Goal: Task Accomplishment & Management: Manage account settings

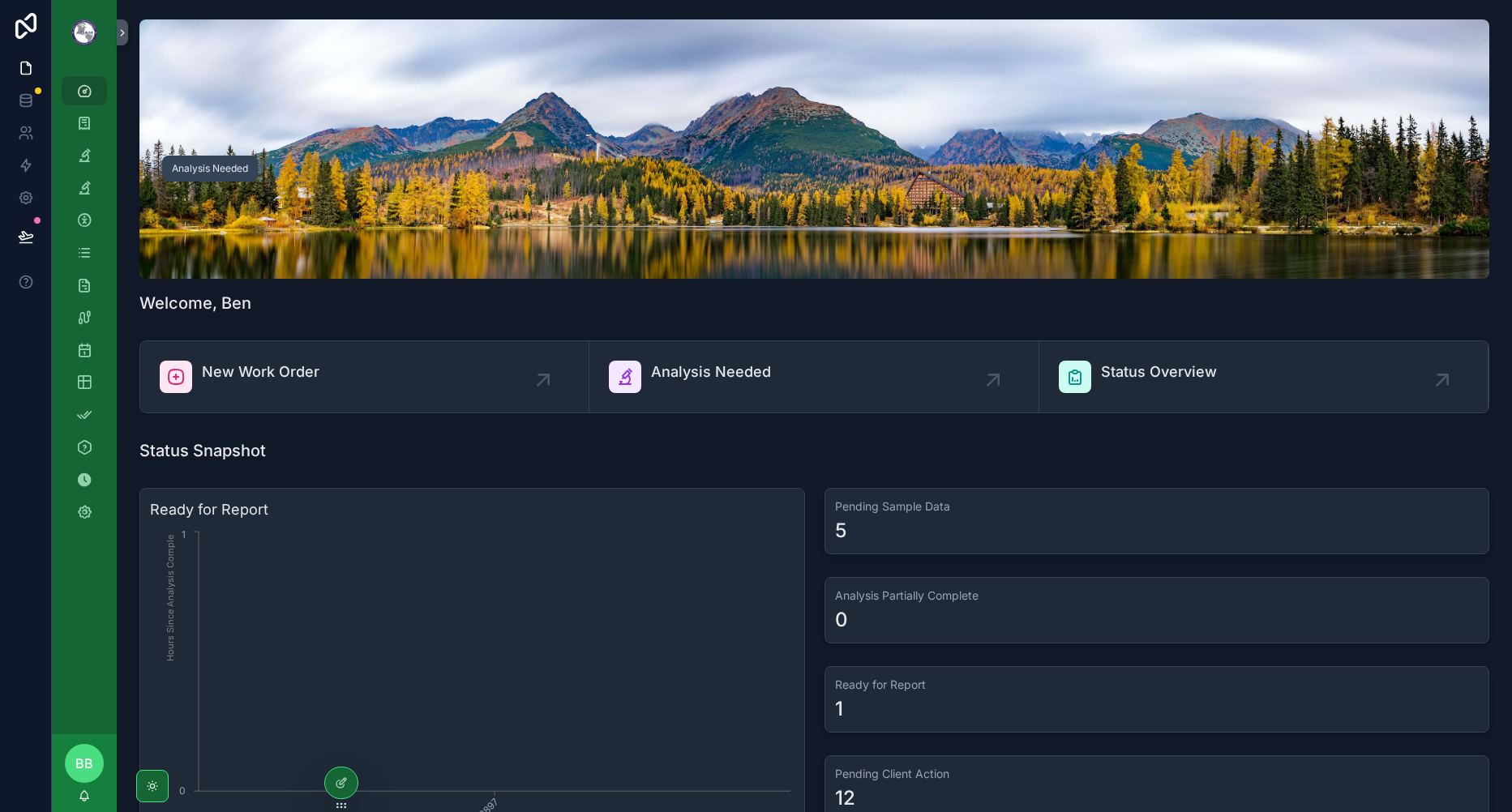
click at [92, 138] on div "Work Orders" at bounding box center [84, 123] width 65 height 33
click at [92, 136] on link "Work Orders" at bounding box center [84, 122] width 46 height 29
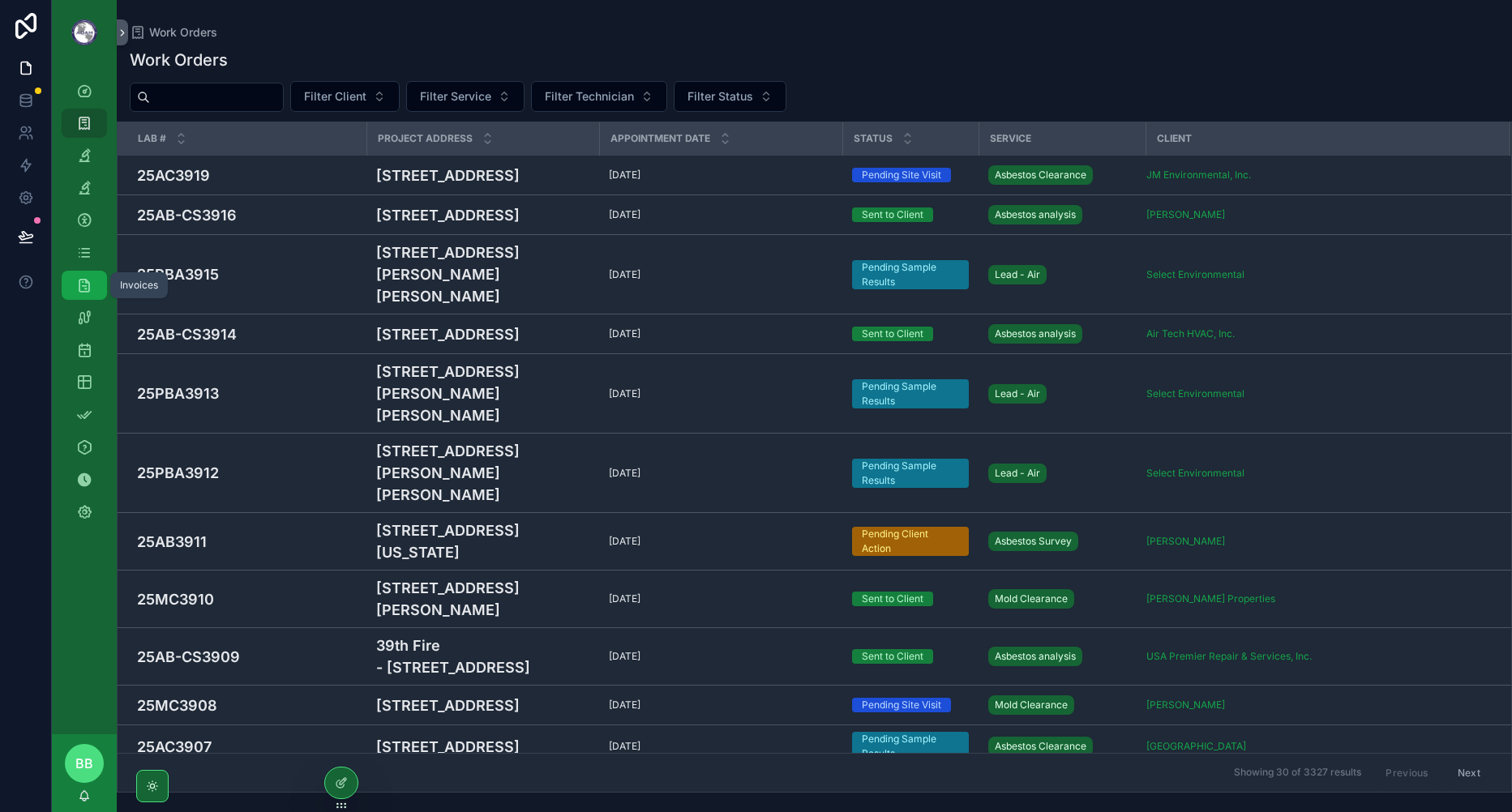
click at [94, 281] on div "Invoices" at bounding box center [84, 285] width 26 height 26
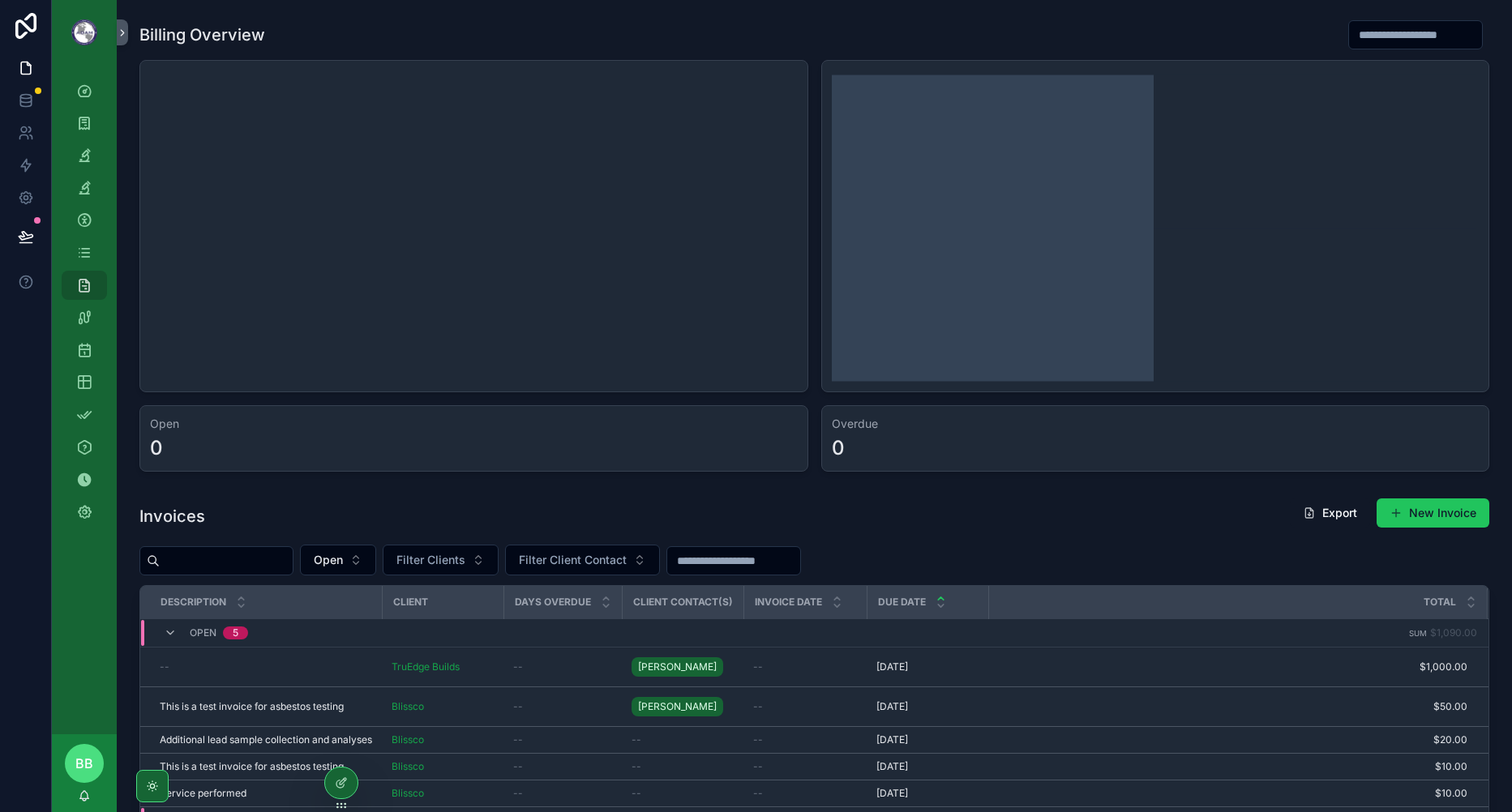
click at [1031, 310] on icon "chart" at bounding box center [1154, 226] width 644 height 311
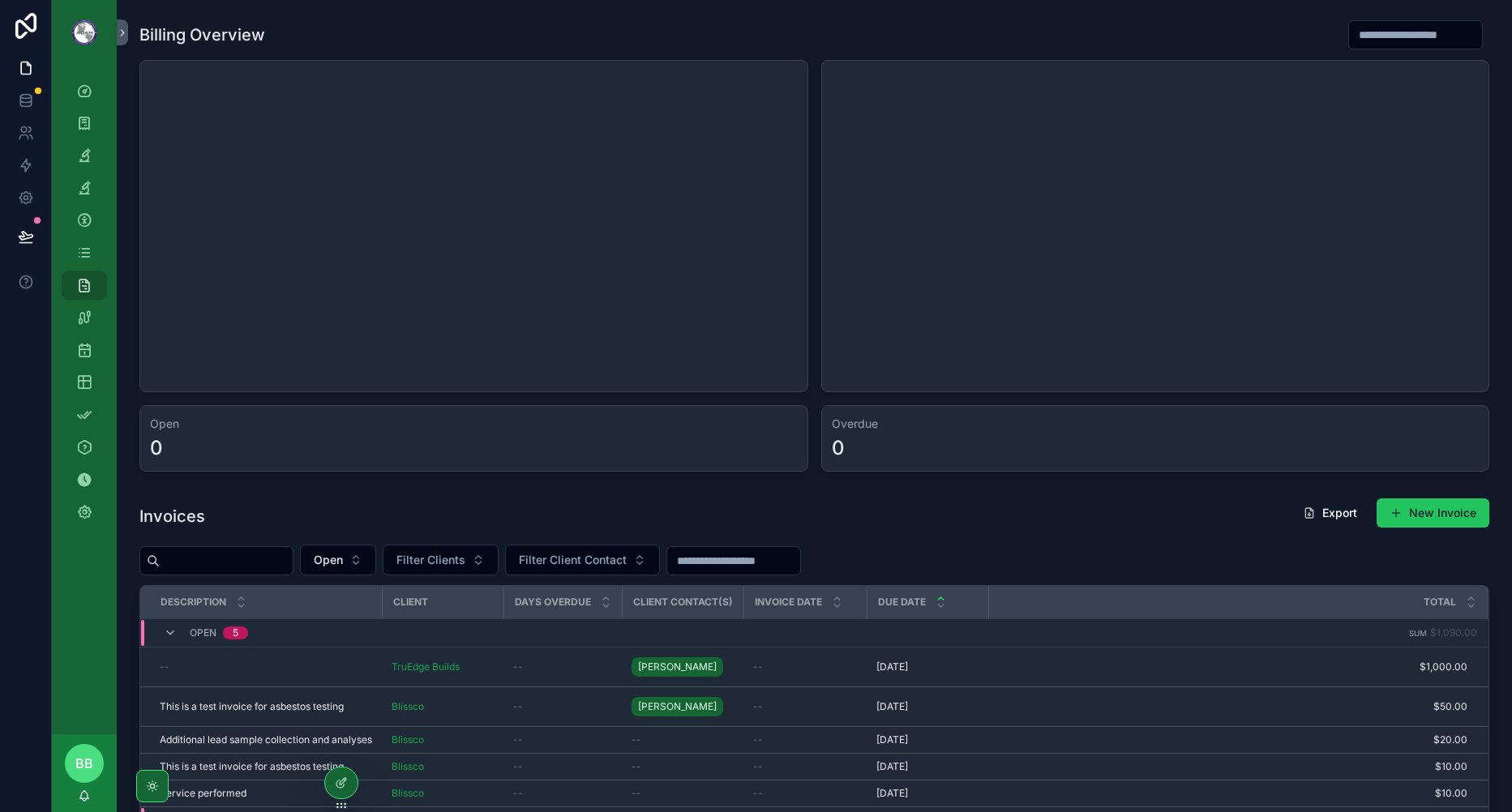
click at [811, 504] on div "Invoices Export New Invoice" at bounding box center [814, 516] width 1350 height 37
click at [87, 116] on icon "scrollable content" at bounding box center [84, 123] width 16 height 16
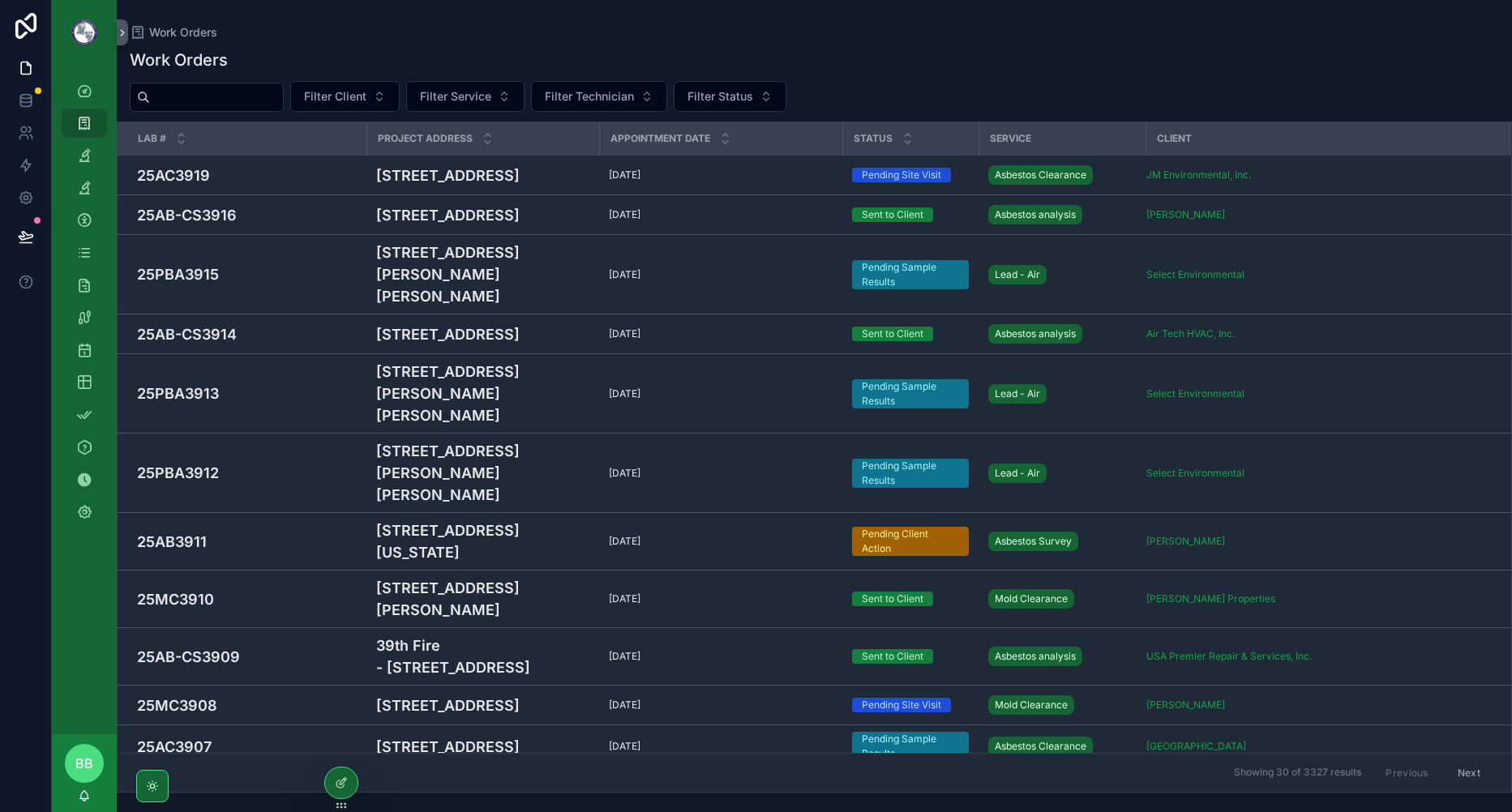
click at [366, 96] on span "Filter Client" at bounding box center [334, 96] width 62 height 16
type input "*****"
click at [404, 187] on div "Blissco" at bounding box center [385, 187] width 195 height 26
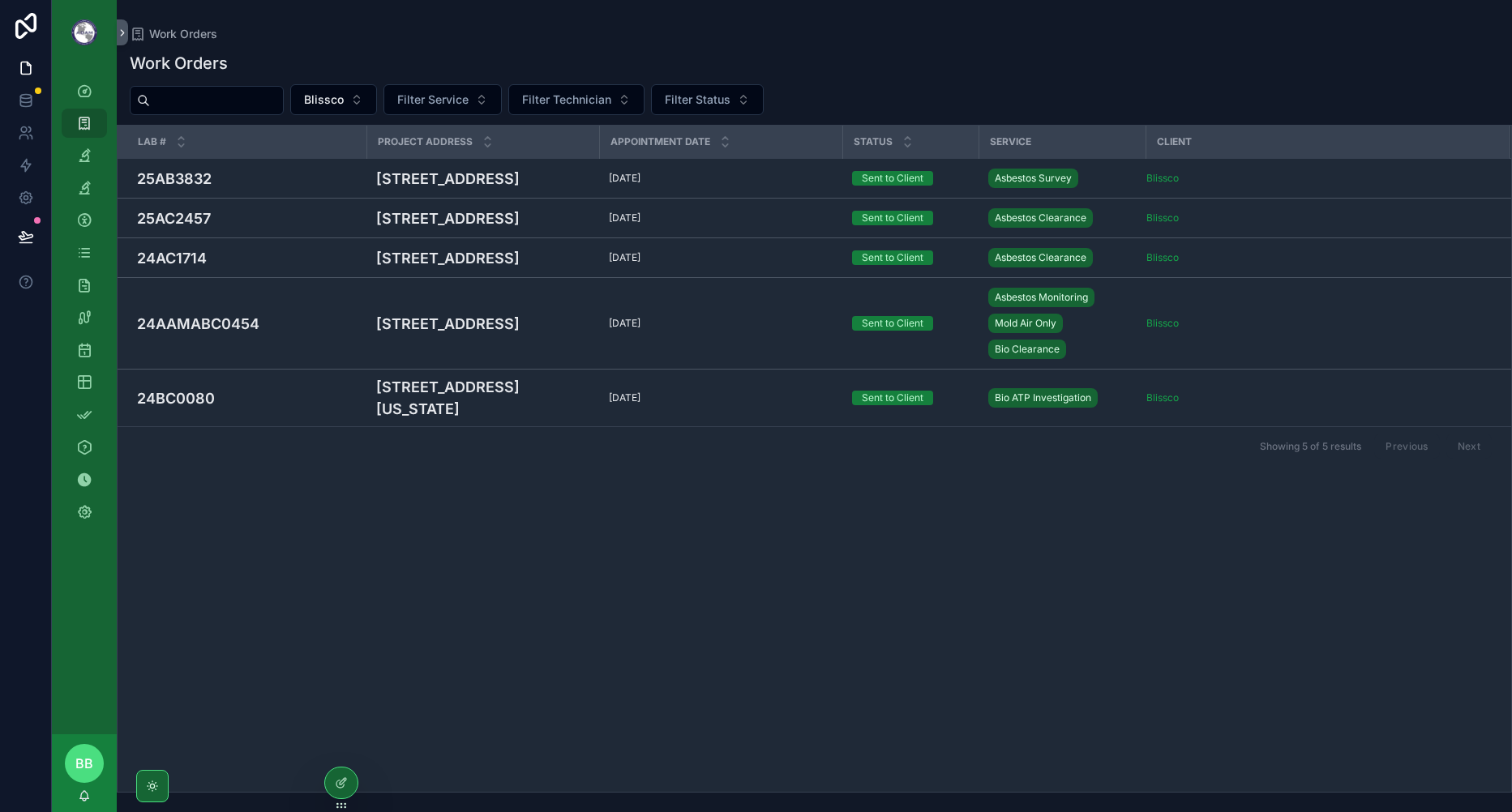
click at [275, 190] on td "25AB3832" at bounding box center [242, 179] width 249 height 40
click at [292, 183] on h4 "25AB3832" at bounding box center [247, 179] width 220 height 22
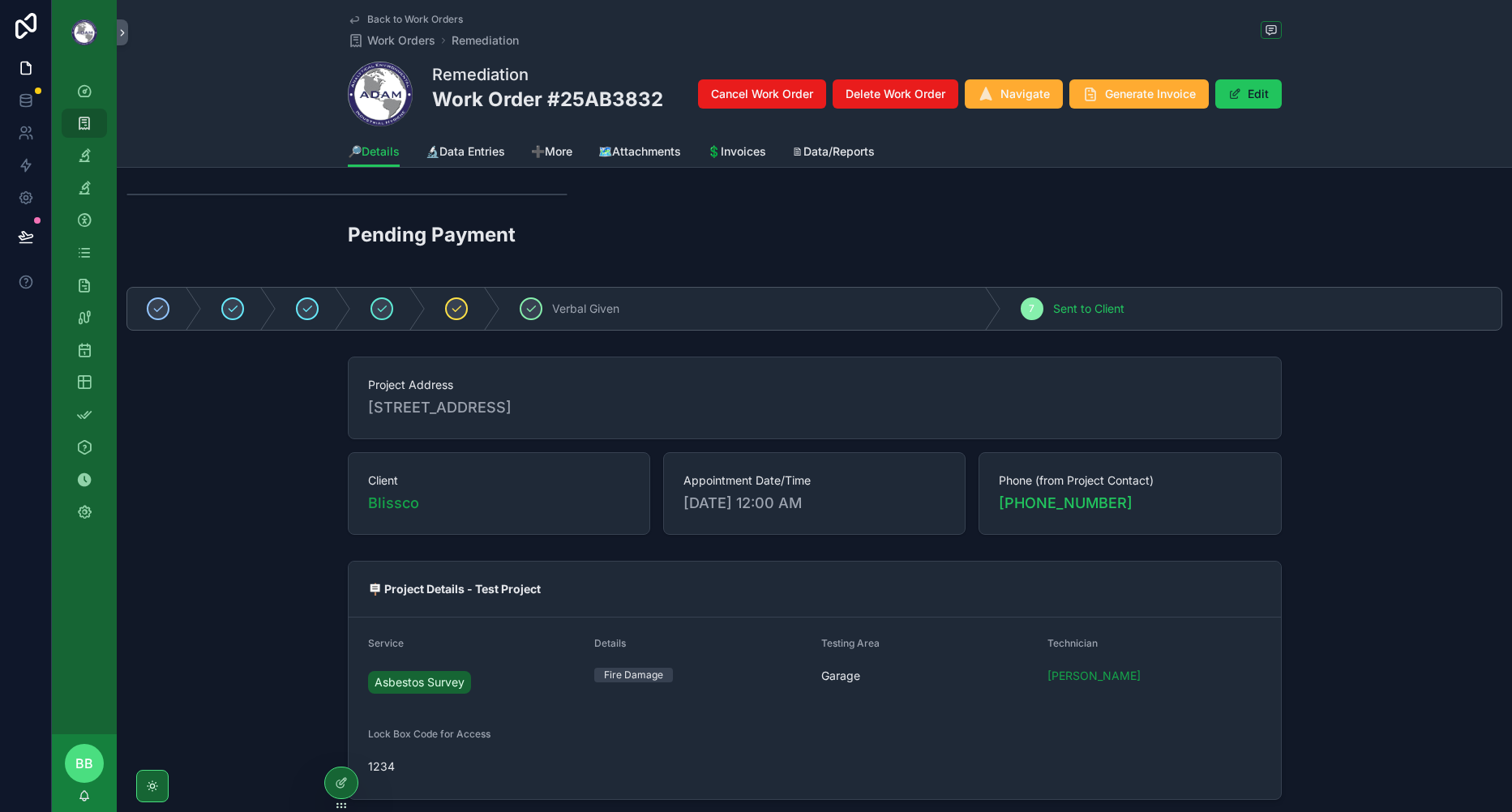
click at [1085, 82] on button "Generate Invoice" at bounding box center [1139, 93] width 139 height 29
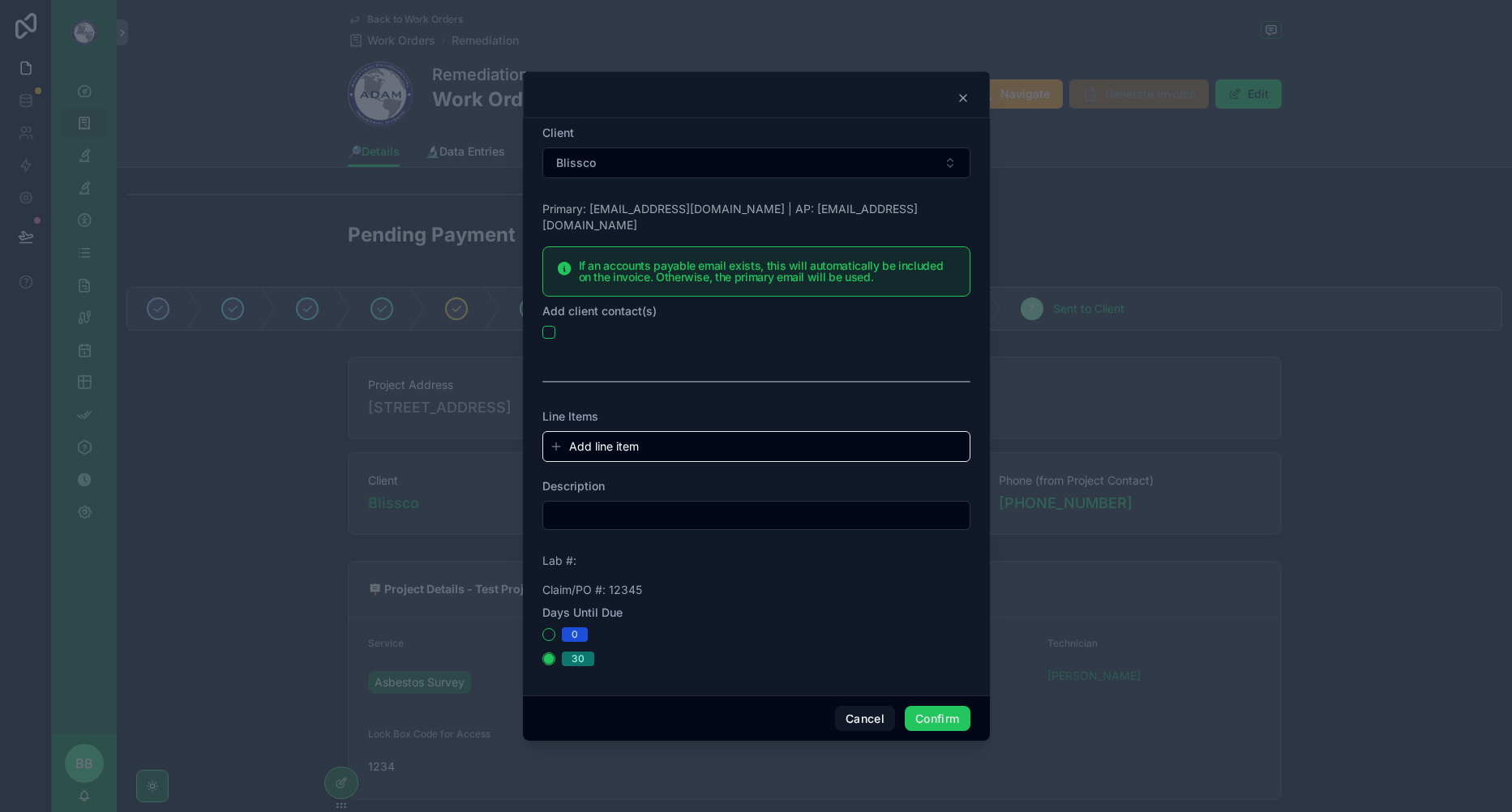
click at [964, 101] on icon at bounding box center [963, 98] width 6 height 6
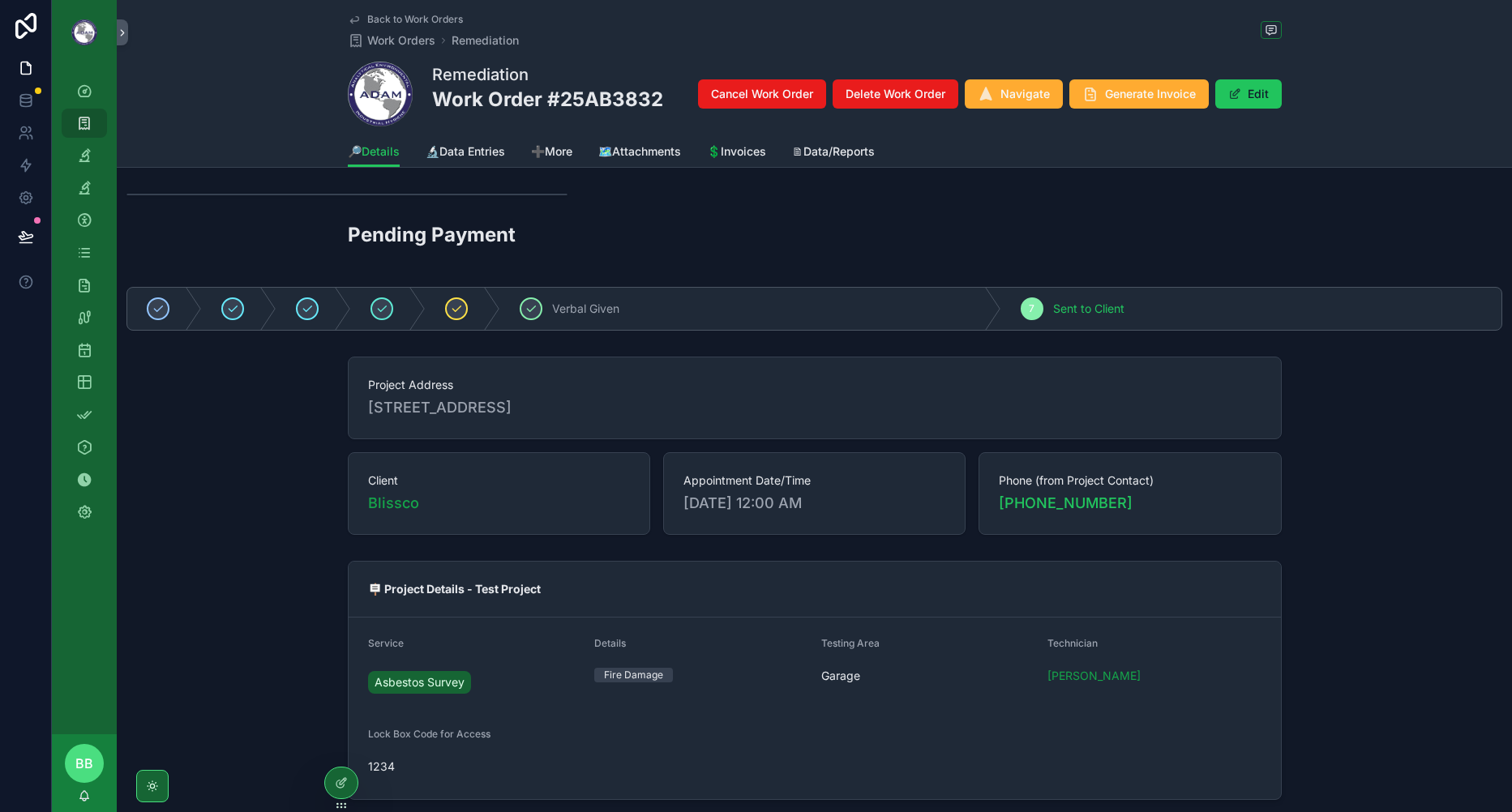
click at [334, 781] on div at bounding box center [341, 782] width 33 height 31
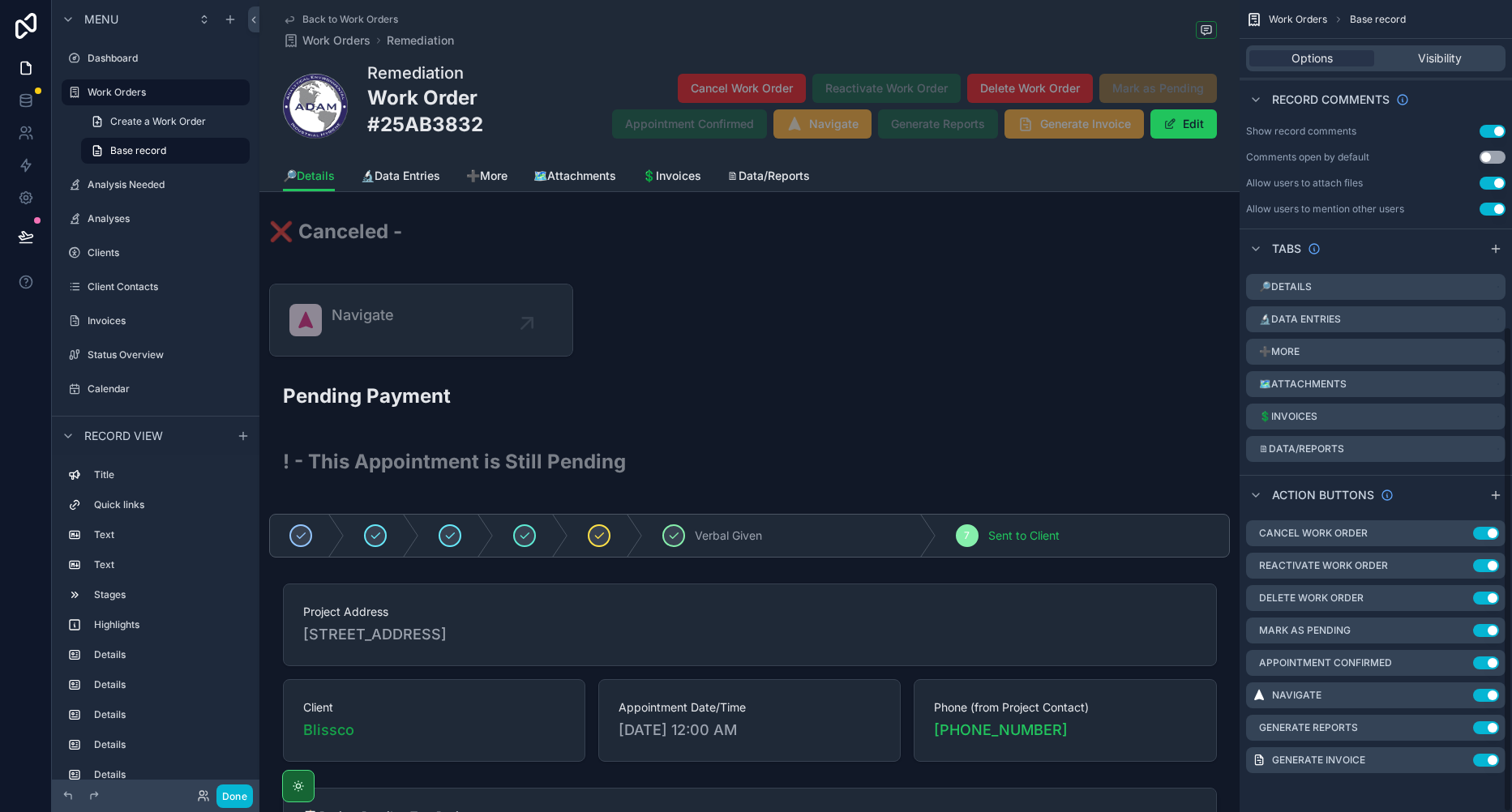
scroll to position [545, 0]
click at [0, 0] on icon "scrollable content" at bounding box center [0, 0] width 0 height 0
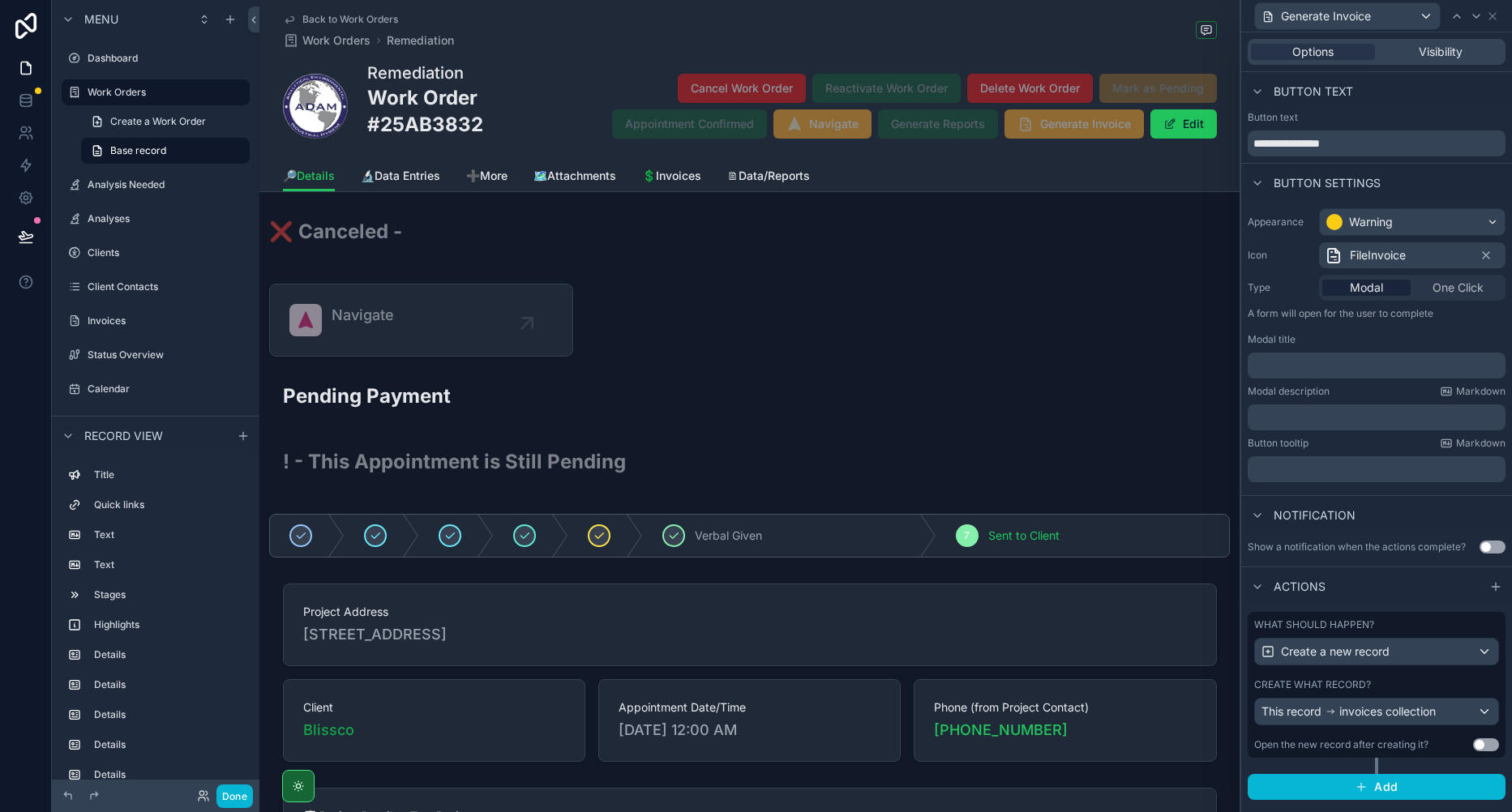
click at [1396, 672] on div "What should happen? Create a new record Create what record? This record invoice…" at bounding box center [1376, 685] width 258 height 146
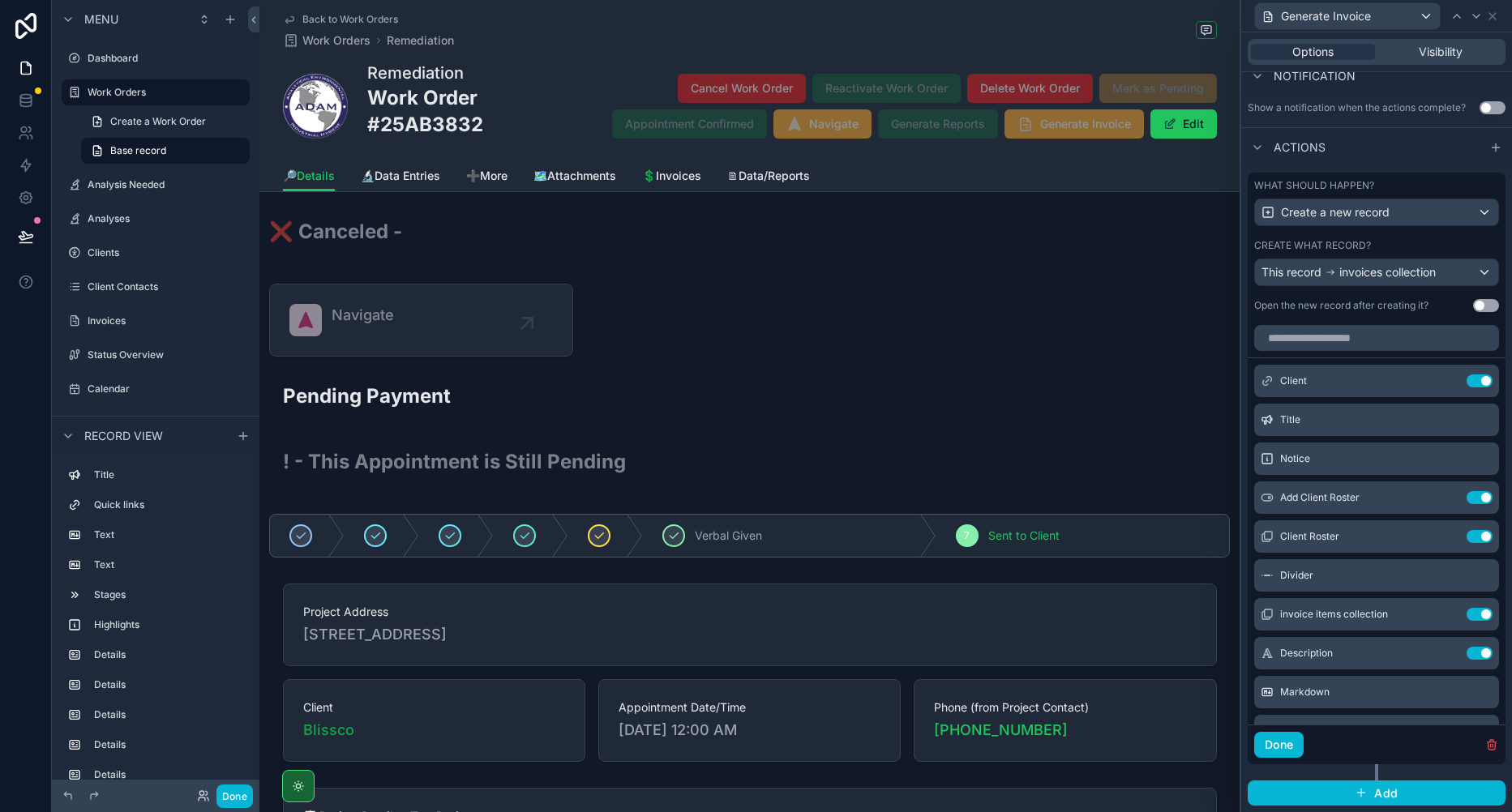
scroll to position [81, 0]
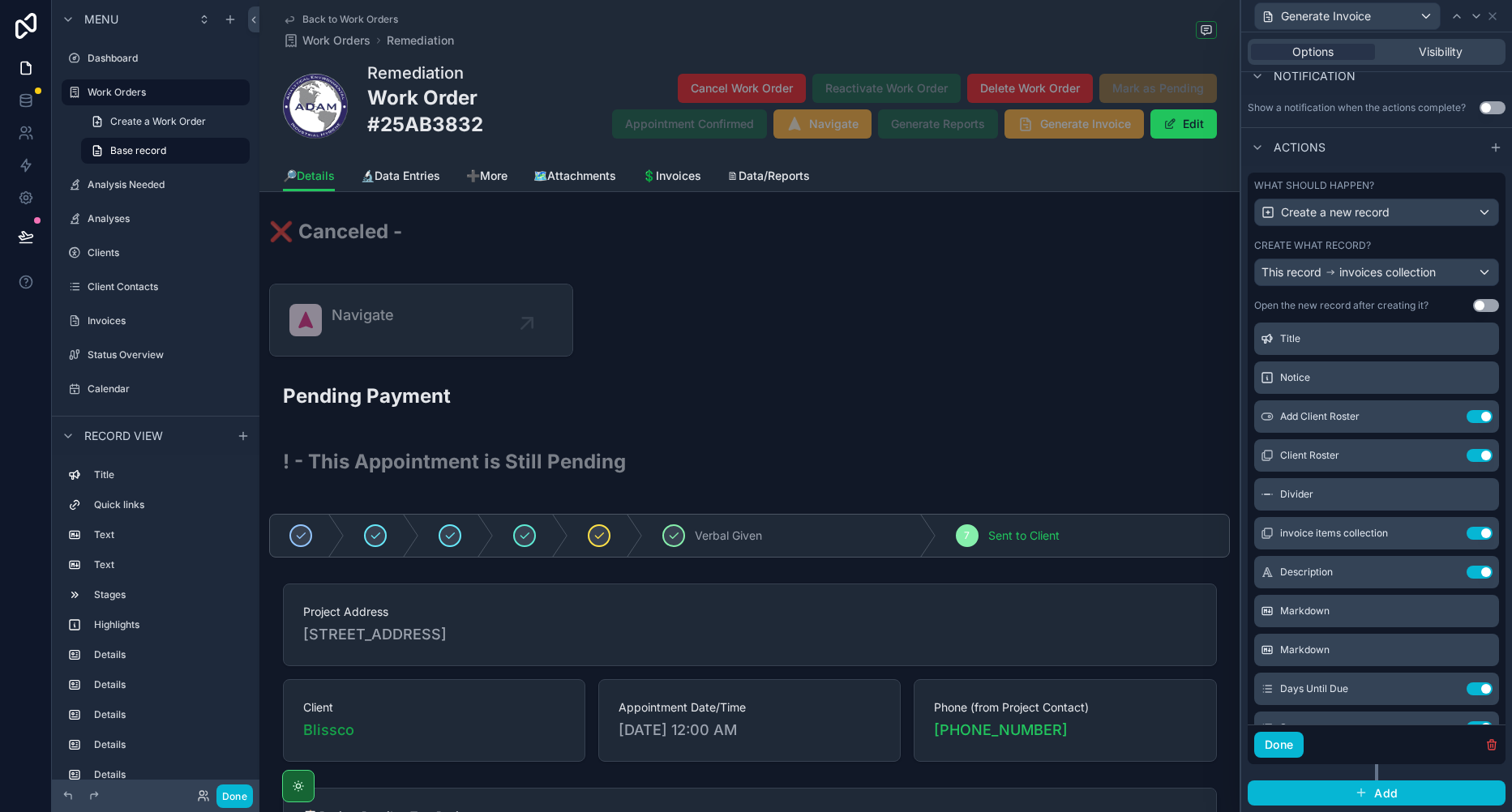
click at [0, 0] on icon at bounding box center [0, 0] width 0 height 0
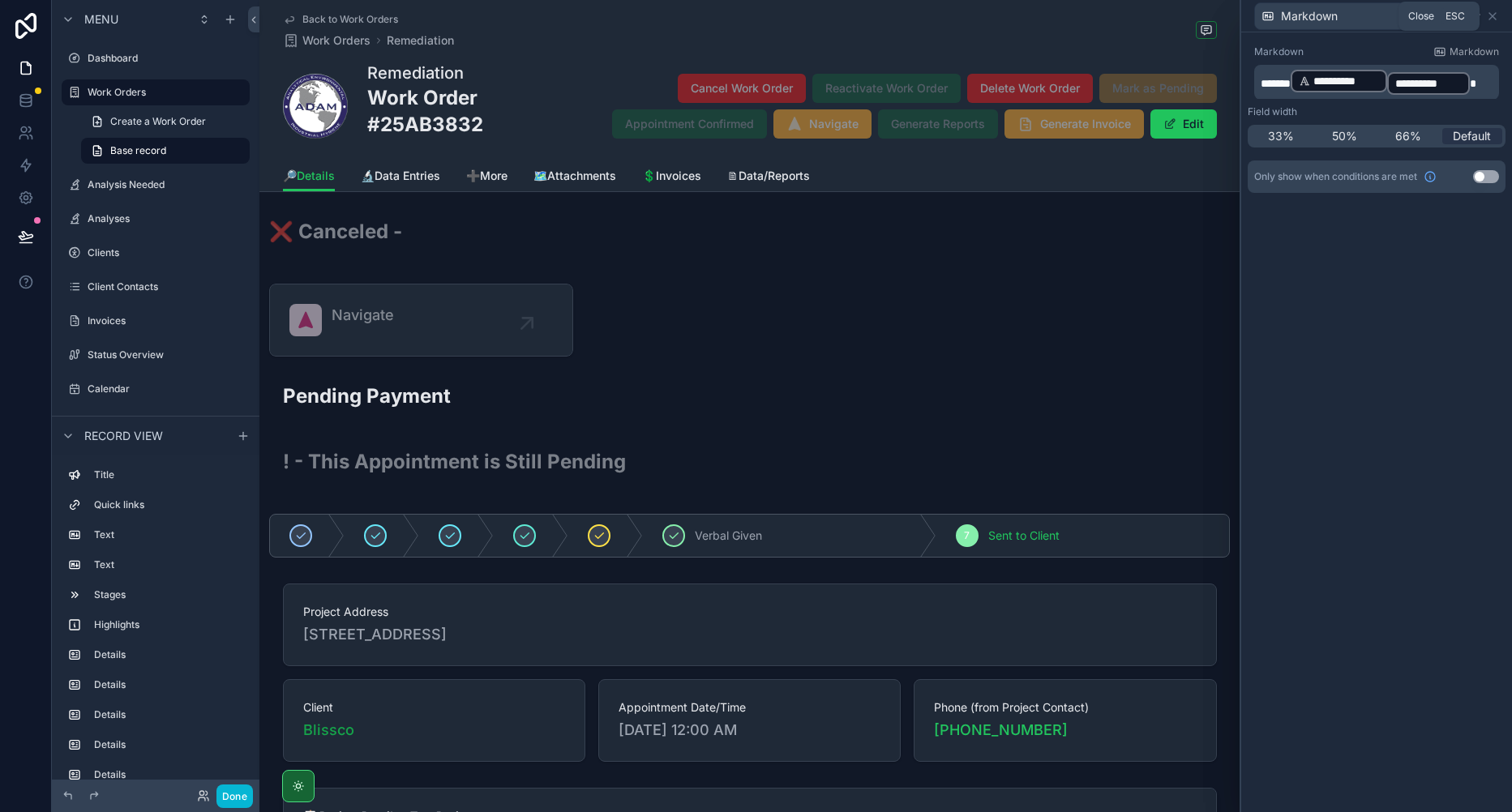
click at [1489, 13] on icon at bounding box center [1492, 16] width 6 height 6
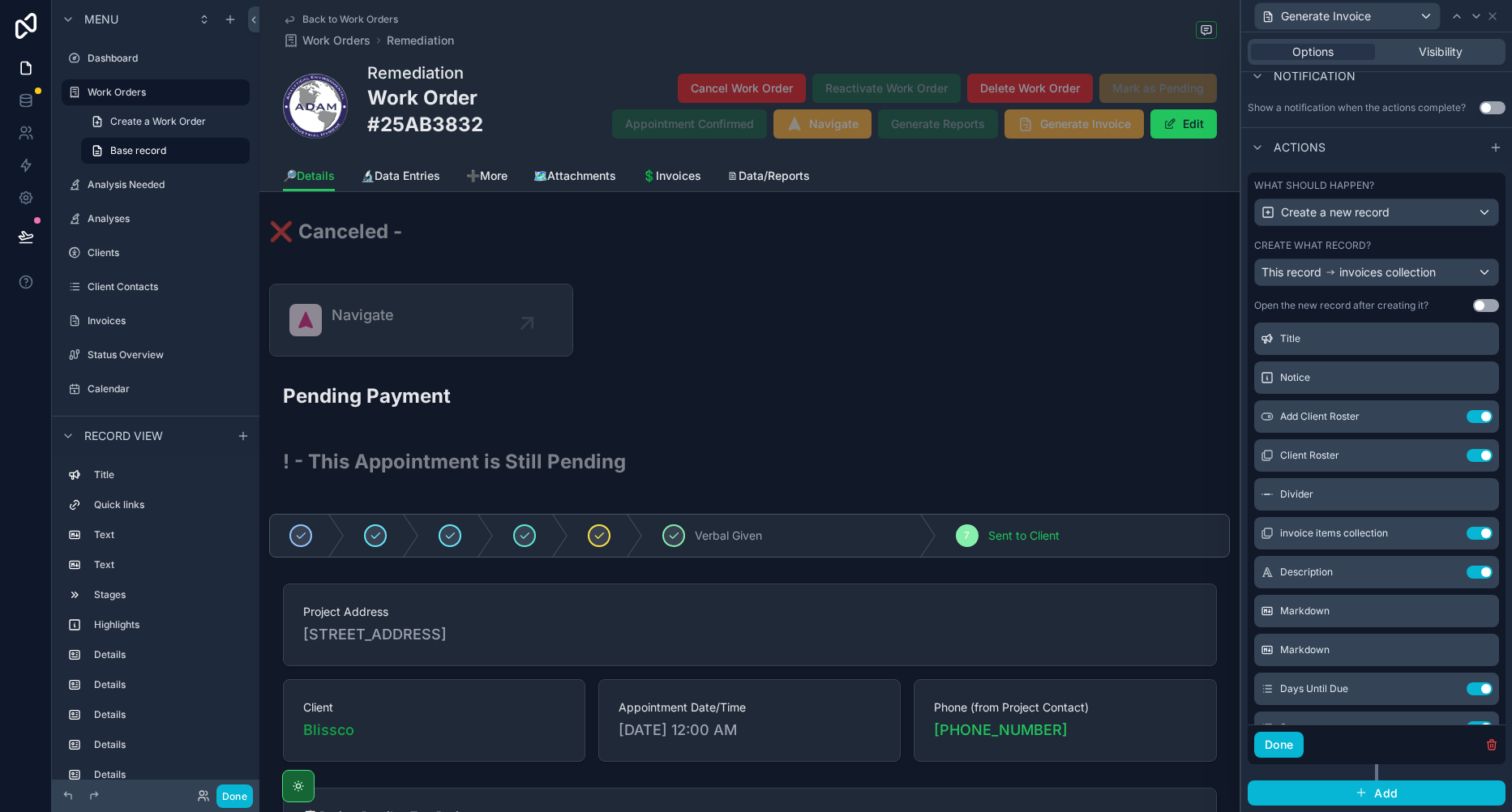
click at [0, 0] on icon at bounding box center [0, 0] width 0 height 0
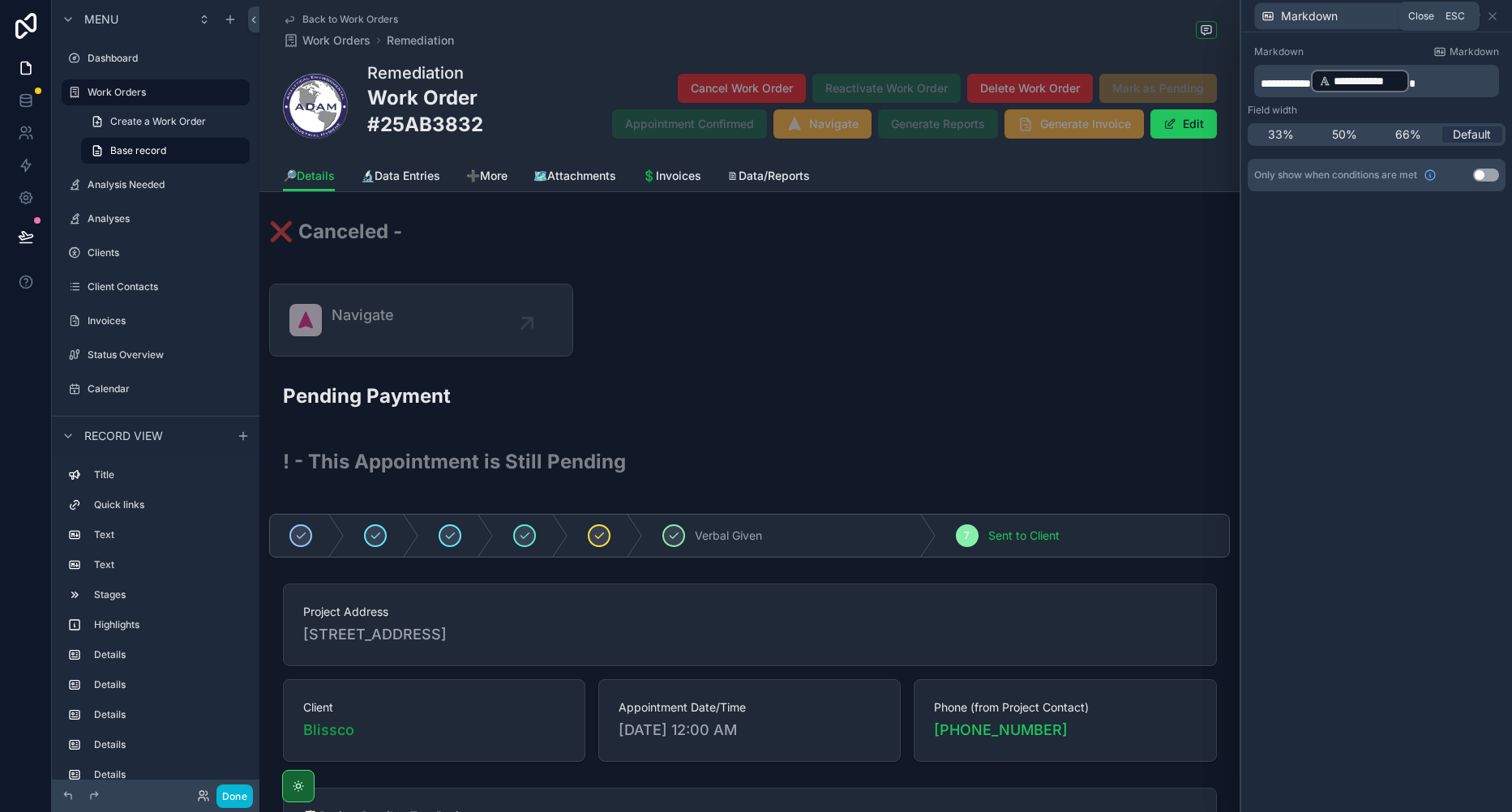
click at [1490, 16] on icon at bounding box center [1493, 16] width 13 height 13
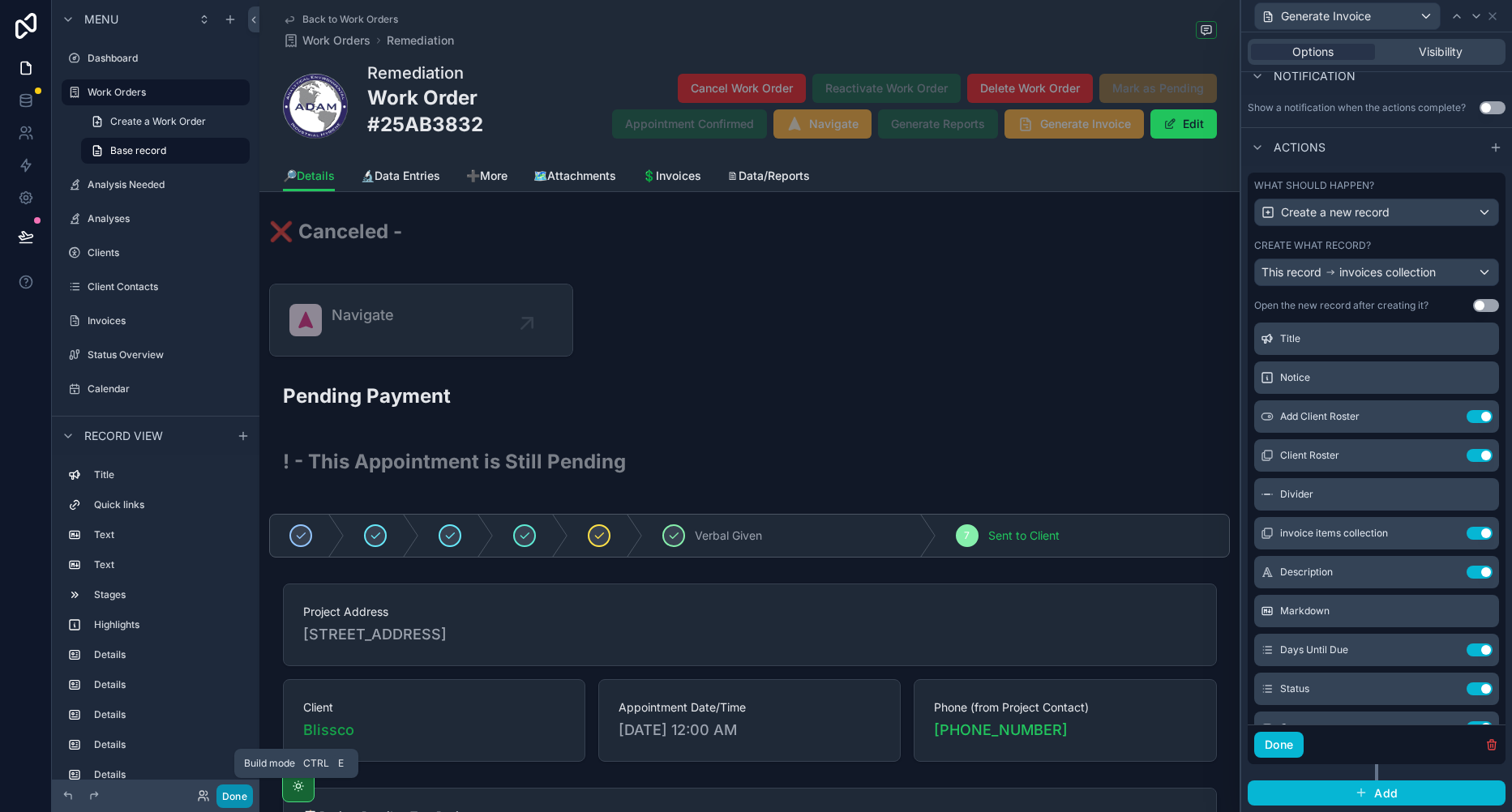
click at [232, 793] on button "Done" at bounding box center [234, 796] width 36 height 24
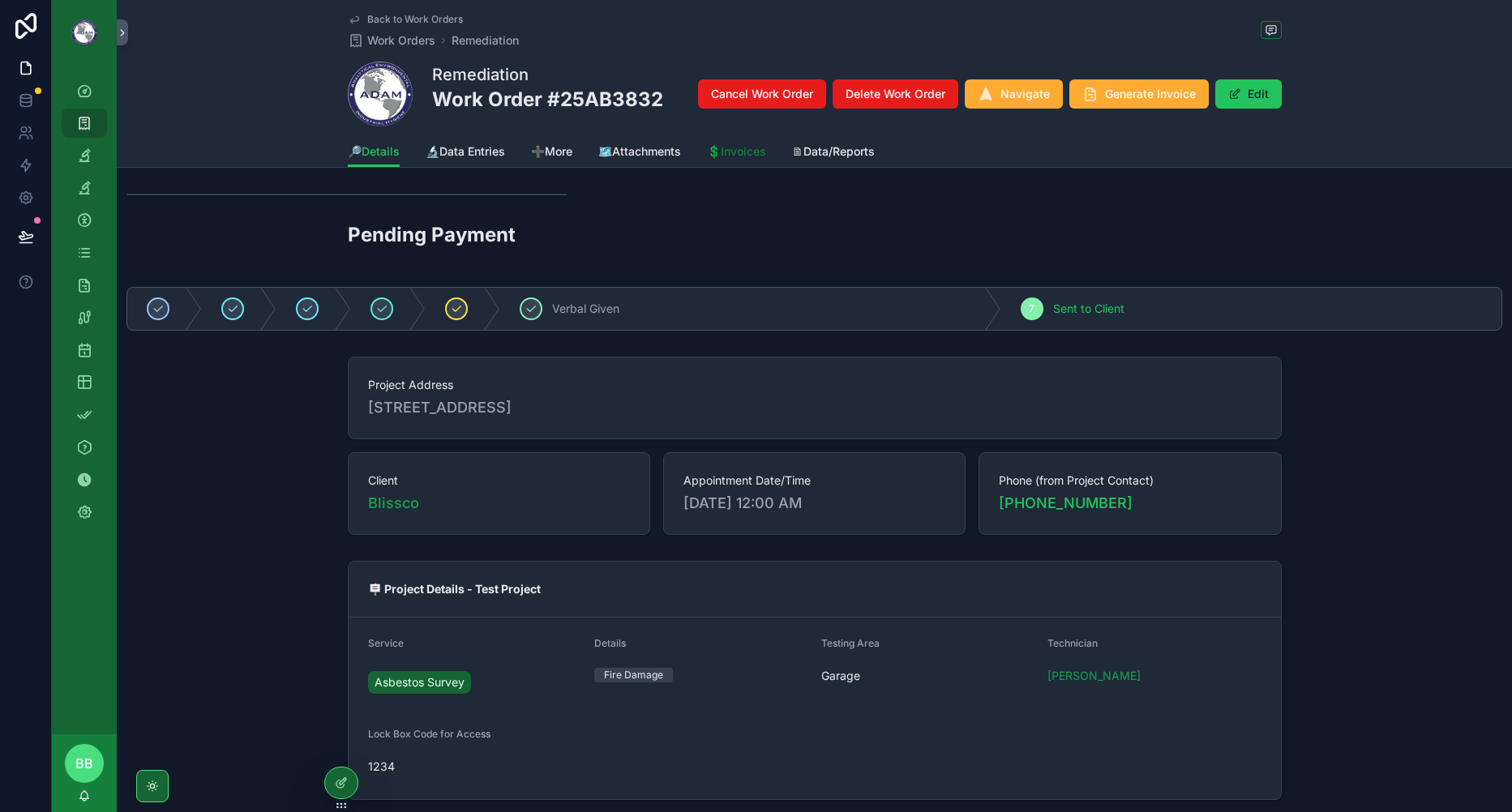
click at [738, 145] on span "💲Invoices" at bounding box center [736, 151] width 59 height 16
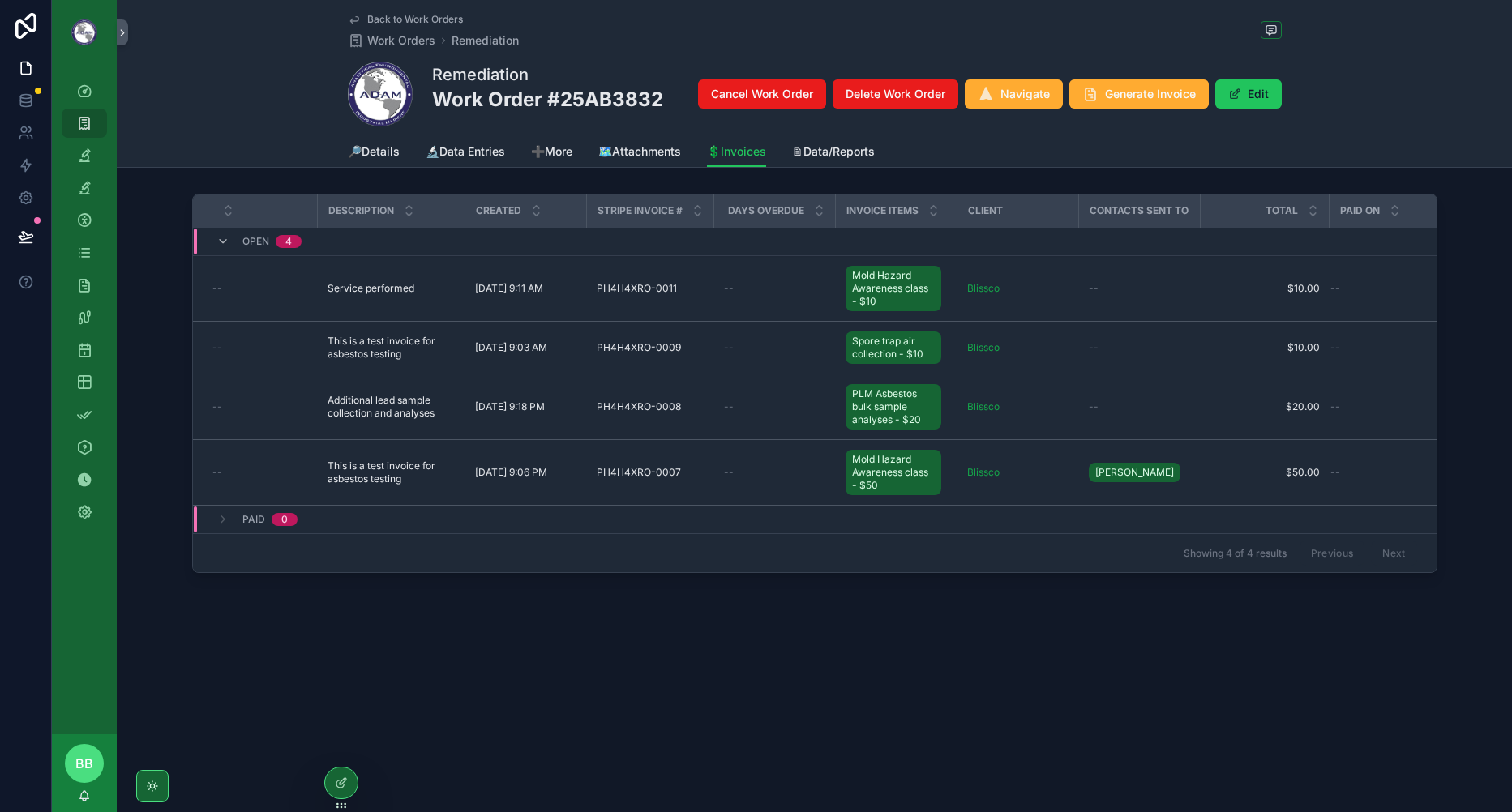
click at [681, 269] on td "PH4H4XRO-0011 PH4H4XRO-0011" at bounding box center [650, 289] width 128 height 66
click at [782, 290] on div "--" at bounding box center [775, 289] width 102 height 13
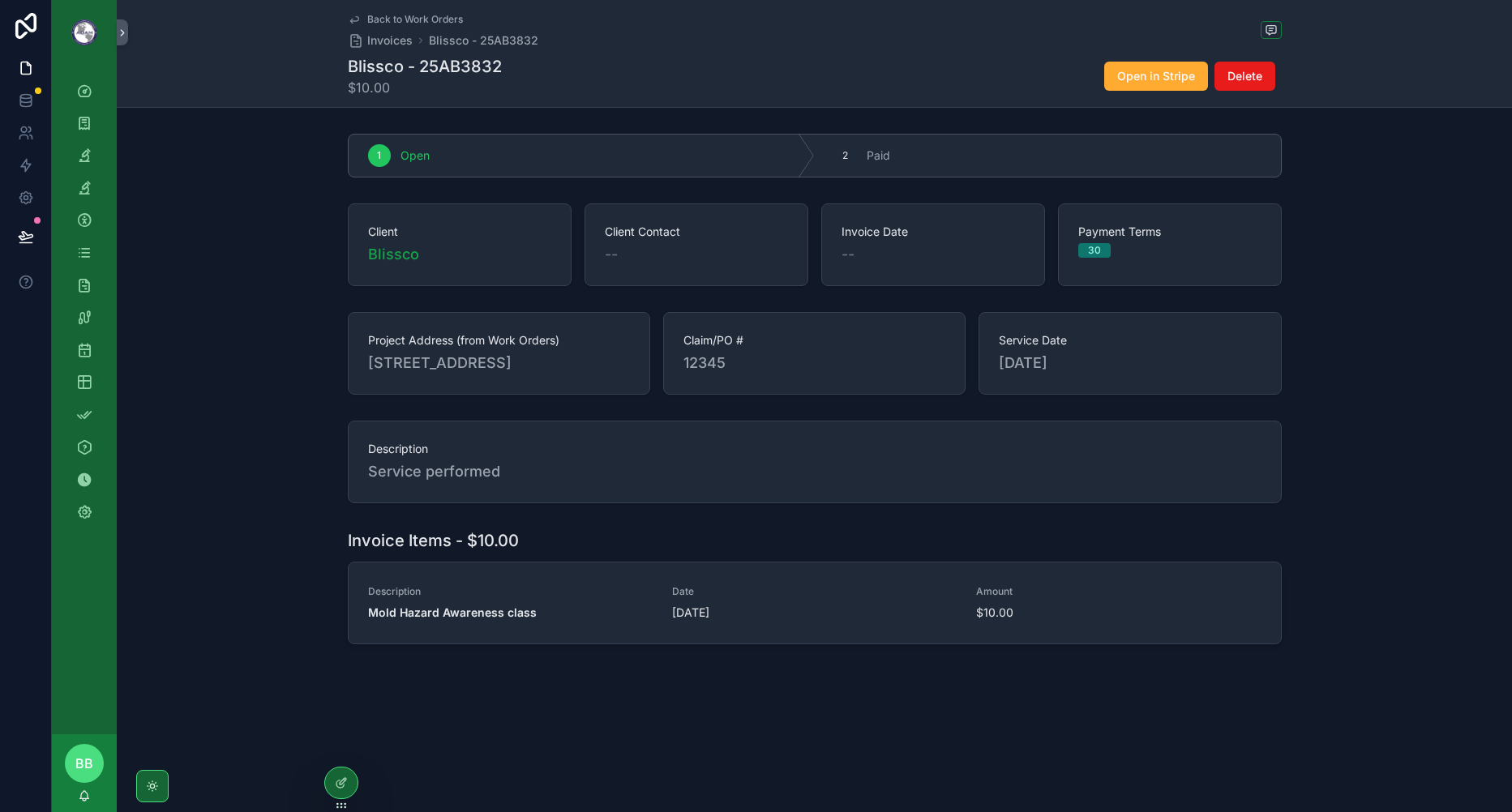
click at [335, 780] on icon at bounding box center [341, 783] width 13 height 13
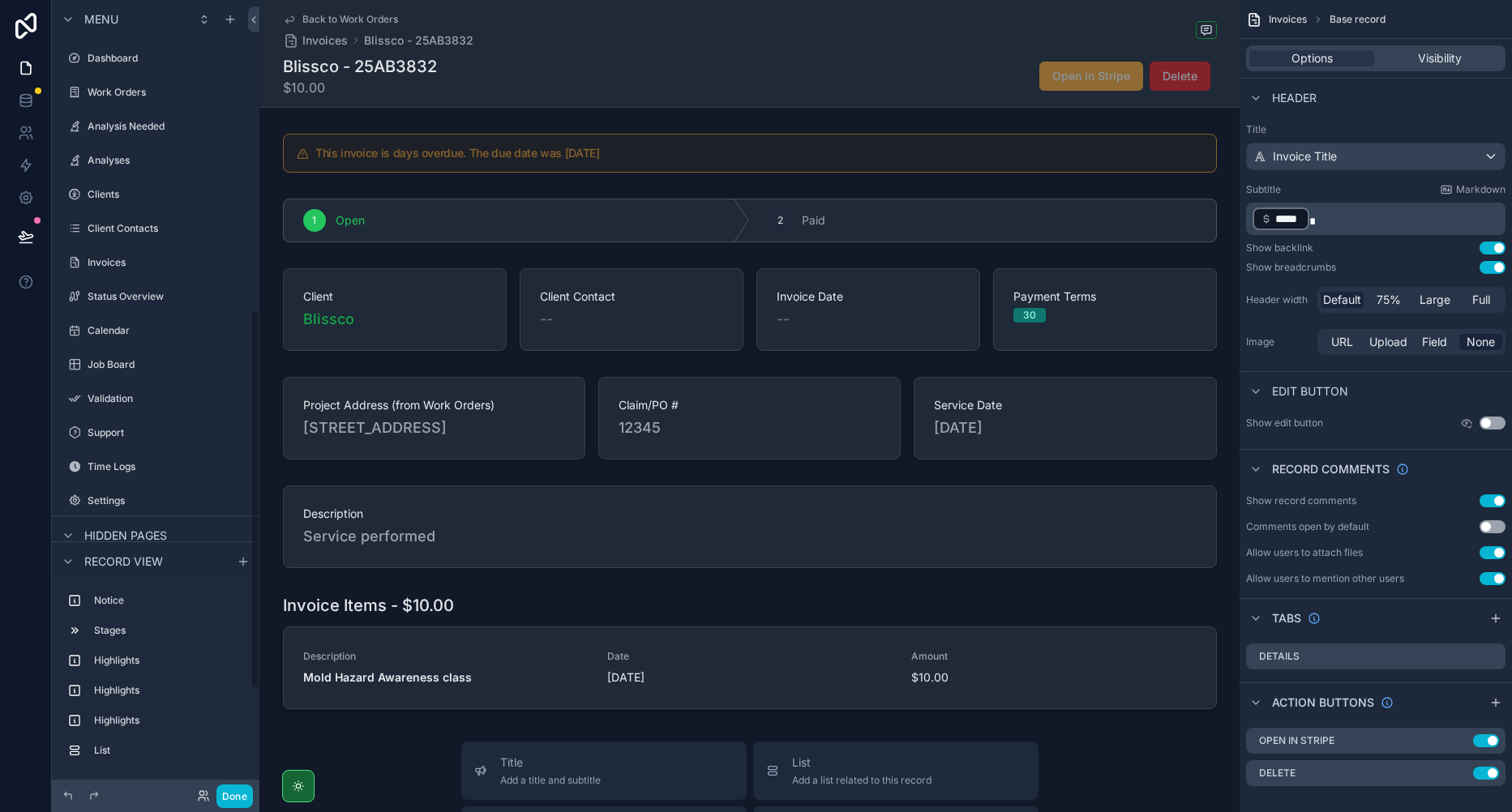
scroll to position [646, 0]
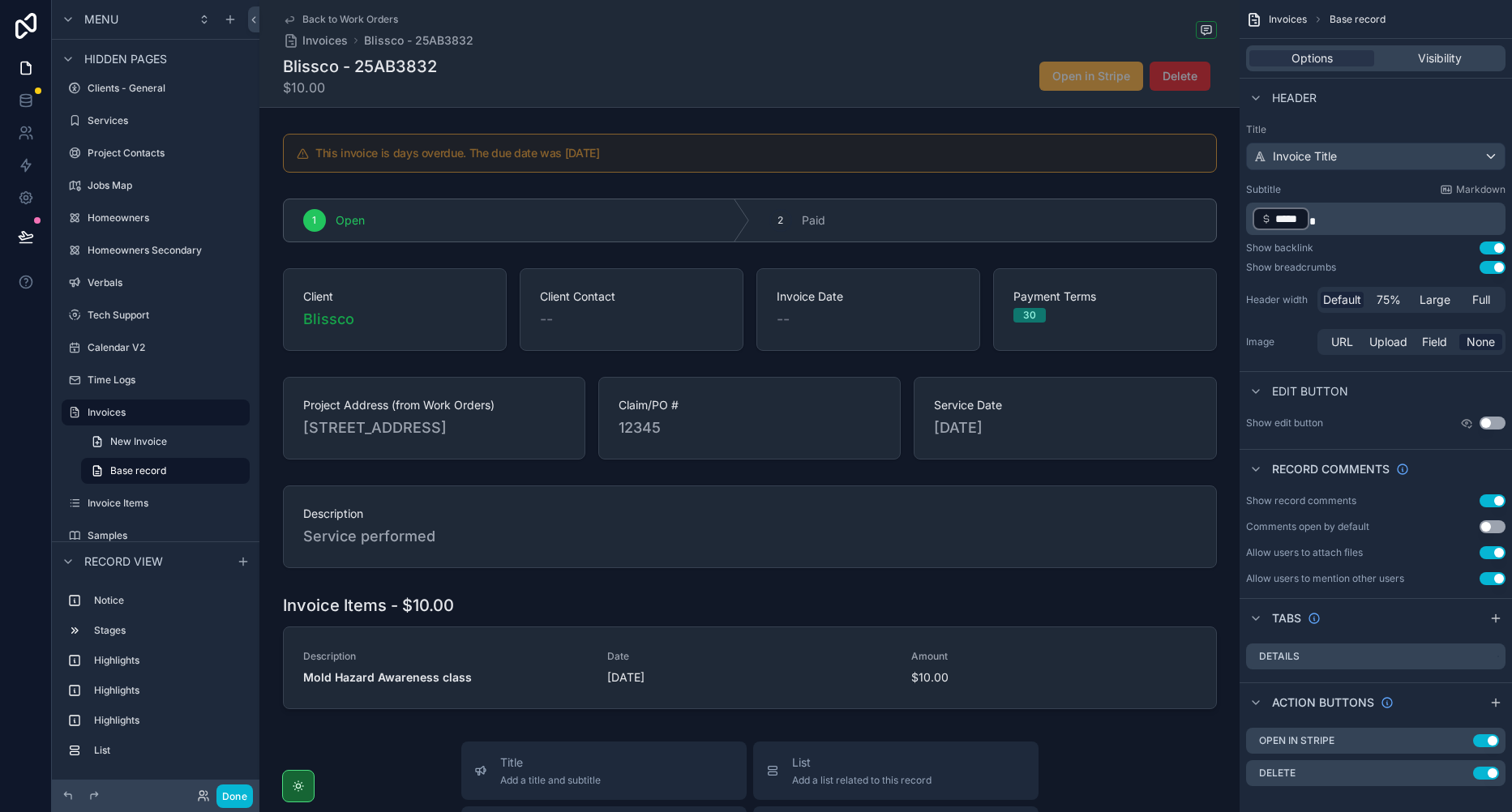
click at [689, 406] on div "scrollable content" at bounding box center [750, 418] width 980 height 96
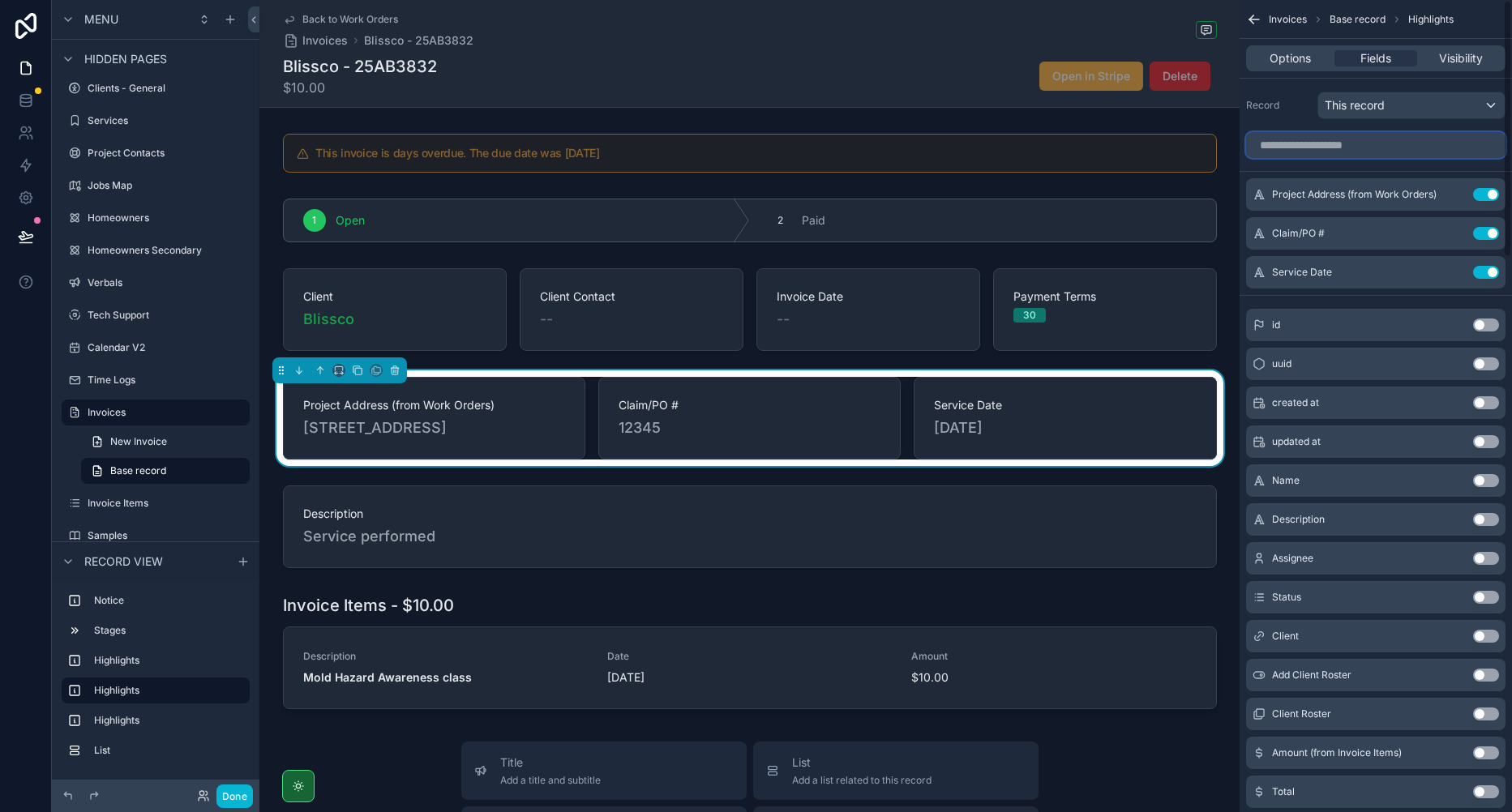
click at [1335, 147] on input "scrollable content" at bounding box center [1376, 144] width 260 height 26
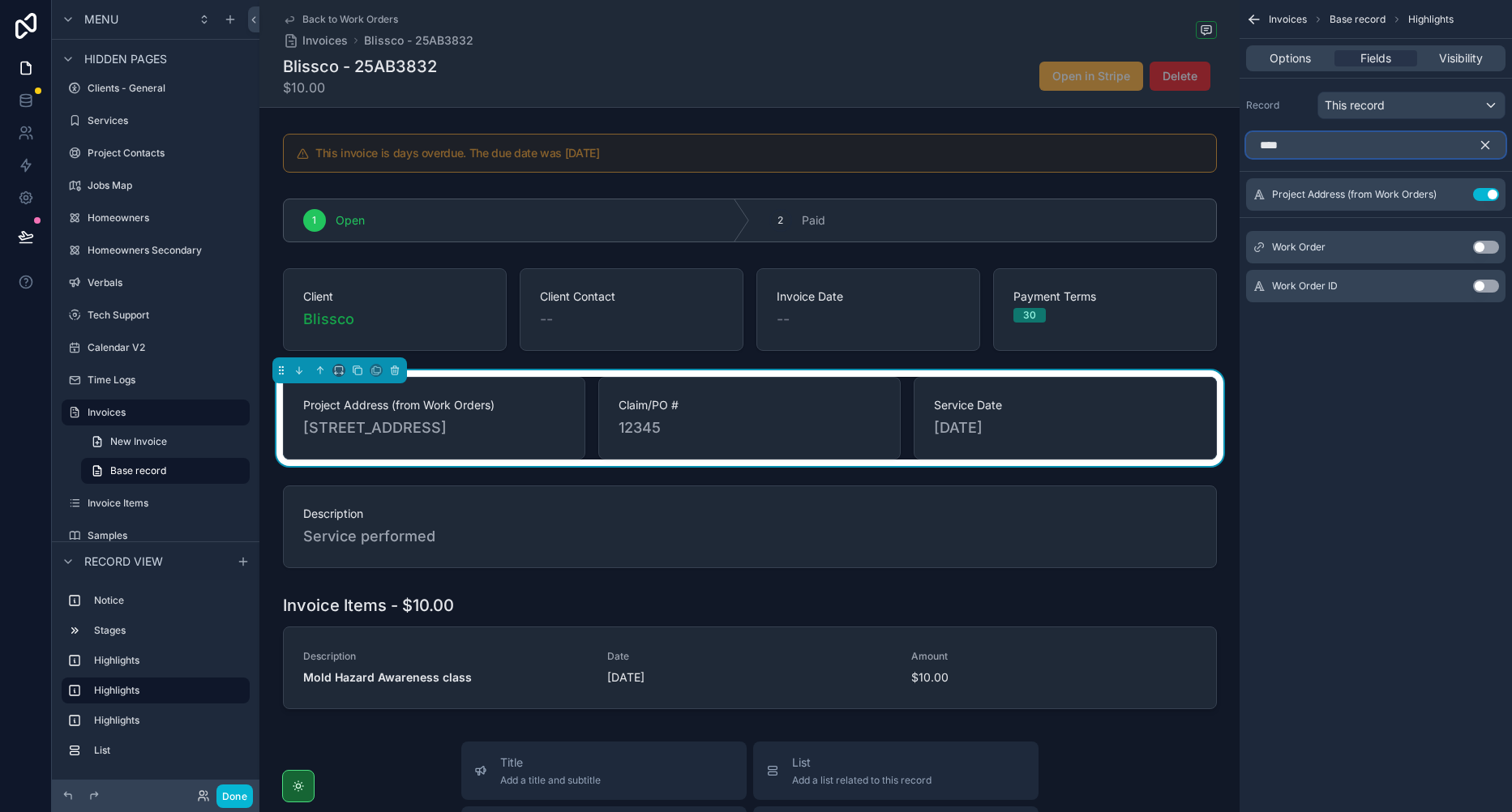
type input "****"
click at [1487, 249] on button "Use setting" at bounding box center [1486, 247] width 26 height 13
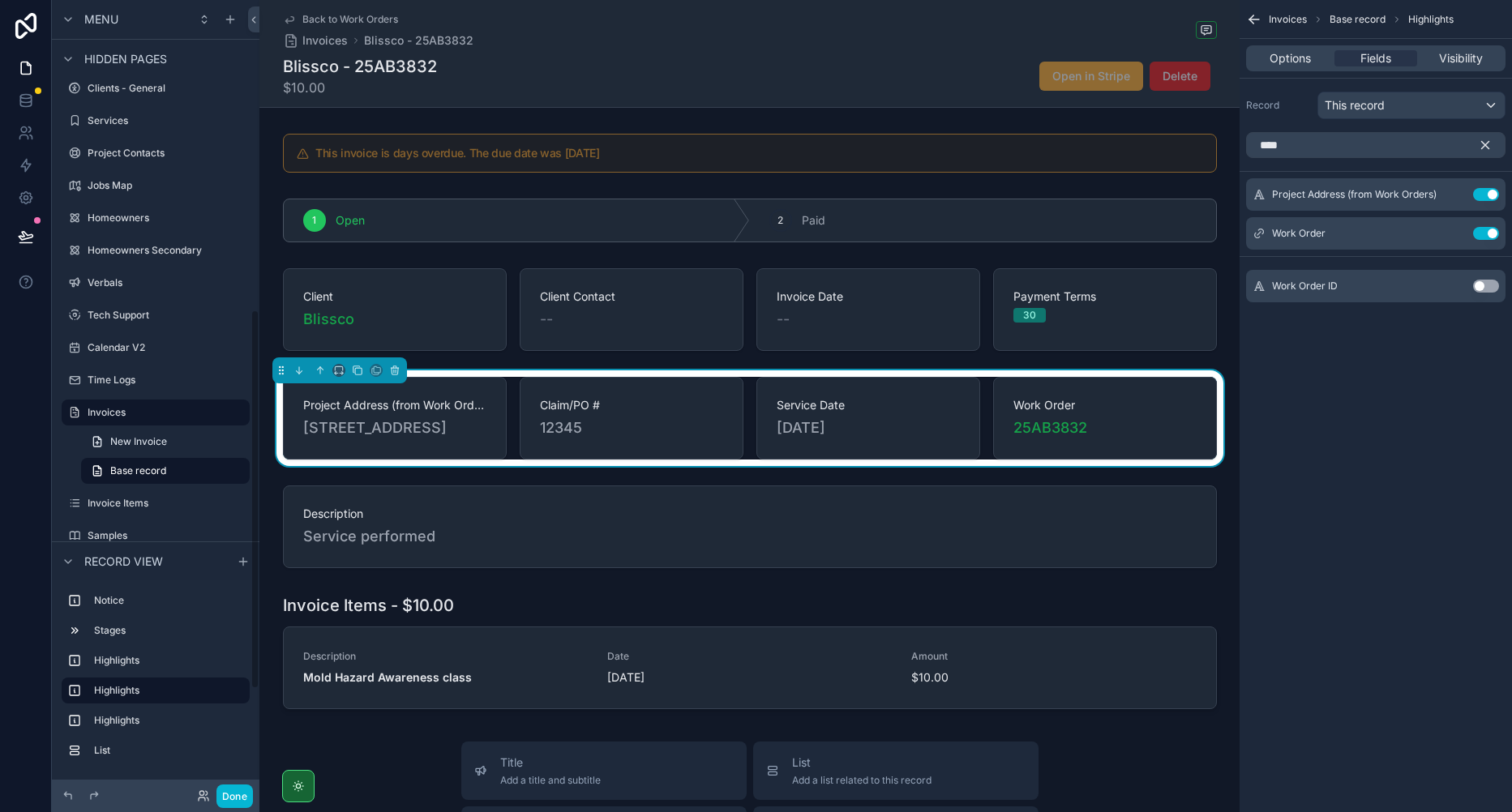
click at [441, 601] on div "scrollable content" at bounding box center [750, 652] width 980 height 128
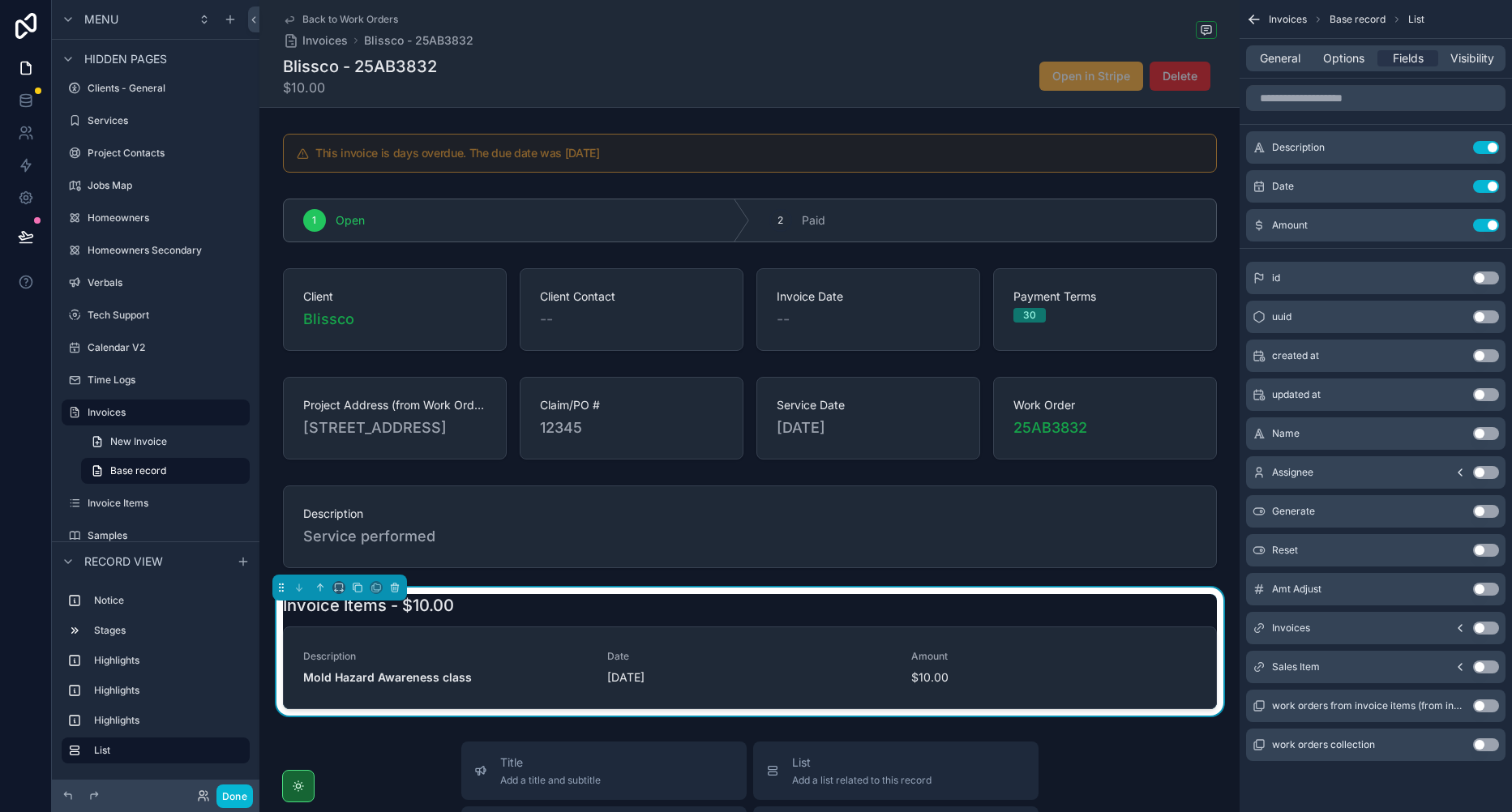
click at [1275, 66] on span "General" at bounding box center [1281, 58] width 40 height 16
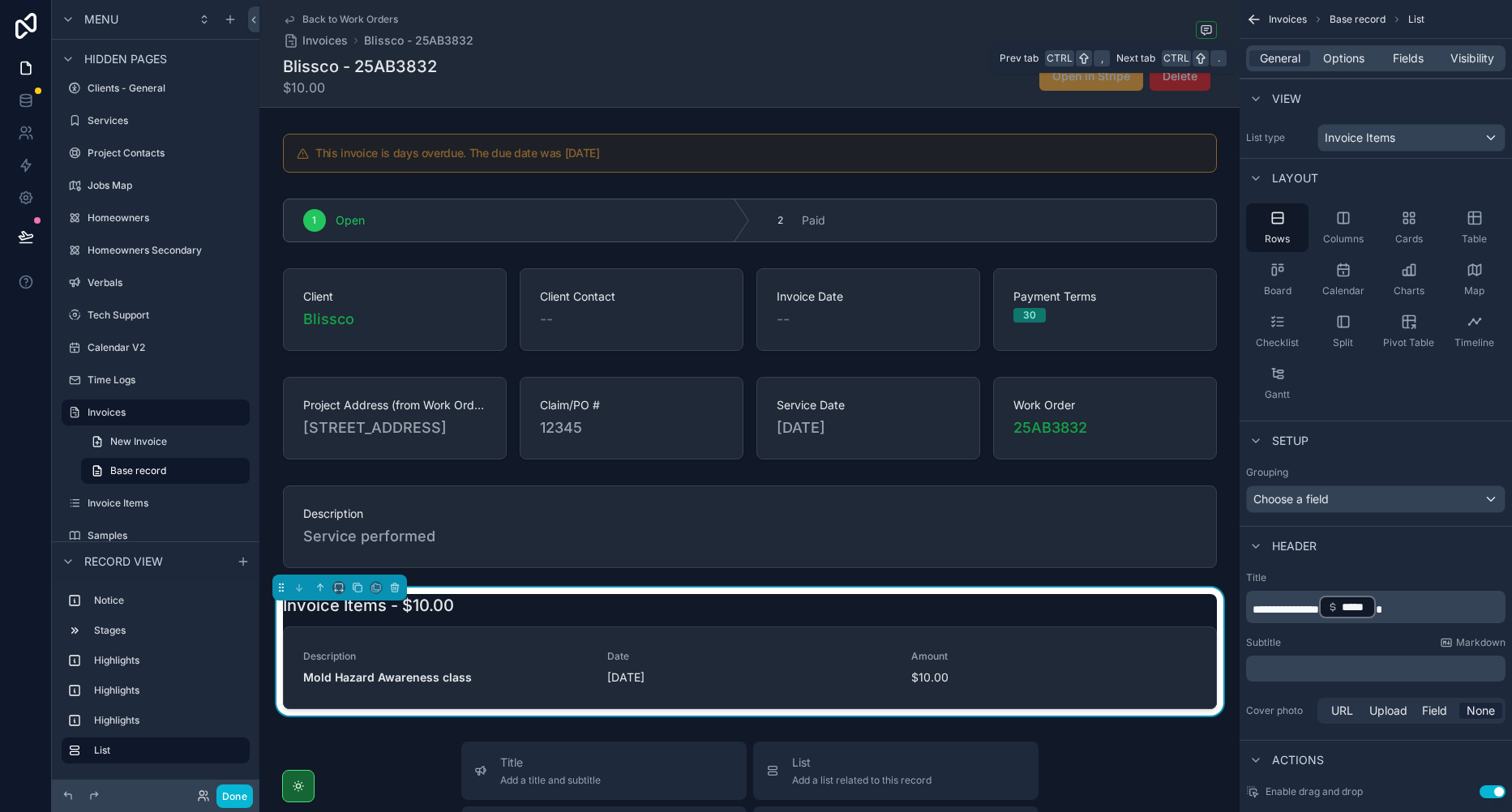
click at [1324, 56] on span "Options" at bounding box center [1344, 58] width 41 height 16
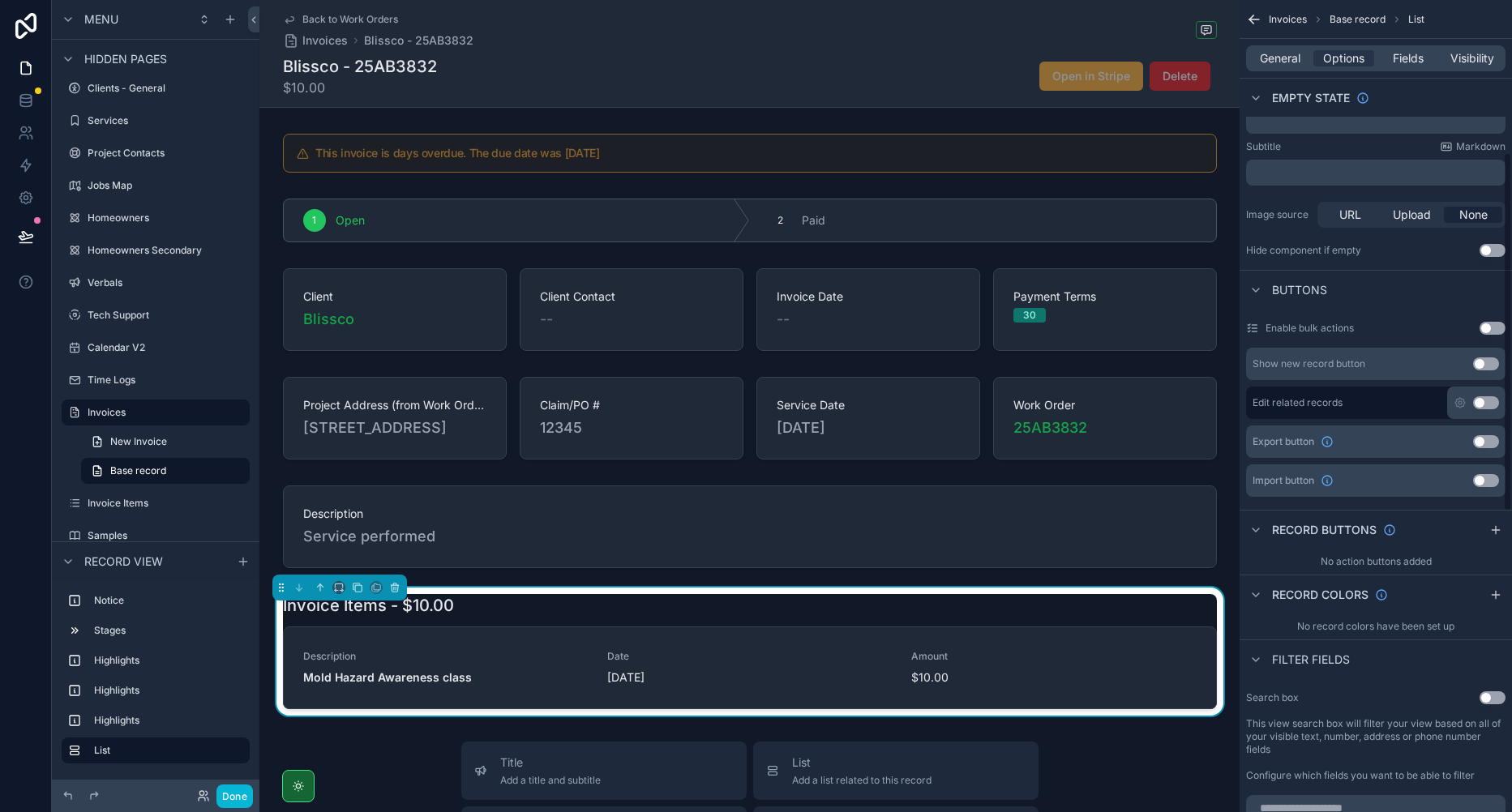
scroll to position [406, 0]
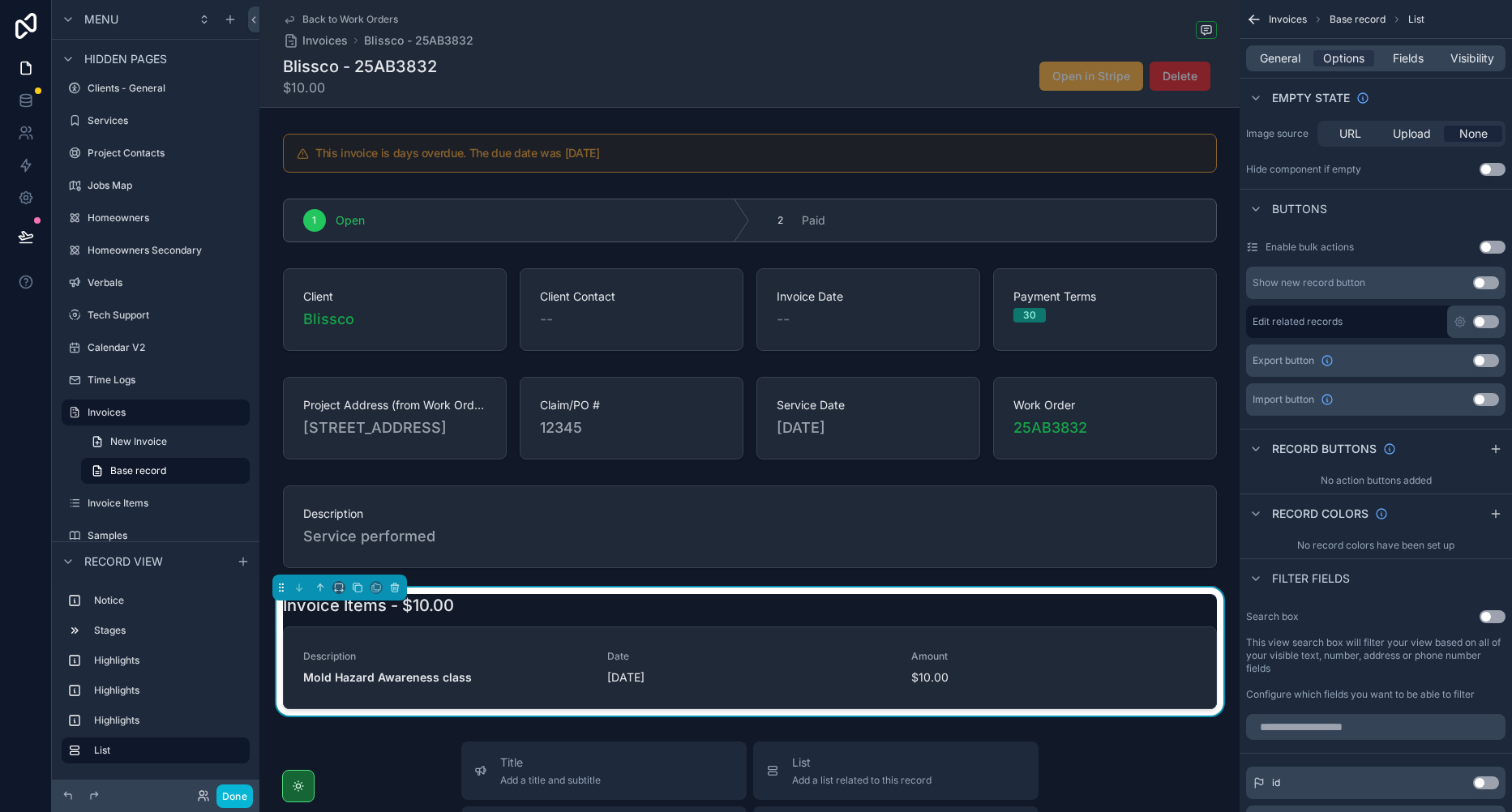
click at [1483, 281] on button "Use setting" at bounding box center [1486, 282] width 26 height 13
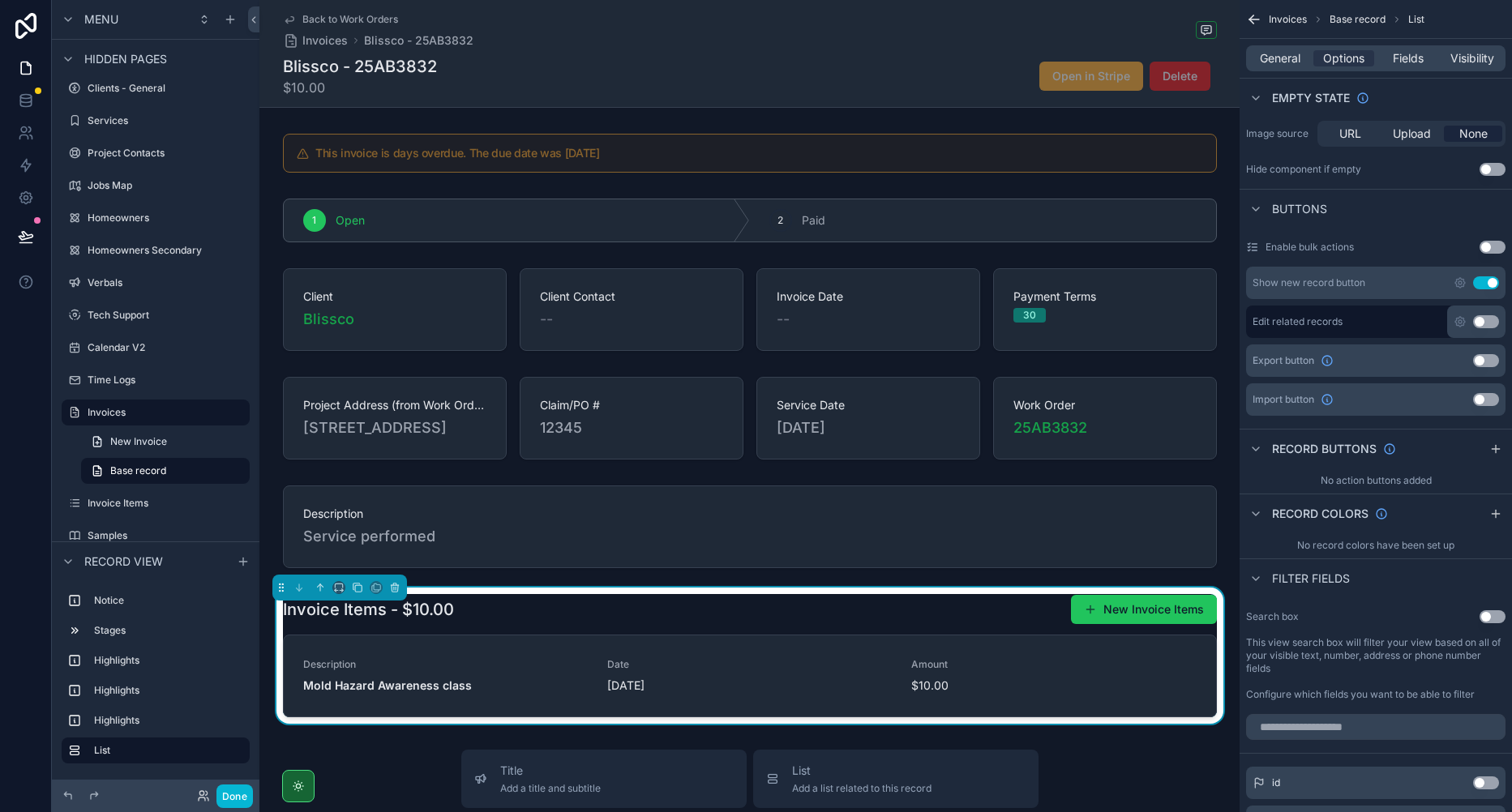
click at [1458, 283] on icon "scrollable content" at bounding box center [1460, 283] width 4 height 4
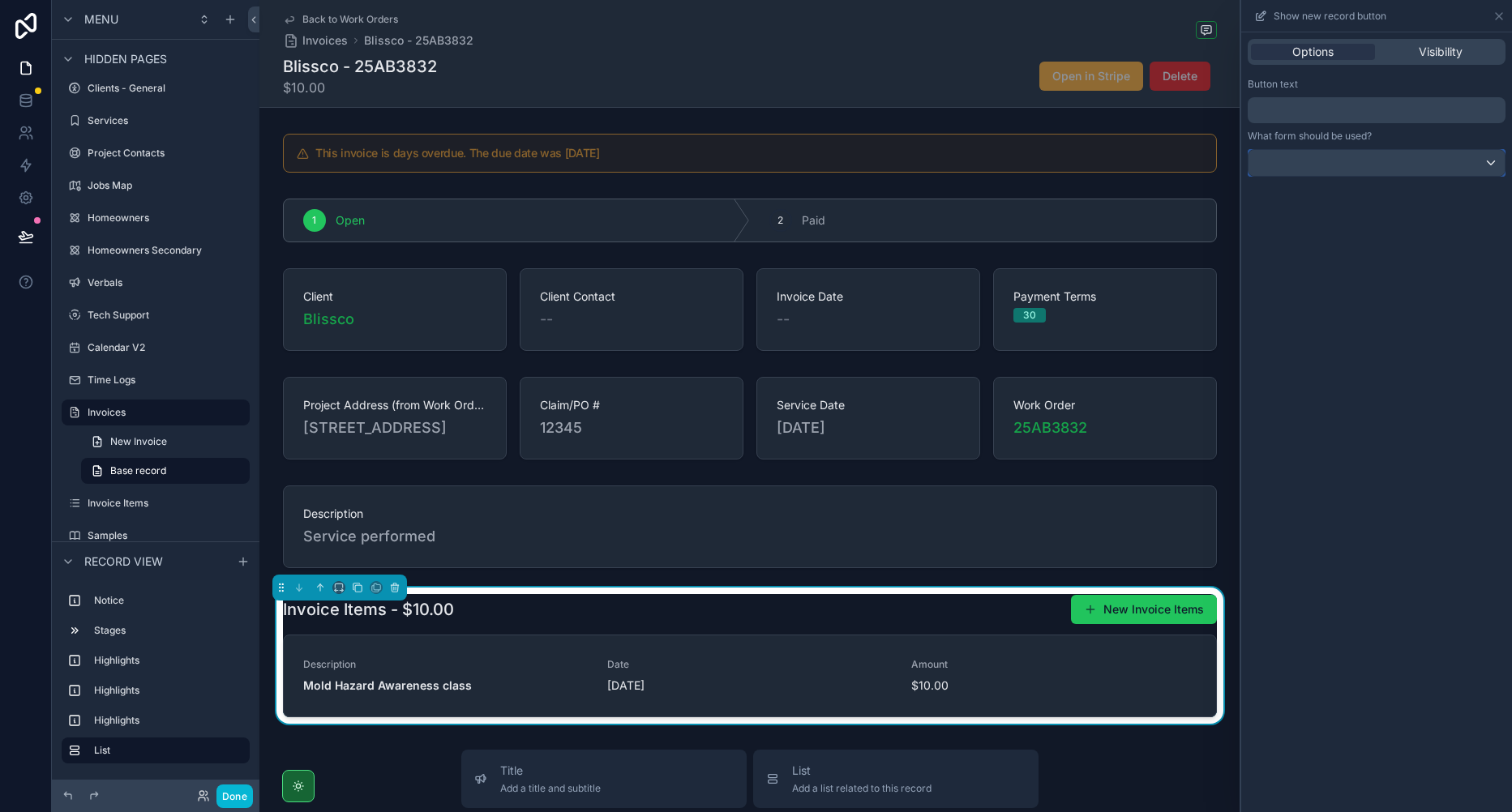
click at [1347, 155] on div at bounding box center [1376, 162] width 256 height 26
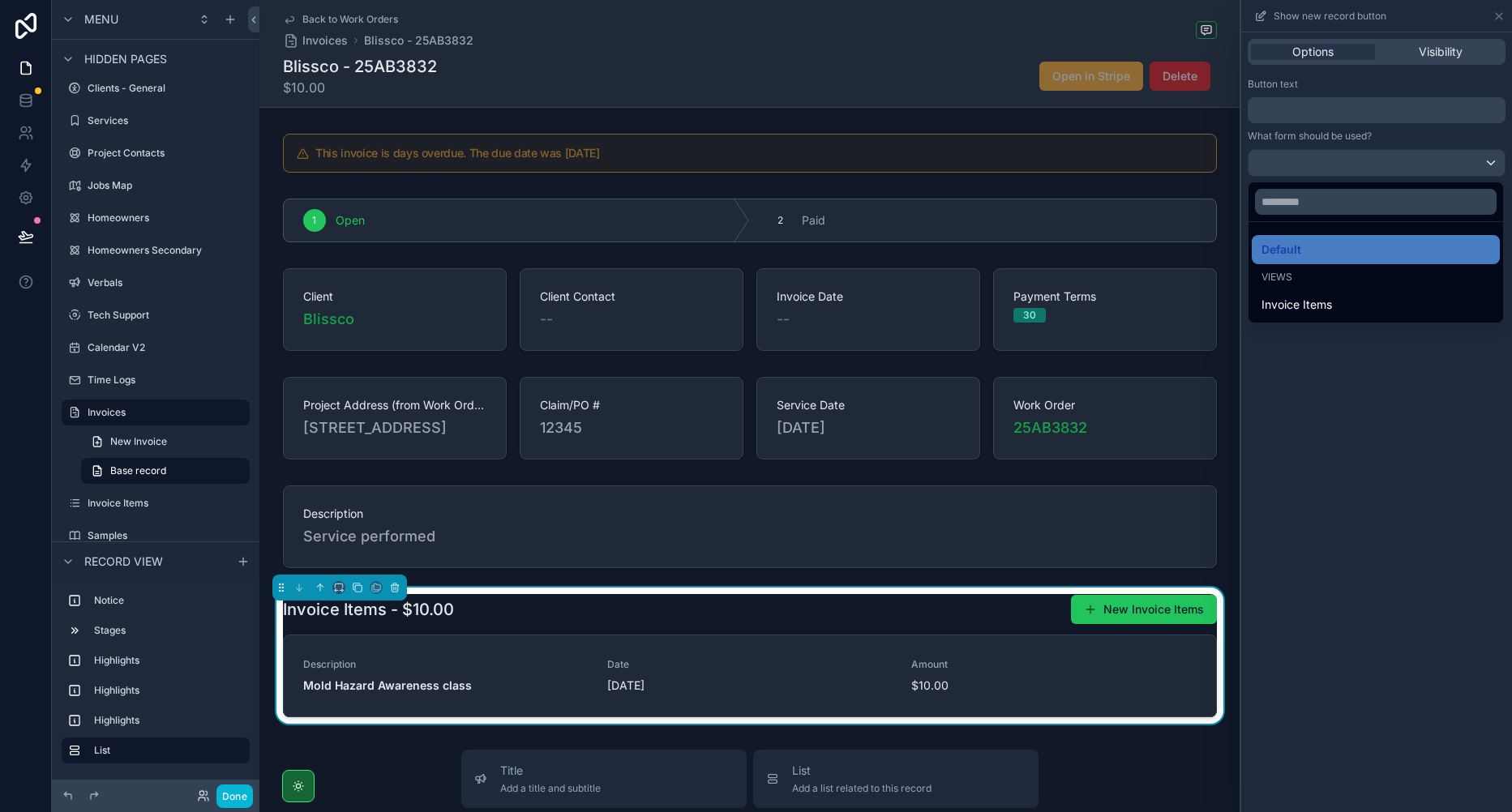
click at [1311, 308] on span "Invoice Items" at bounding box center [1297, 304] width 70 height 19
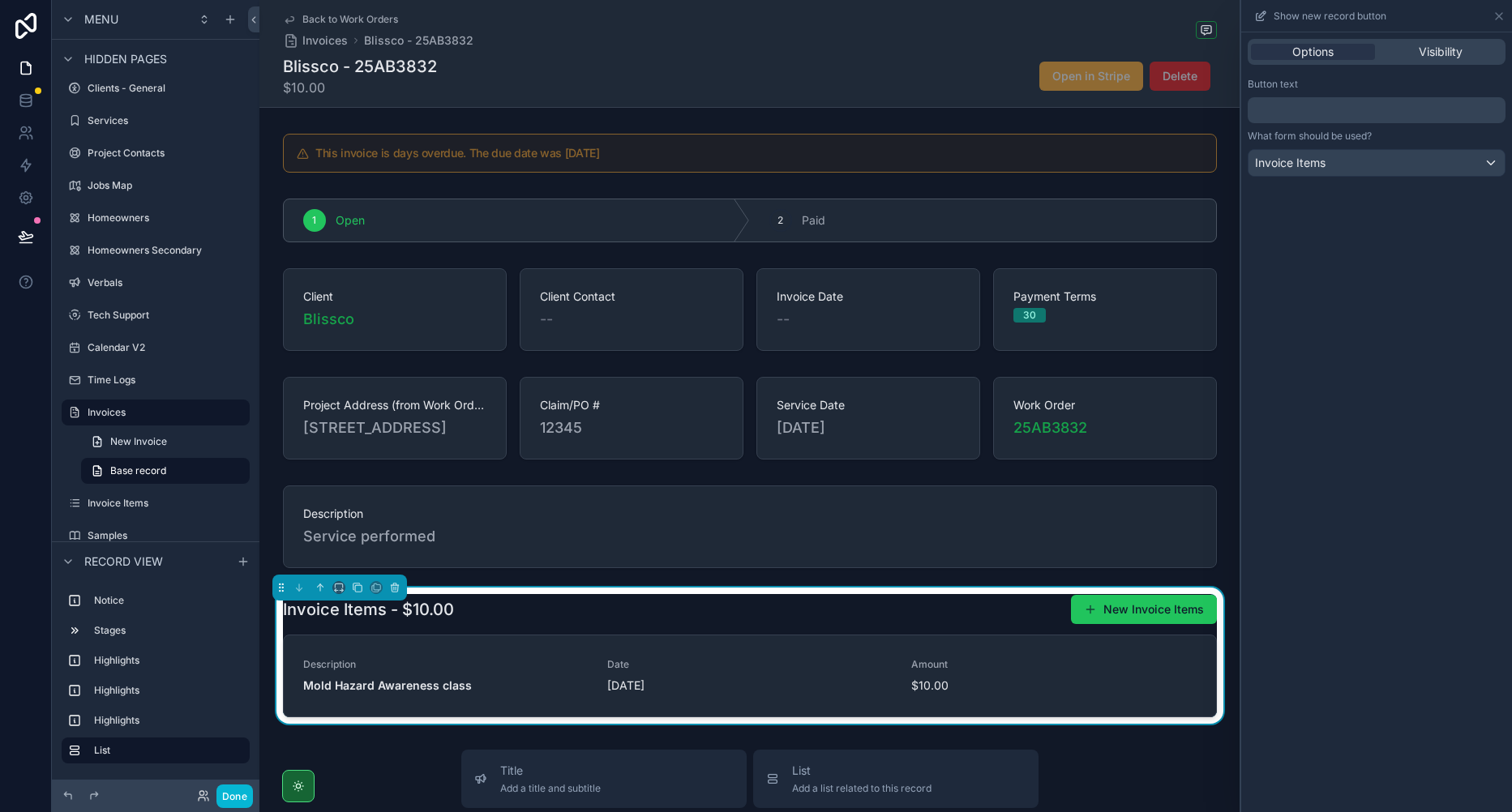
click at [1332, 113] on p "﻿" at bounding box center [1378, 110] width 248 height 19
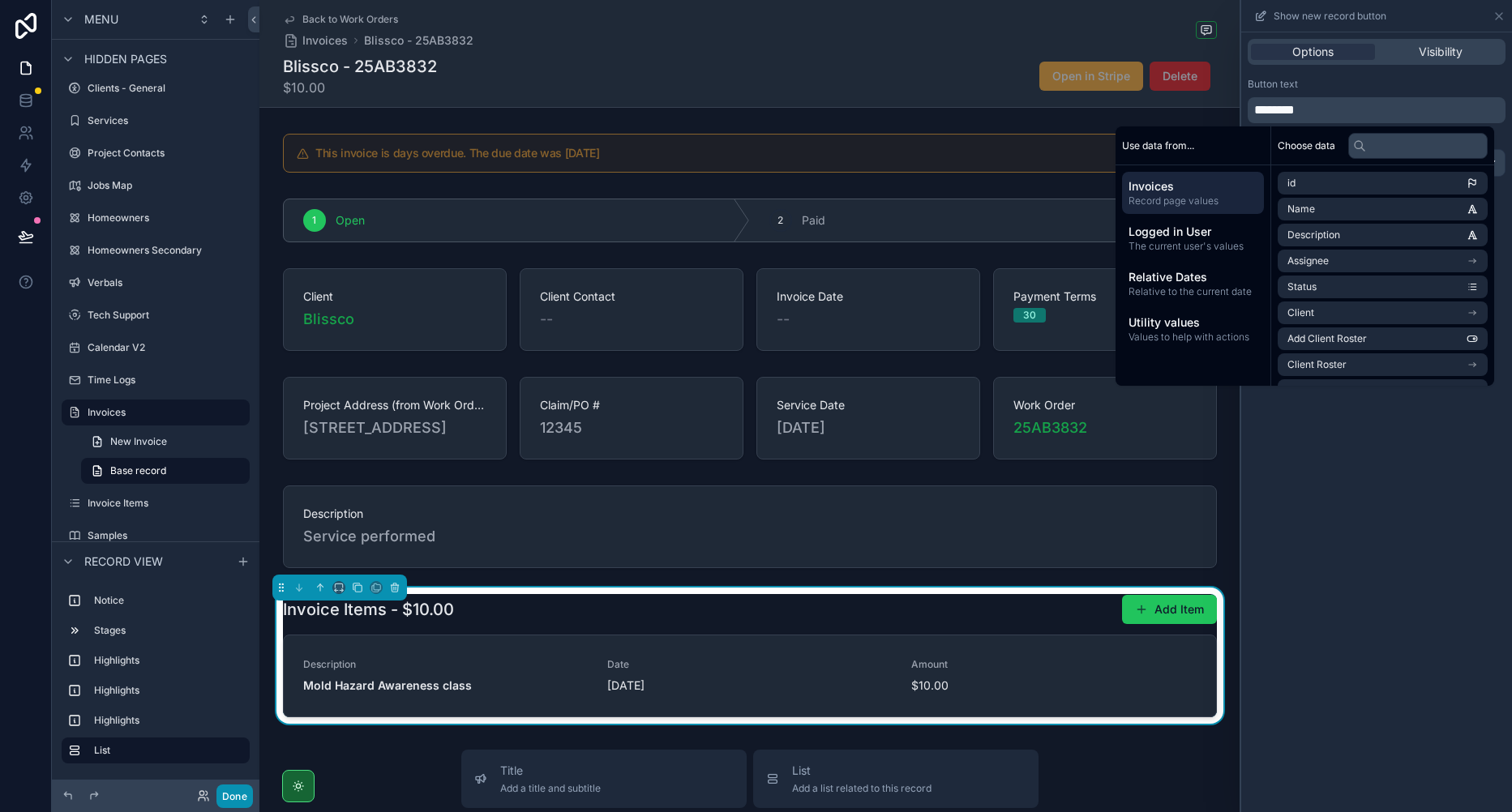
click at [236, 795] on button "Done" at bounding box center [234, 796] width 36 height 24
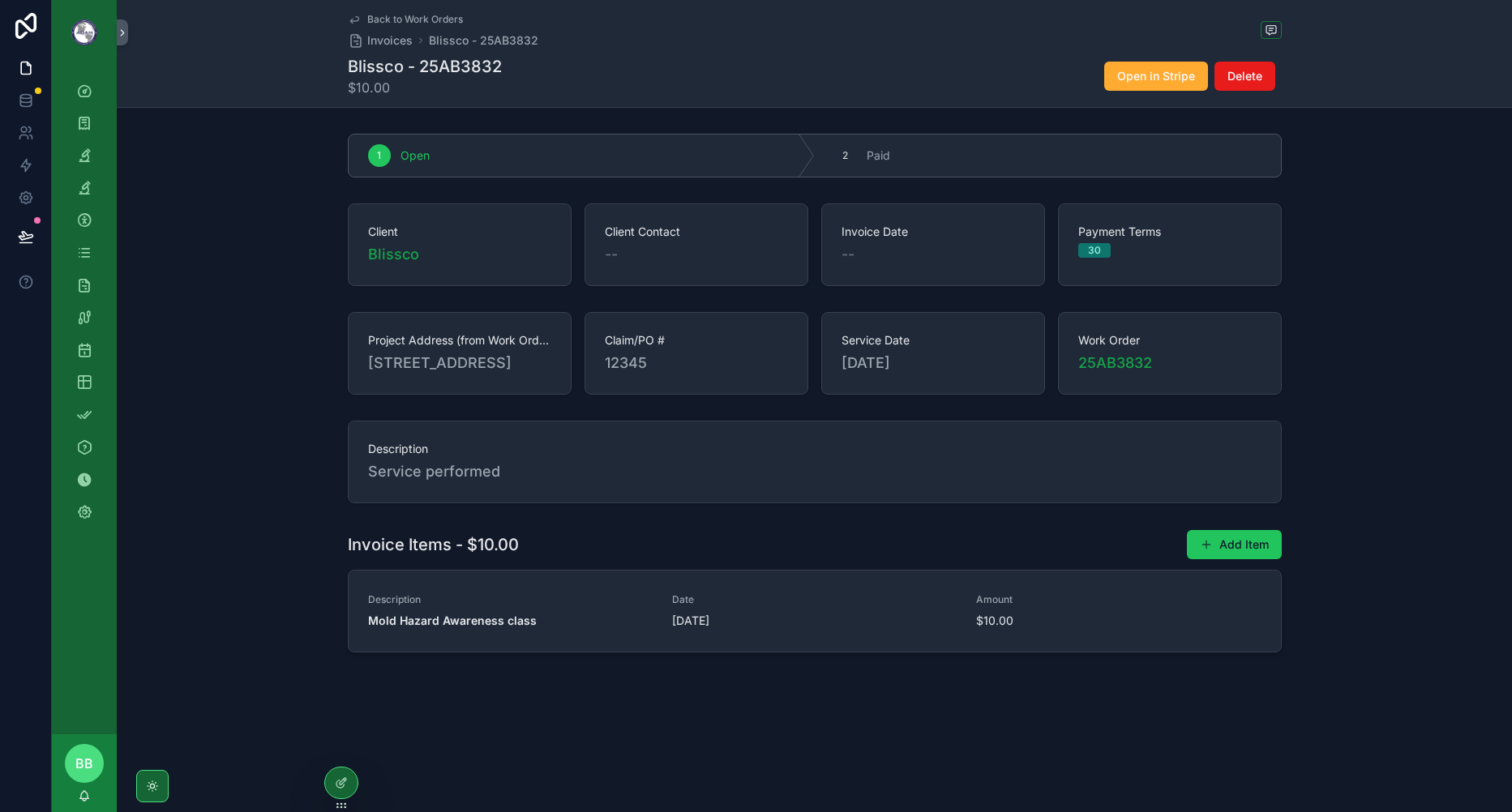
click at [1210, 545] on span "scrollable content" at bounding box center [1207, 545] width 13 height 13
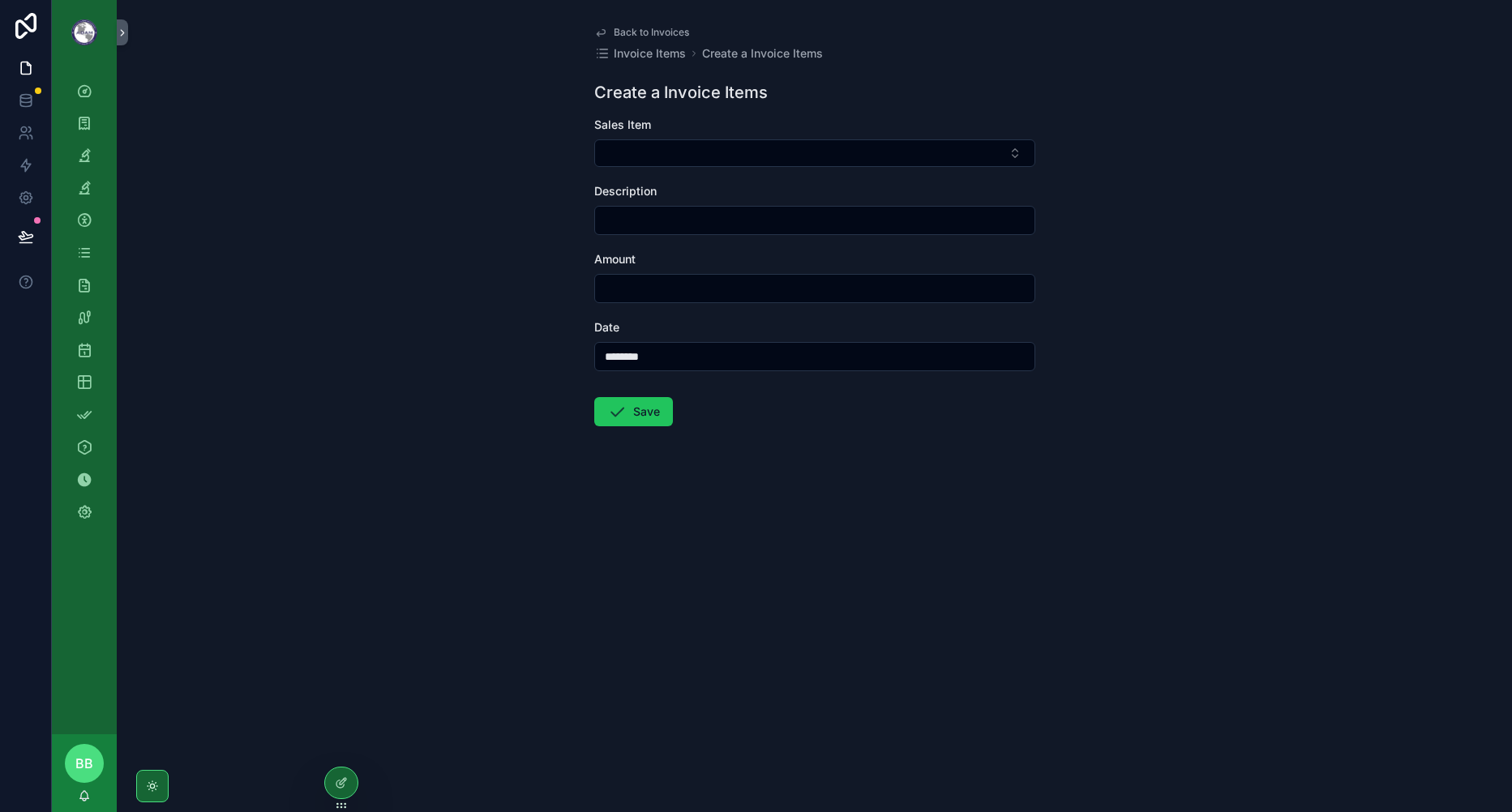
click at [699, 144] on button "Select Button" at bounding box center [814, 152] width 441 height 27
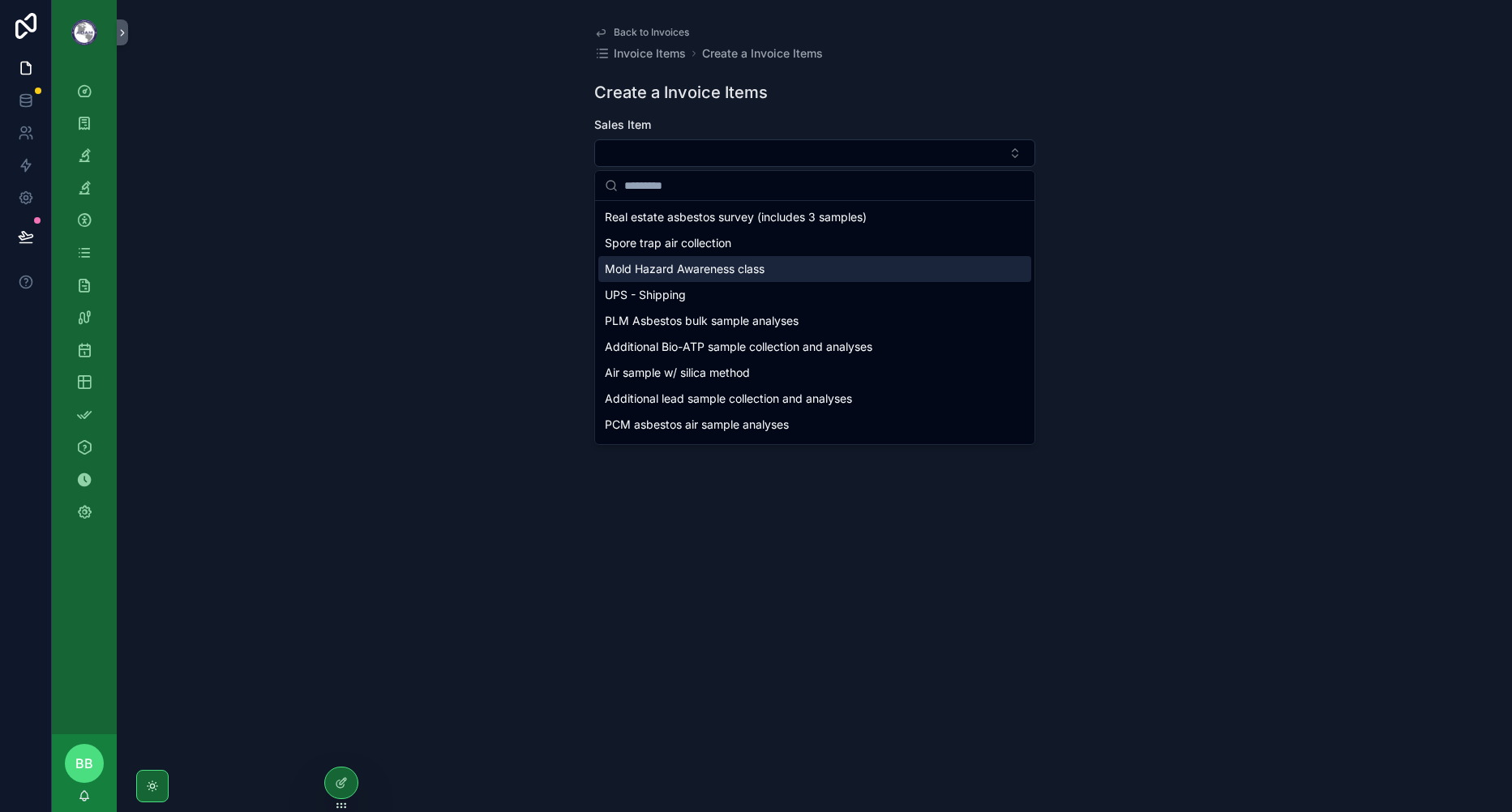
click at [668, 261] on span "Mold Hazard Awareness class" at bounding box center [684, 269] width 159 height 16
type input "**********"
type input "******"
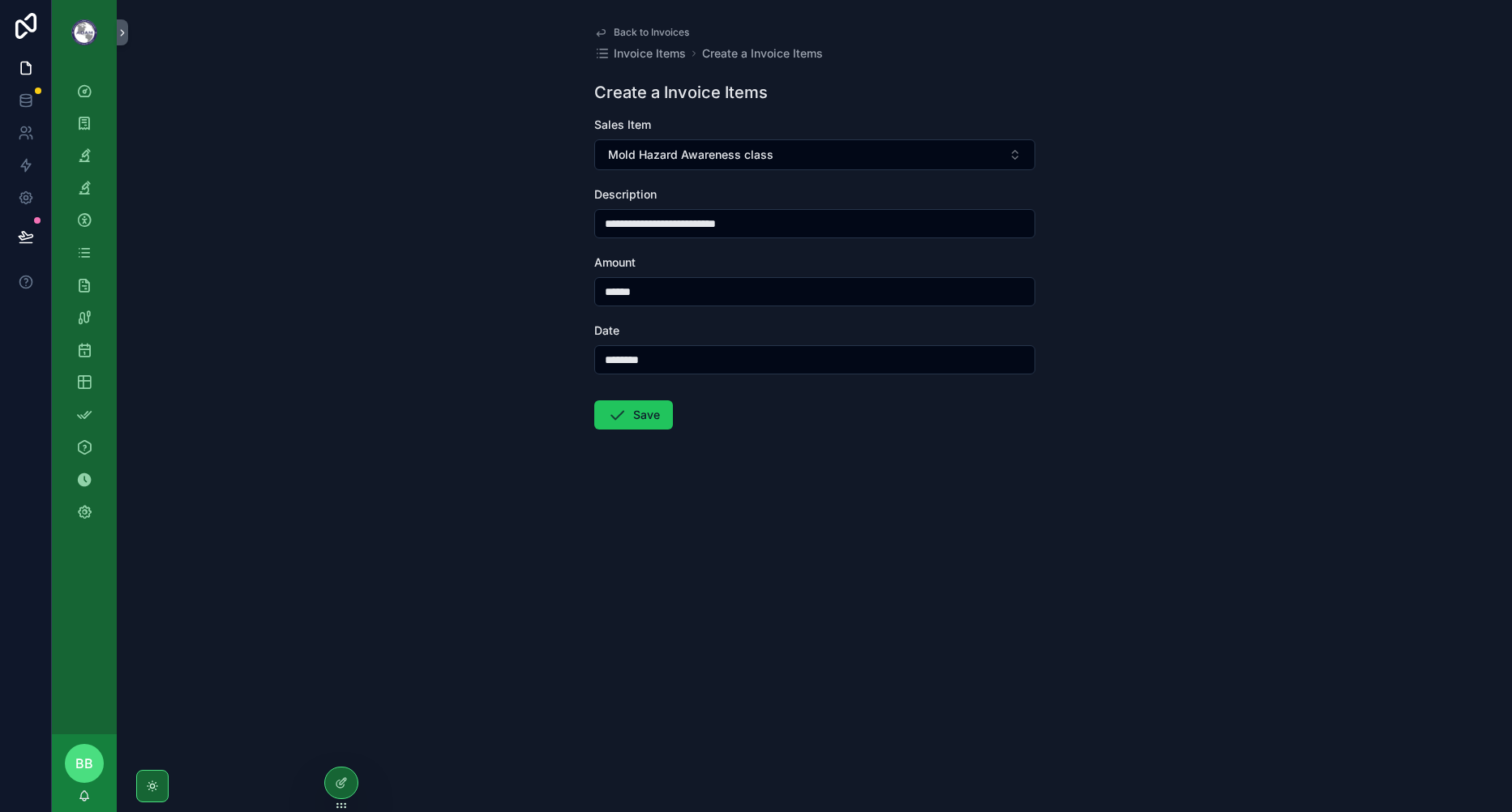
drag, startPoint x: 623, startPoint y: 603, endPoint x: 656, endPoint y: 222, distance: 382.4
click at [621, 590] on div "**********" at bounding box center [815, 406] width 1396 height 812
click at [650, 35] on span "Back to Invoices" at bounding box center [651, 32] width 76 height 13
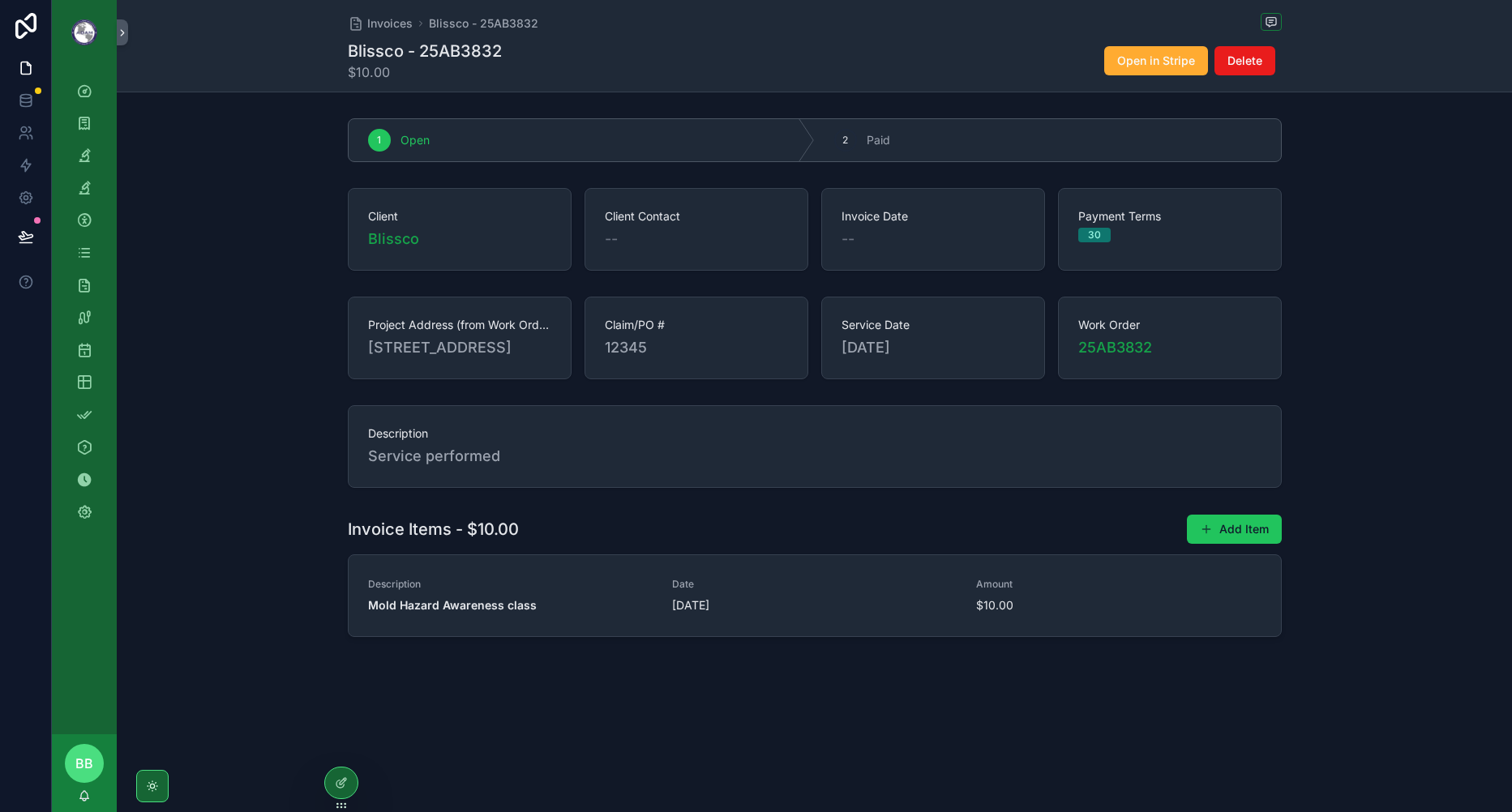
click at [1370, 185] on div "Client Blissco Client Contact -- Invoice Date -- Payment Terms 30" at bounding box center [815, 229] width 1396 height 96
click at [459, 26] on span "Blissco - 25AB3832" at bounding box center [483, 24] width 109 height 16
click at [459, 26] on span "Blissco - 25AB3832" at bounding box center [483, 24] width 109 height 16
click at [1101, 355] on span "25AB3832" at bounding box center [1115, 347] width 74 height 23
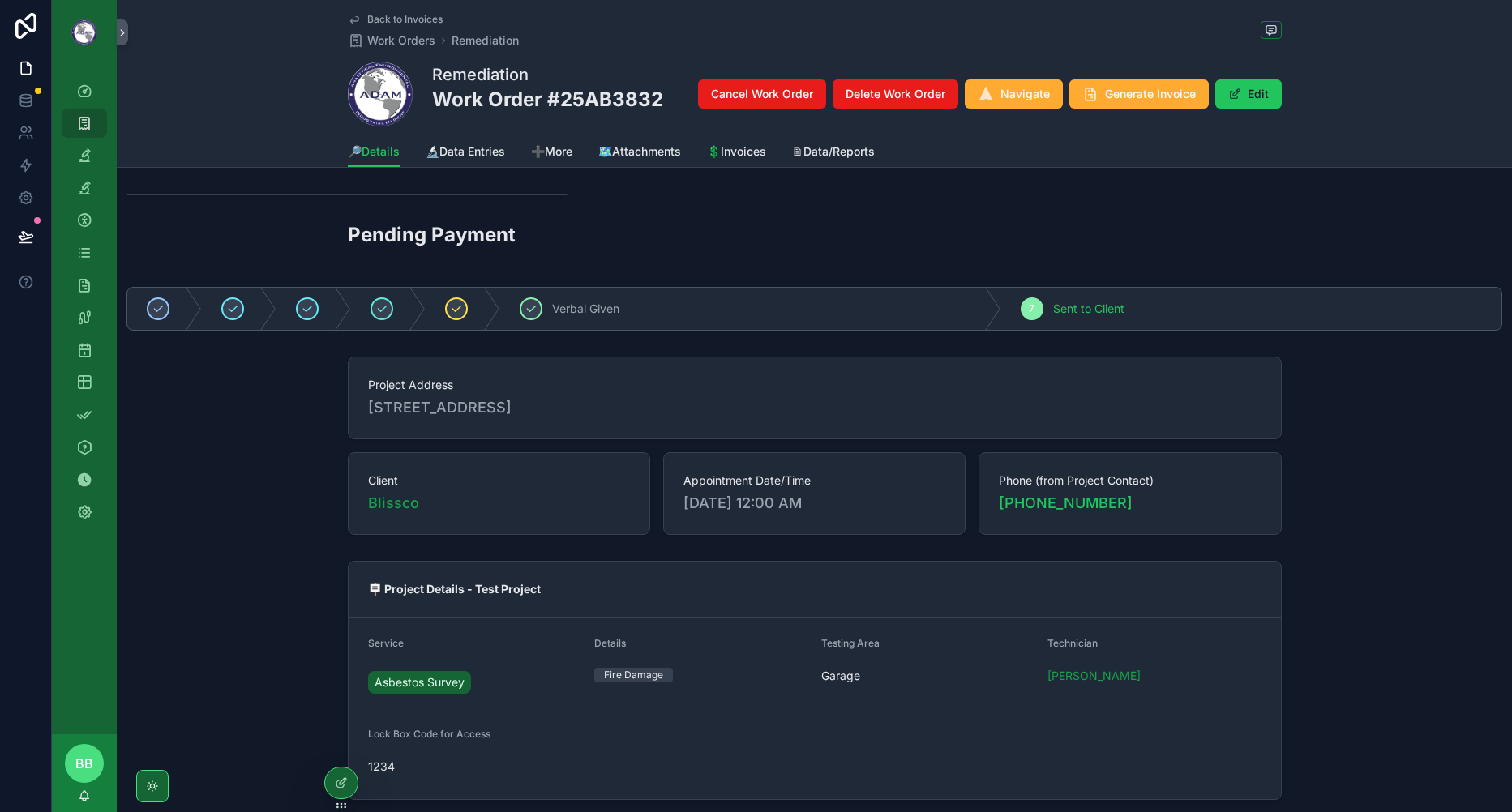
click at [1110, 97] on span "Generate Invoice" at bounding box center [1150, 94] width 91 height 16
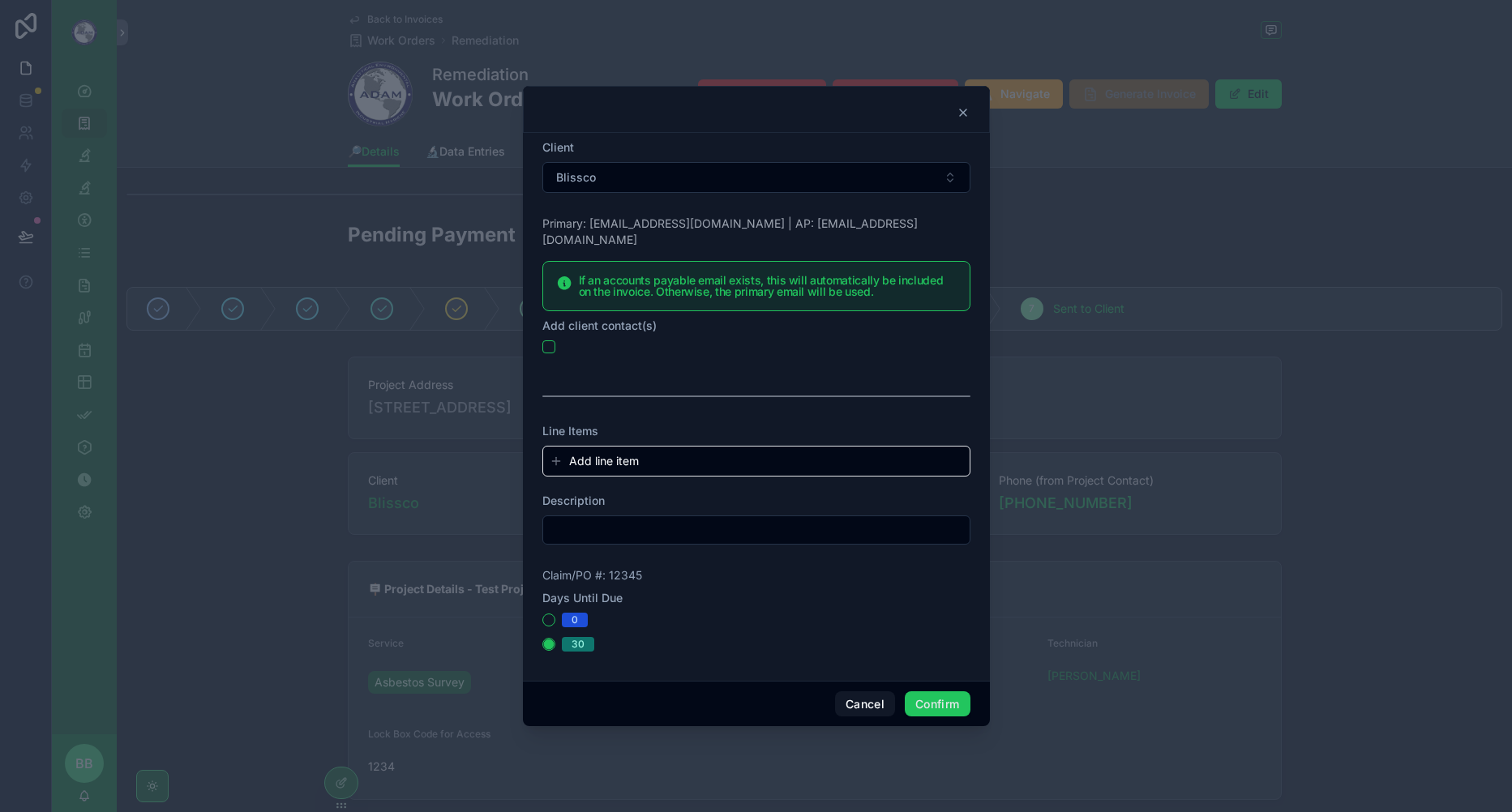
click at [608, 447] on div "Add line item" at bounding box center [756, 461] width 427 height 29
click at [608, 453] on span "Add line item" at bounding box center [604, 461] width 70 height 16
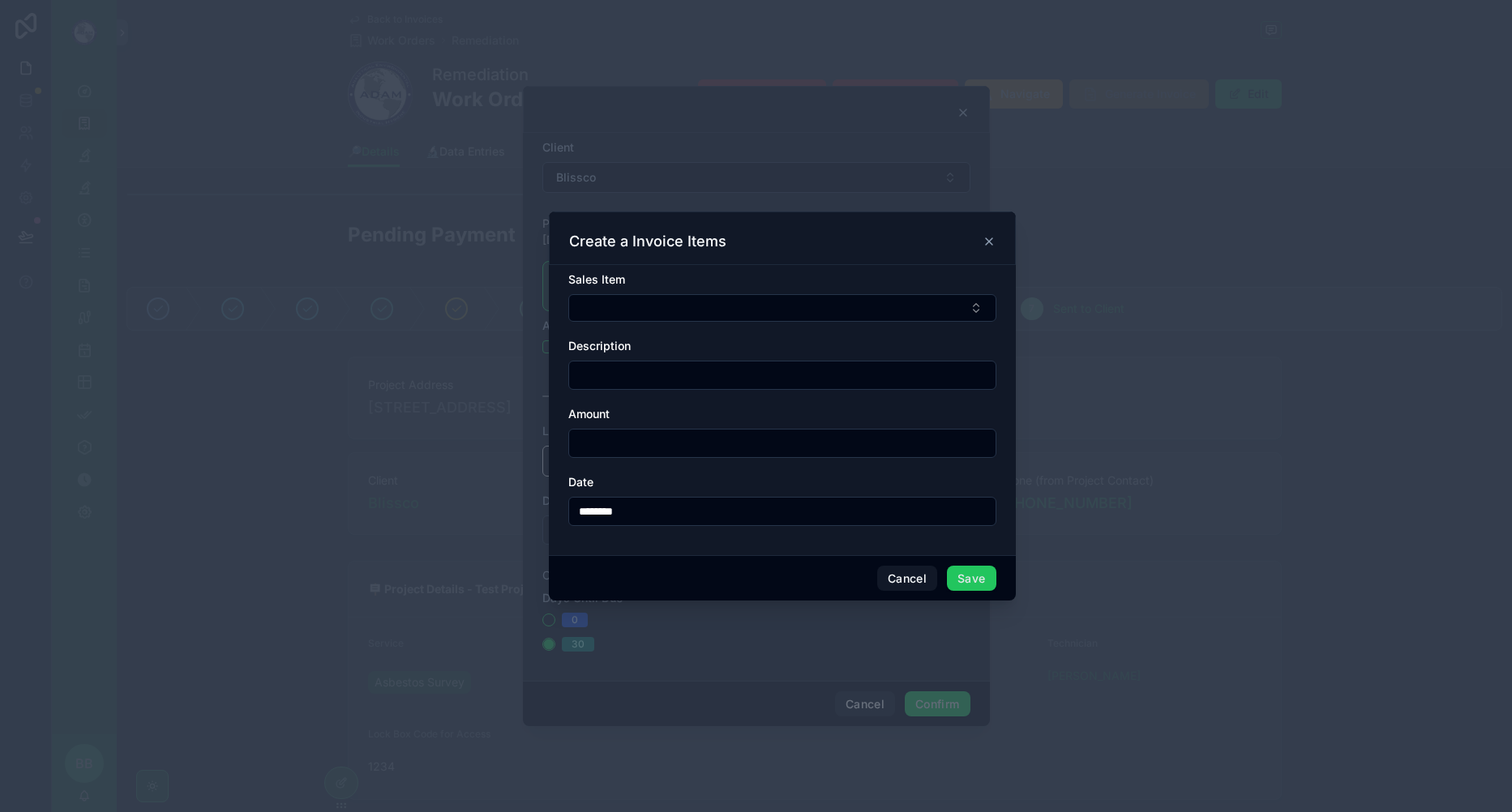
click at [641, 312] on button "Select Button" at bounding box center [782, 307] width 428 height 27
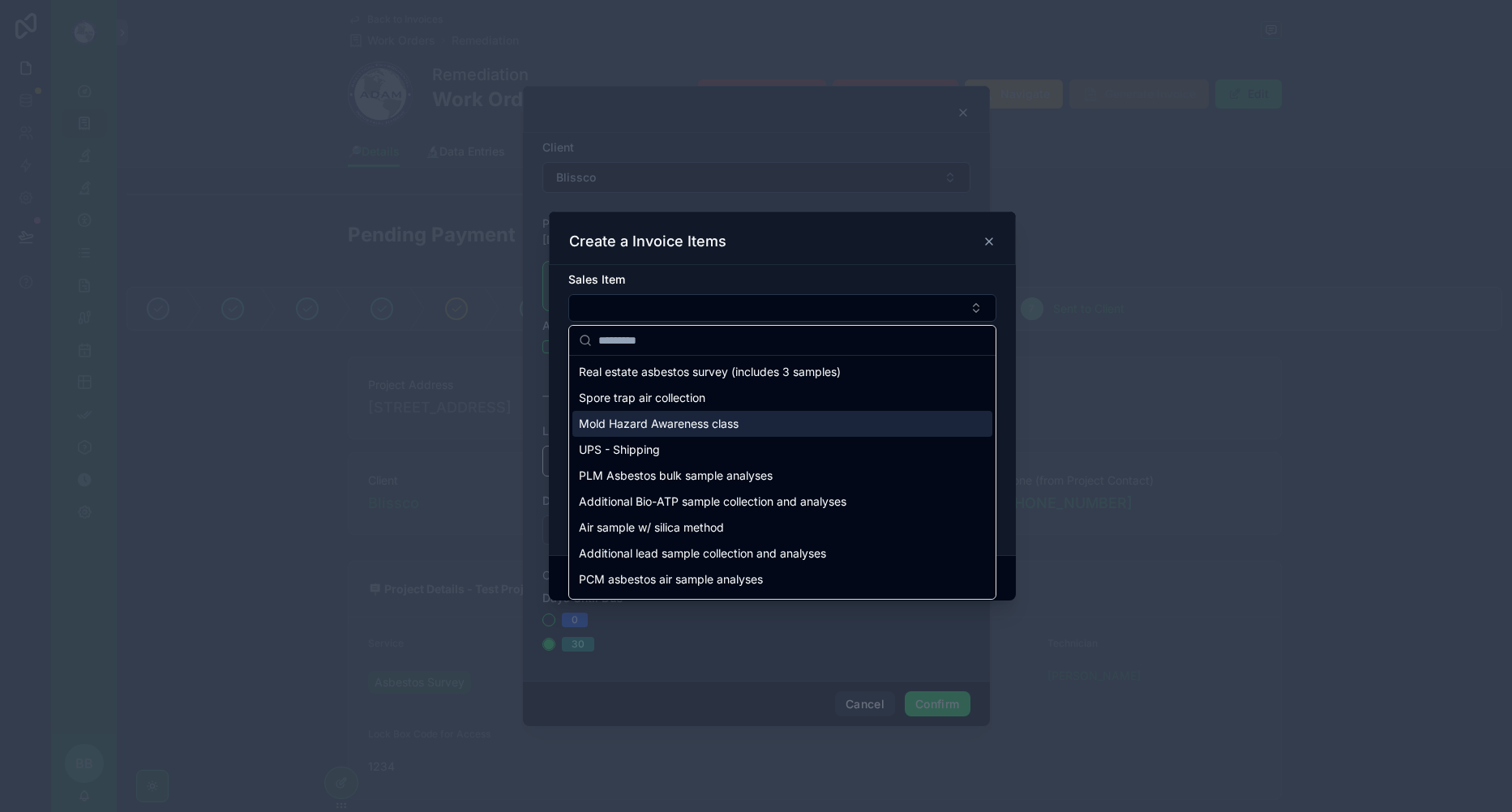
click at [654, 423] on span "Mold Hazard Awareness class" at bounding box center [658, 424] width 159 height 16
type input "**********"
type input "******"
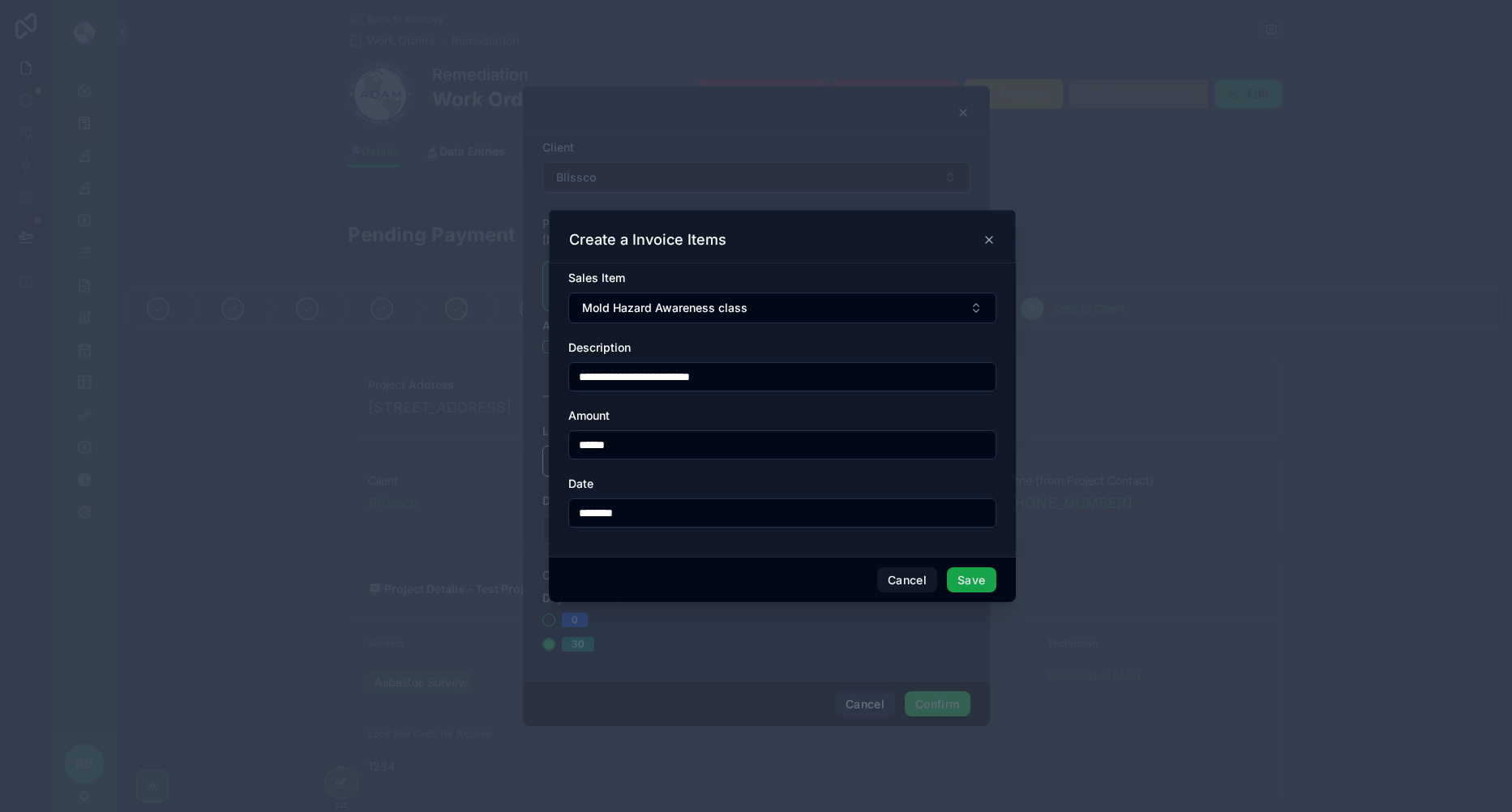
click at [965, 573] on button "Save" at bounding box center [971, 580] width 48 height 26
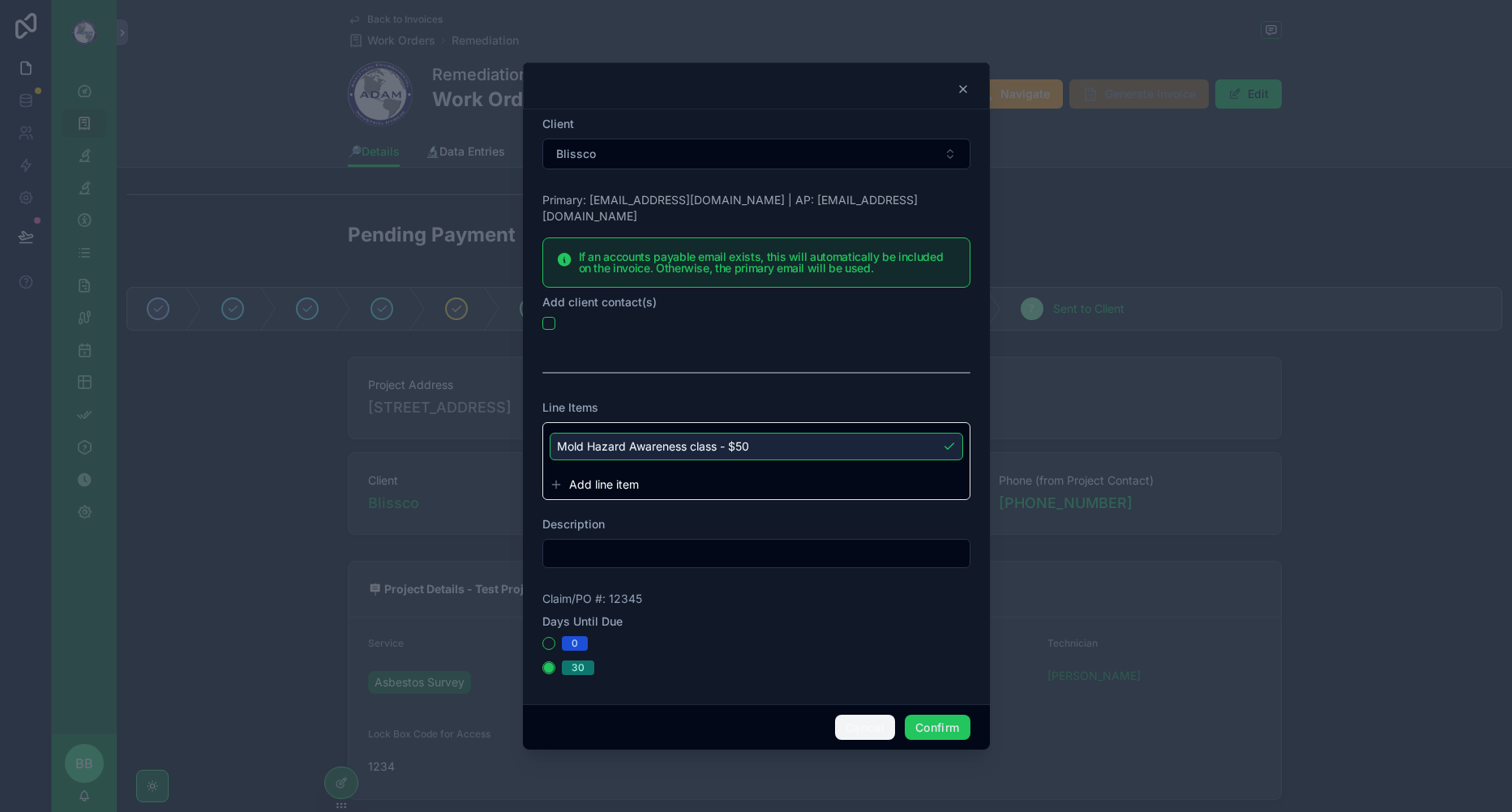
click at [855, 726] on button "Cancel" at bounding box center [865, 728] width 60 height 26
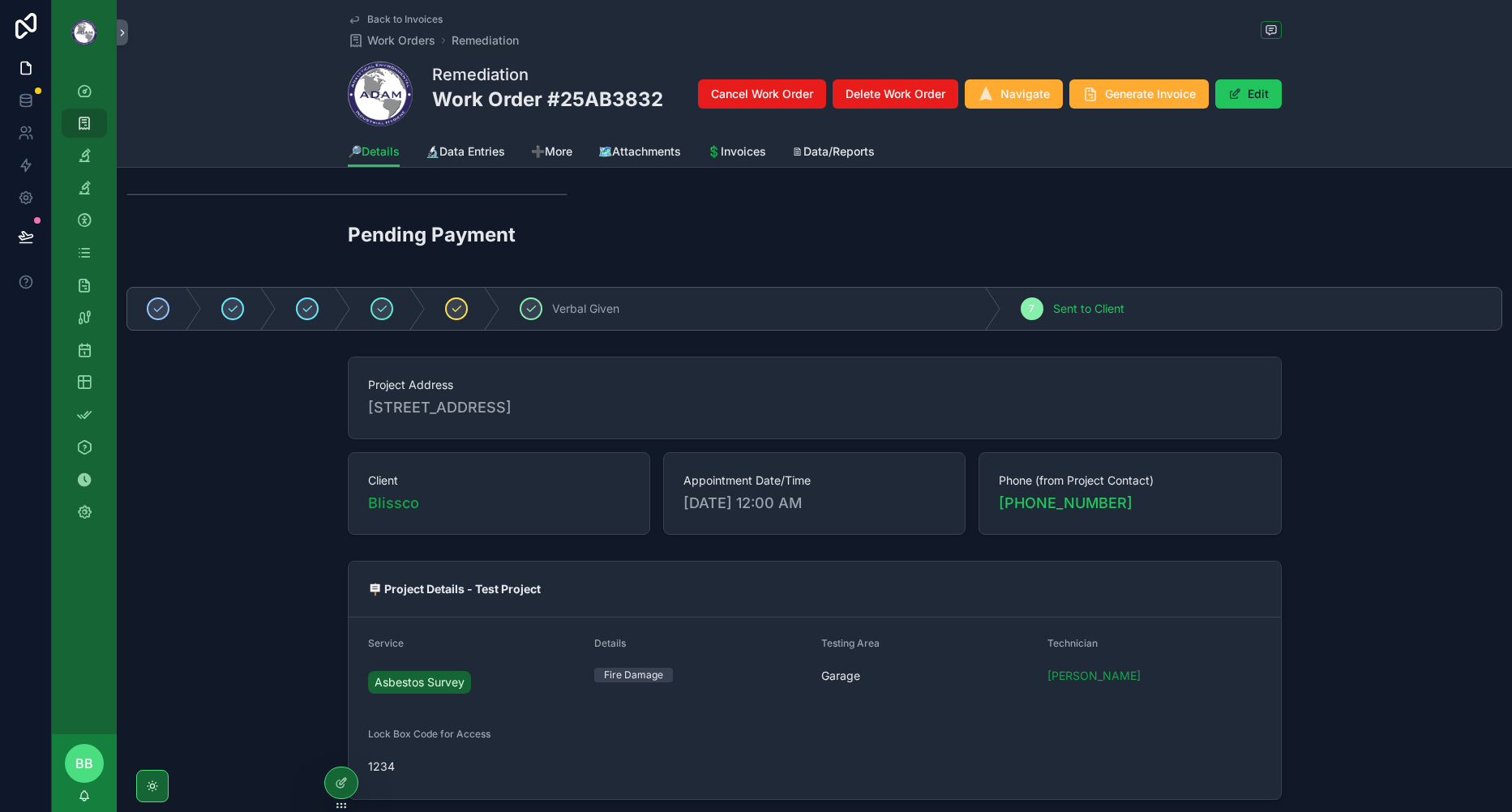
click at [332, 788] on div at bounding box center [341, 782] width 33 height 31
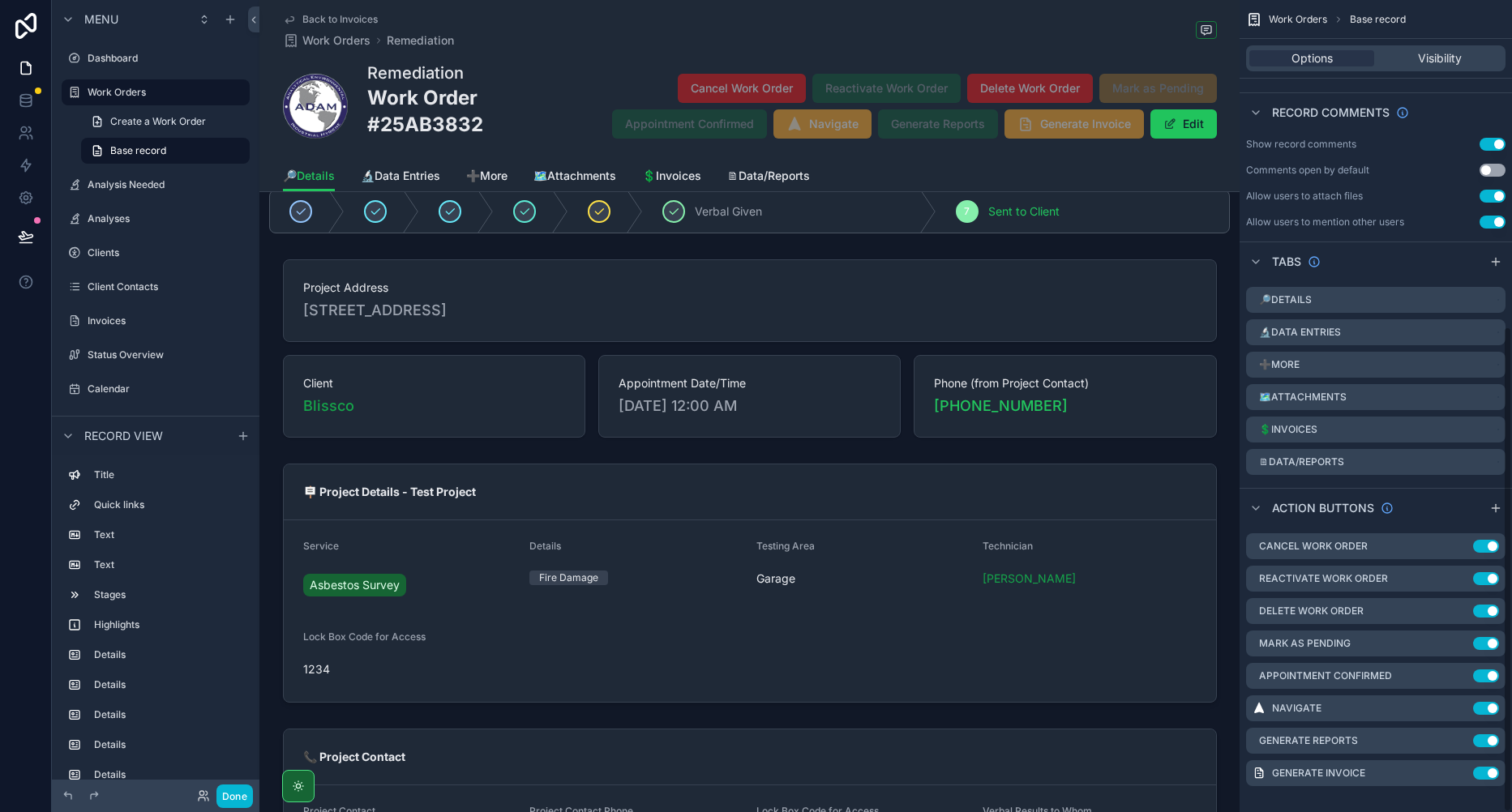
scroll to position [545, 0]
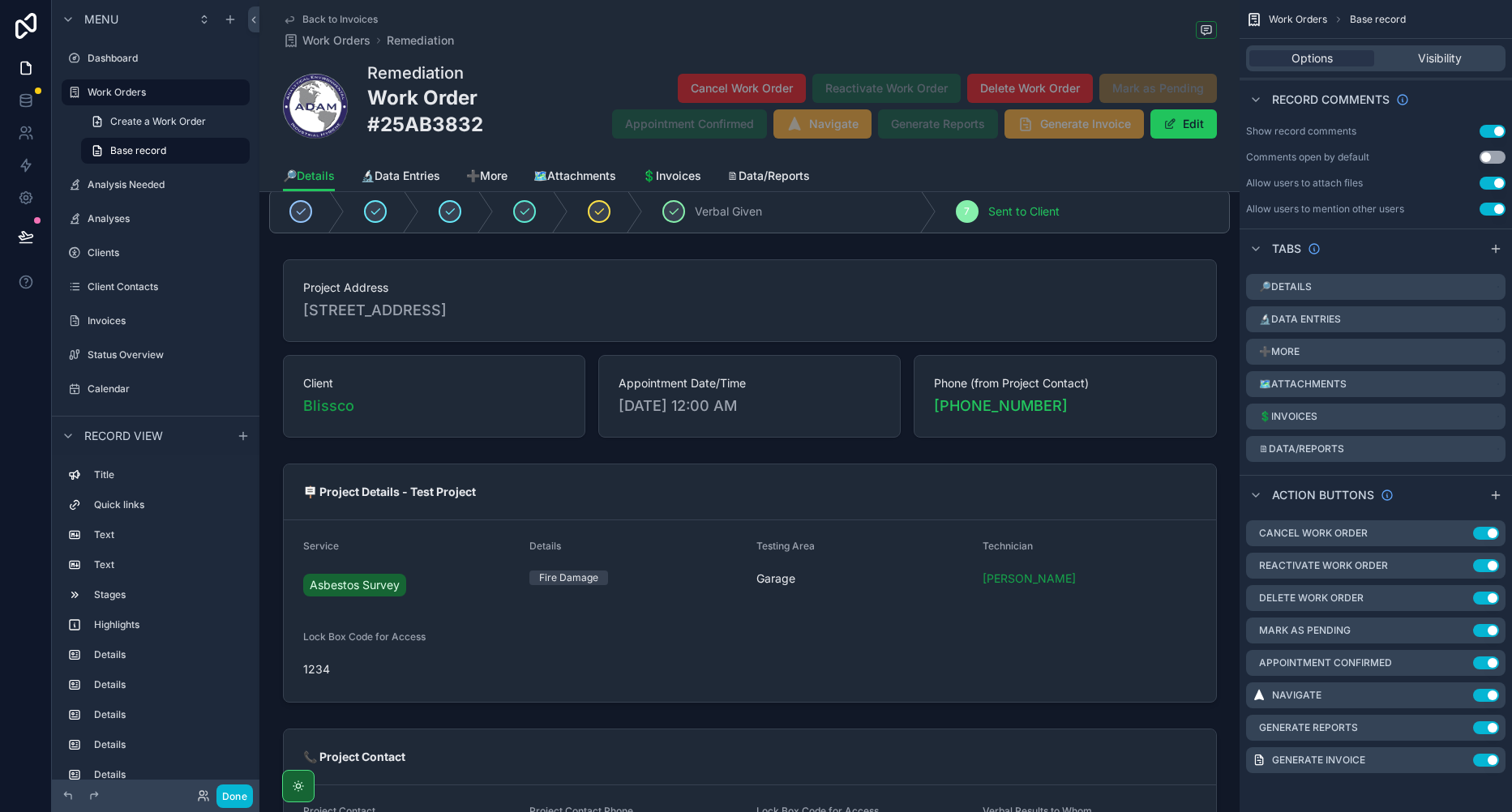
click at [0, 0] on icon "scrollable content" at bounding box center [0, 0] width 0 height 0
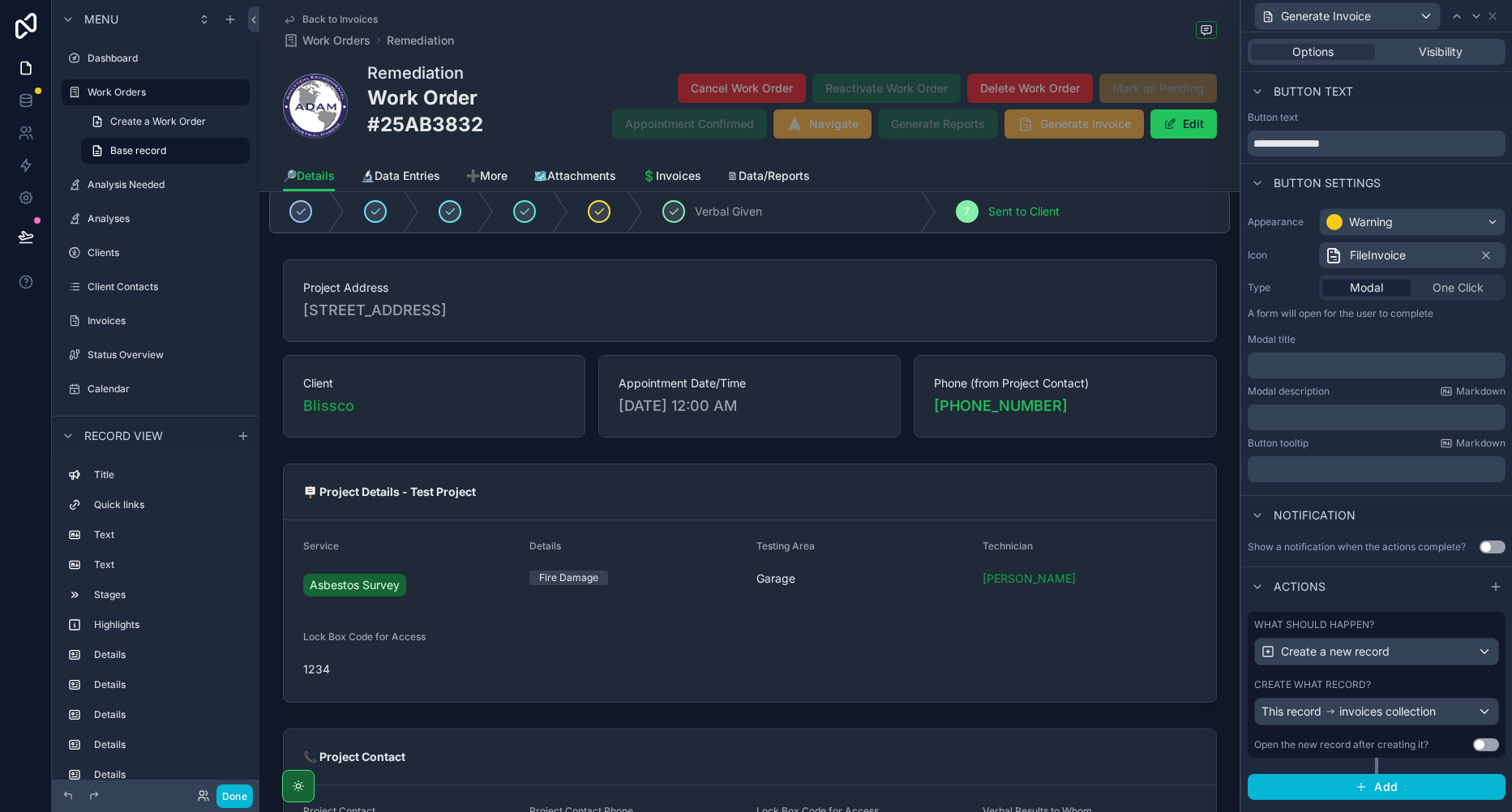
click at [1392, 670] on div "What should happen? Create a new record Create what record? This record invoice…" at bounding box center [1376, 685] width 258 height 146
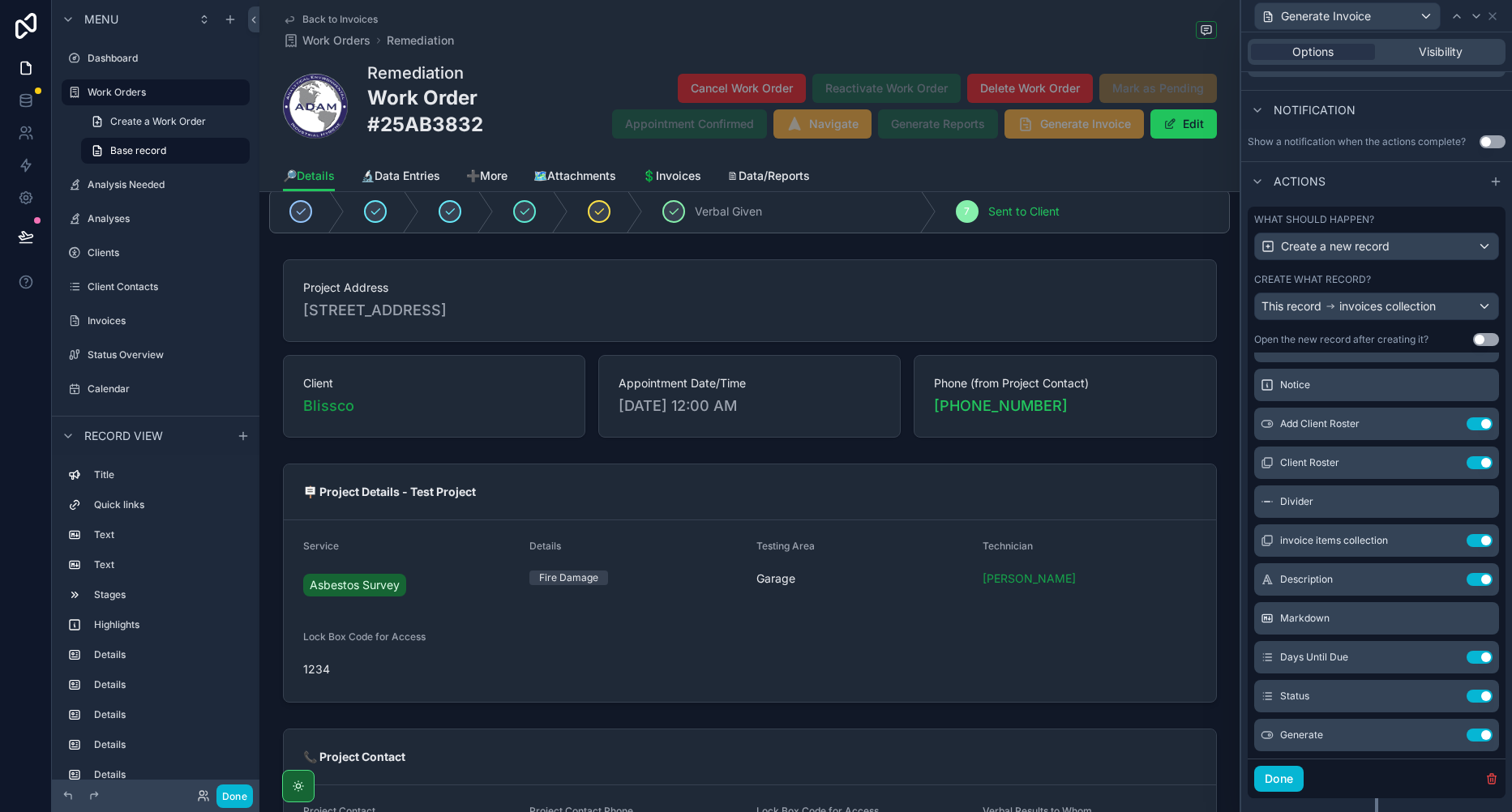
scroll to position [0, 0]
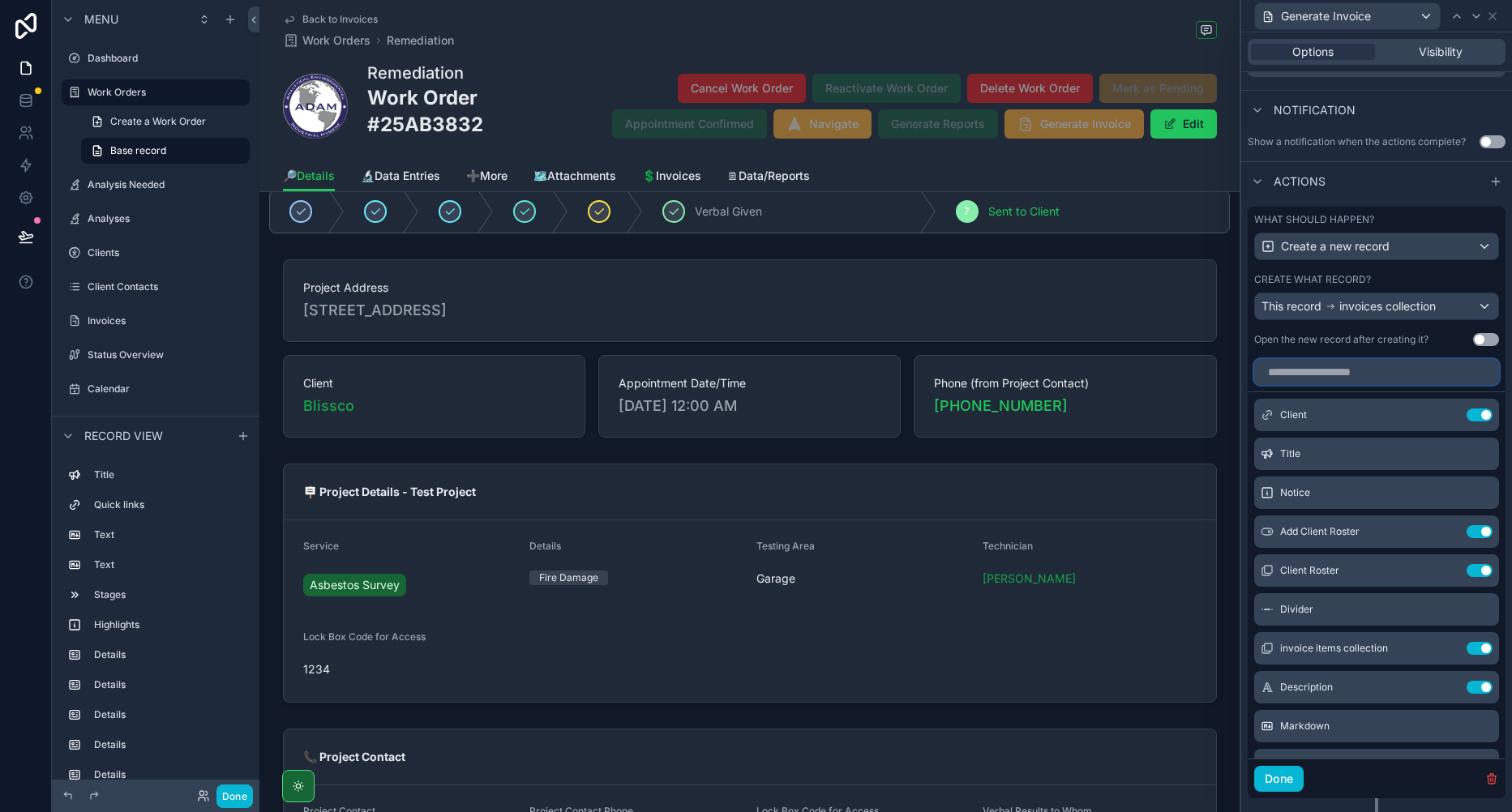
click at [1310, 373] on input "text" at bounding box center [1376, 371] width 245 height 26
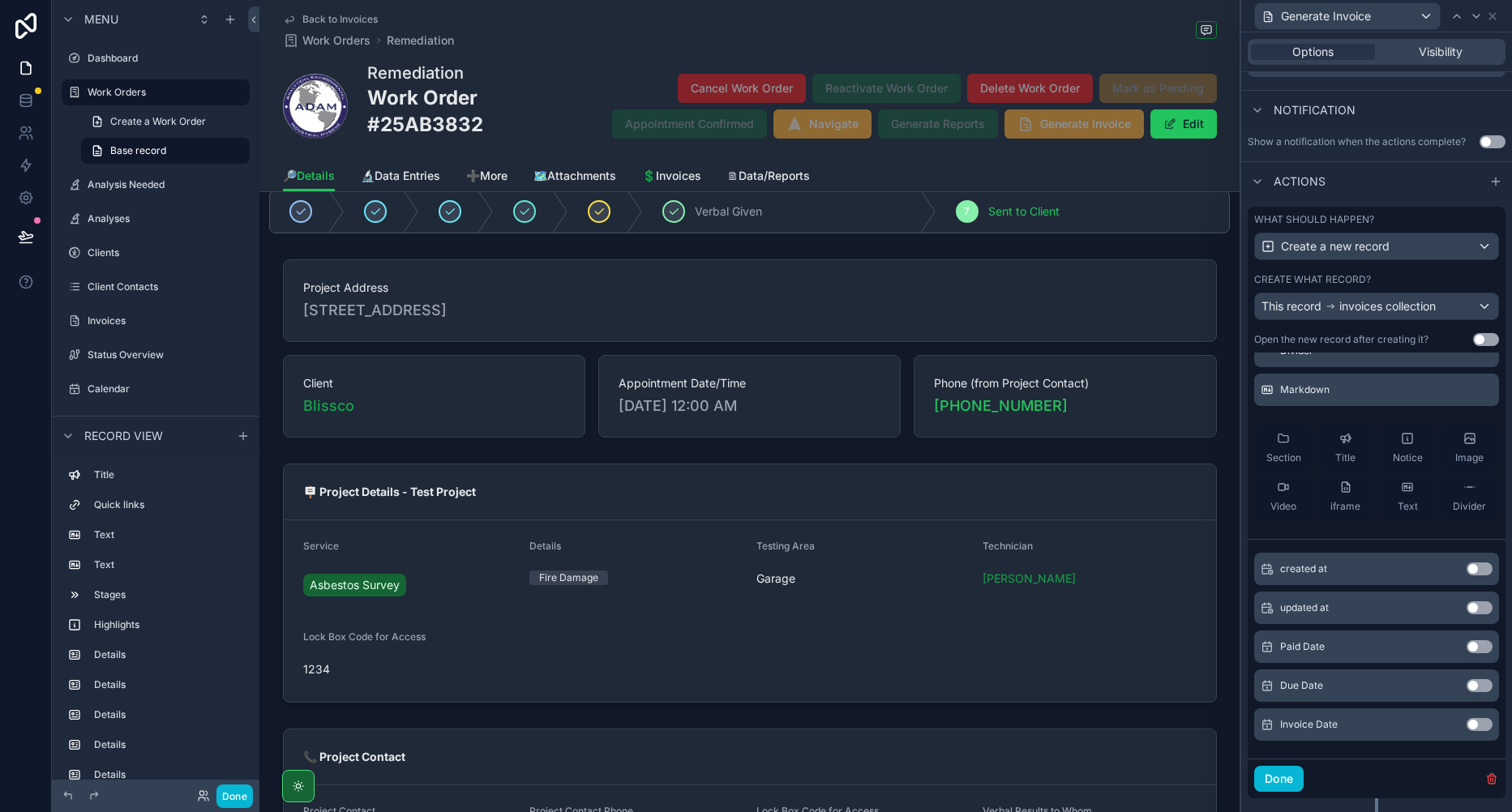
scroll to position [143, 0]
type input "***"
click at [1467, 724] on button "Use setting" at bounding box center [1479, 722] width 26 height 13
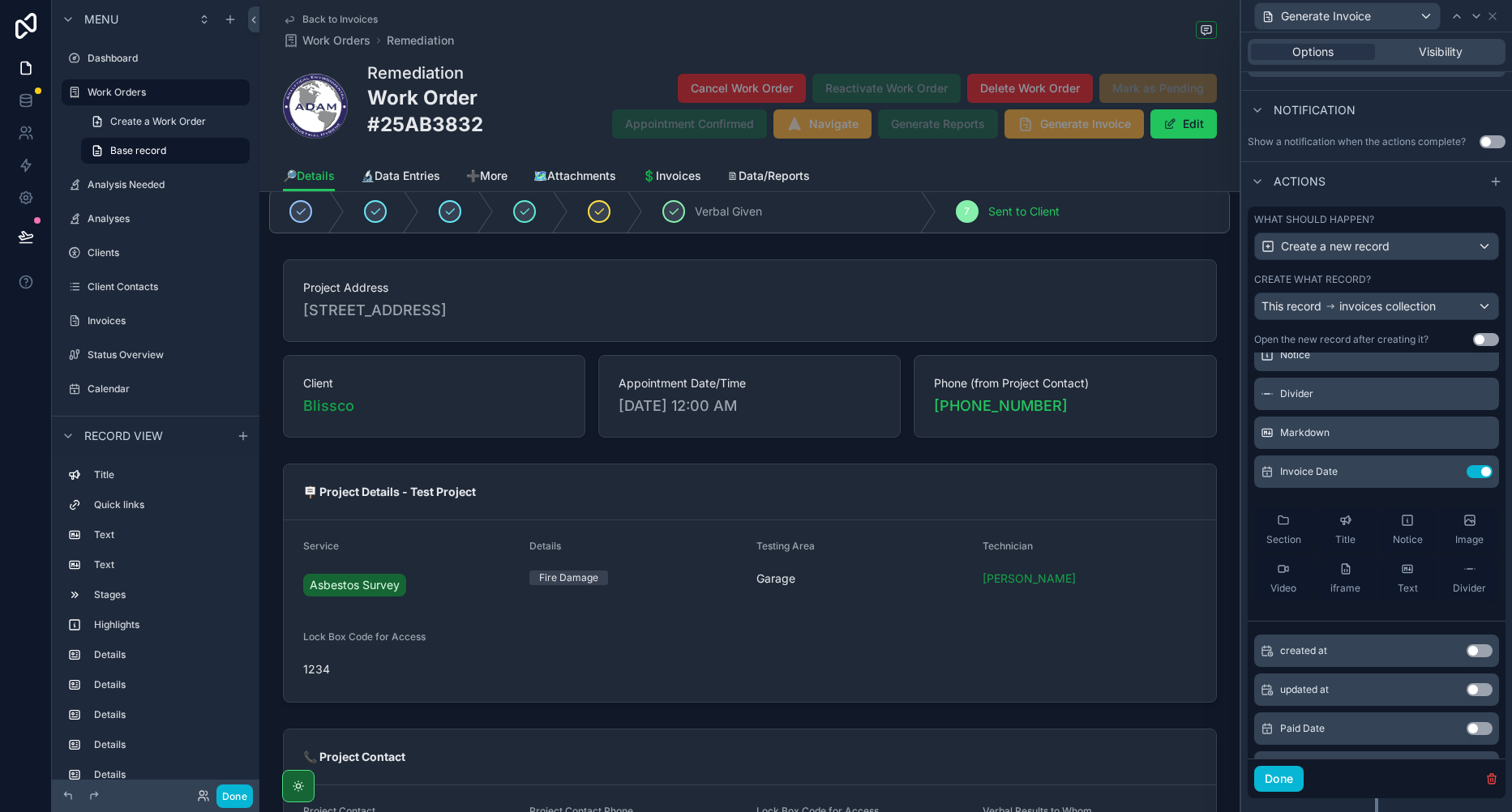
scroll to position [0, 0]
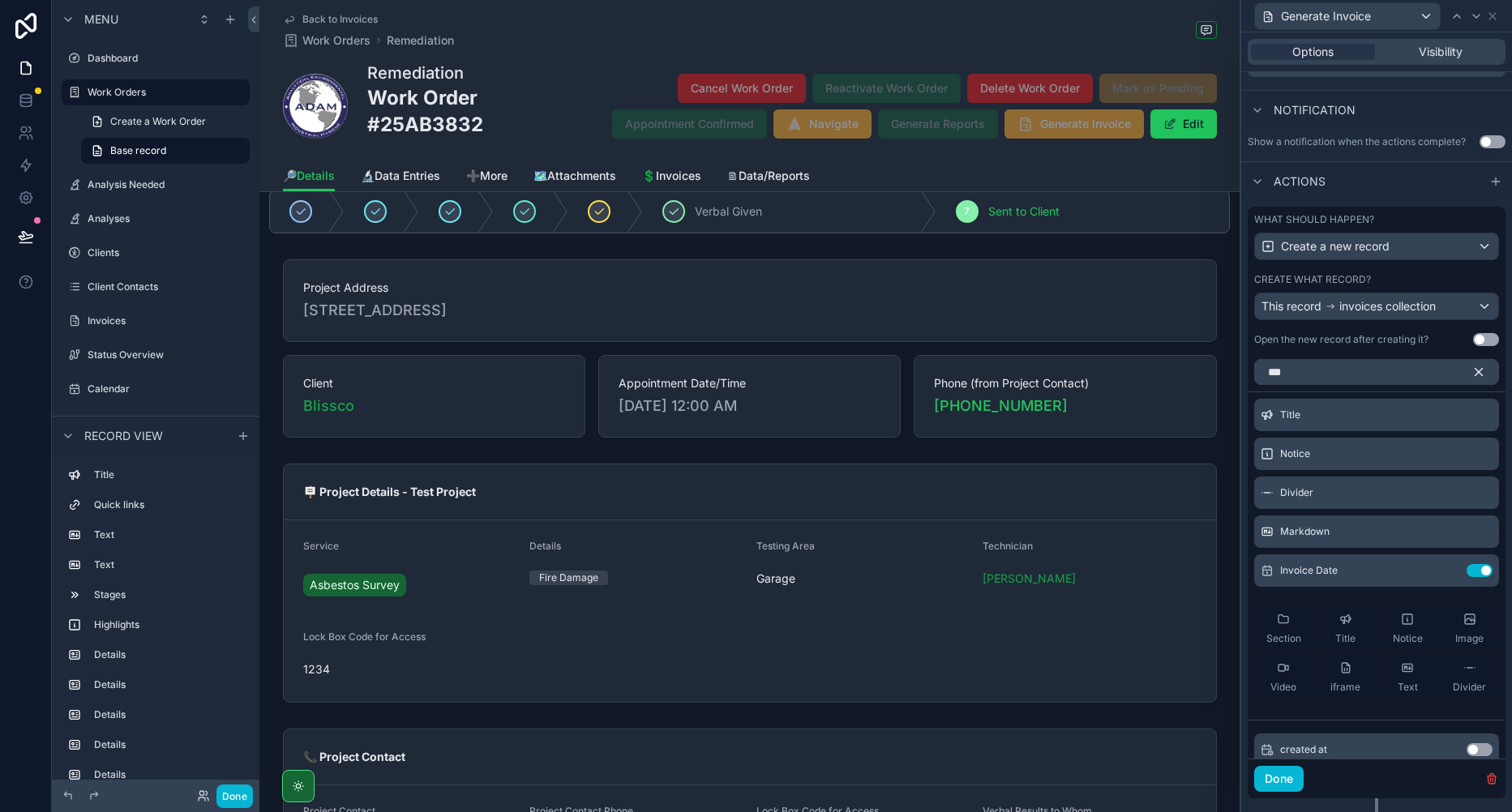
click at [0, 0] on button at bounding box center [0, 0] width 0 height 0
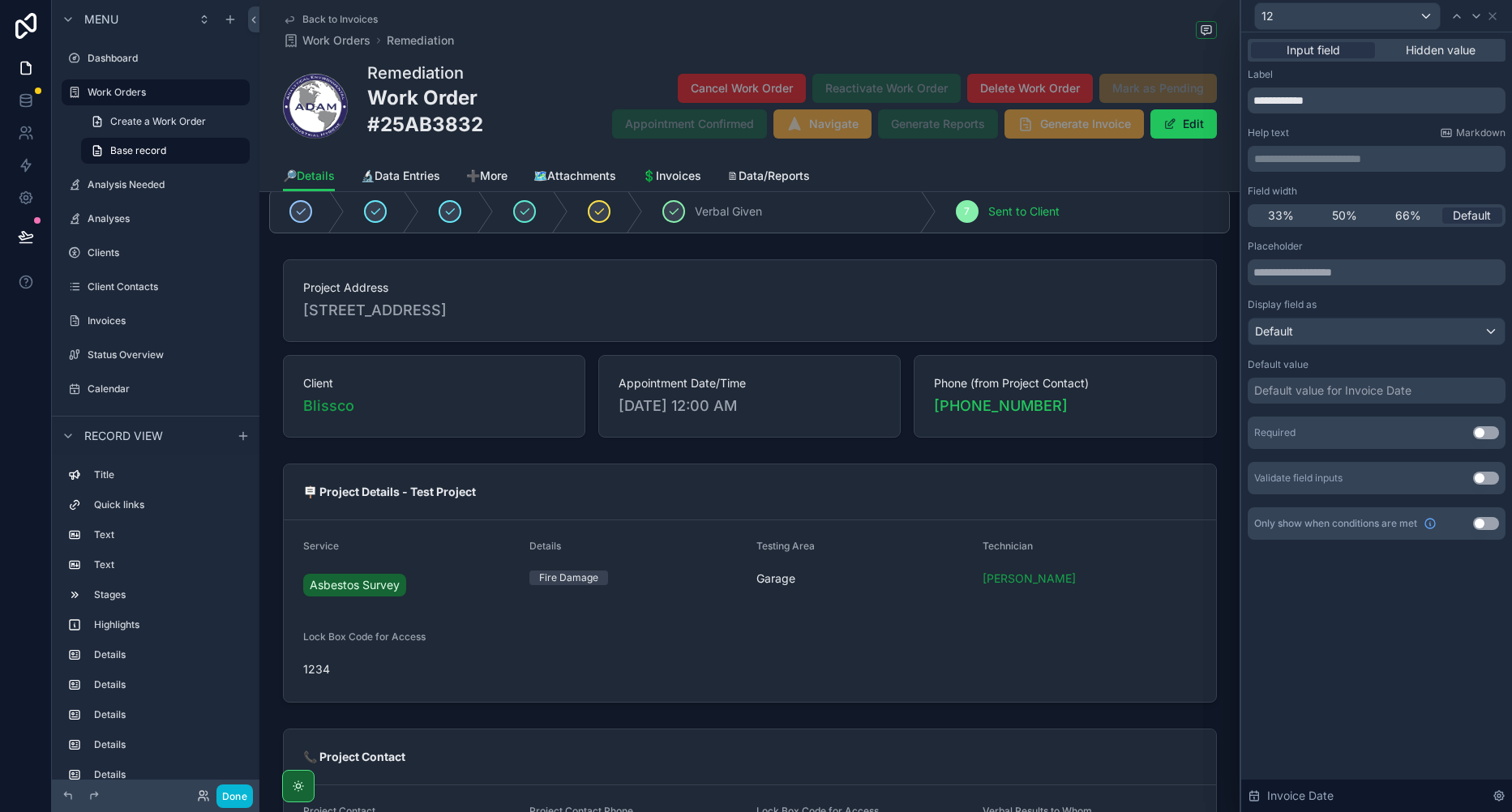
click at [1434, 57] on span "Hidden value" at bounding box center [1441, 50] width 70 height 16
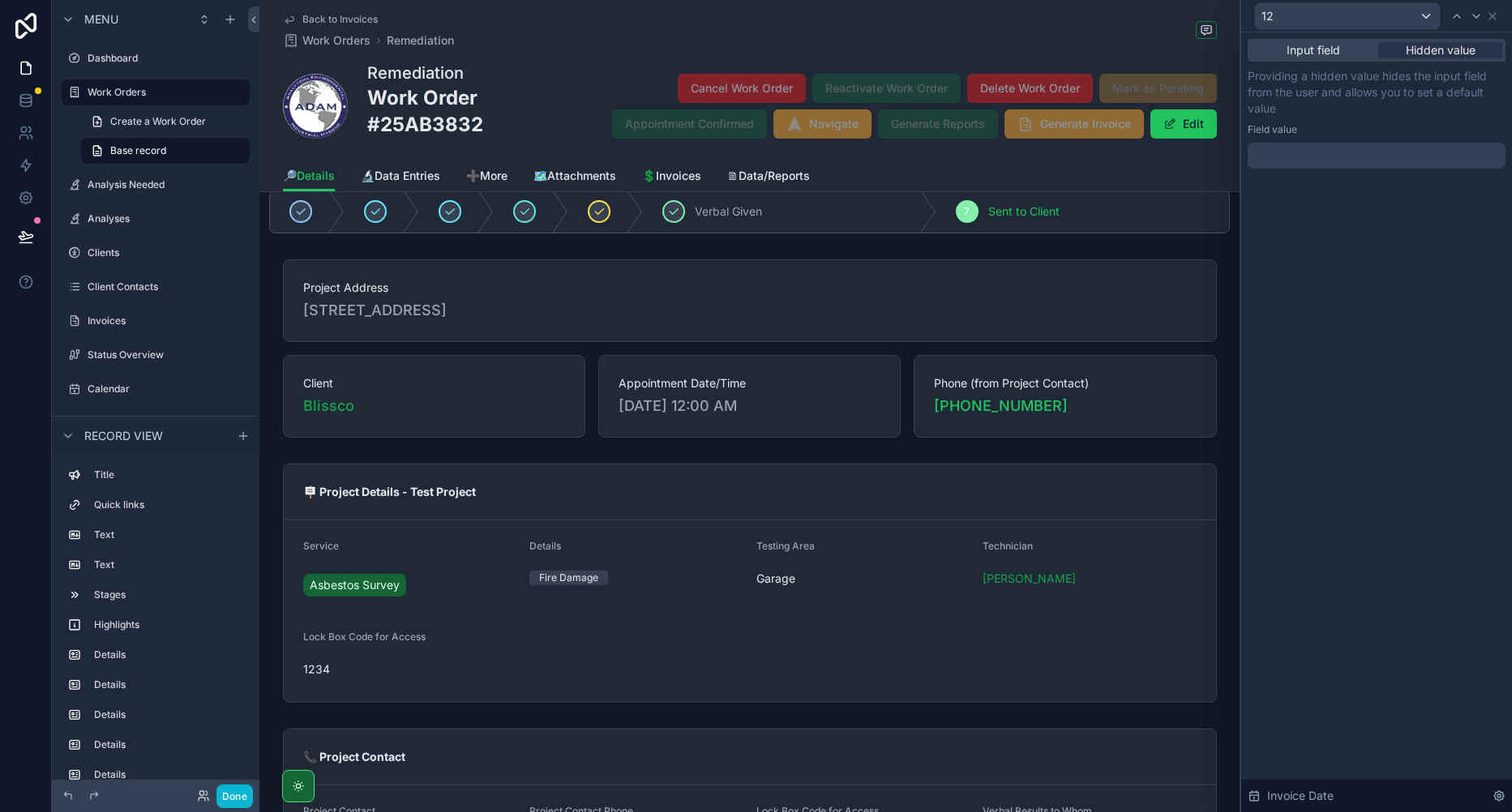
click at [1317, 150] on div at bounding box center [1376, 155] width 258 height 26
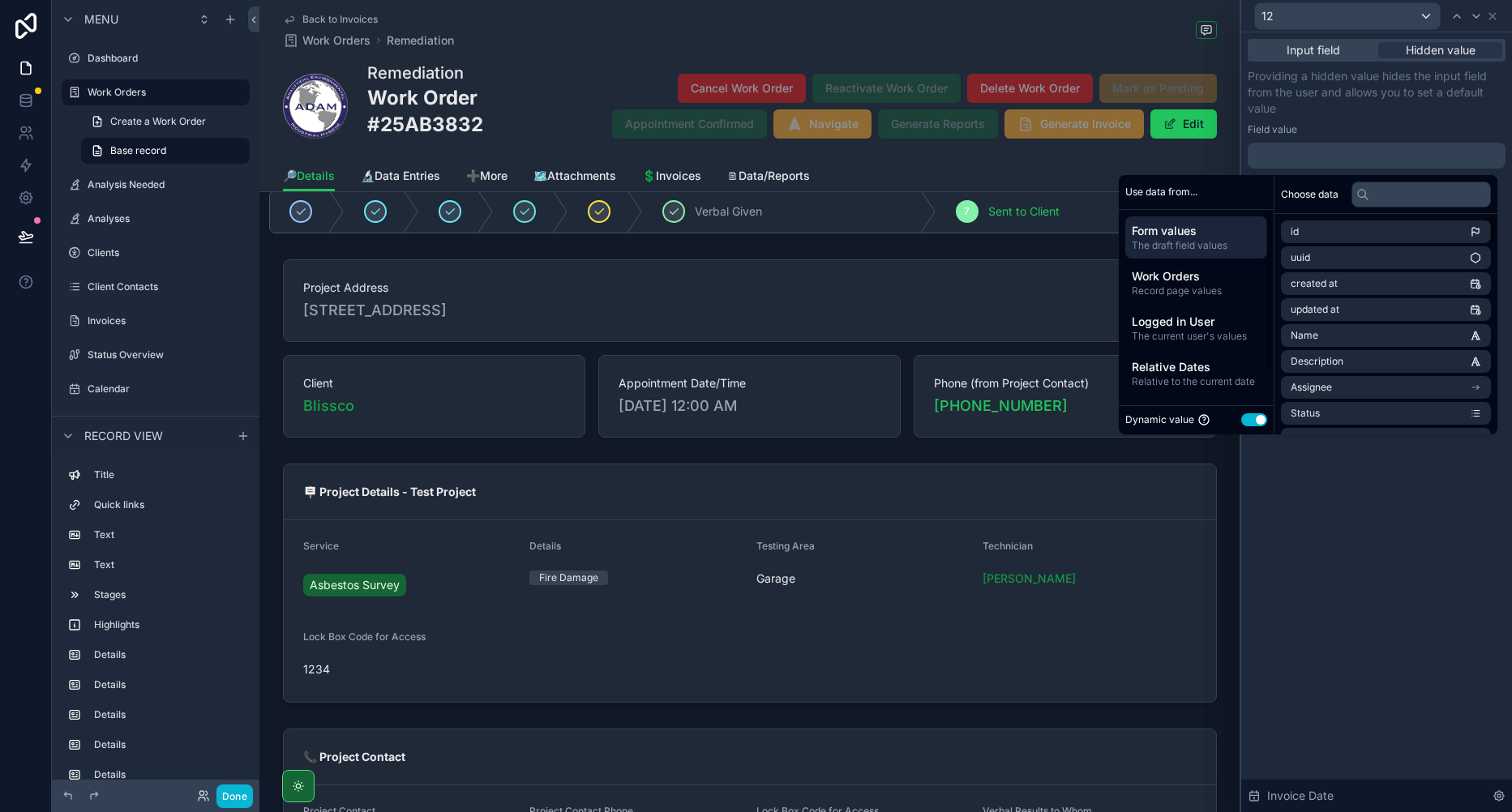
click at [1178, 365] on span "Relative Dates" at bounding box center [1196, 367] width 128 height 16
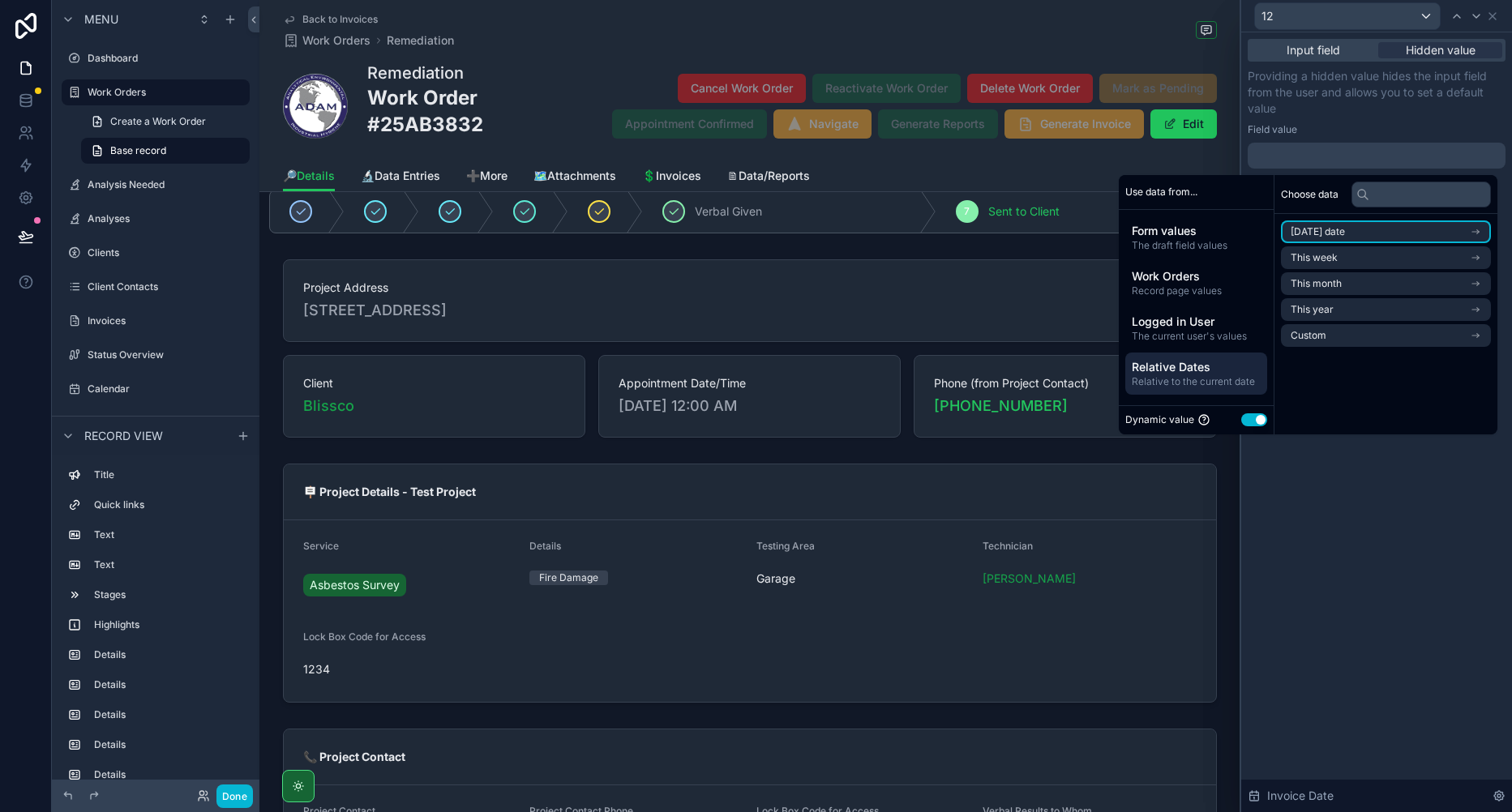
click at [1354, 241] on li "[DATE] date" at bounding box center [1386, 232] width 210 height 23
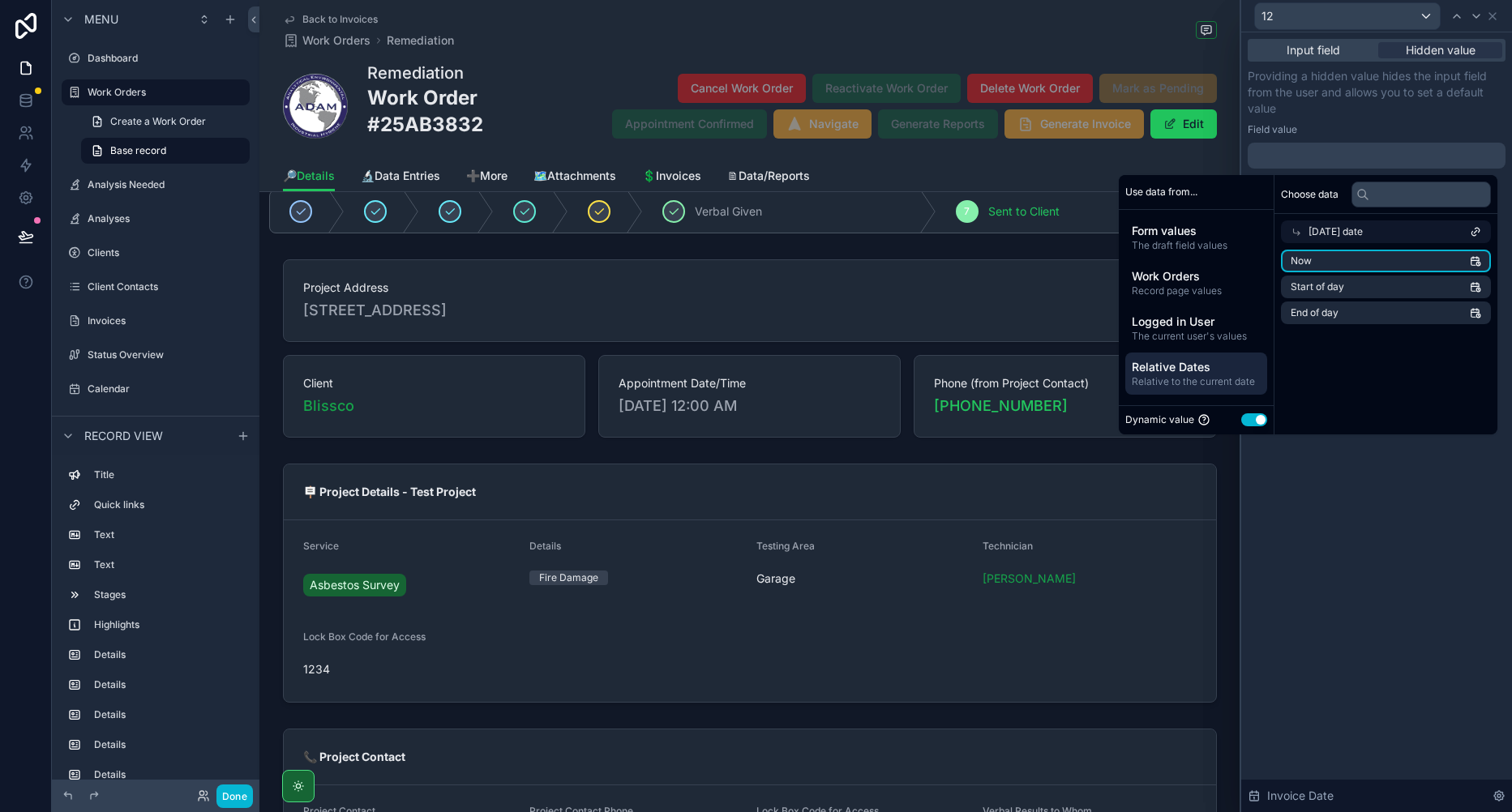
click at [1351, 256] on li "Now" at bounding box center [1386, 261] width 210 height 23
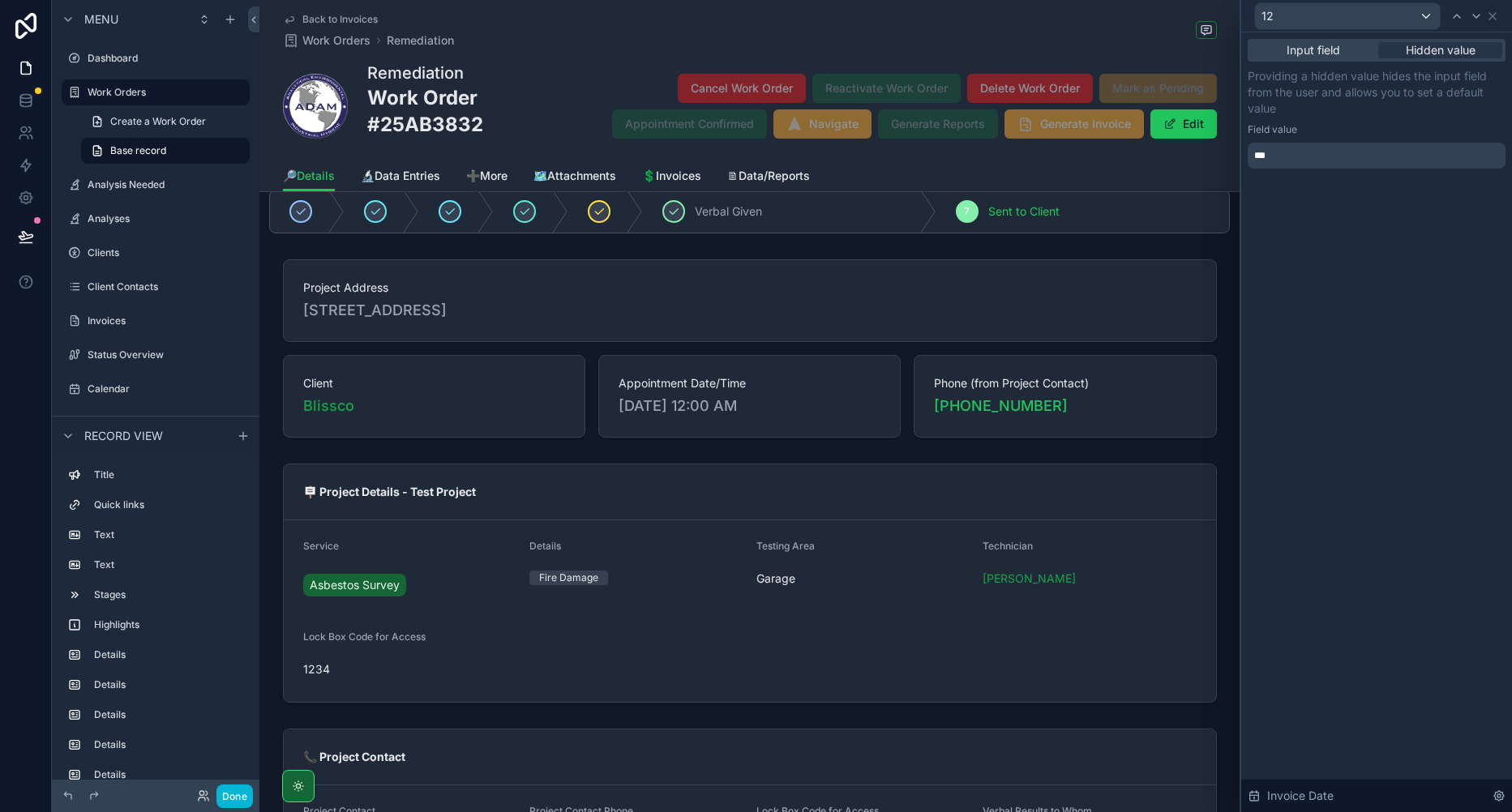
click at [1349, 598] on div "Input field Hidden value Providing a hidden value hides the input field from th…" at bounding box center [1377, 422] width 271 height 779
click at [242, 798] on button "Done" at bounding box center [234, 796] width 36 height 24
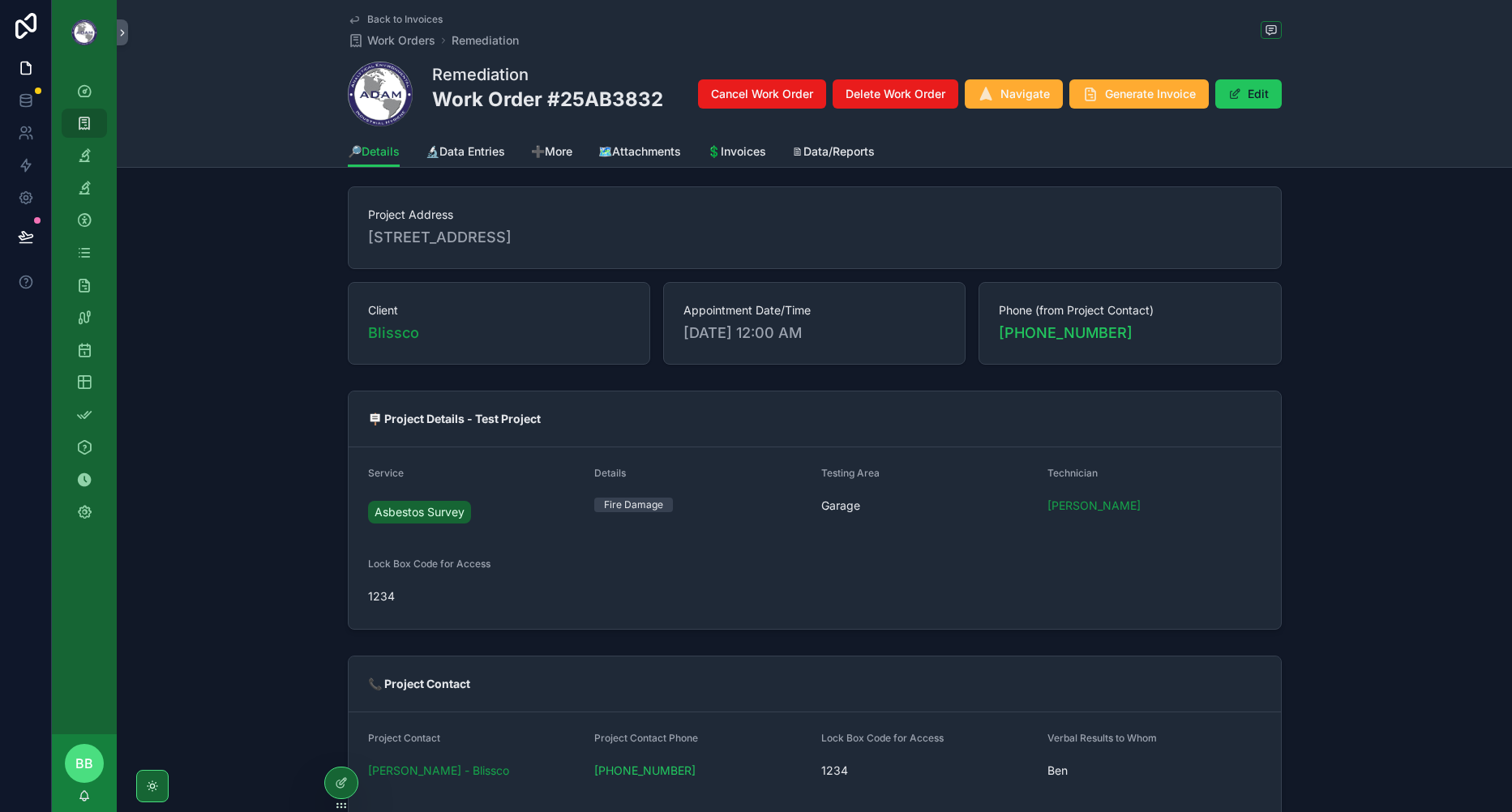
scroll to position [162, 0]
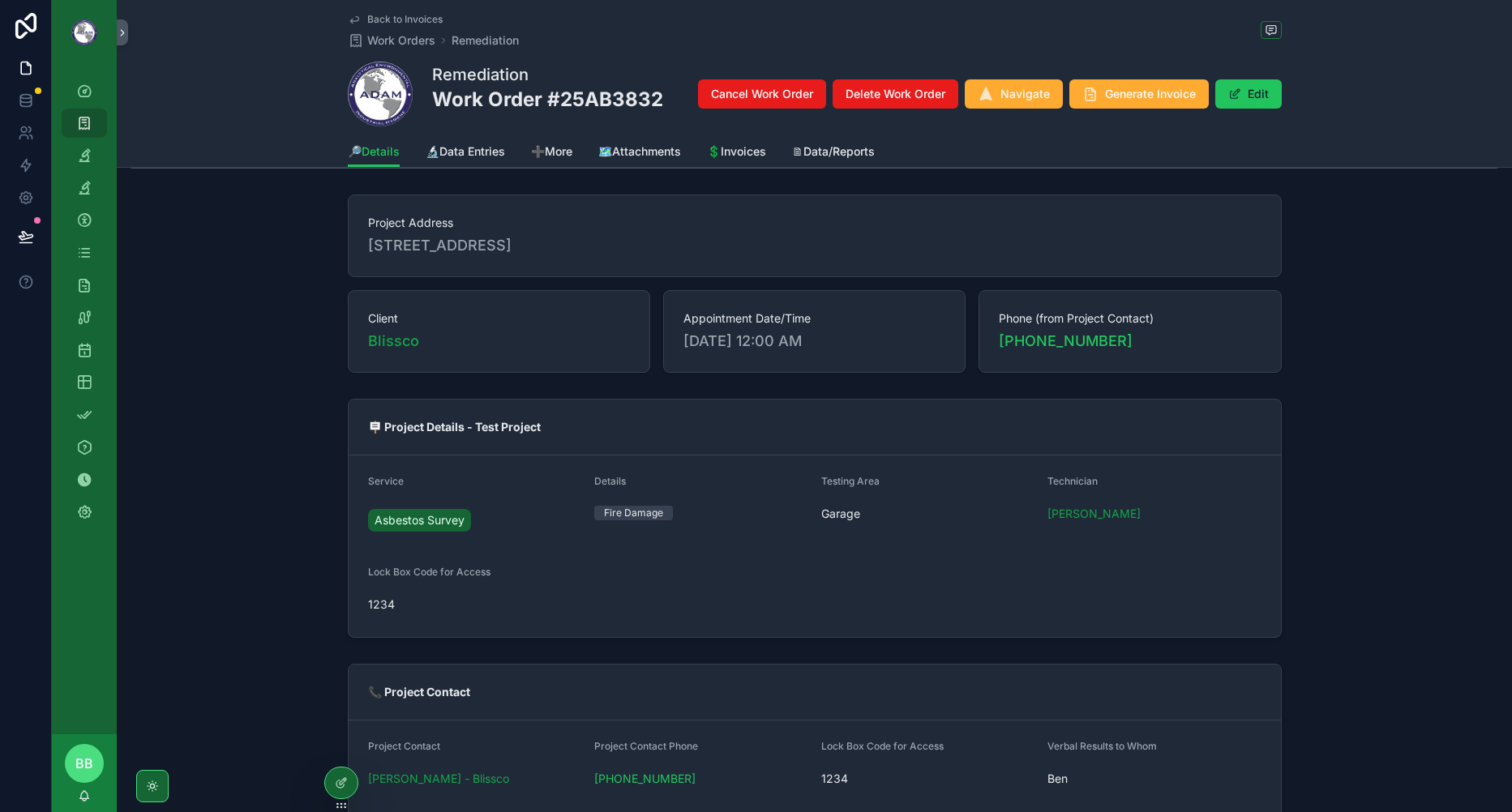
click at [1161, 78] on div "Cancel Work Order Delete Work Order Navigate Generate Invoice Edit" at bounding box center [983, 93] width 597 height 31
click at [1138, 89] on span "Generate Invoice" at bounding box center [1150, 94] width 91 height 16
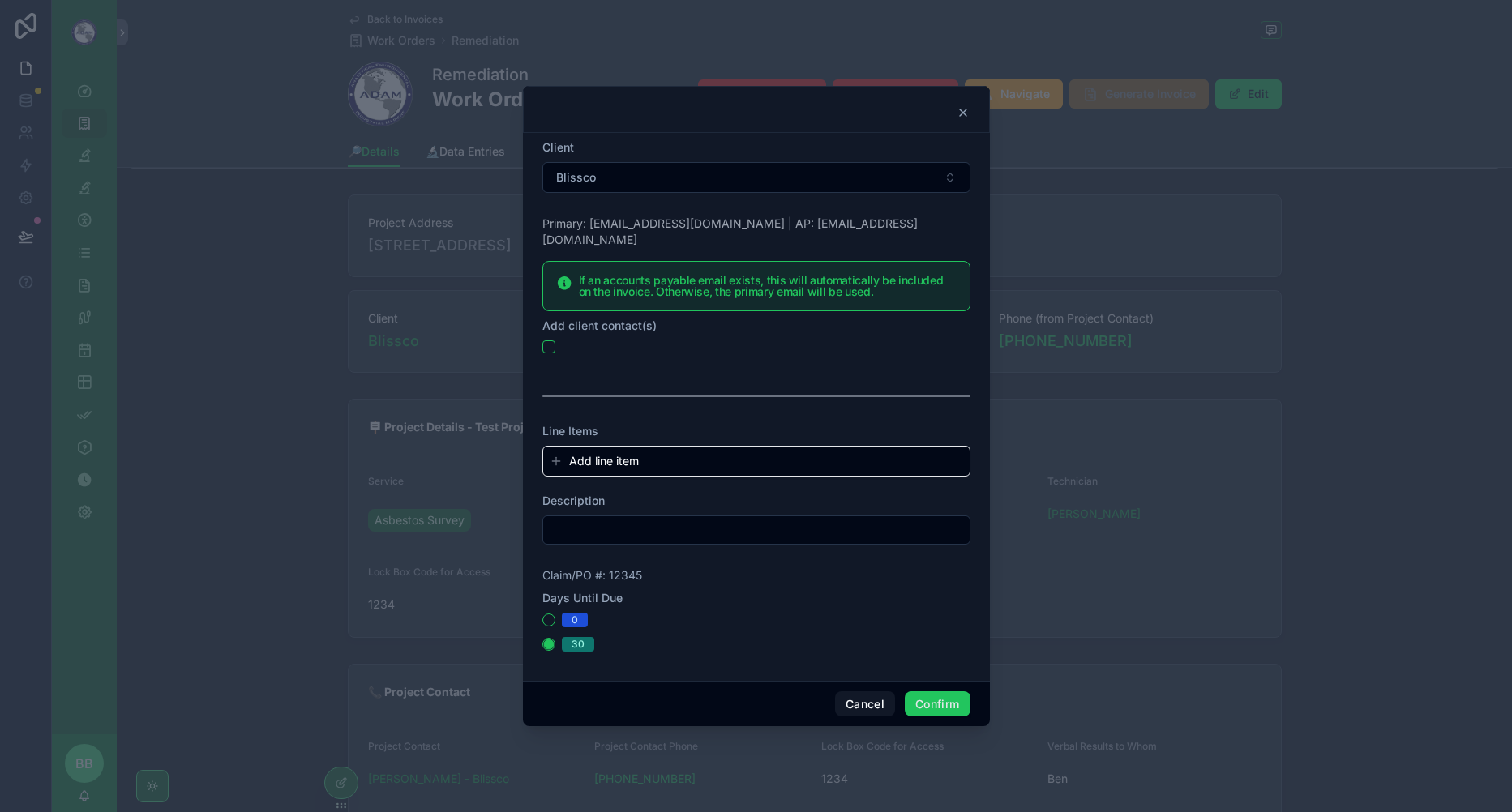
click at [615, 457] on span "Add line item" at bounding box center [604, 461] width 70 height 16
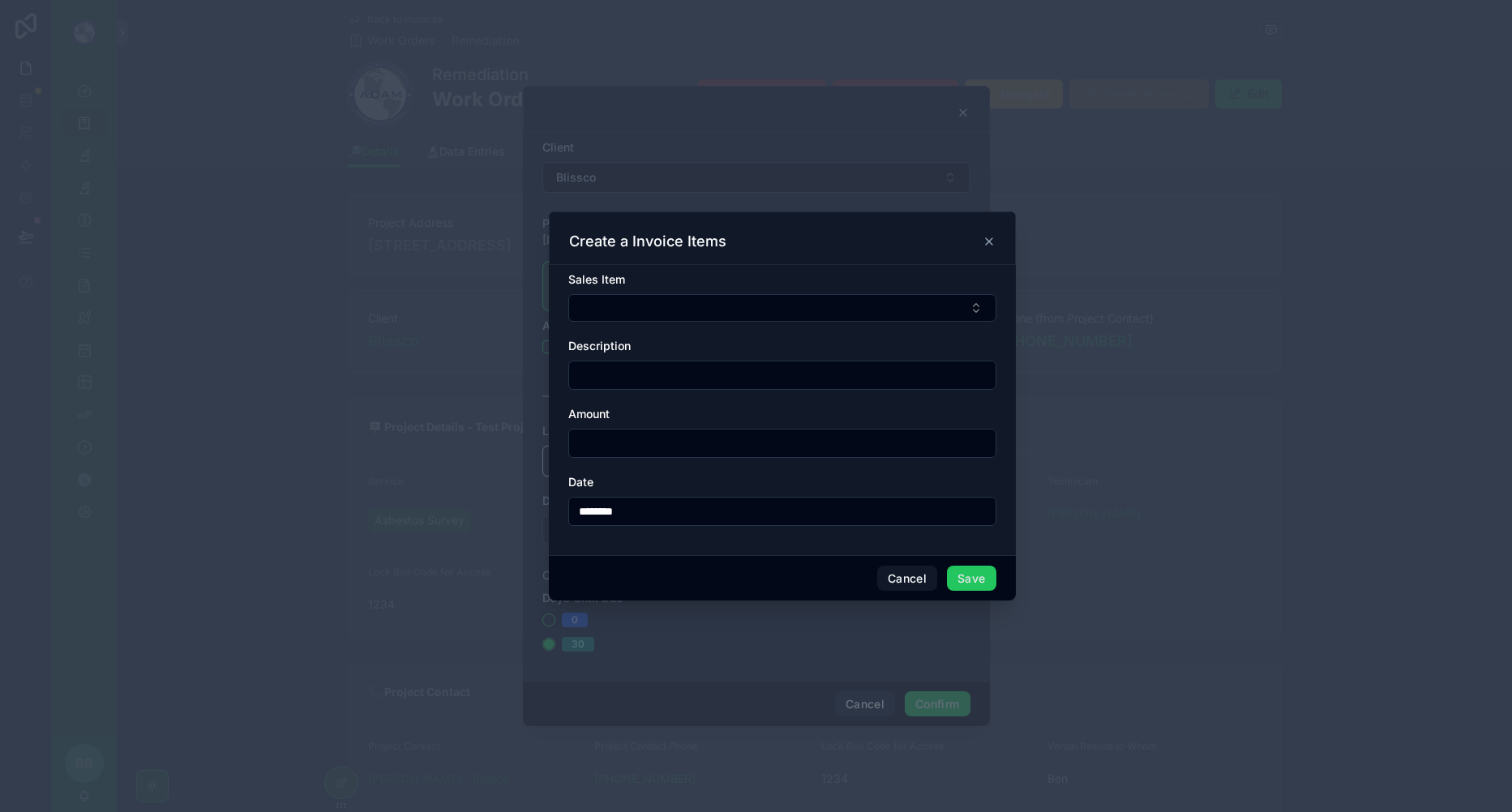
click at [713, 311] on button "Select Button" at bounding box center [782, 307] width 428 height 27
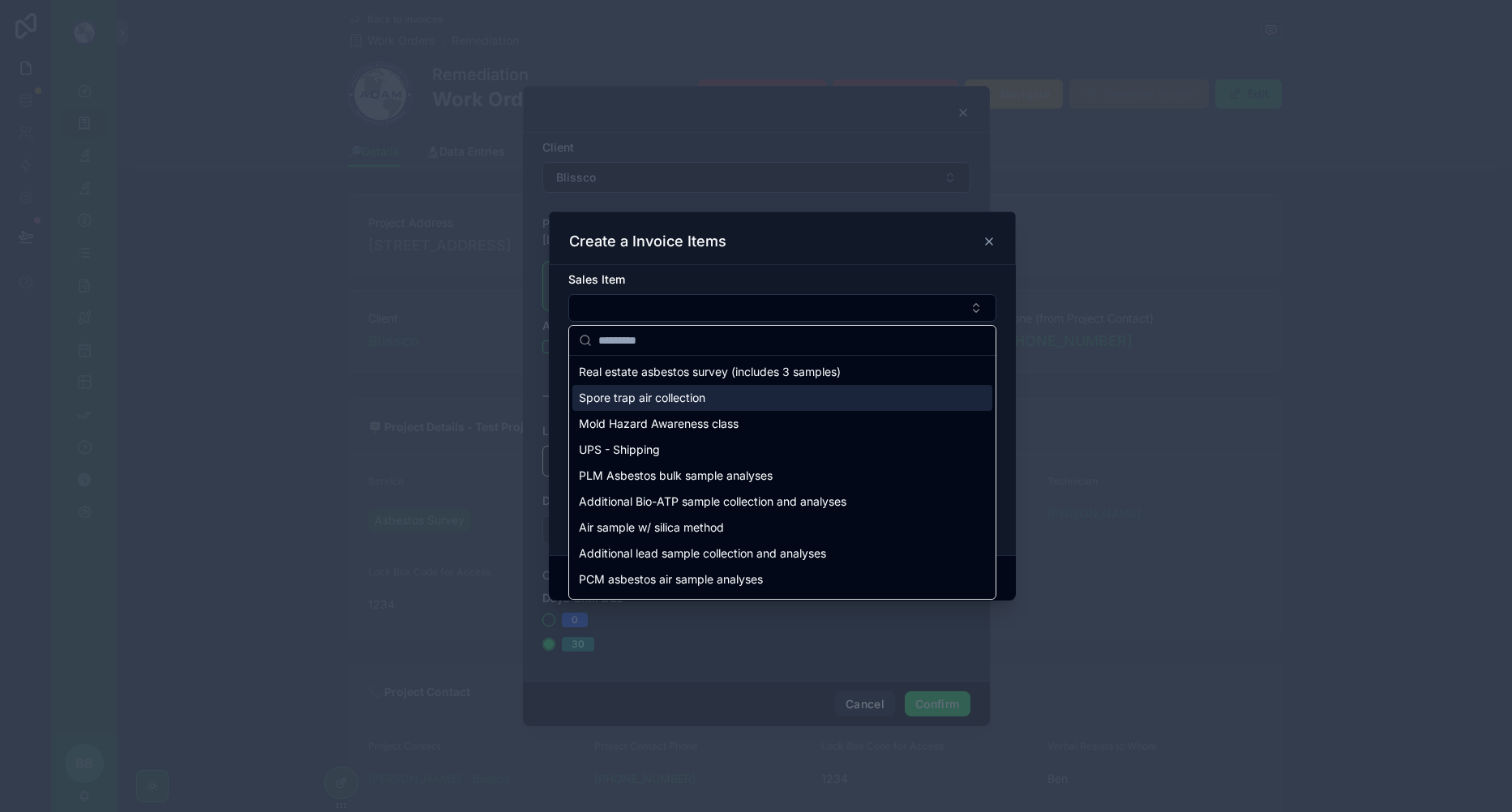
click at [644, 397] on span "Spore trap air collection" at bounding box center [642, 398] width 127 height 16
type input "**********"
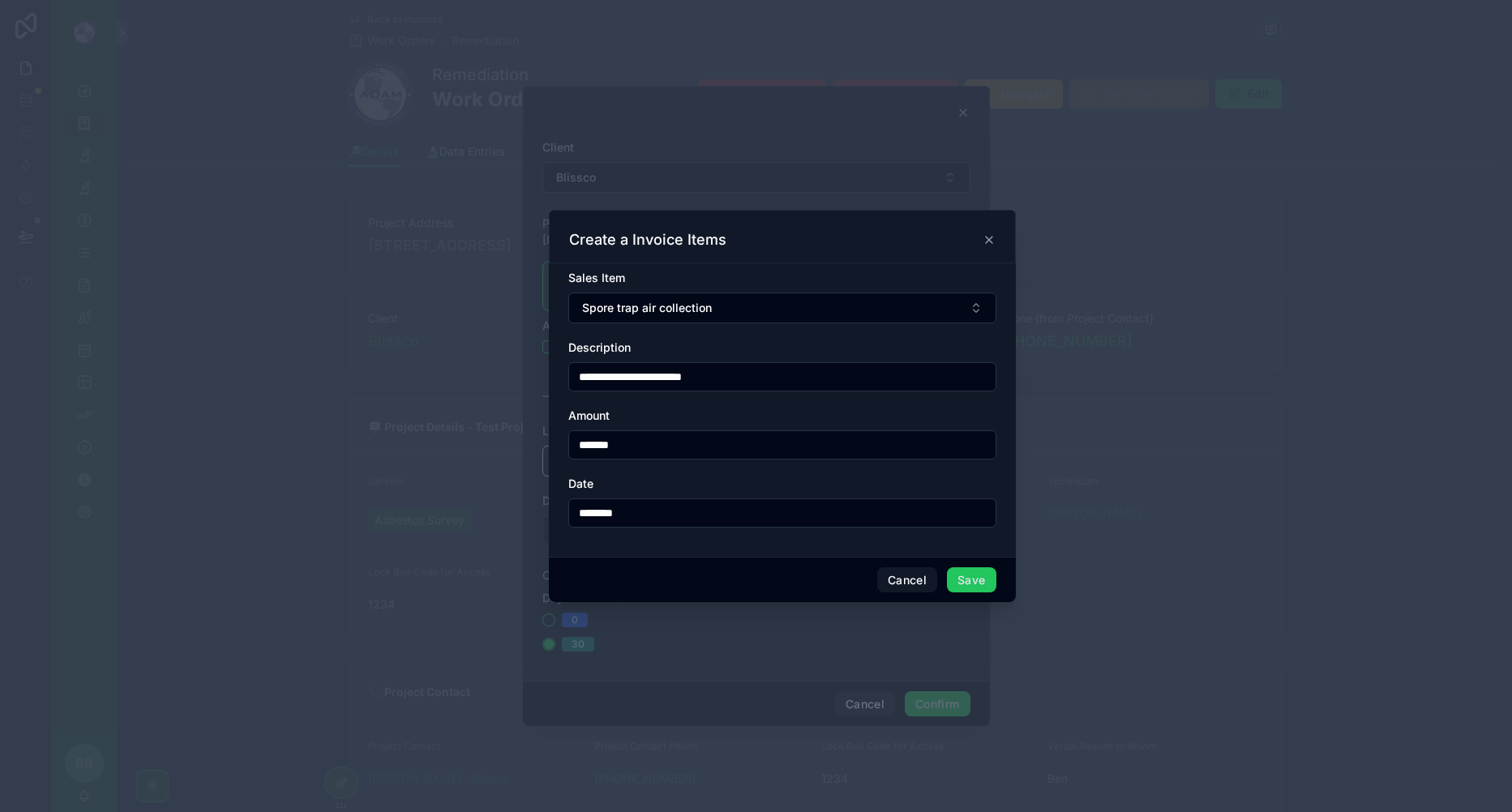
click at [600, 445] on input "*******" at bounding box center [782, 445] width 427 height 23
type input "******"
click at [968, 578] on button "Save" at bounding box center [971, 580] width 48 height 26
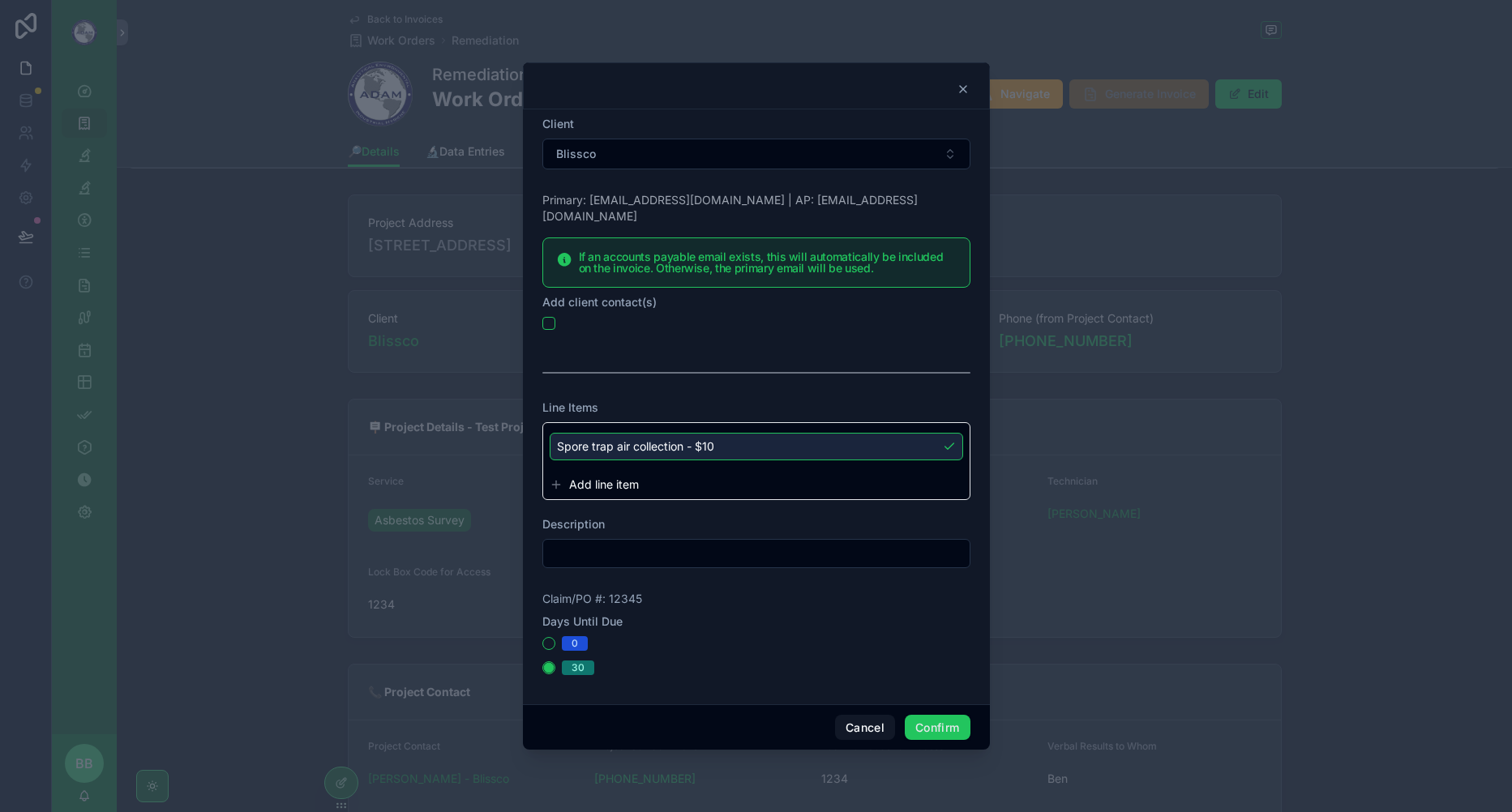
click at [679, 548] on input "text" at bounding box center [756, 553] width 427 height 23
type input "**********"
click at [768, 591] on div "Claim/PO #: 12345" at bounding box center [756, 599] width 428 height 16
click at [936, 717] on button "Confirm" at bounding box center [937, 728] width 65 height 26
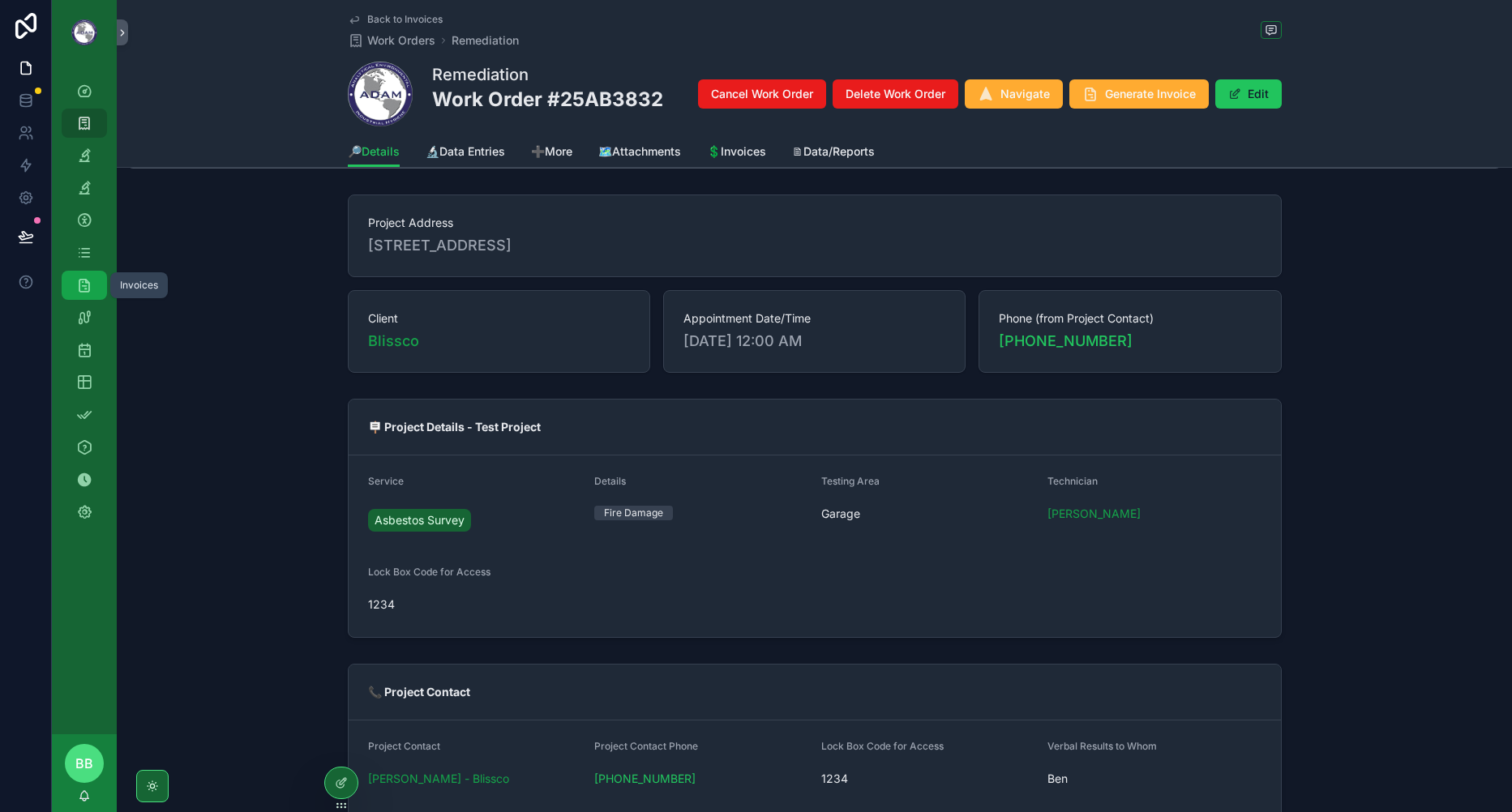
click at [85, 291] on icon "scrollable content" at bounding box center [84, 285] width 16 height 16
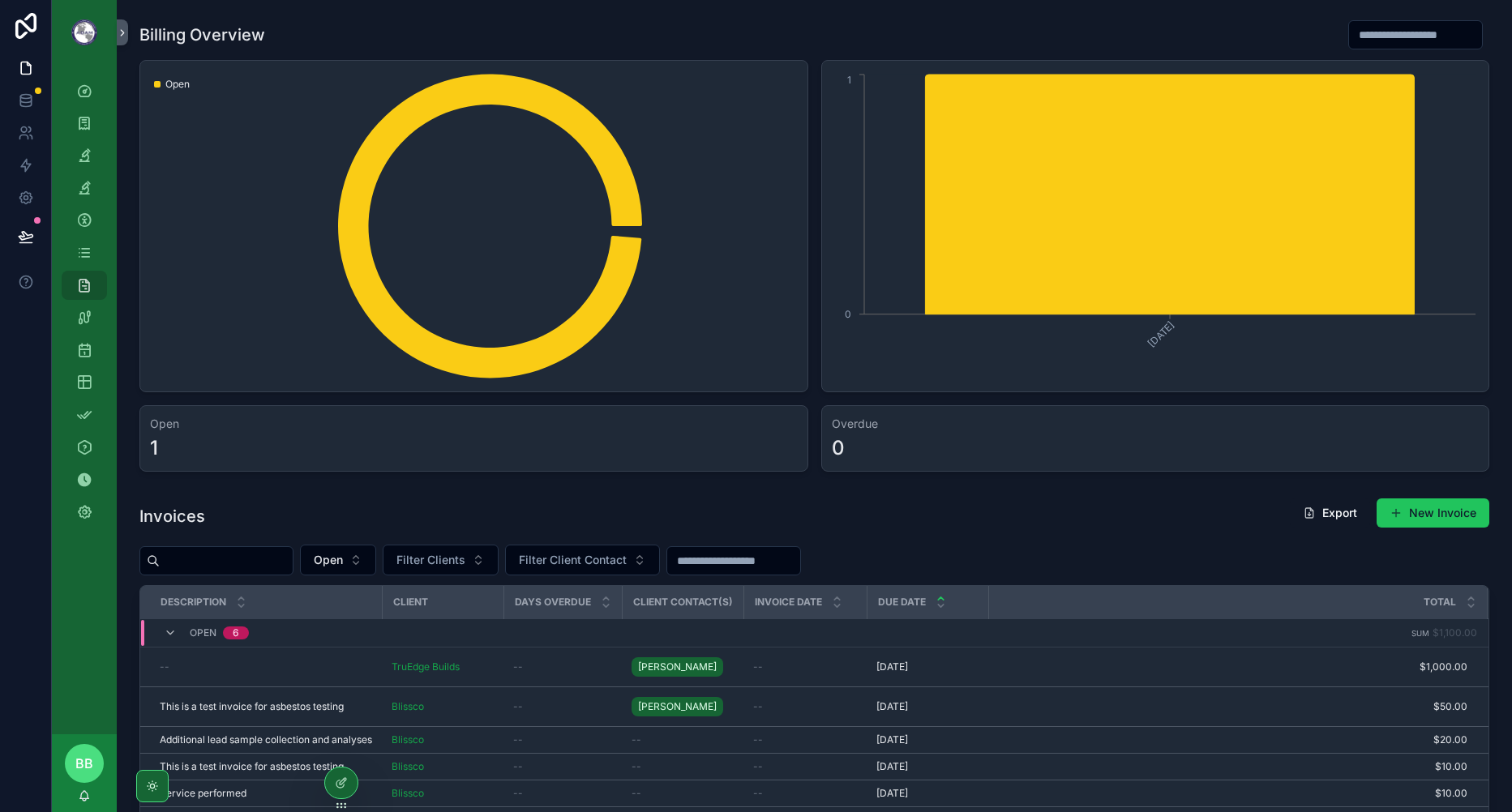
click at [985, 488] on div "Billing Overview Open [DATE] 0 1 Open 1 Overdue 0 Invoices Export New Invoice O…" at bounding box center [815, 516] width 1396 height 1033
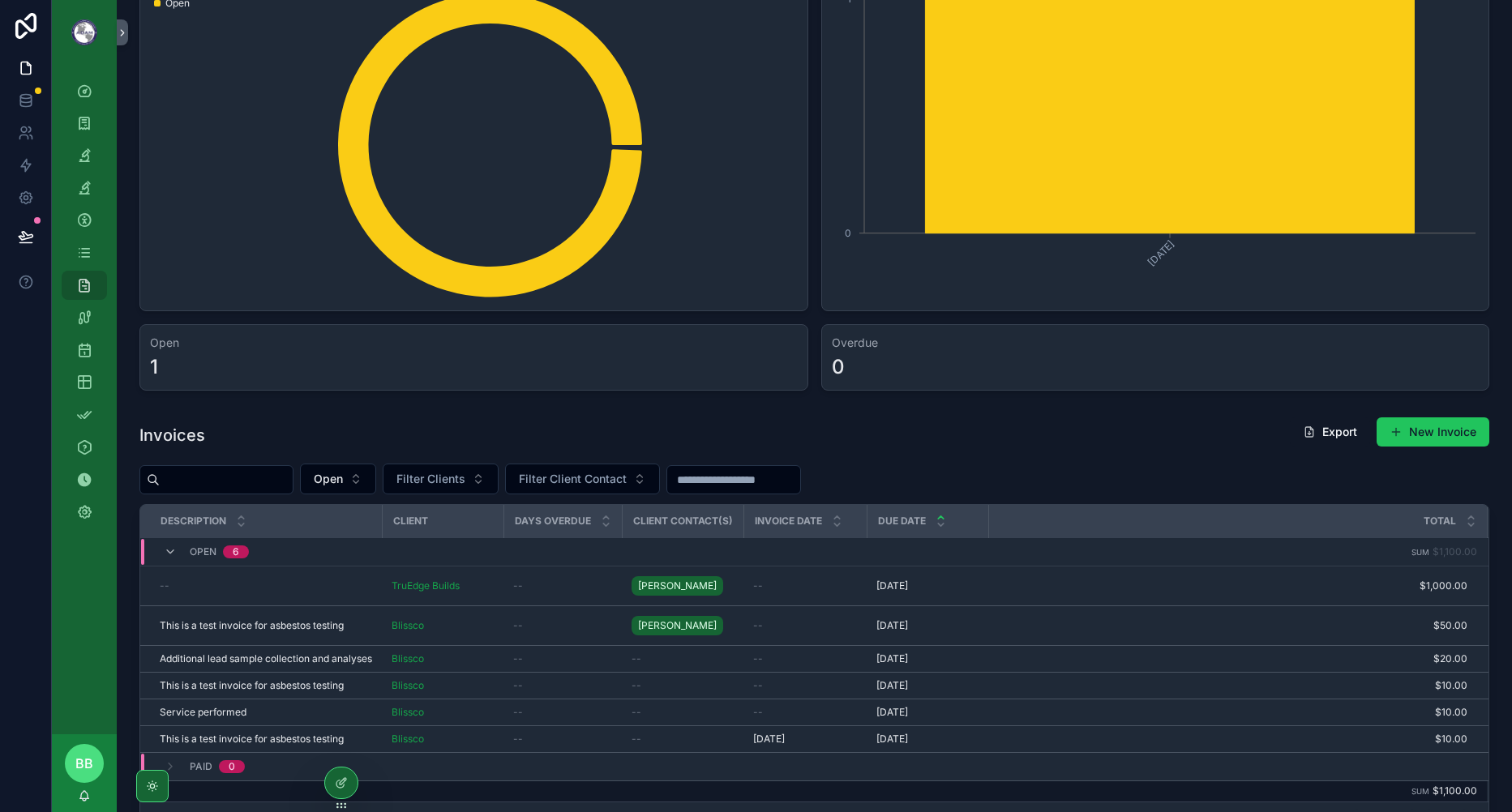
click at [1401, 432] on button "New Invoice" at bounding box center [1433, 431] width 113 height 29
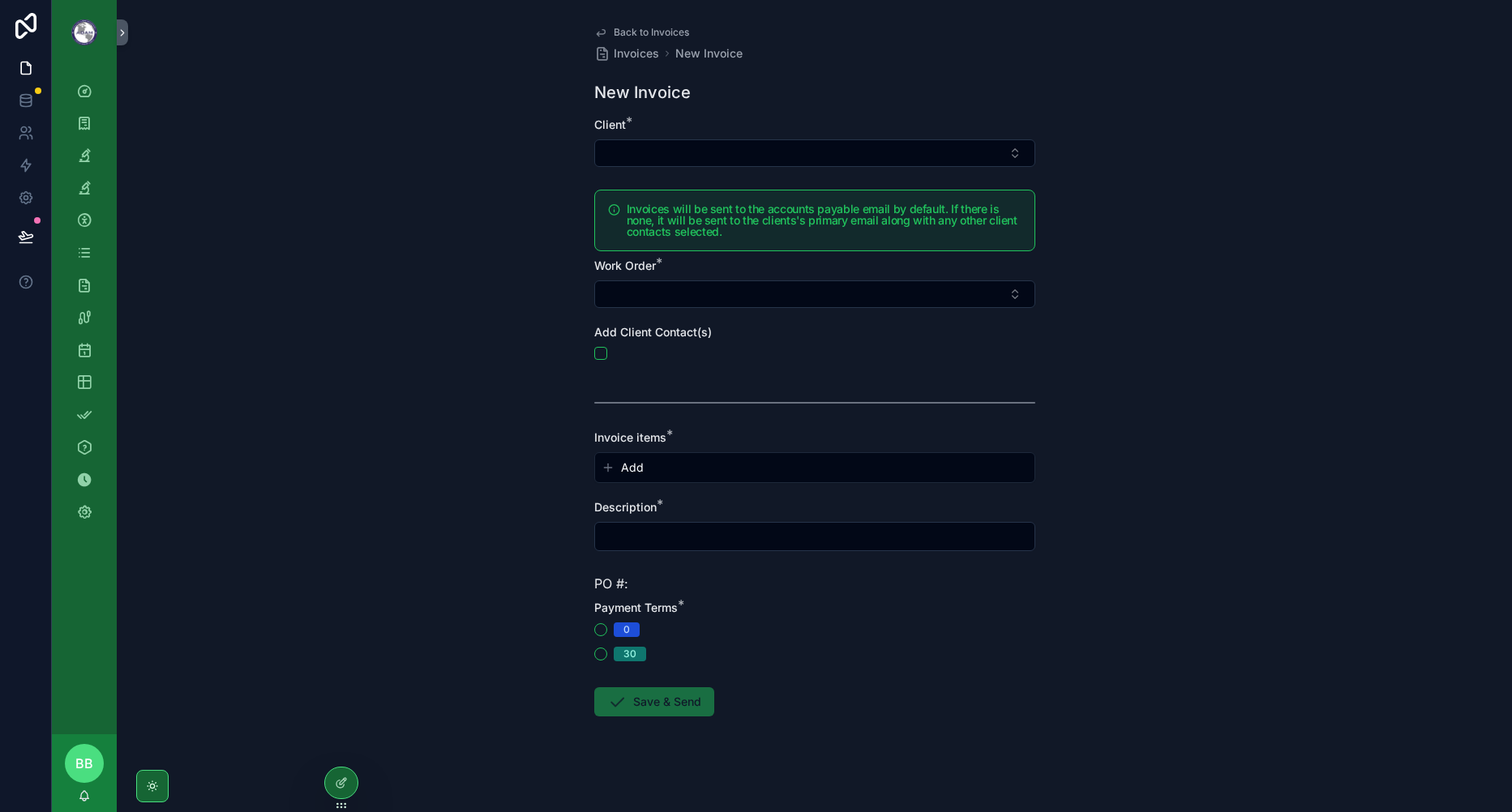
click at [345, 781] on icon at bounding box center [341, 783] width 13 height 13
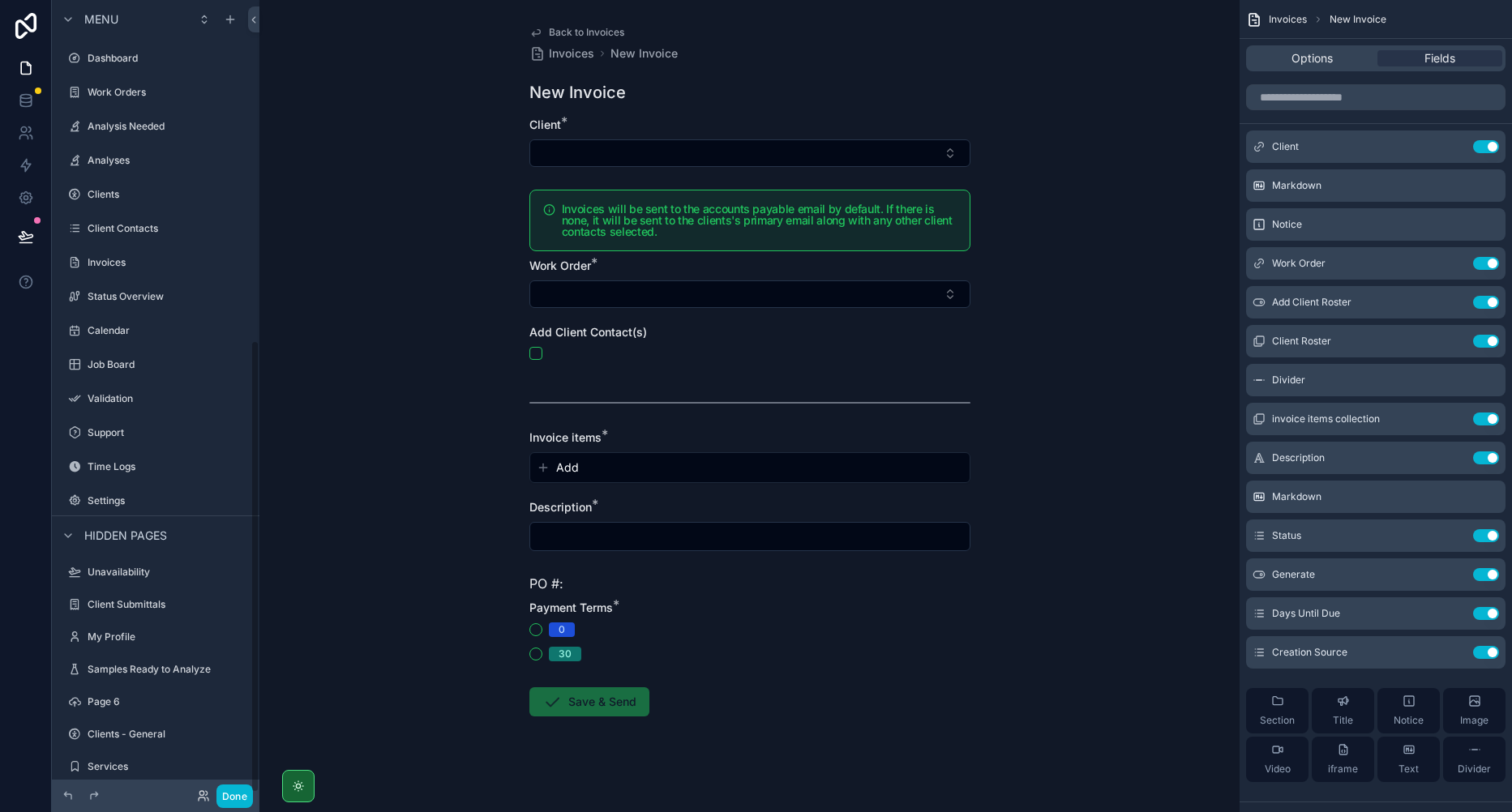
scroll to position [595, 0]
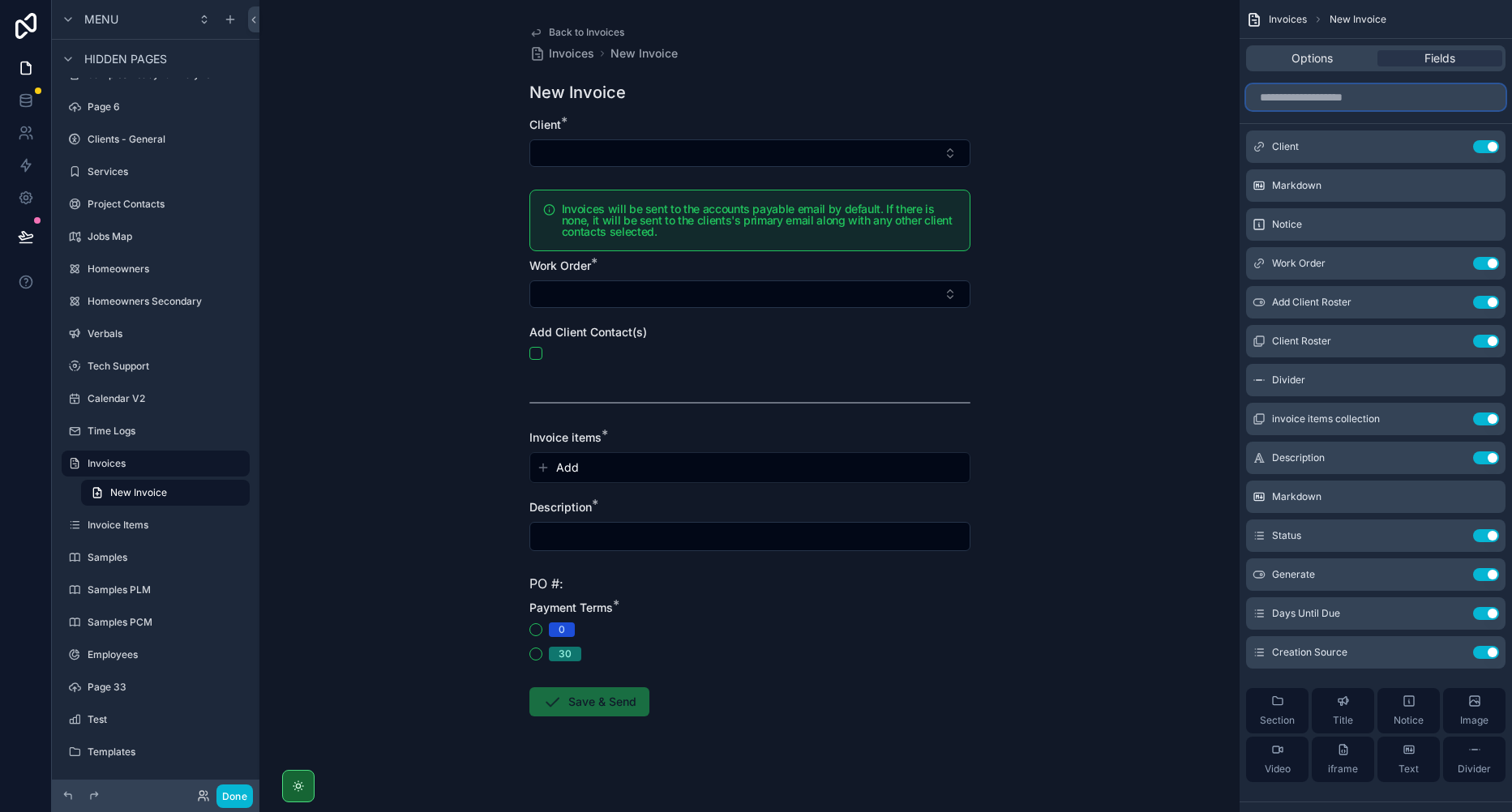
click at [1421, 101] on input "scrollable content" at bounding box center [1376, 97] width 260 height 26
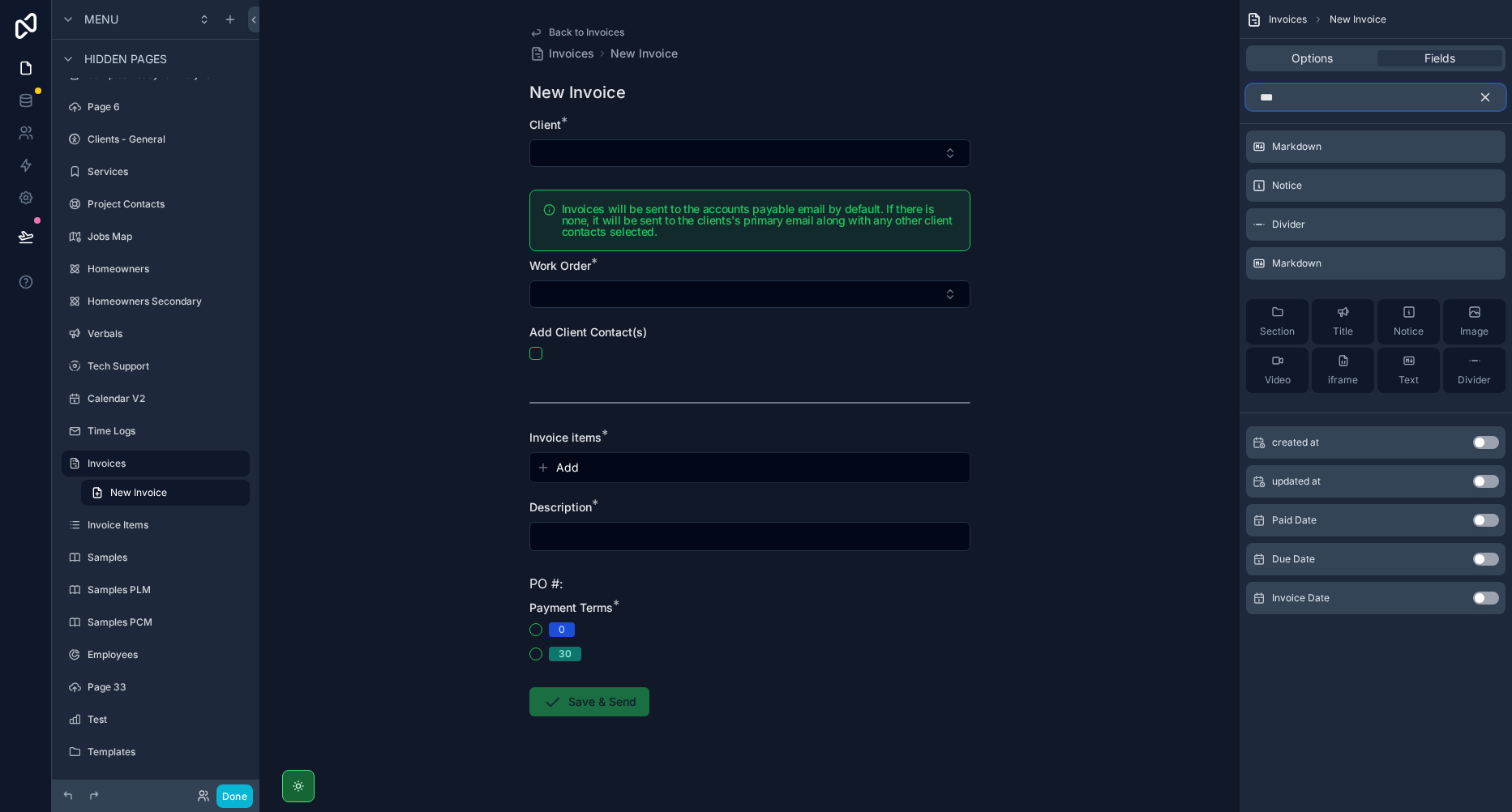
type input "***"
click at [1492, 597] on button "Use setting" at bounding box center [1486, 598] width 26 height 13
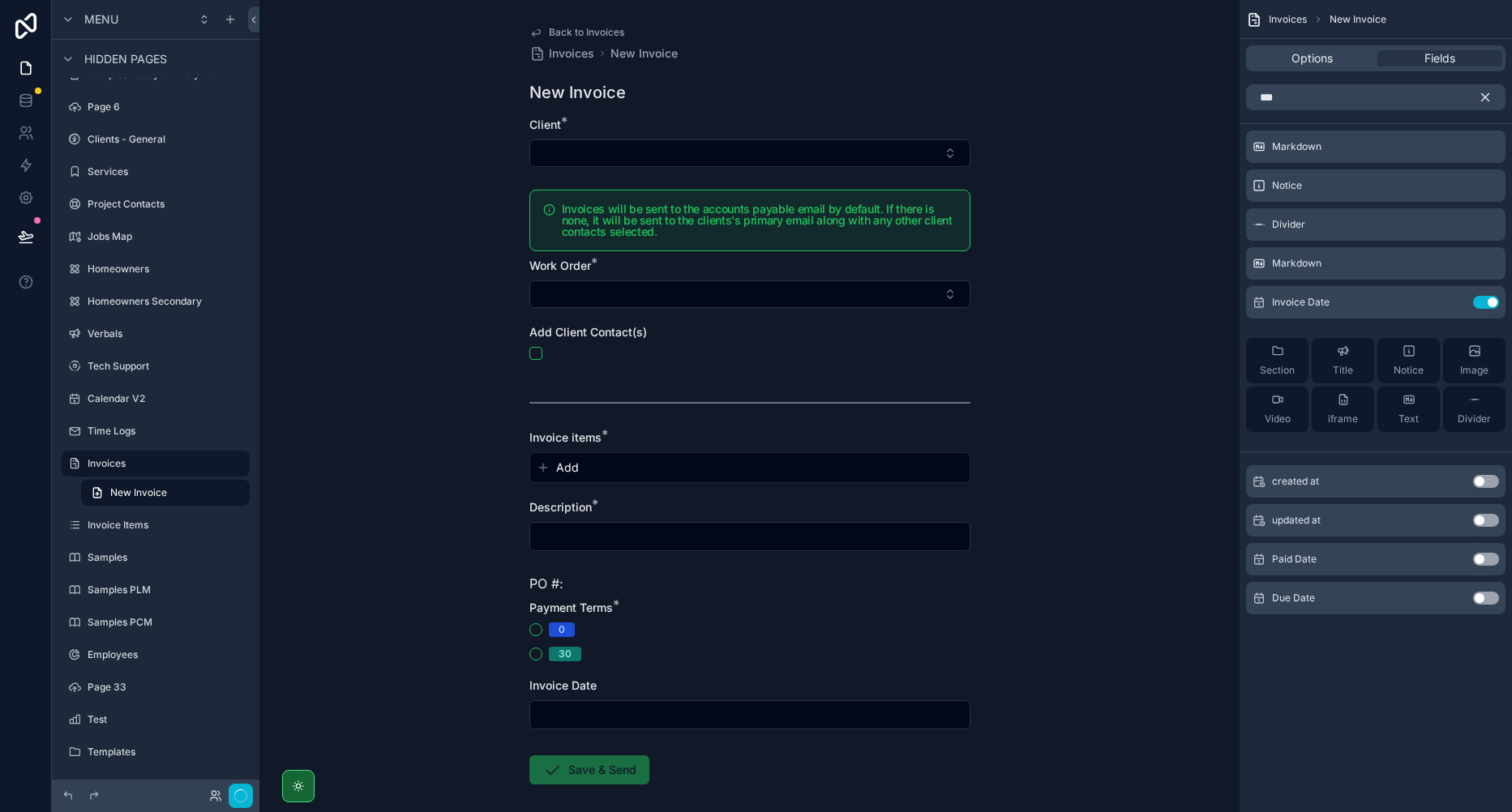
click at [0, 0] on icon "scrollable content" at bounding box center [0, 0] width 0 height 0
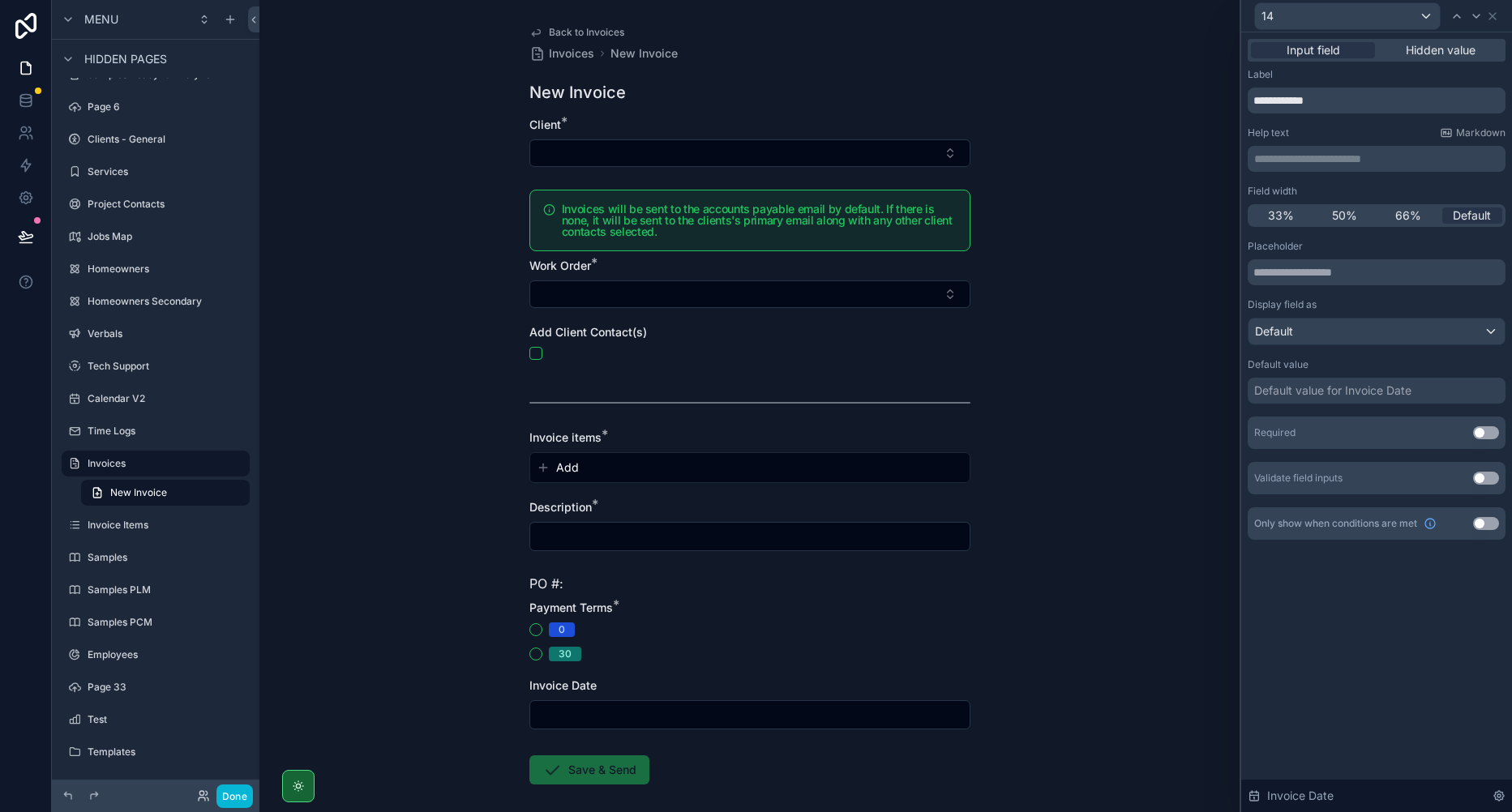
click at [1437, 49] on span "Hidden value" at bounding box center [1441, 50] width 70 height 16
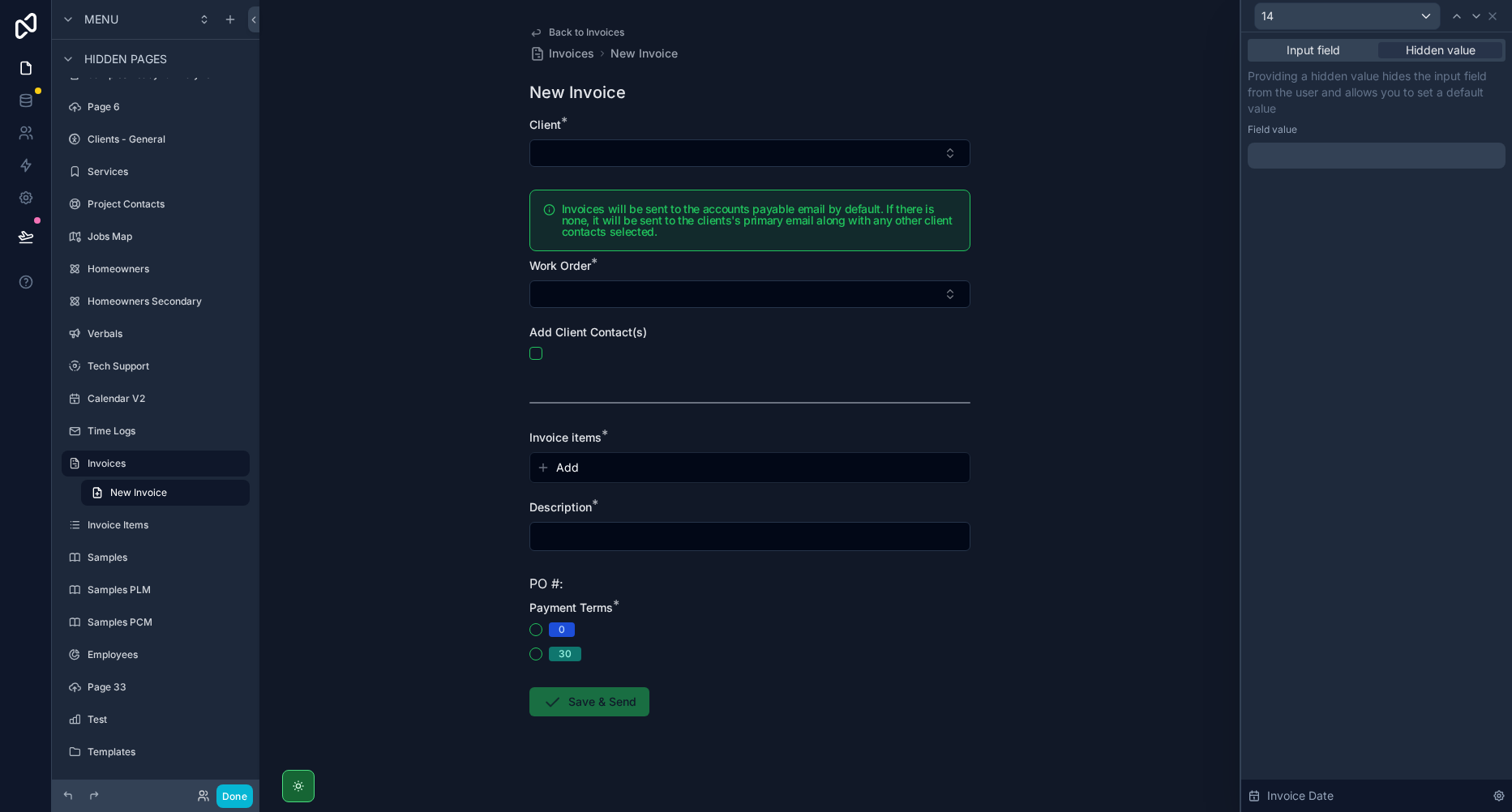
click at [1294, 149] on div at bounding box center [1376, 155] width 258 height 26
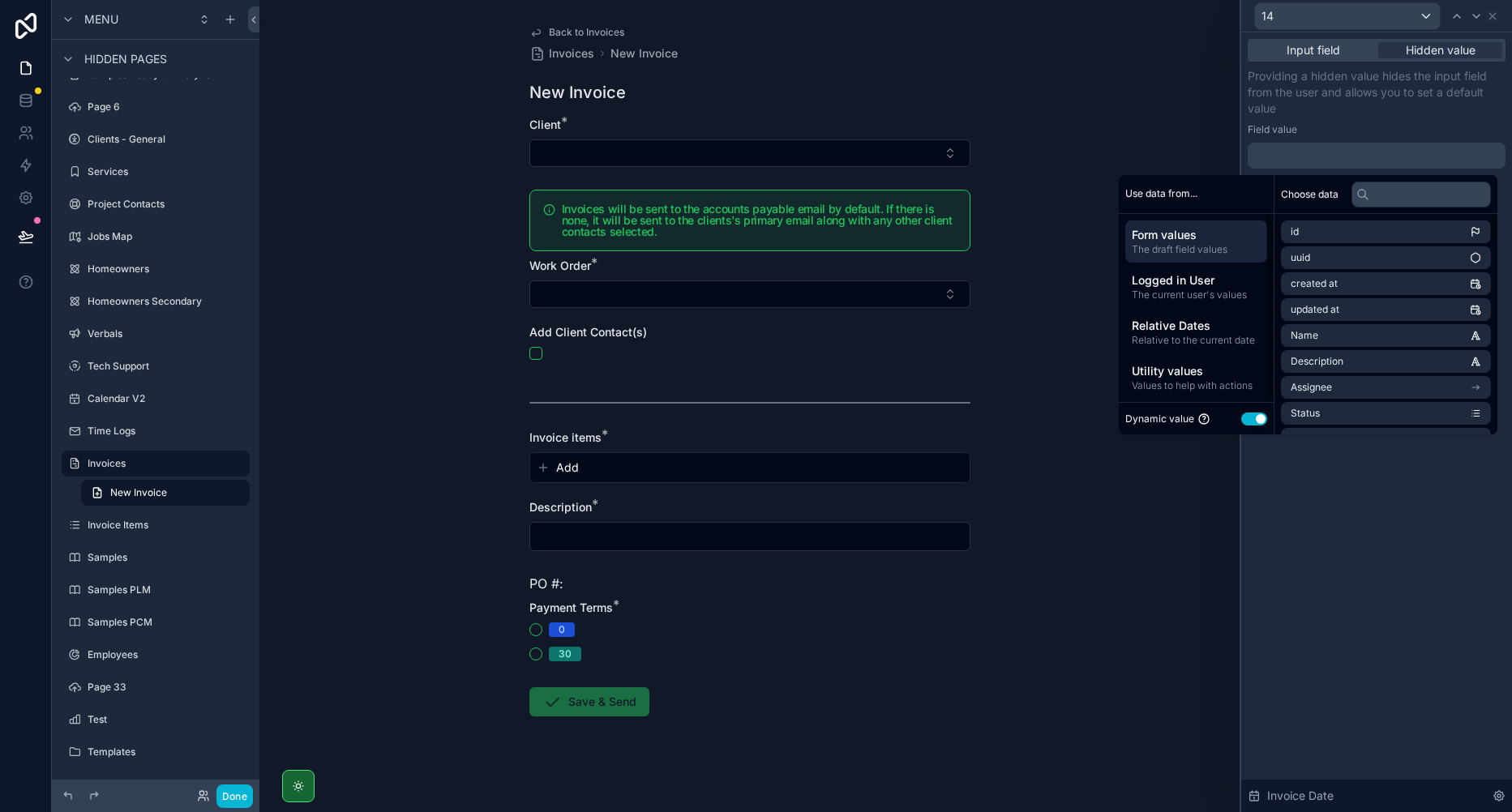
click at [1200, 343] on span "Relative to the current date" at bounding box center [1196, 340] width 128 height 13
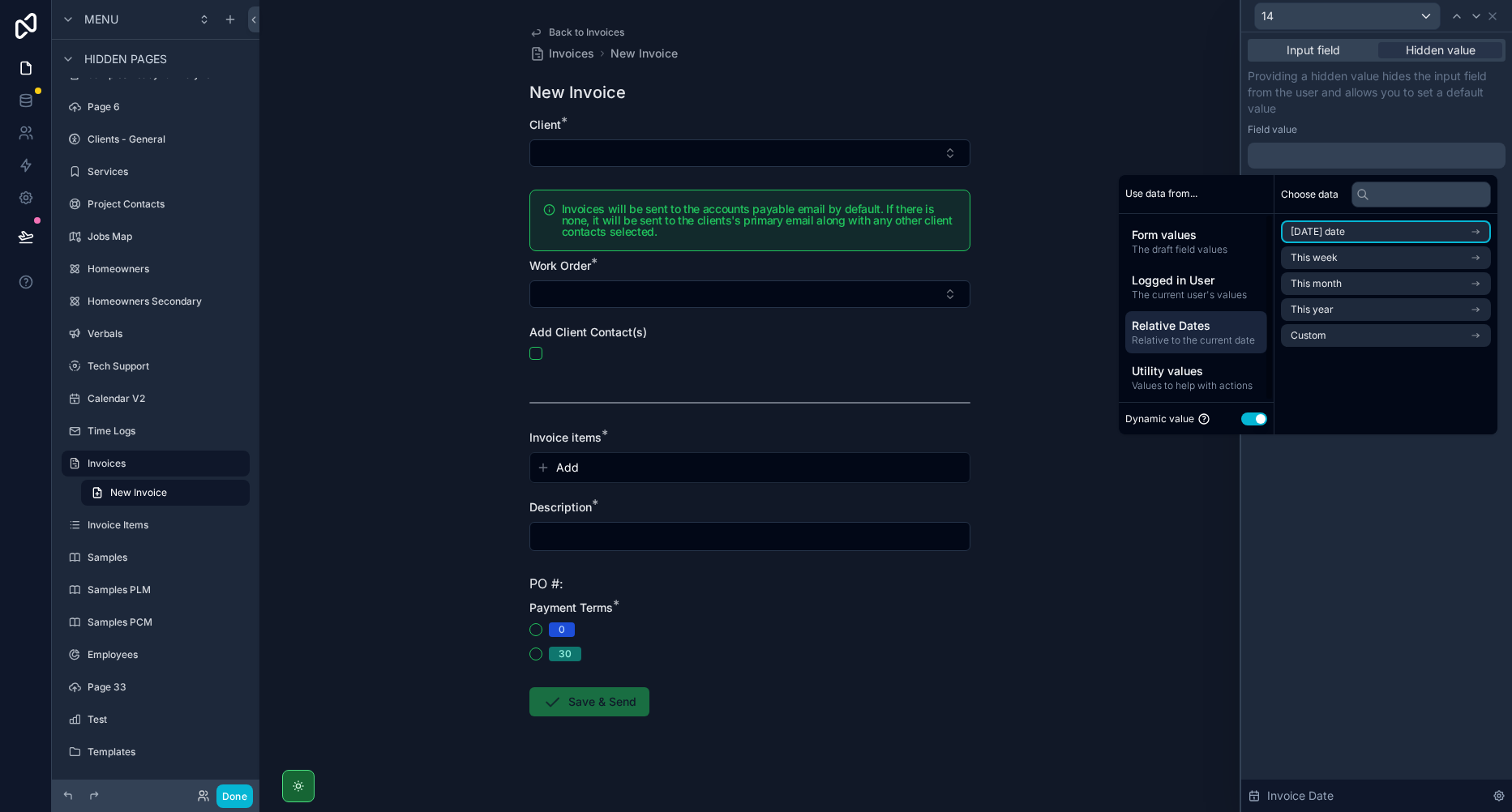
click at [1336, 223] on li "[DATE] date" at bounding box center [1386, 232] width 210 height 23
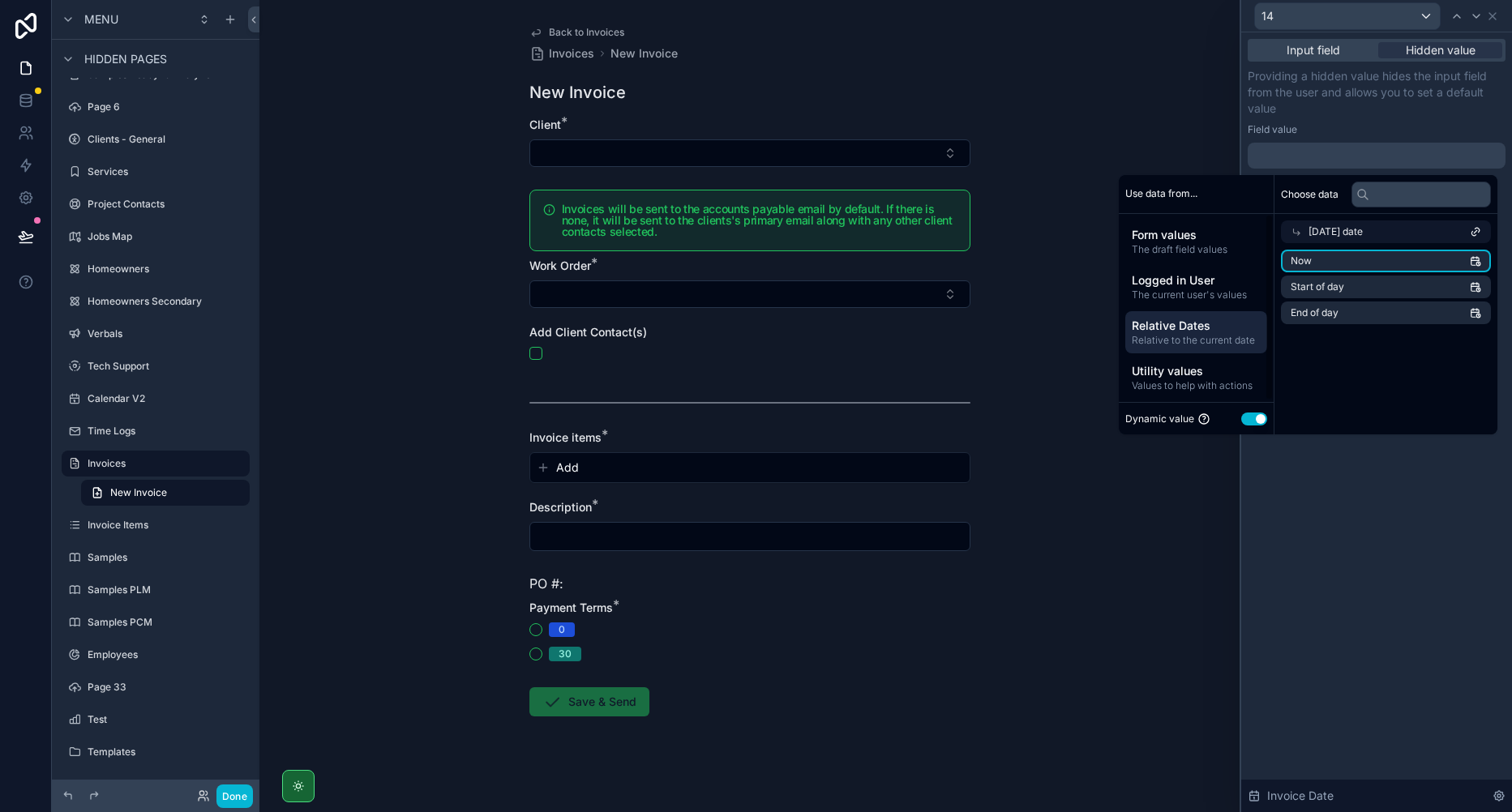
click at [1327, 258] on li "Now" at bounding box center [1386, 261] width 210 height 23
click at [1370, 560] on div "Input field Hidden value Providing a hidden value hides the input field from th…" at bounding box center [1377, 422] width 271 height 779
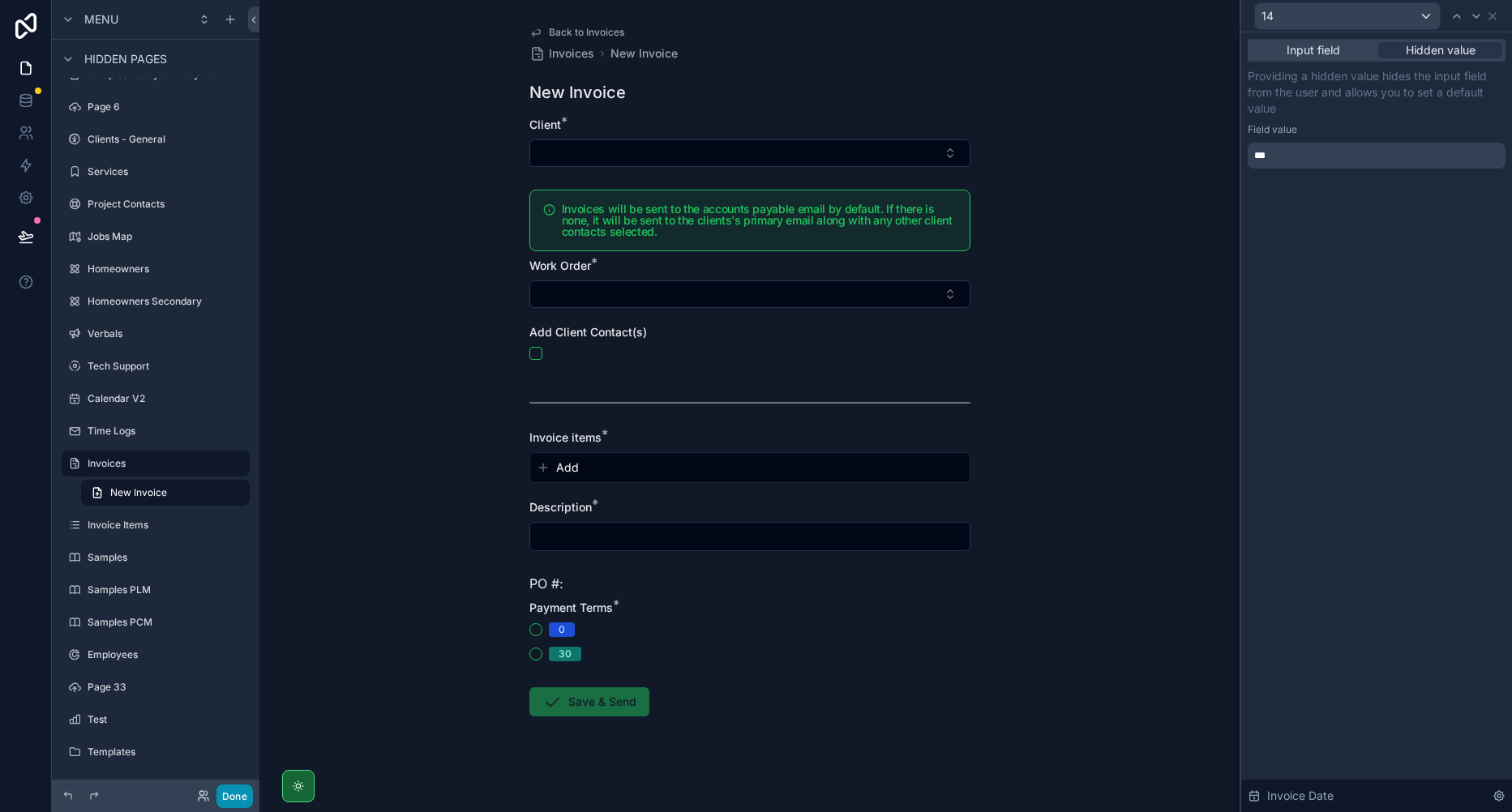
click at [242, 790] on button "Done" at bounding box center [234, 796] width 36 height 24
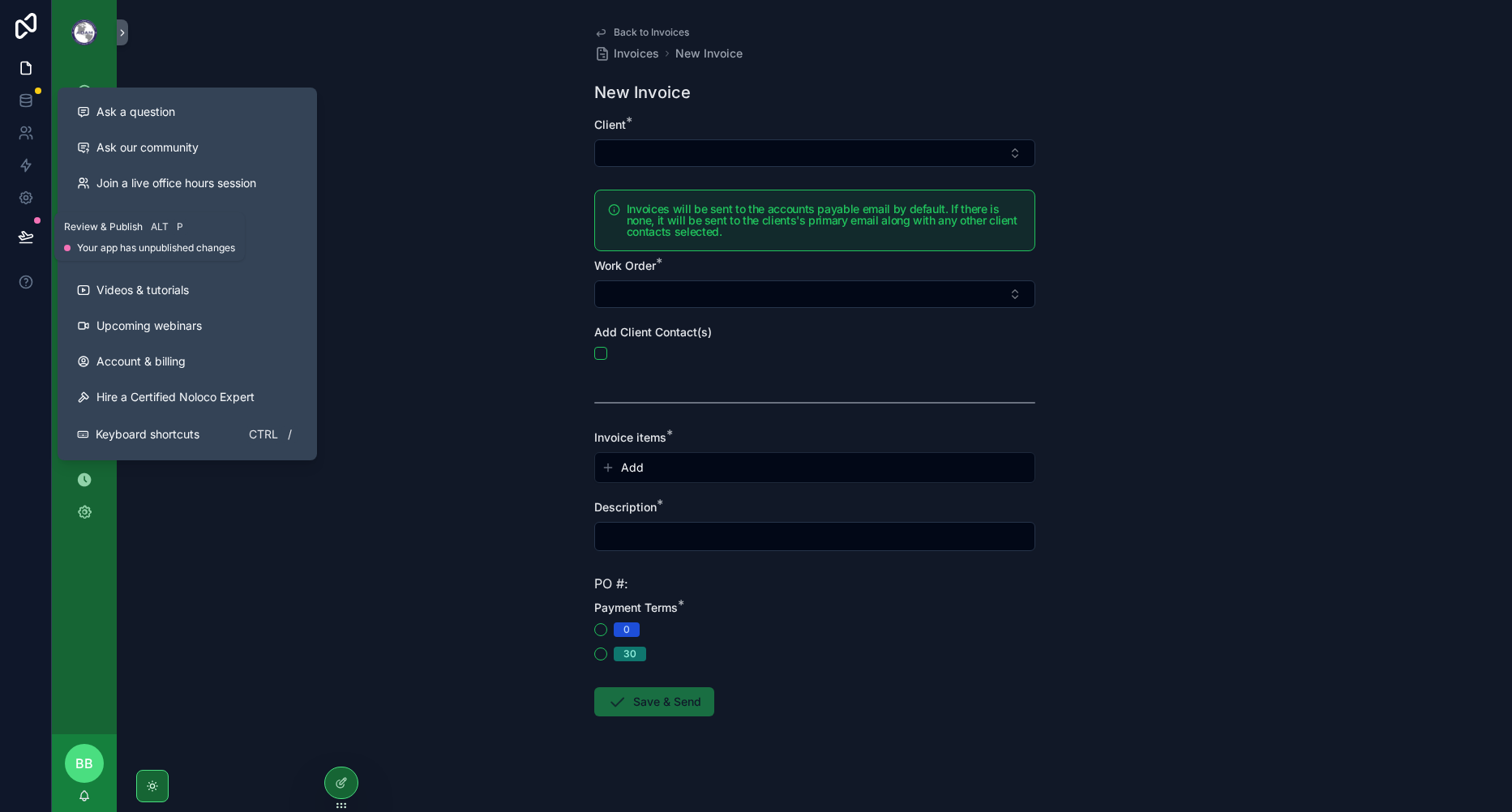
click at [21, 245] on button at bounding box center [26, 237] width 36 height 46
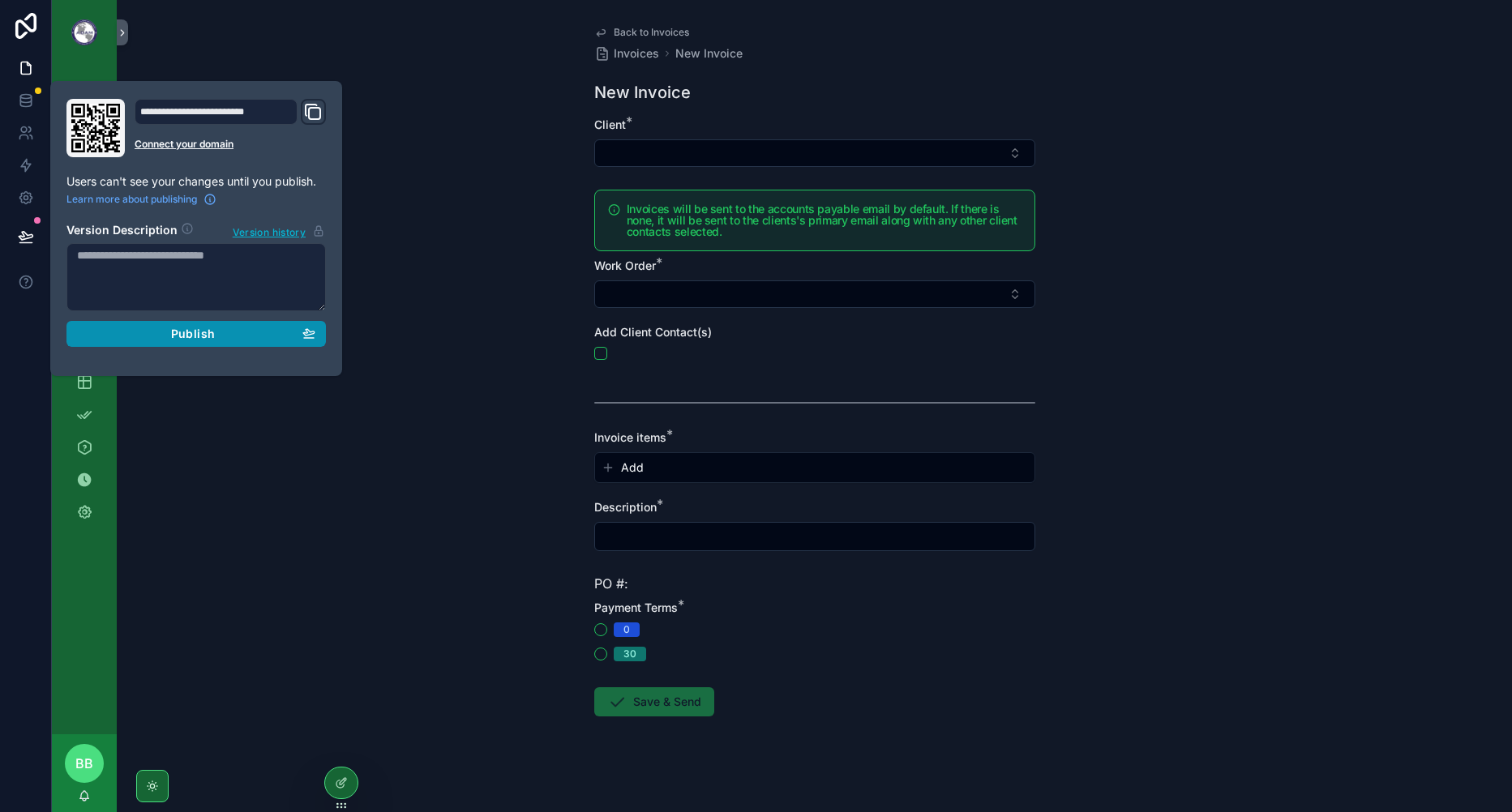
click at [216, 336] on div "Publish" at bounding box center [196, 333] width 239 height 15
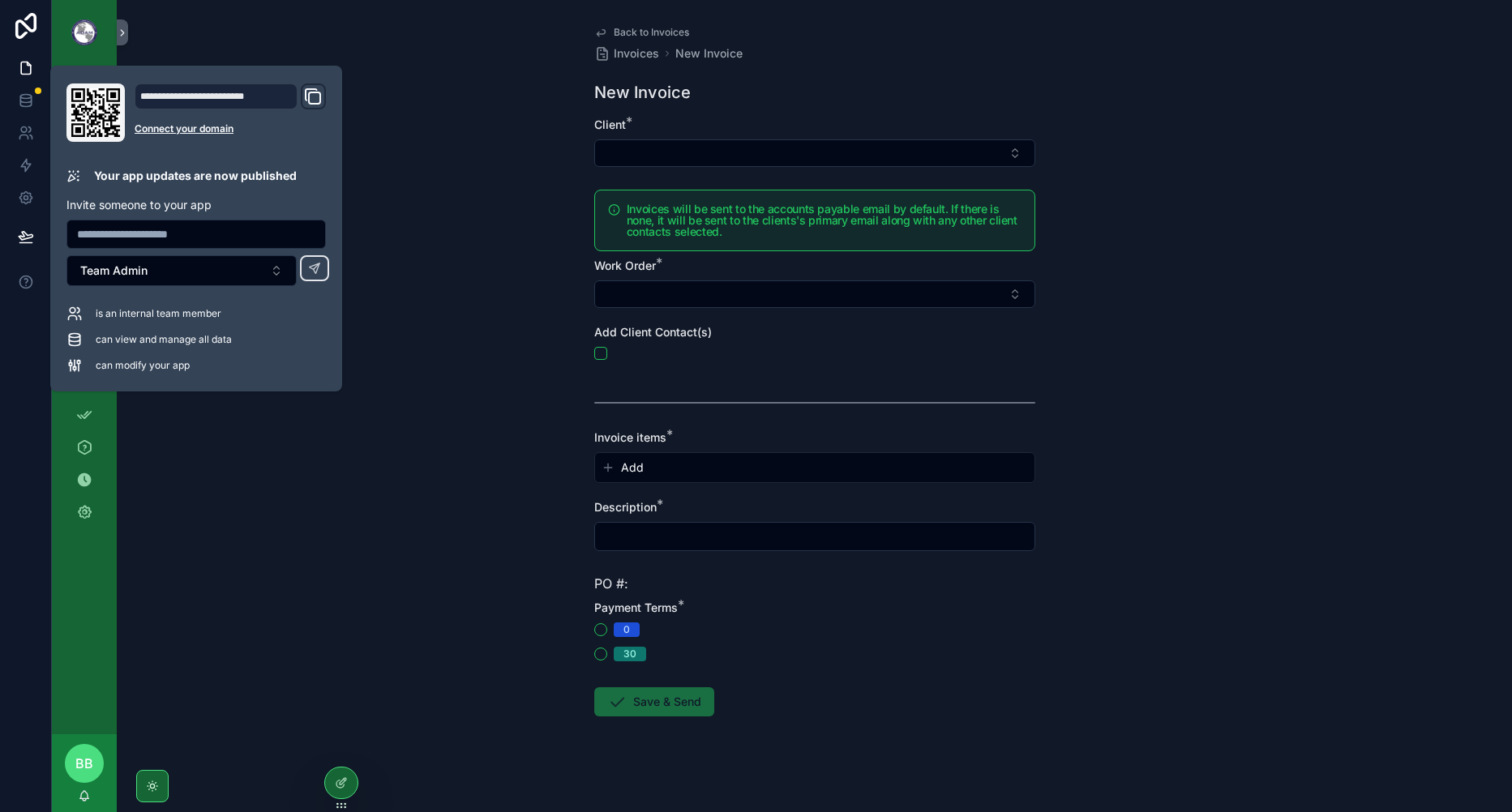
click at [367, 508] on div "Back to Invoices Invoices New Invoice New Invoice Client * Invoices will be sen…" at bounding box center [815, 406] width 1396 height 812
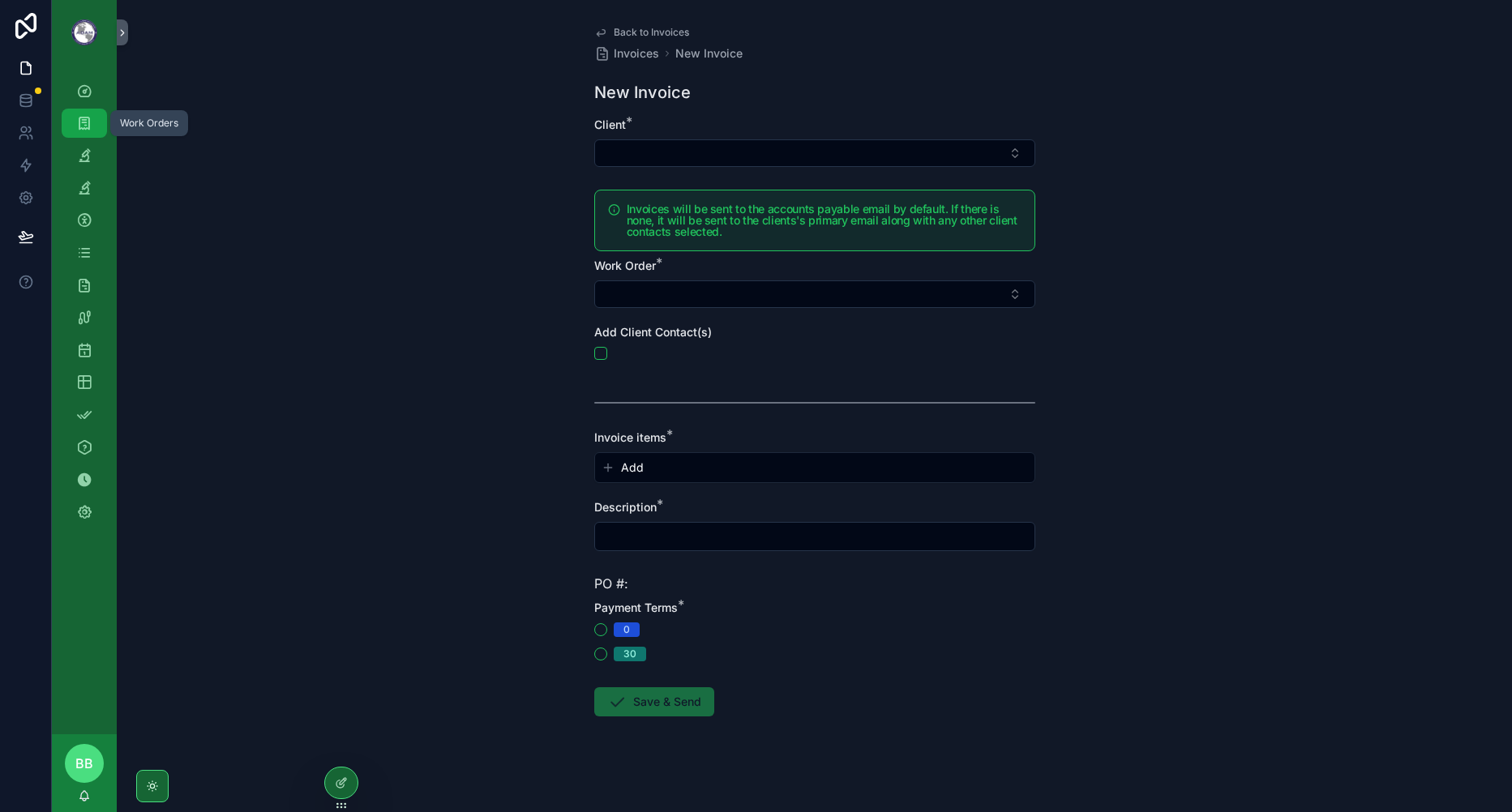
click at [92, 121] on div "Work Orders" at bounding box center [84, 122] width 26 height 26
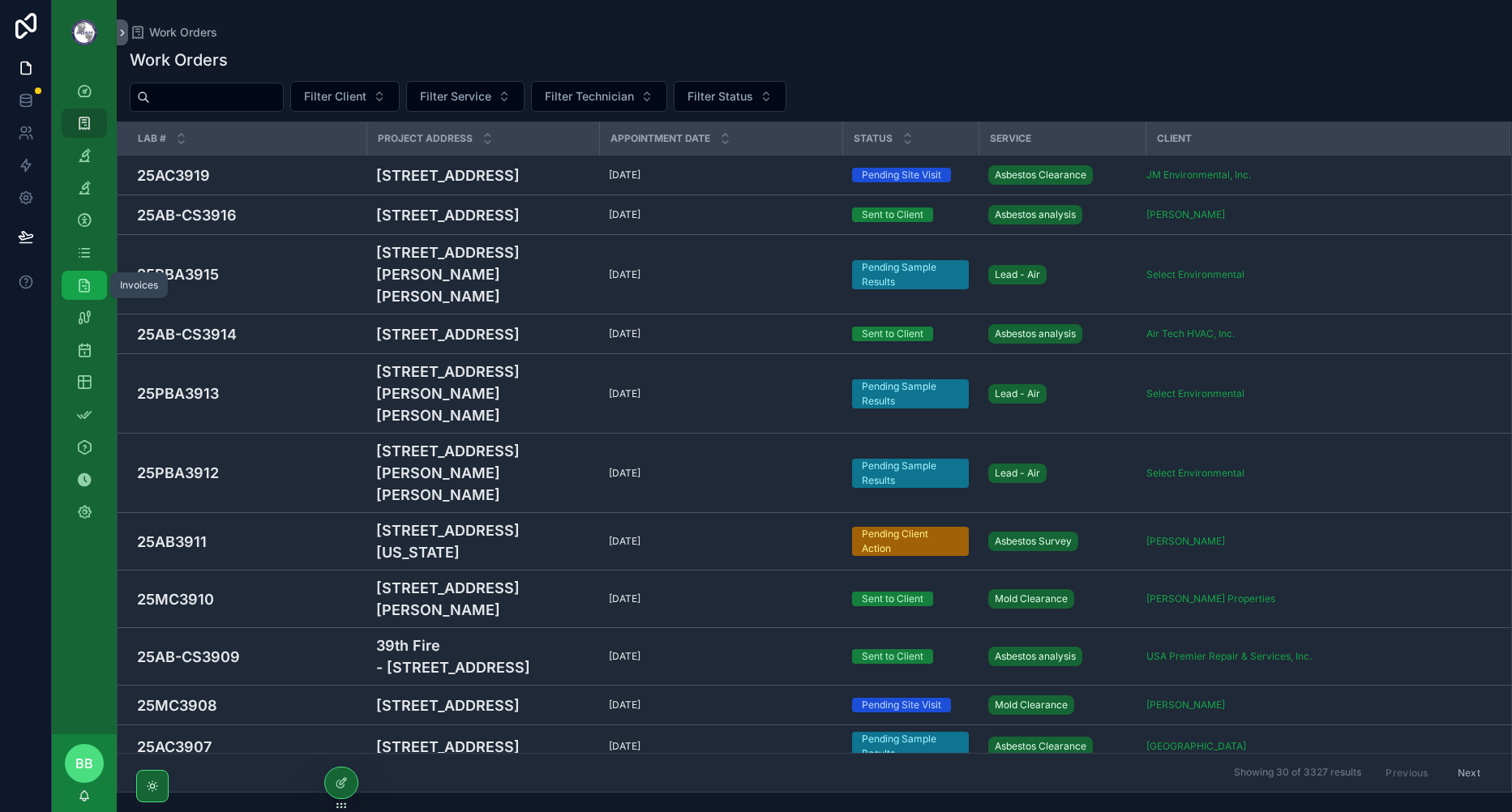
click at [83, 288] on icon "scrollable content" at bounding box center [84, 285] width 16 height 16
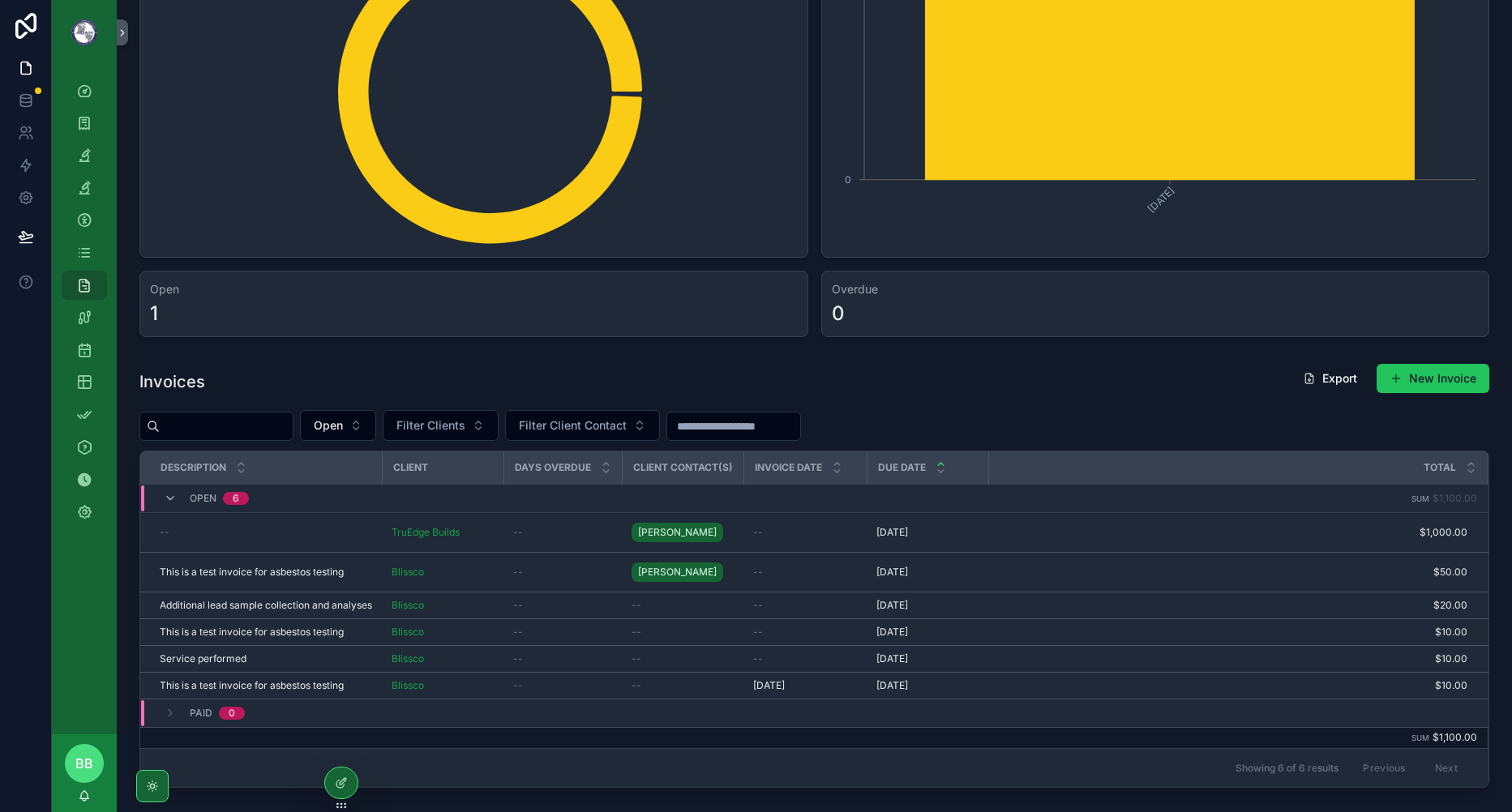
scroll to position [162, 0]
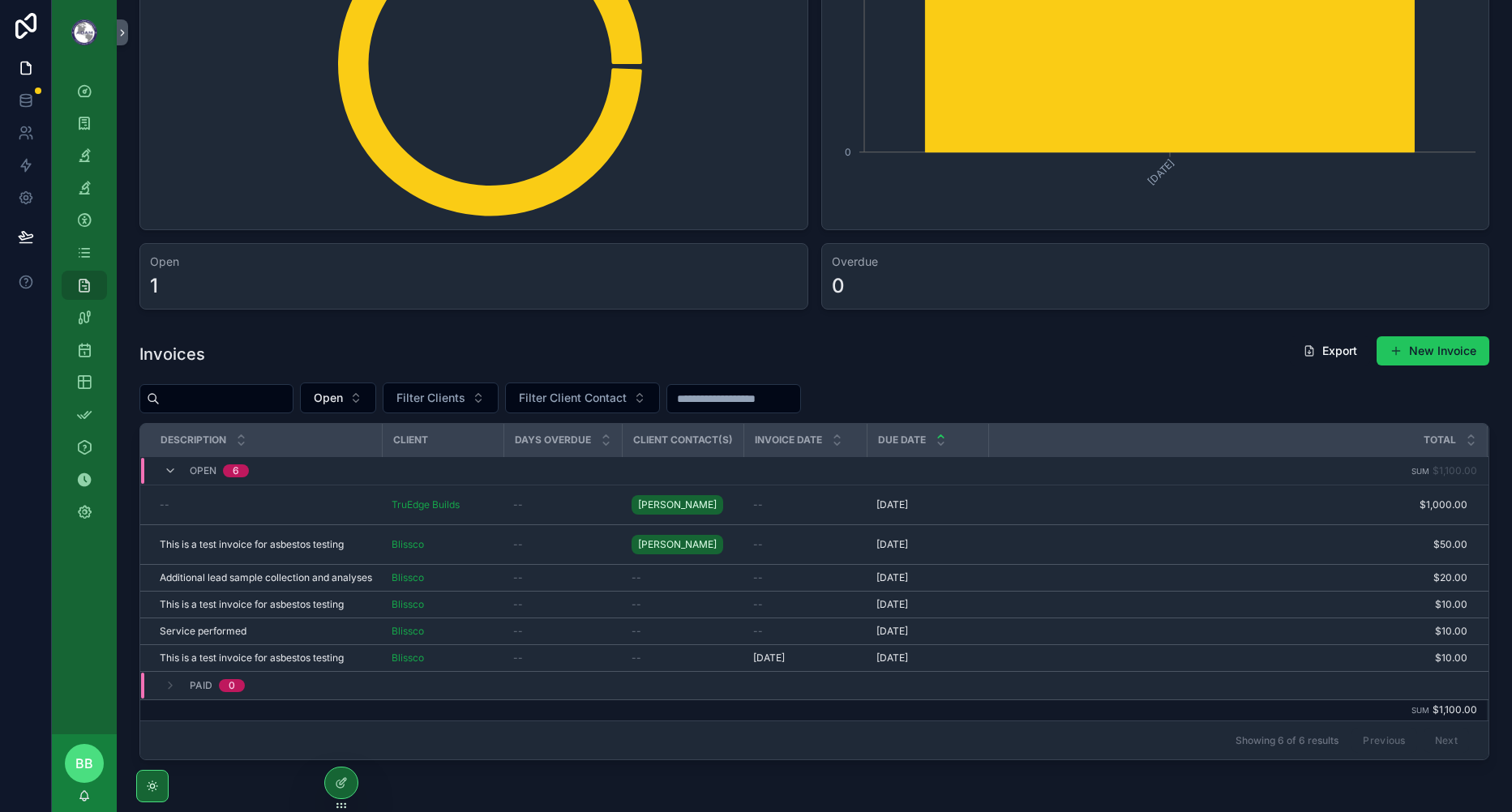
click at [358, 545] on div "This is a test invoice for asbestos testing This is a test invoice for asbestos…" at bounding box center [265, 545] width 212 height 13
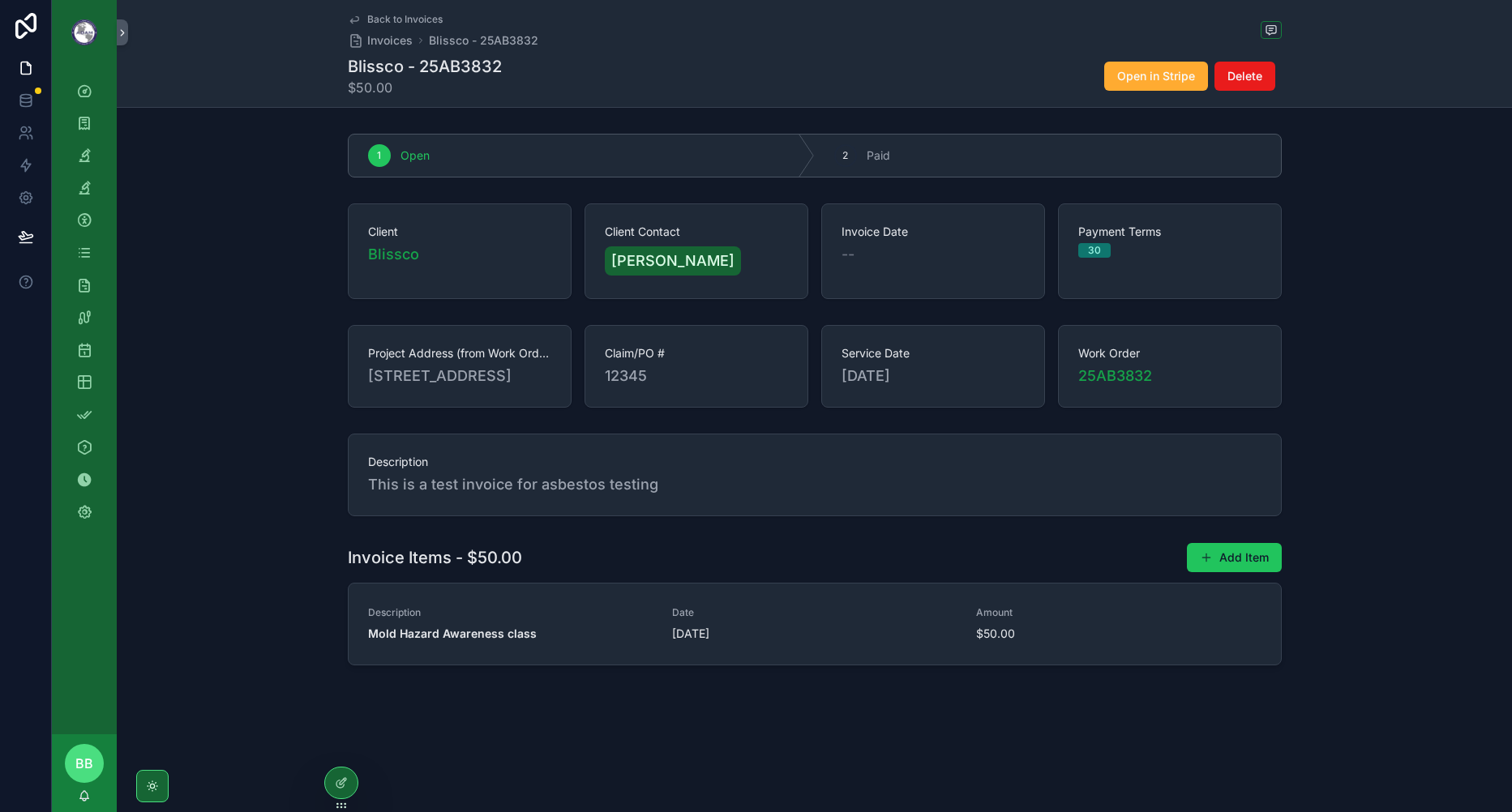
click at [1379, 554] on div "Invoice Items - $50.00 Add Item Description Mold Hazard Awareness class Date [D…" at bounding box center [815, 604] width 1396 height 136
click at [1354, 571] on div "Invoice Items - $50.00 Add Item Description Mold Hazard Awareness class Date [D…" at bounding box center [815, 604] width 1396 height 136
click at [372, 22] on span "Back to Invoices" at bounding box center [405, 19] width 76 height 13
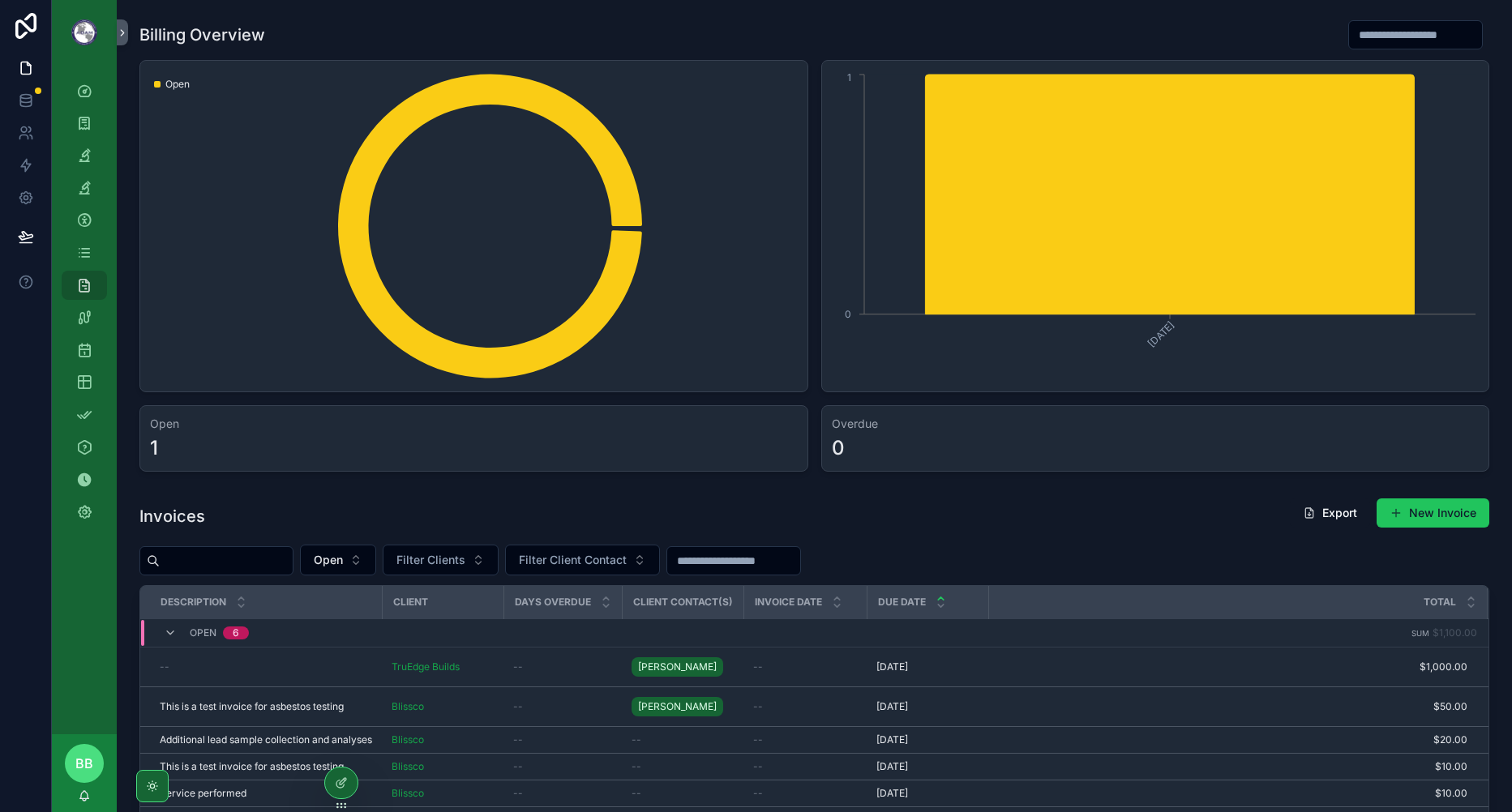
click at [913, 565] on div "Open Filter Clients Filter Client Contact" at bounding box center [814, 560] width 1350 height 31
click at [1164, 550] on div "Open Filter Clients Filter Client Contact" at bounding box center [814, 560] width 1350 height 31
click at [1064, 554] on div "Open Filter Clients Filter Client Contact" at bounding box center [814, 560] width 1350 height 31
click at [24, 170] on icon at bounding box center [26, 165] width 16 height 16
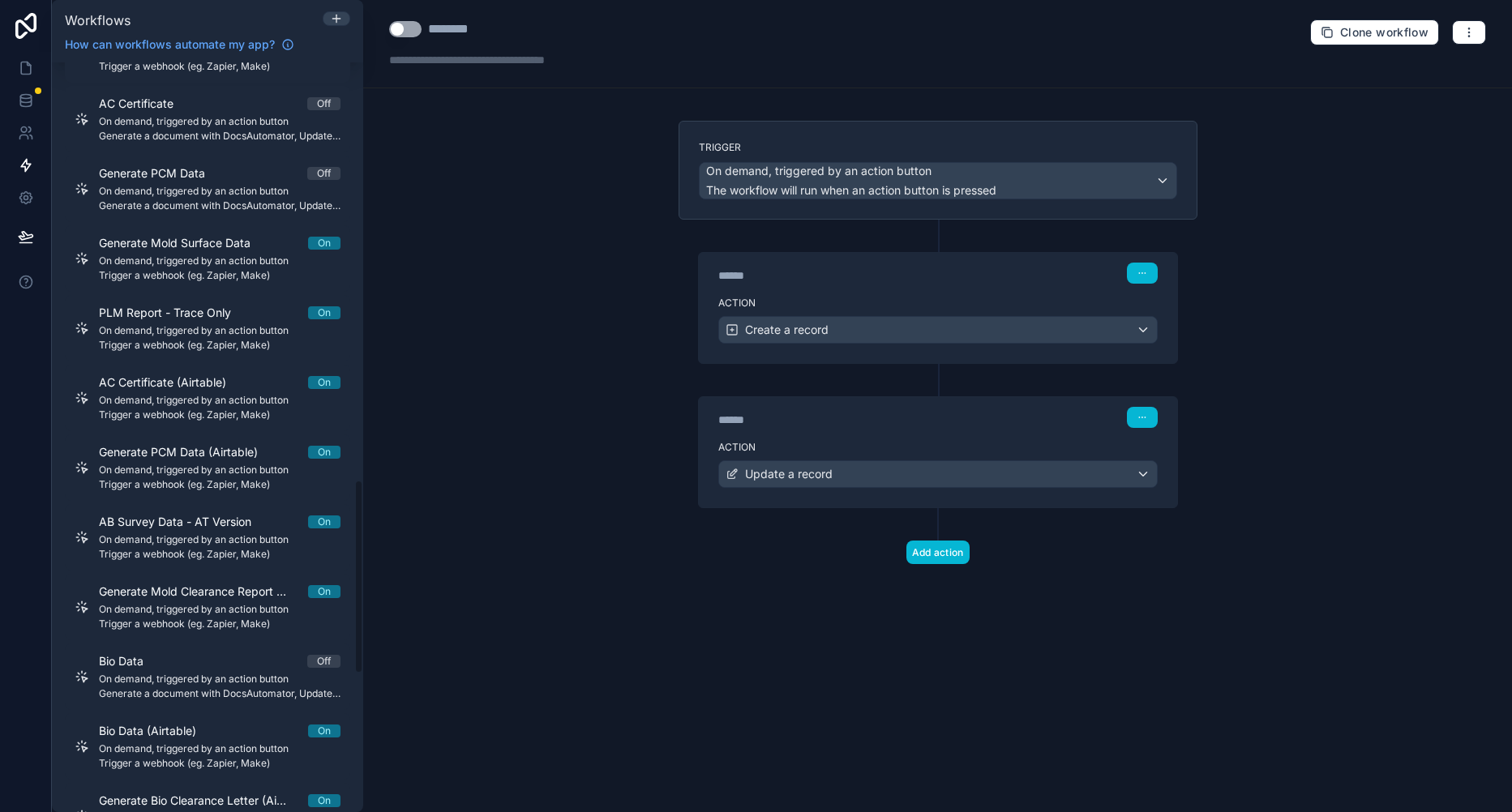
scroll to position [2142, 0]
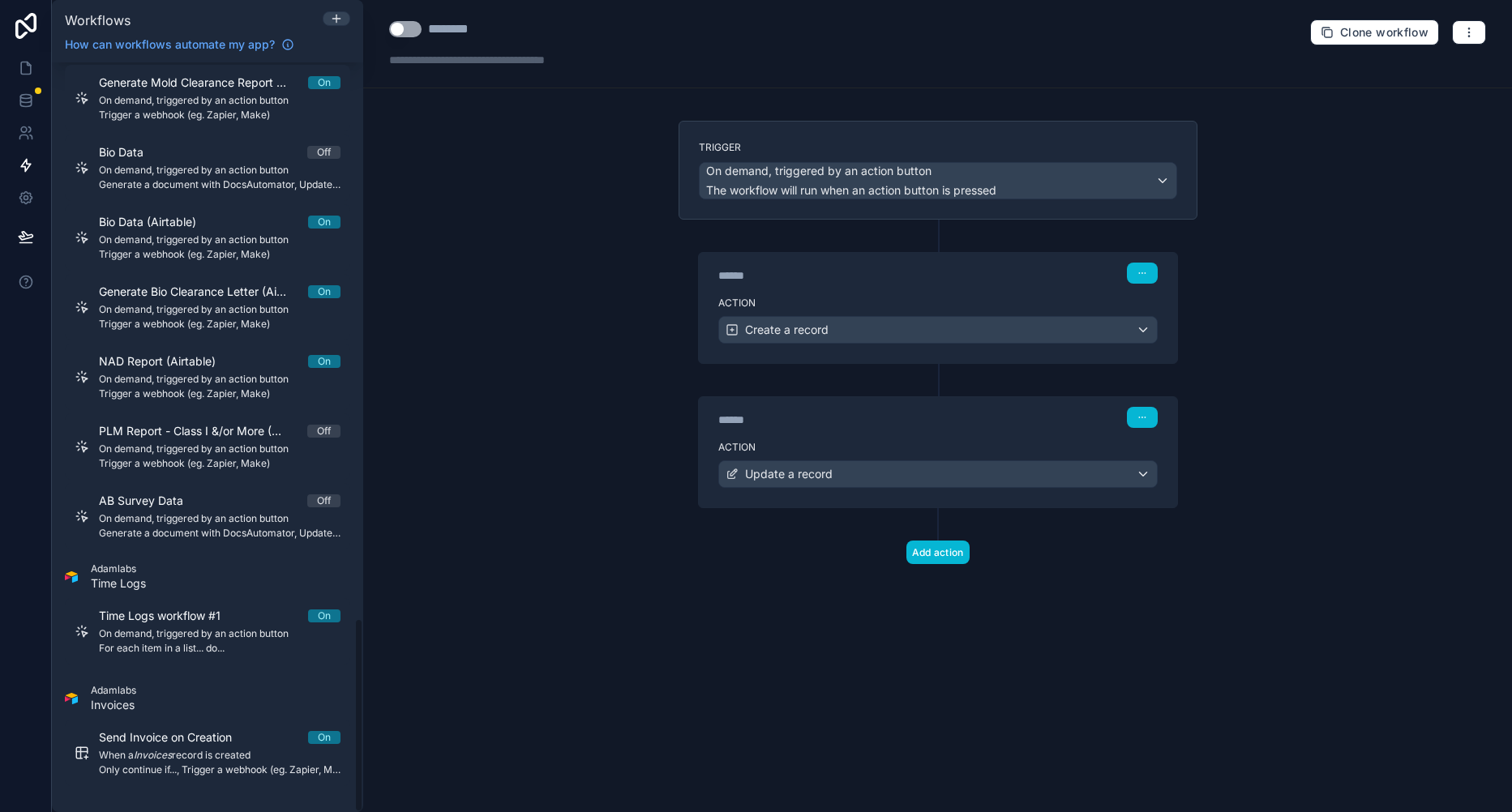
drag, startPoint x: 356, startPoint y: 128, endPoint x: 367, endPoint y: 727, distance: 599.1
click at [367, 727] on div "Workflows How can workflows automate my app? Filter by table User Clock In Off …" at bounding box center [782, 406] width 1460 height 812
click at [184, 768] on span "Only continue if..., Trigger a webhook (eg. Zapier, Make)" at bounding box center [219, 770] width 242 height 13
click at [1384, 40] on button "Clone workflow" at bounding box center [1375, 32] width 128 height 26
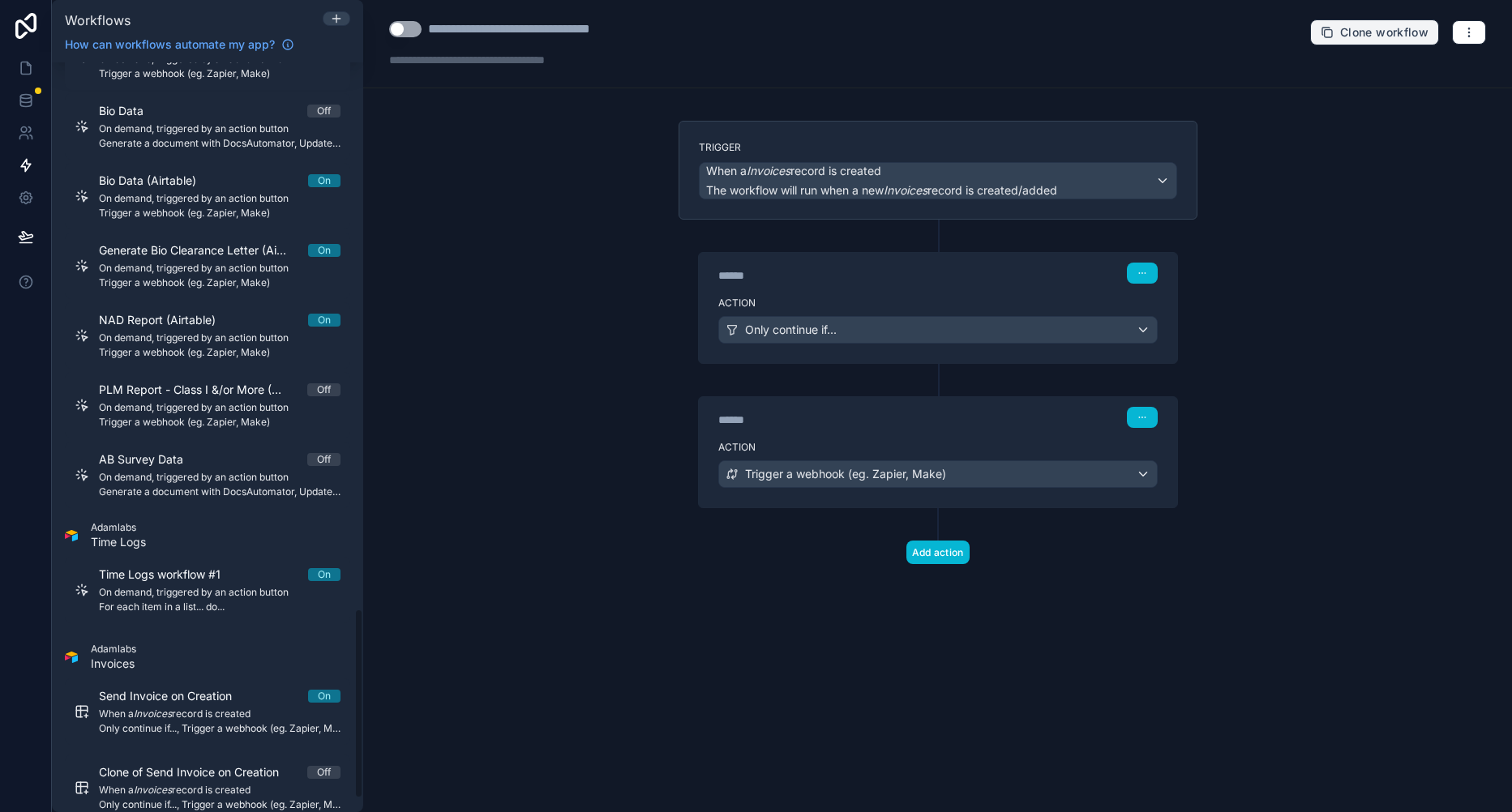
scroll to position [2212, 0]
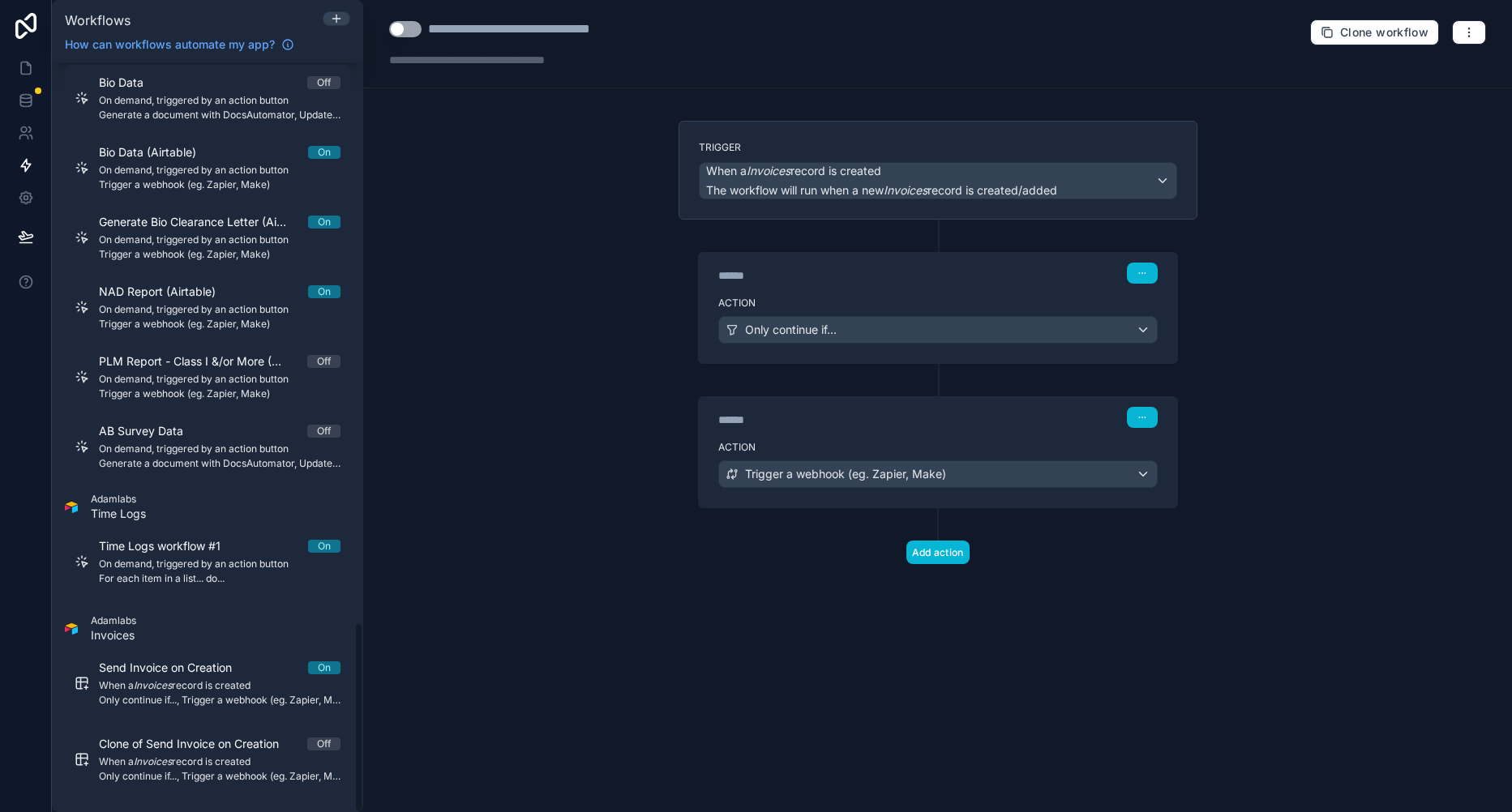
click at [233, 757] on span "When a Invoices record is created" at bounding box center [219, 762] width 242 height 13
click at [614, 32] on div "**********" at bounding box center [539, 29] width 222 height 19
type div "**********"
click at [529, 150] on div "**********" at bounding box center [937, 406] width 1149 height 812
click at [859, 192] on span "The workflow will run when a new Invoices record is created/added" at bounding box center [881, 190] width 351 height 14
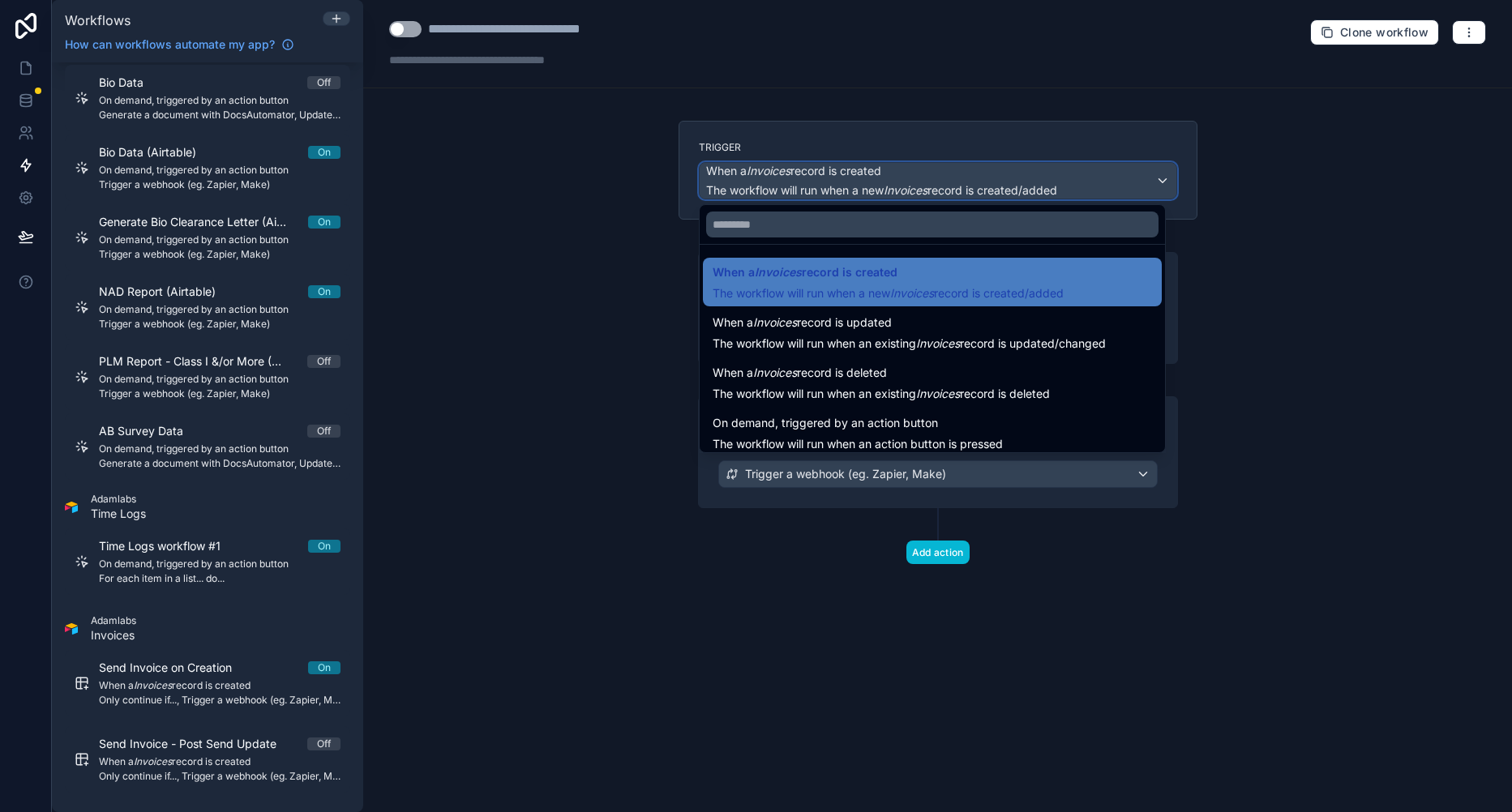
scroll to position [58, 0]
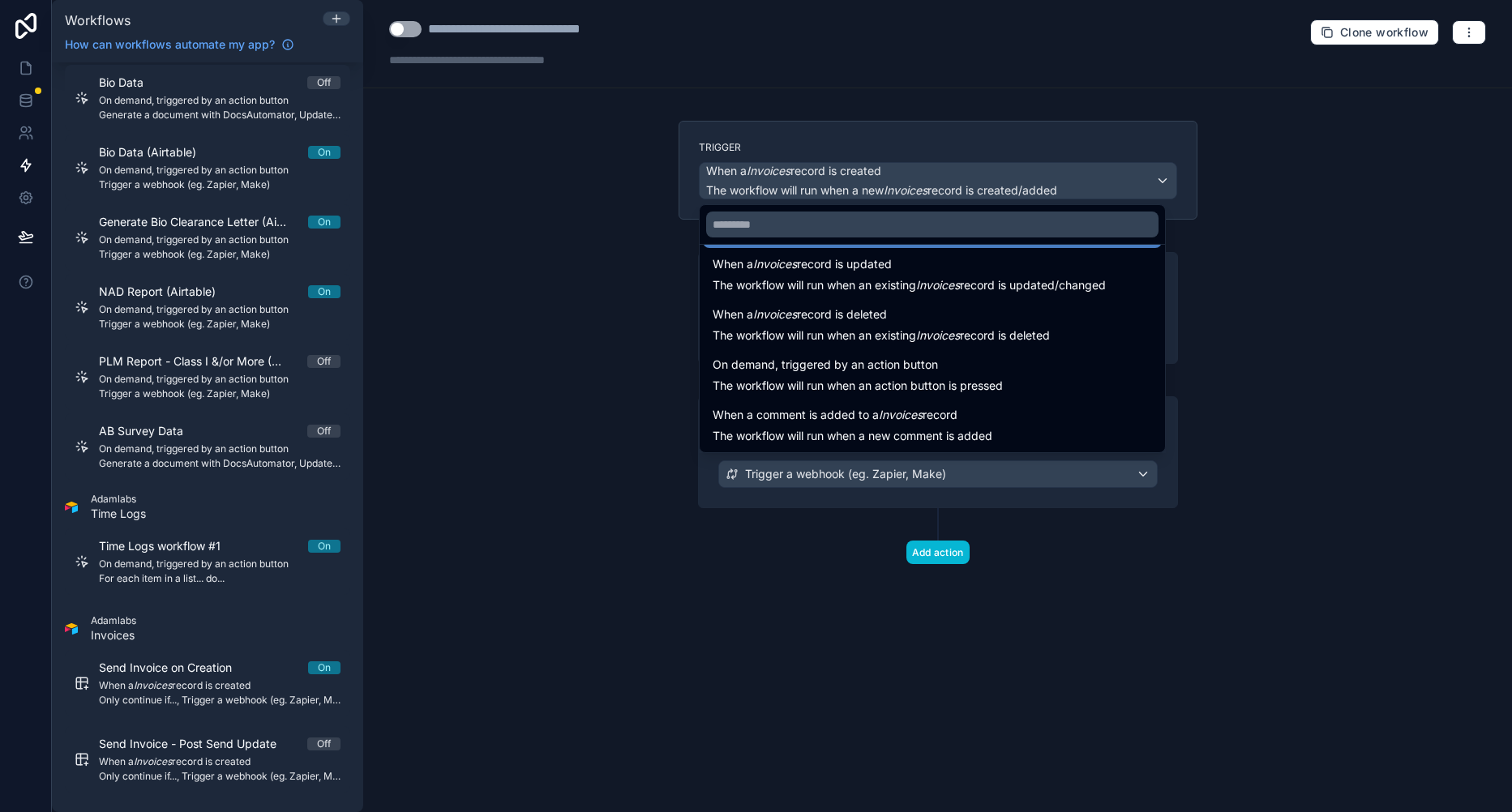
click at [960, 391] on span "The workflow will run when an action button is pressed" at bounding box center [858, 385] width 290 height 14
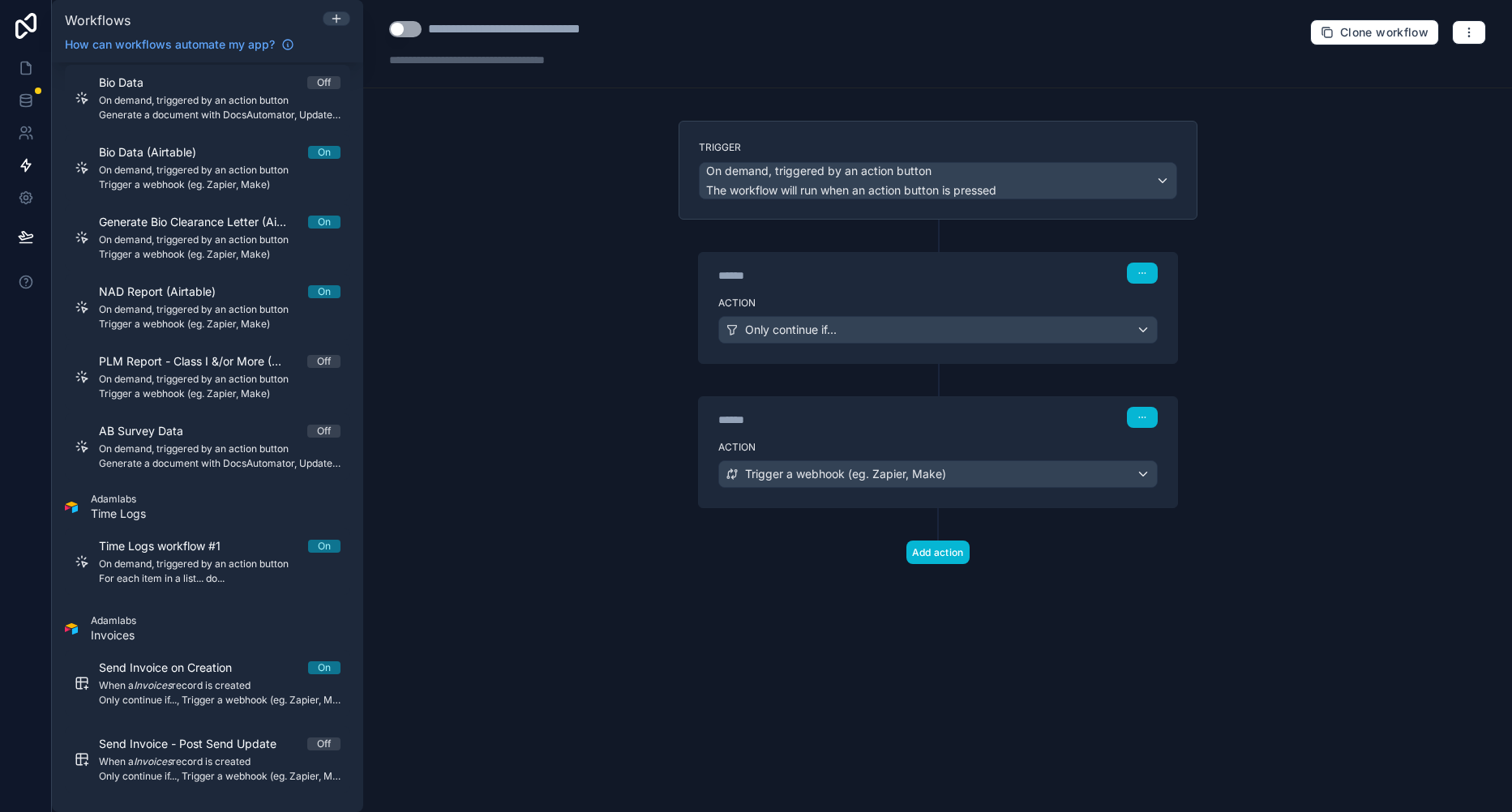
click at [1287, 323] on div "**********" at bounding box center [937, 406] width 1149 height 812
click at [543, 286] on div "**********" at bounding box center [937, 406] width 1149 height 812
click at [407, 26] on button "Use setting" at bounding box center [405, 29] width 33 height 16
click at [515, 205] on div "**********" at bounding box center [937, 406] width 1149 height 812
click at [21, 165] on icon at bounding box center [26, 165] width 10 height 12
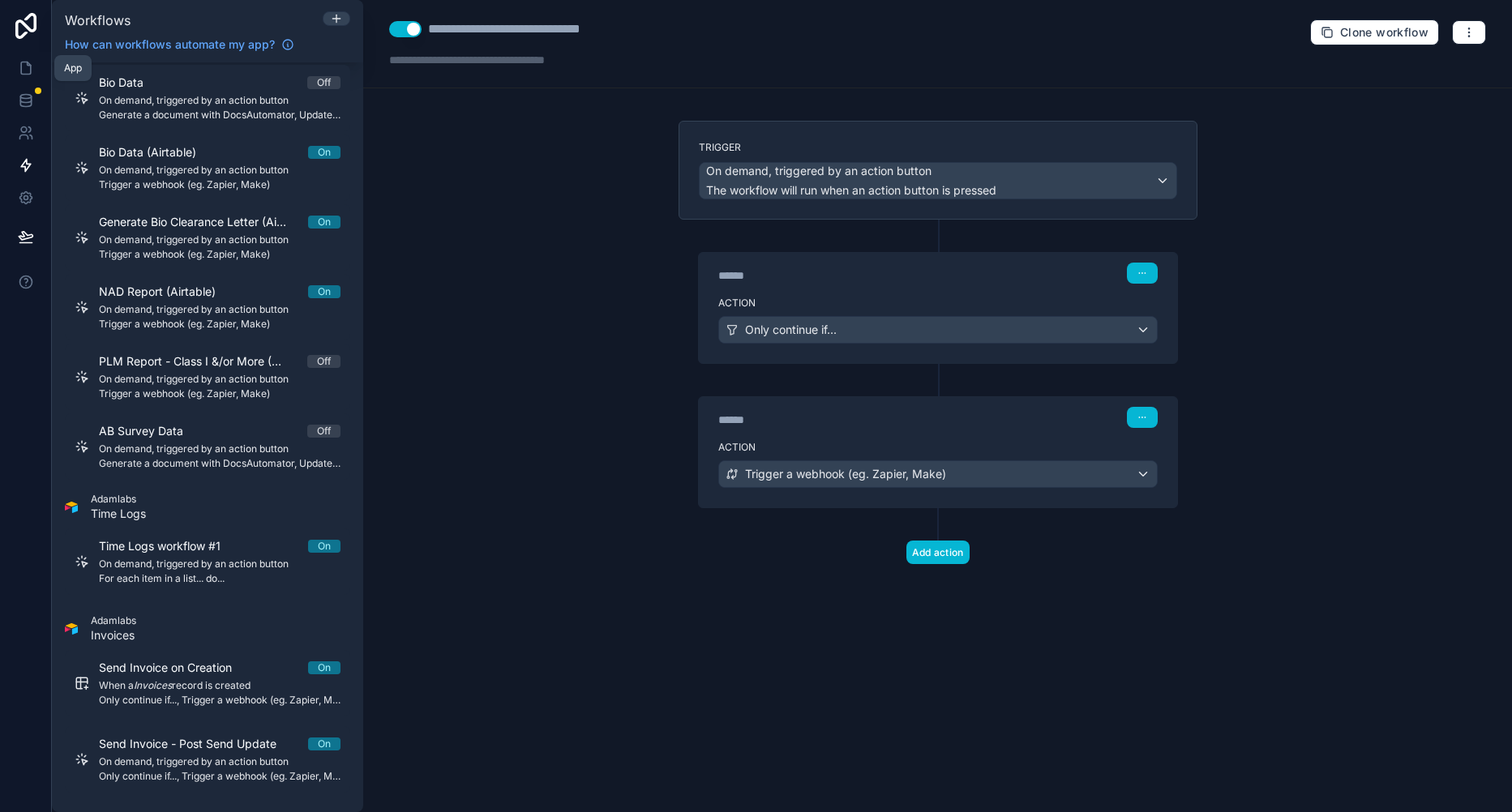
click at [26, 69] on icon at bounding box center [26, 68] width 16 height 16
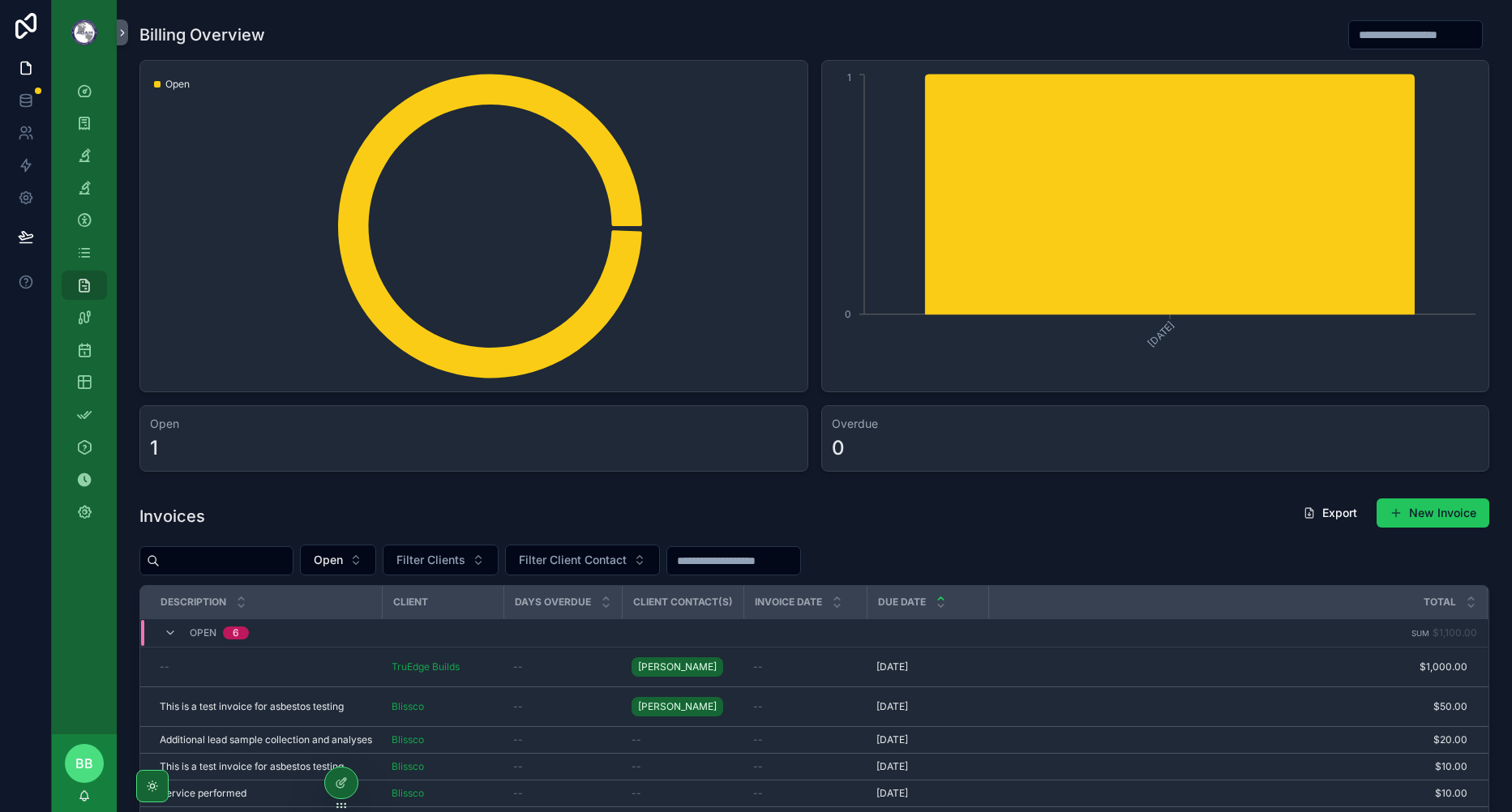
scroll to position [243, 0]
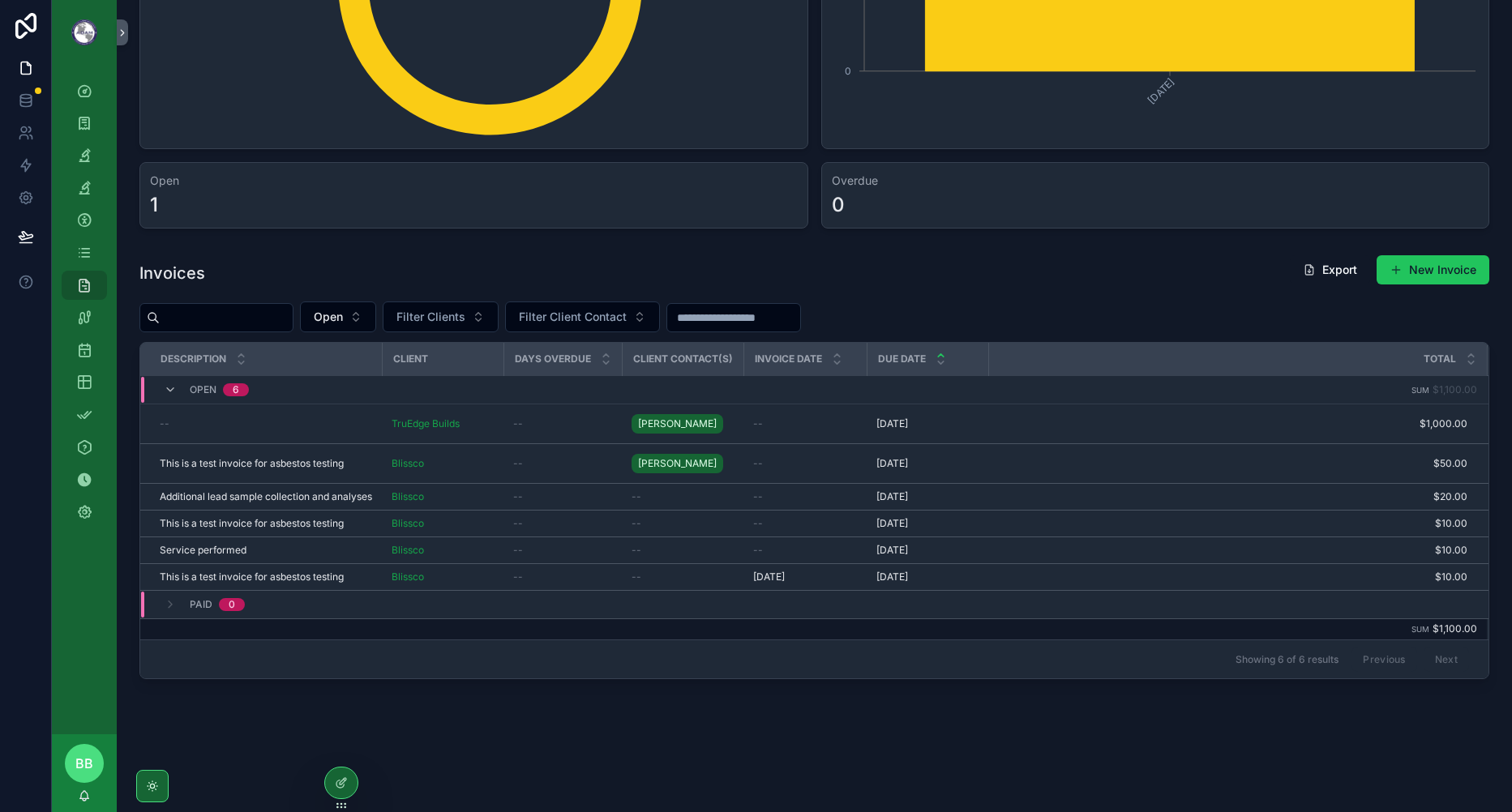
click at [569, 583] on div "--" at bounding box center [562, 577] width 99 height 13
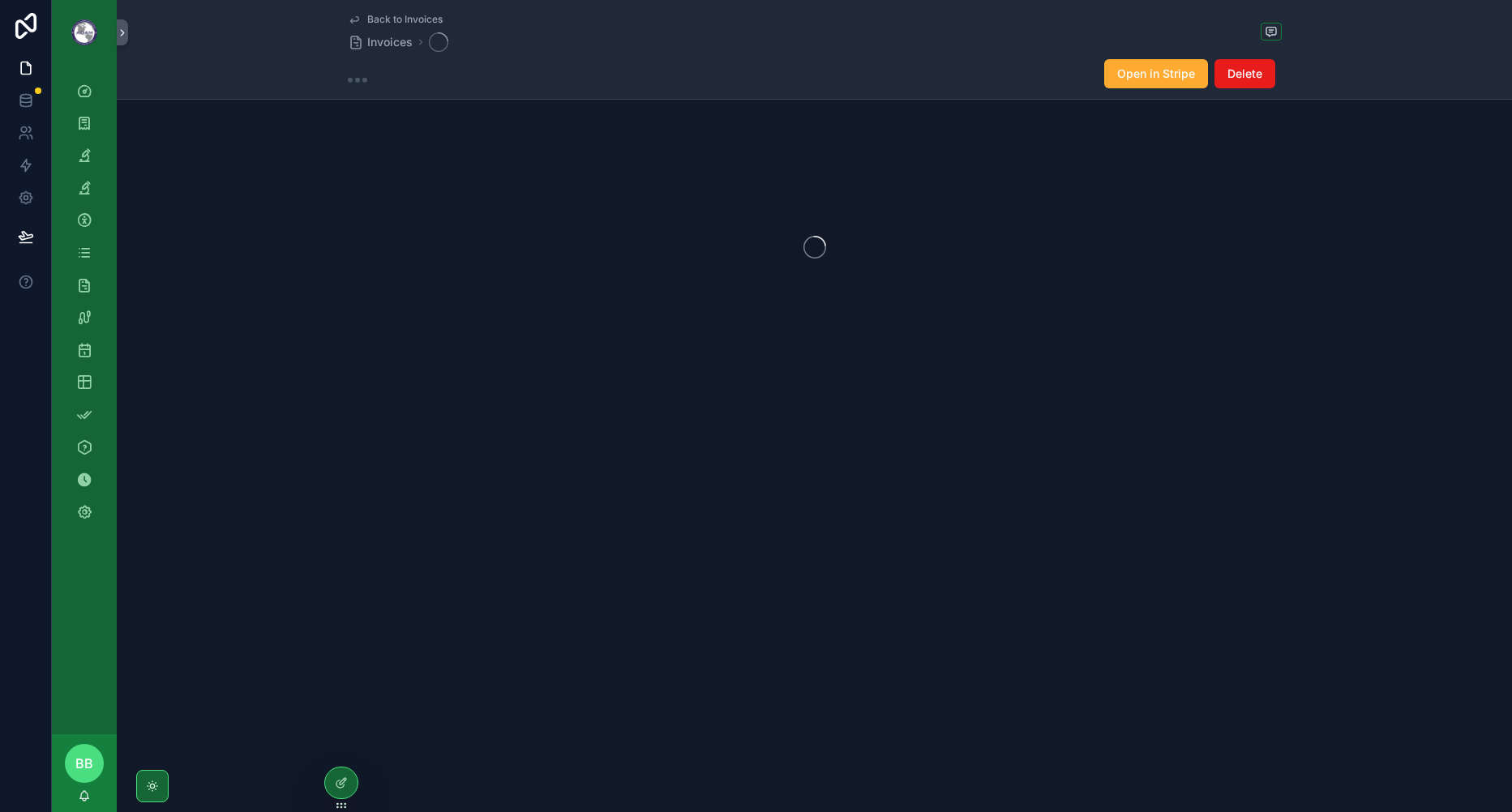
click at [1023, 379] on div "Back to Invoices Invoices Open in Stripe Delete" at bounding box center [815, 239] width 1396 height 479
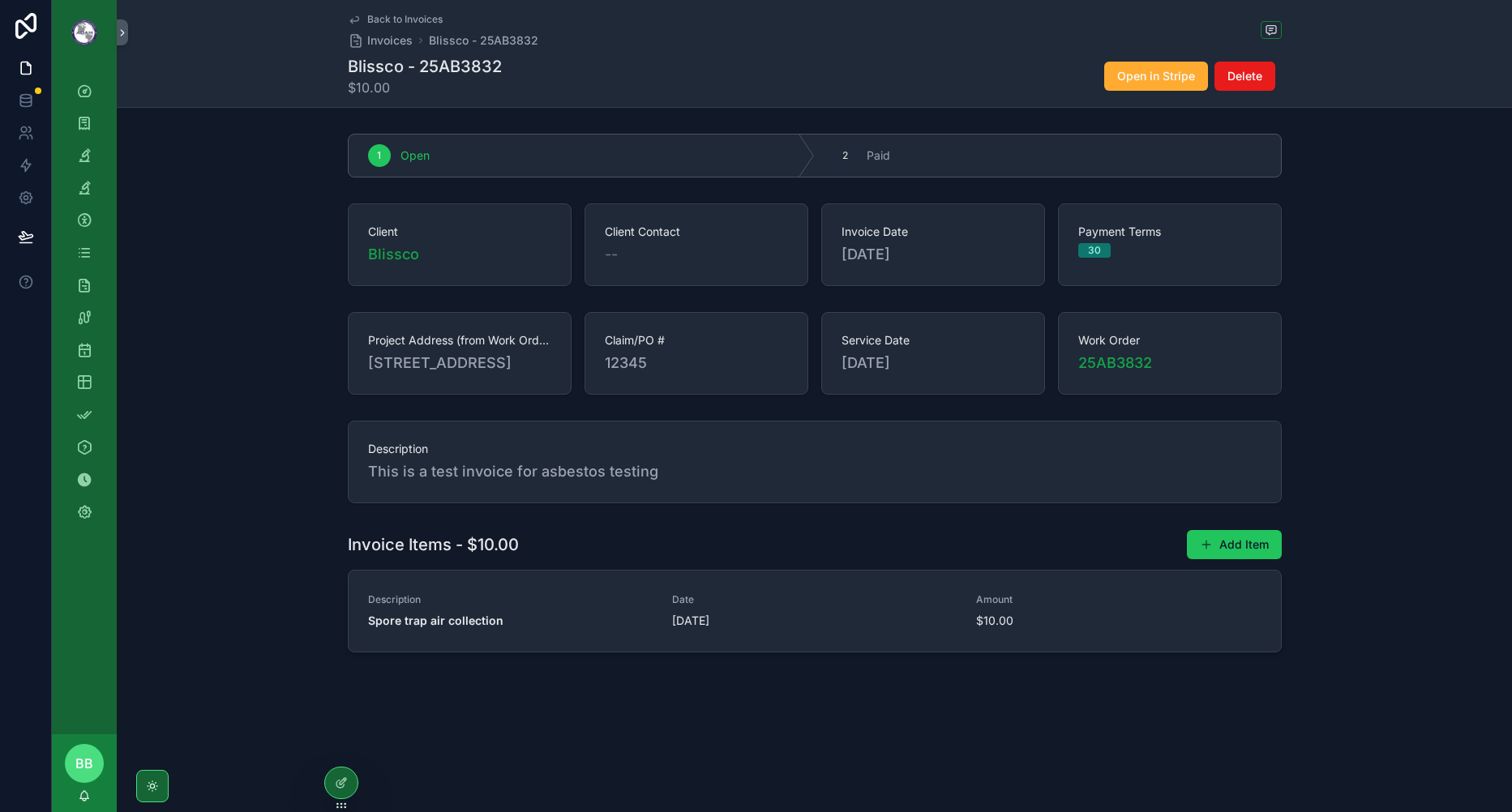
click at [625, 752] on div "Back to Invoices Invoices Blissco - 25AB3832 Blissco - 25AB3832 $10.00 Open in …" at bounding box center [815, 381] width 1396 height 763
click at [330, 791] on div at bounding box center [341, 782] width 33 height 31
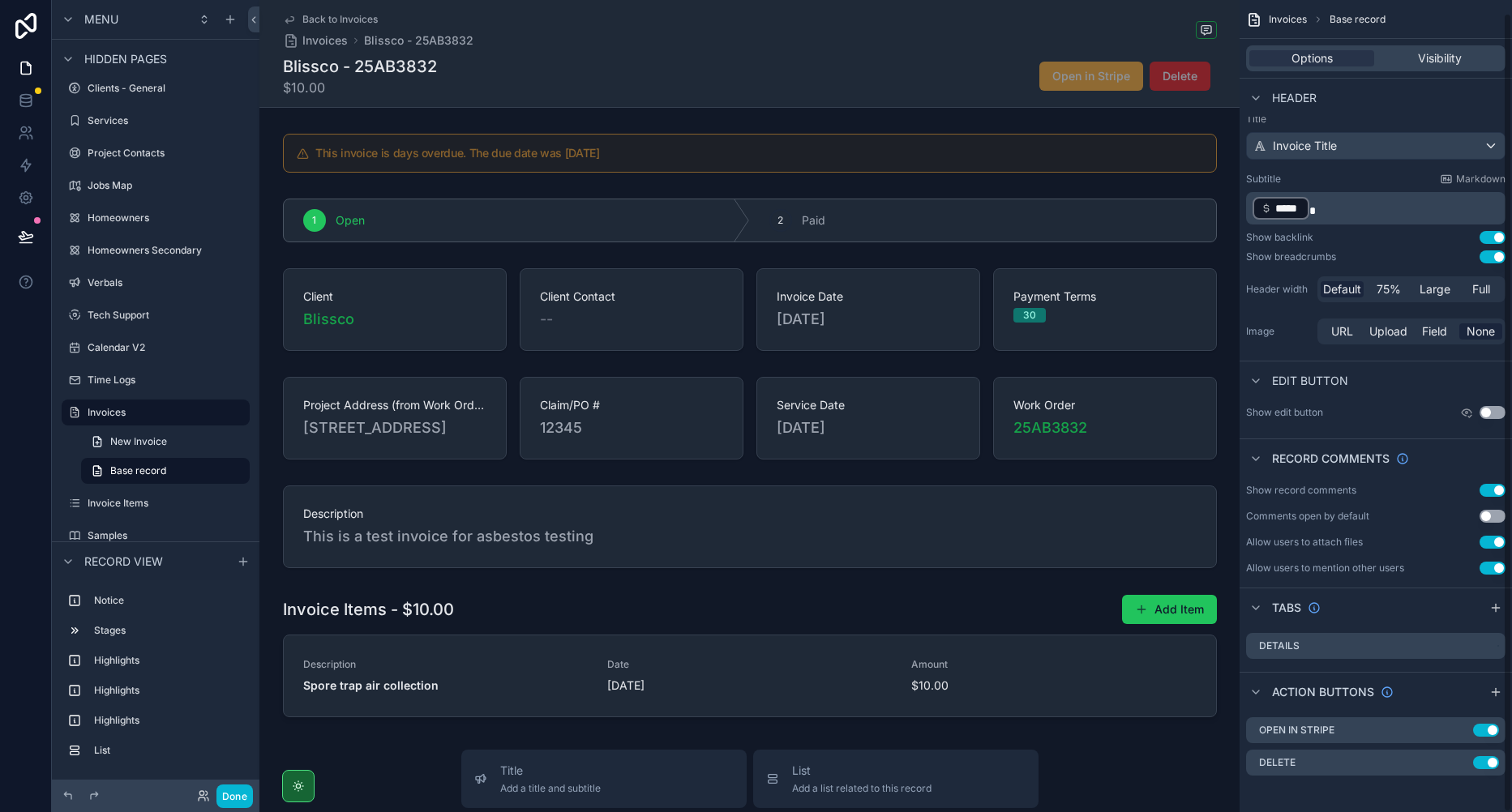
scroll to position [13, 0]
click at [1492, 690] on icon "scrollable content" at bounding box center [1495, 690] width 7 height 0
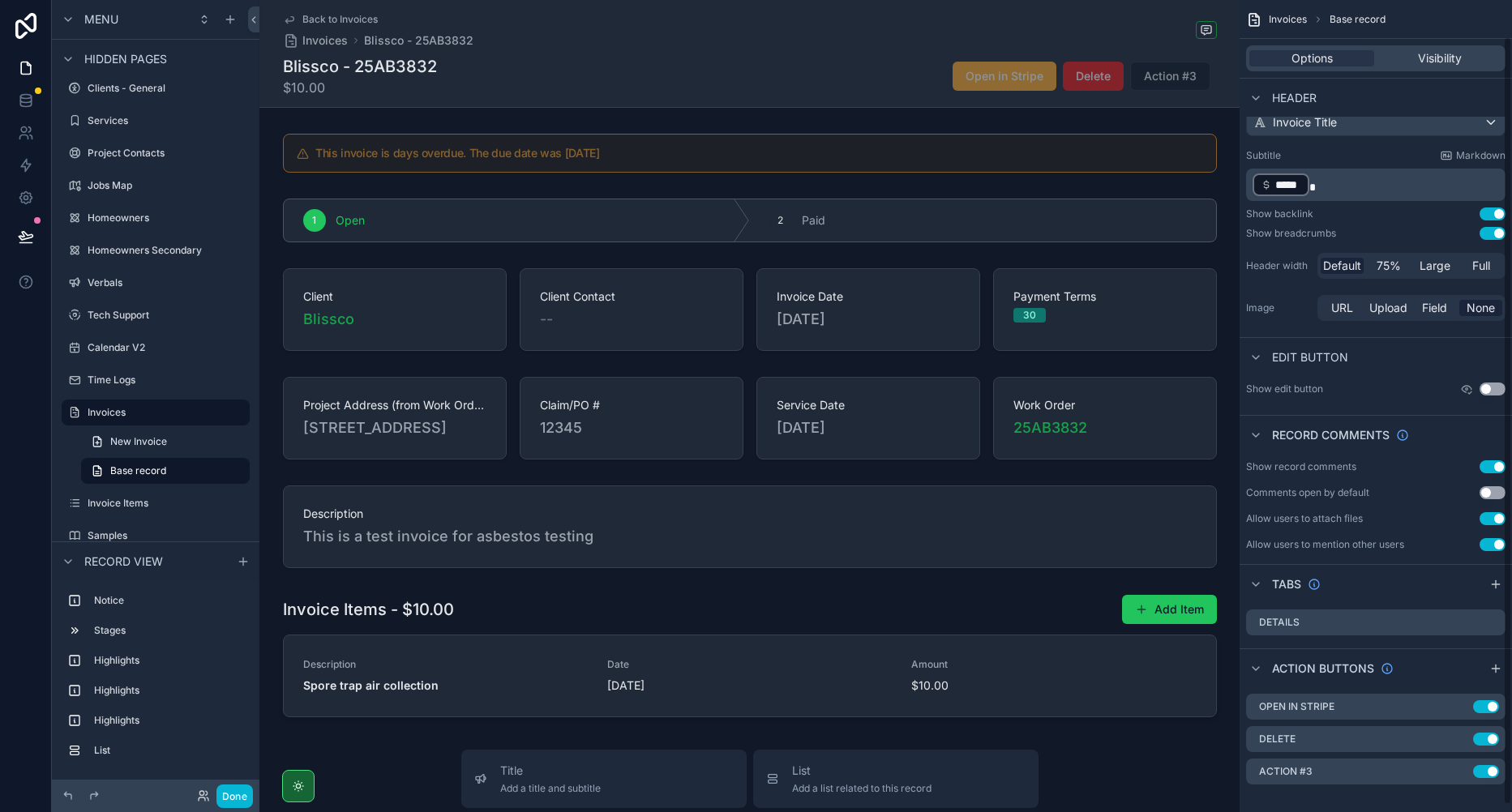
scroll to position [46, 0]
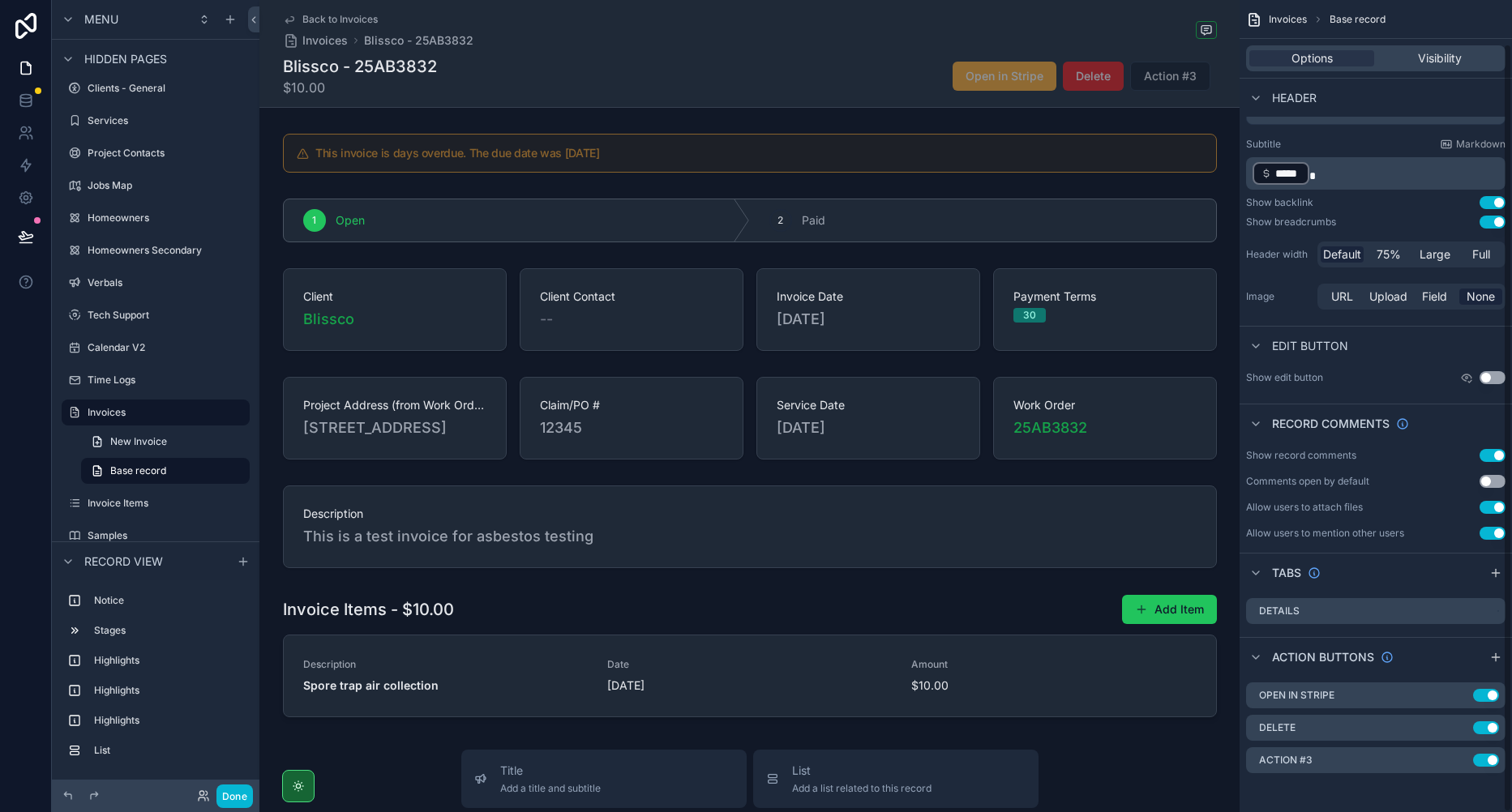
click at [0, 0] on icon "scrollable content" at bounding box center [0, 0] width 0 height 0
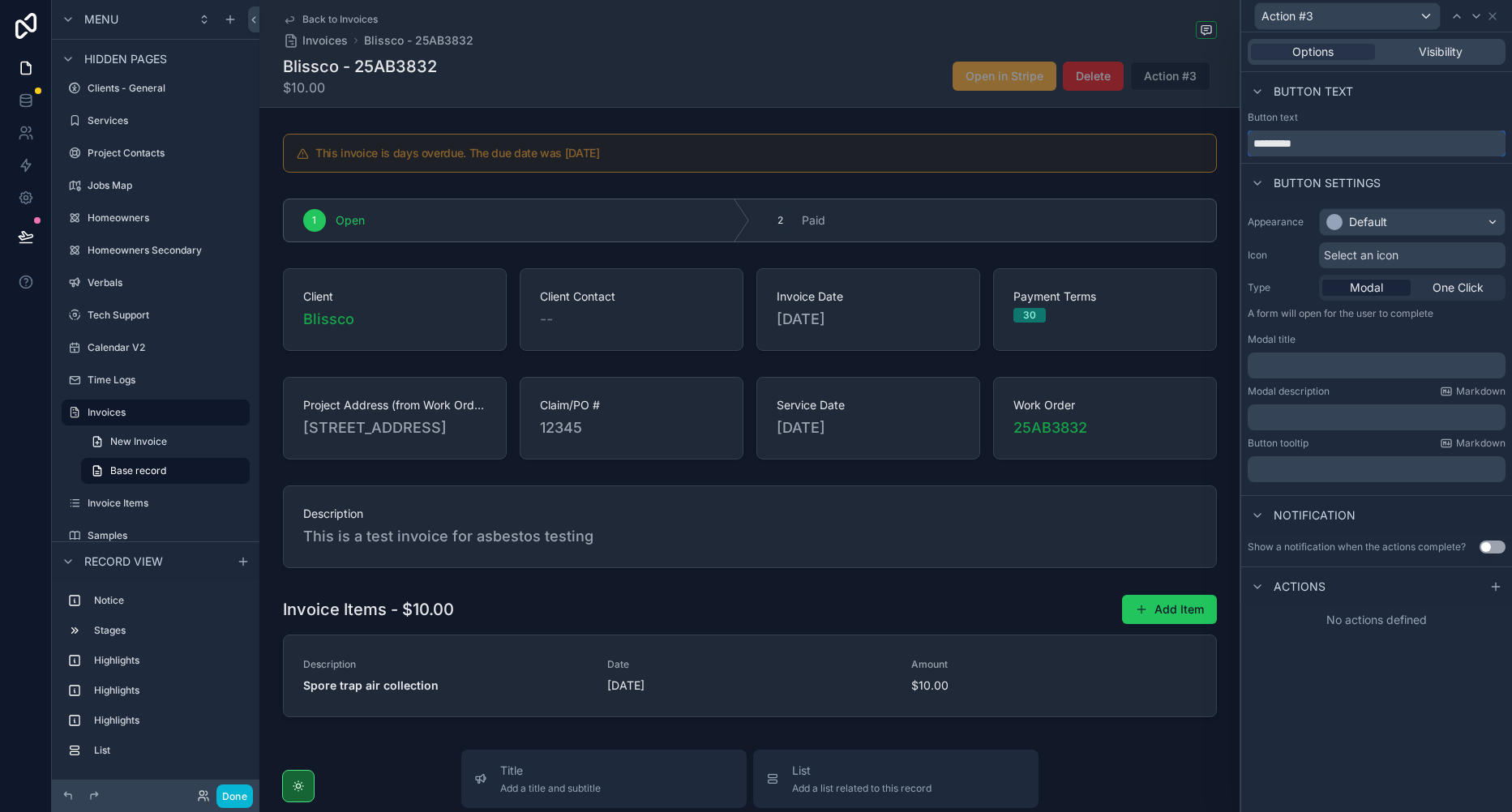
click at [1327, 150] on input "*********" at bounding box center [1376, 143] width 258 height 26
type input "**********"
click at [1390, 233] on div "Default" at bounding box center [1413, 222] width 185 height 26
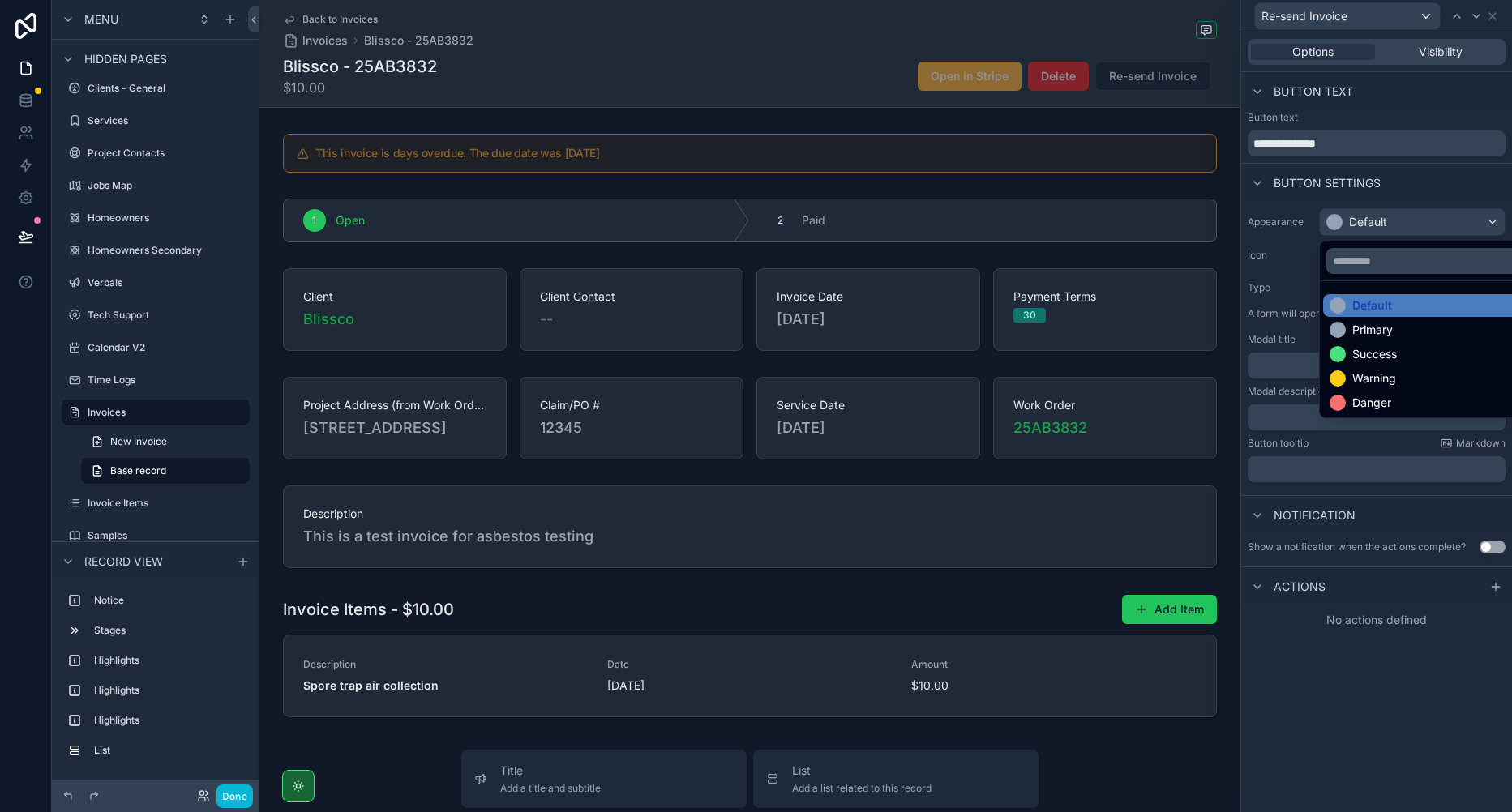
click at [1396, 368] on div "Warning" at bounding box center [1431, 378] width 216 height 23
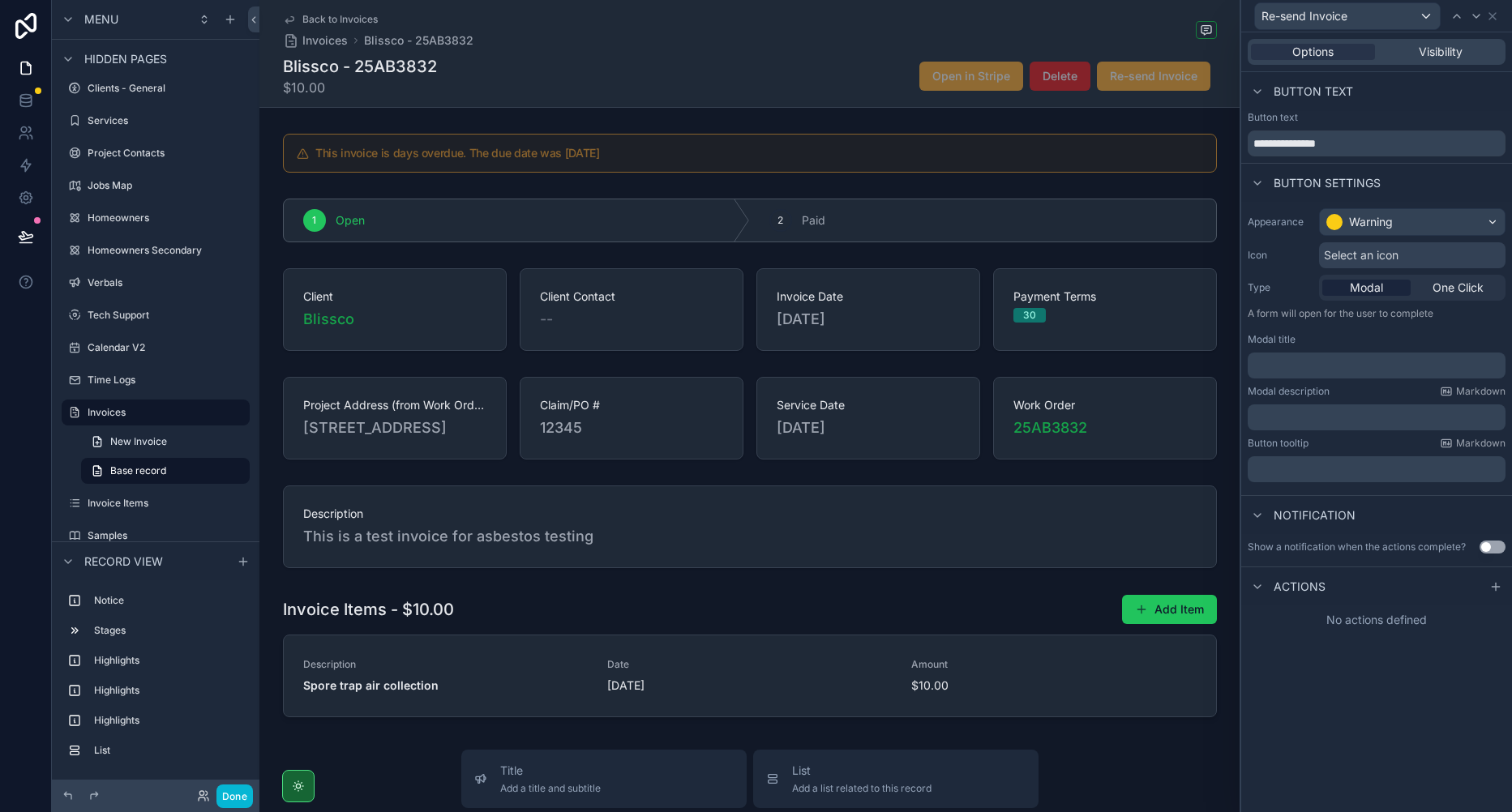
click at [1495, 585] on icon at bounding box center [1495, 587] width 13 height 13
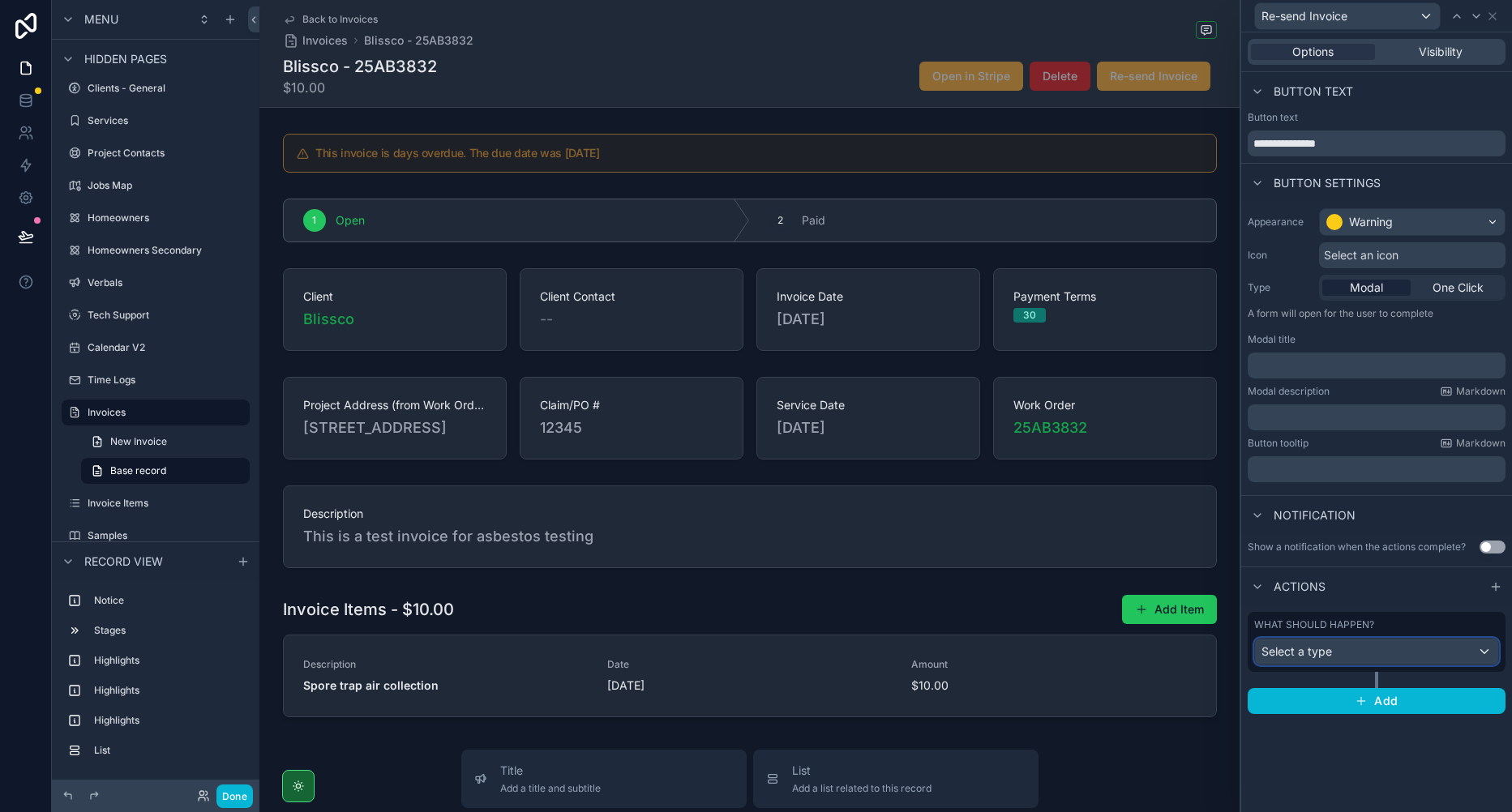
click at [1377, 656] on div "Select a type" at bounding box center [1376, 651] width 243 height 26
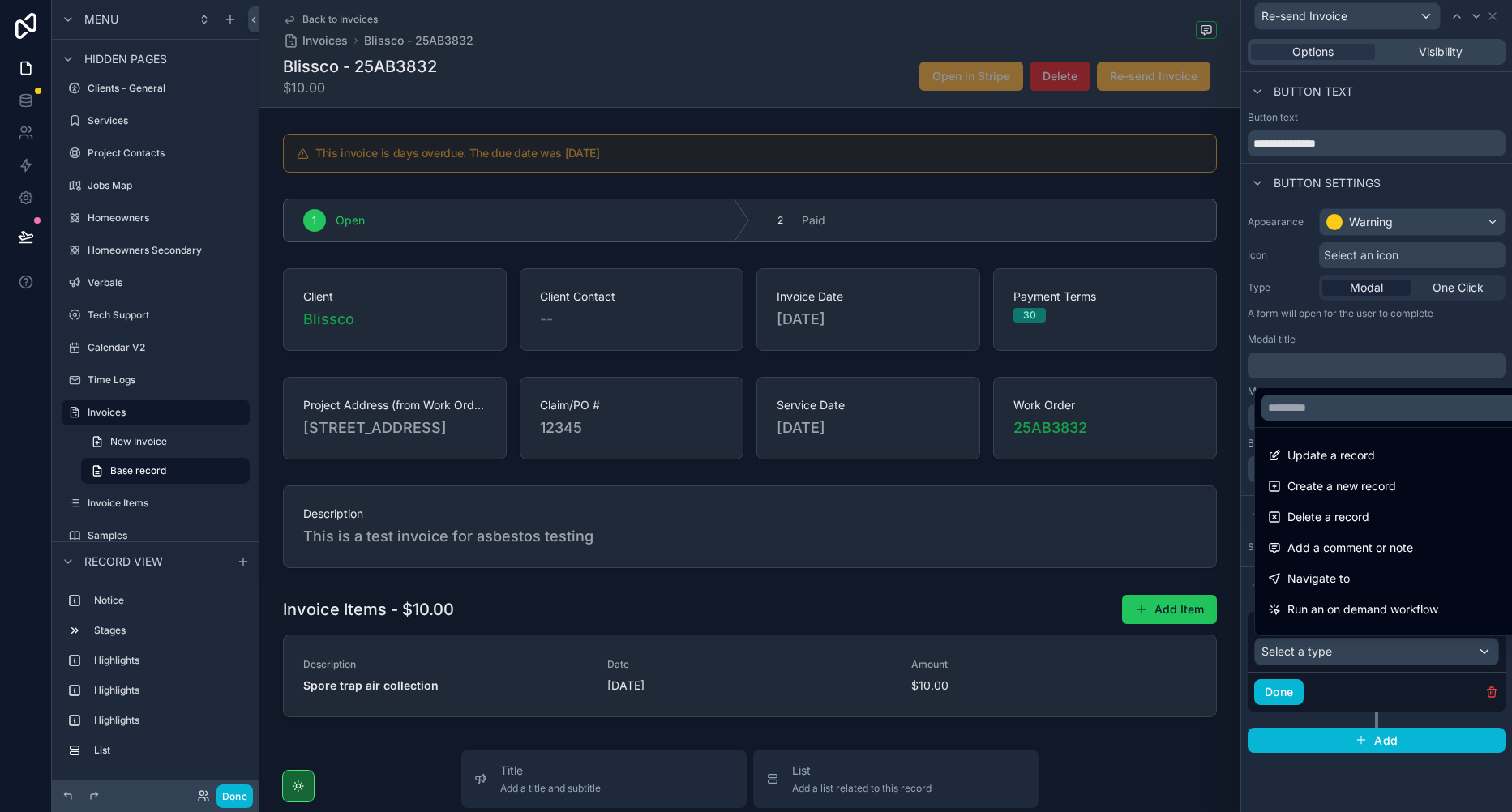
click at [1375, 611] on span "Run an on demand workflow" at bounding box center [1362, 610] width 150 height 19
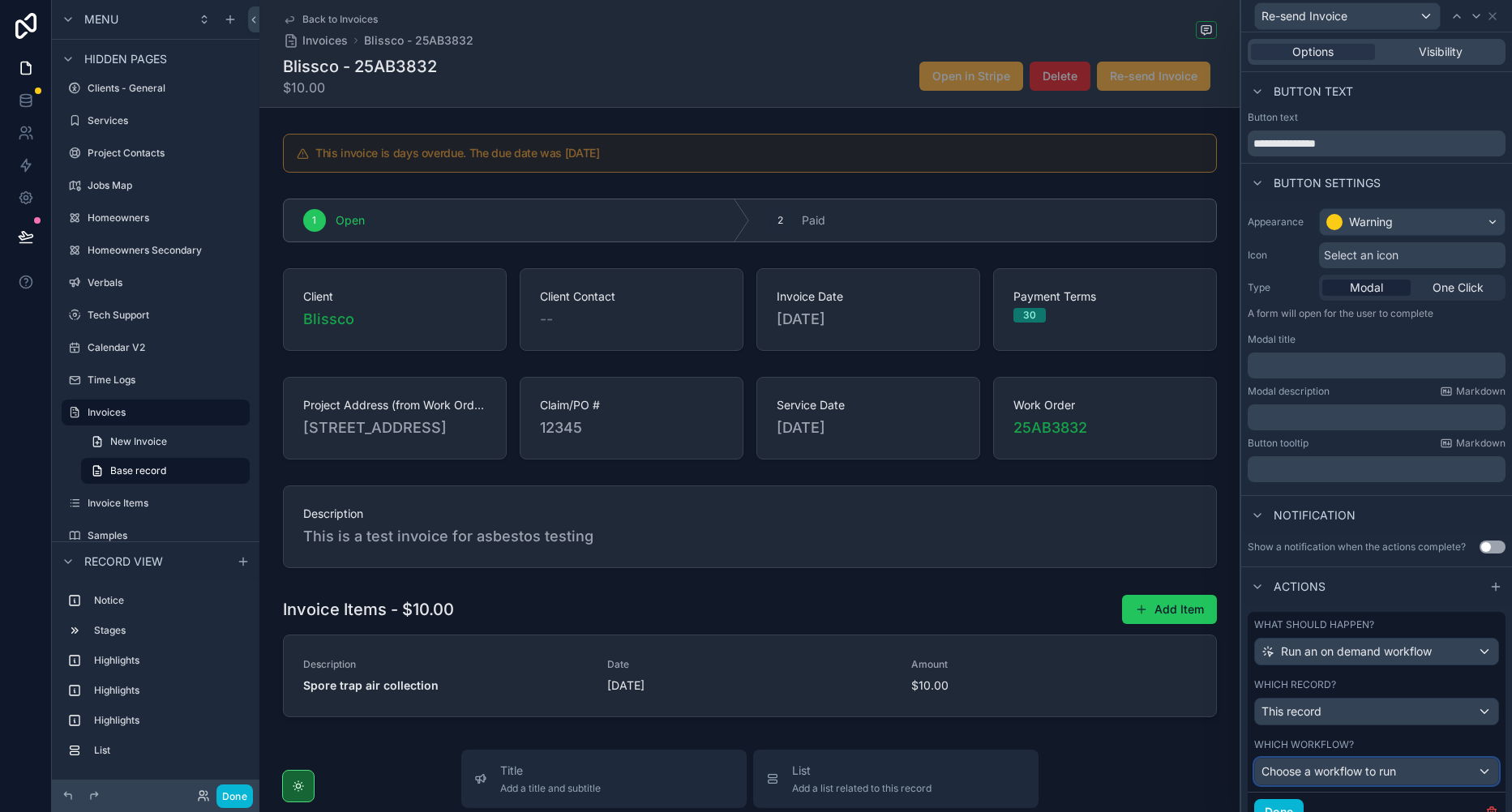
click at [1391, 776] on span "Choose a workflow to run" at bounding box center [1329, 772] width 135 height 14
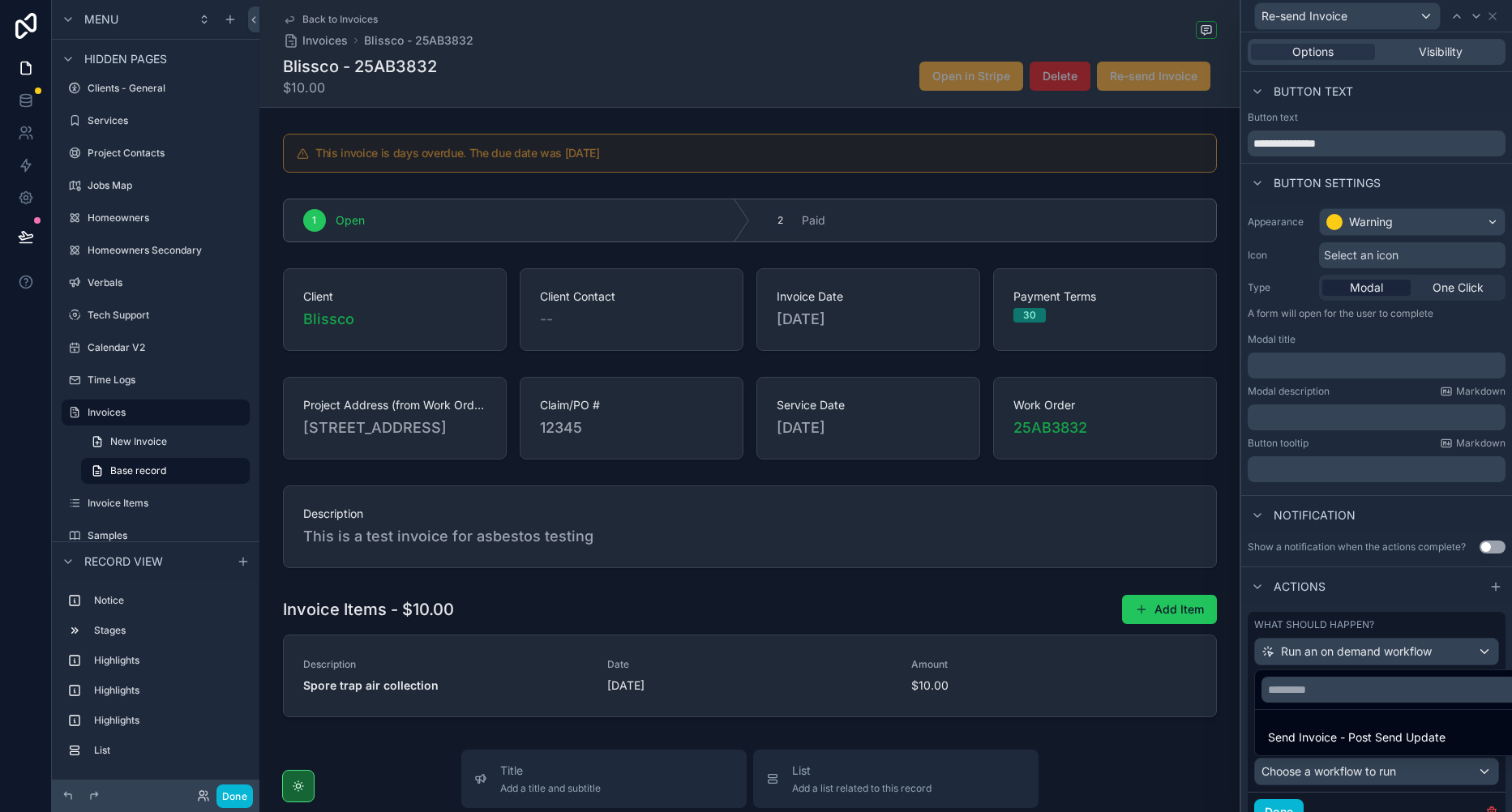
click at [1389, 729] on span "Send Invoice - Post Send Update" at bounding box center [1357, 737] width 178 height 19
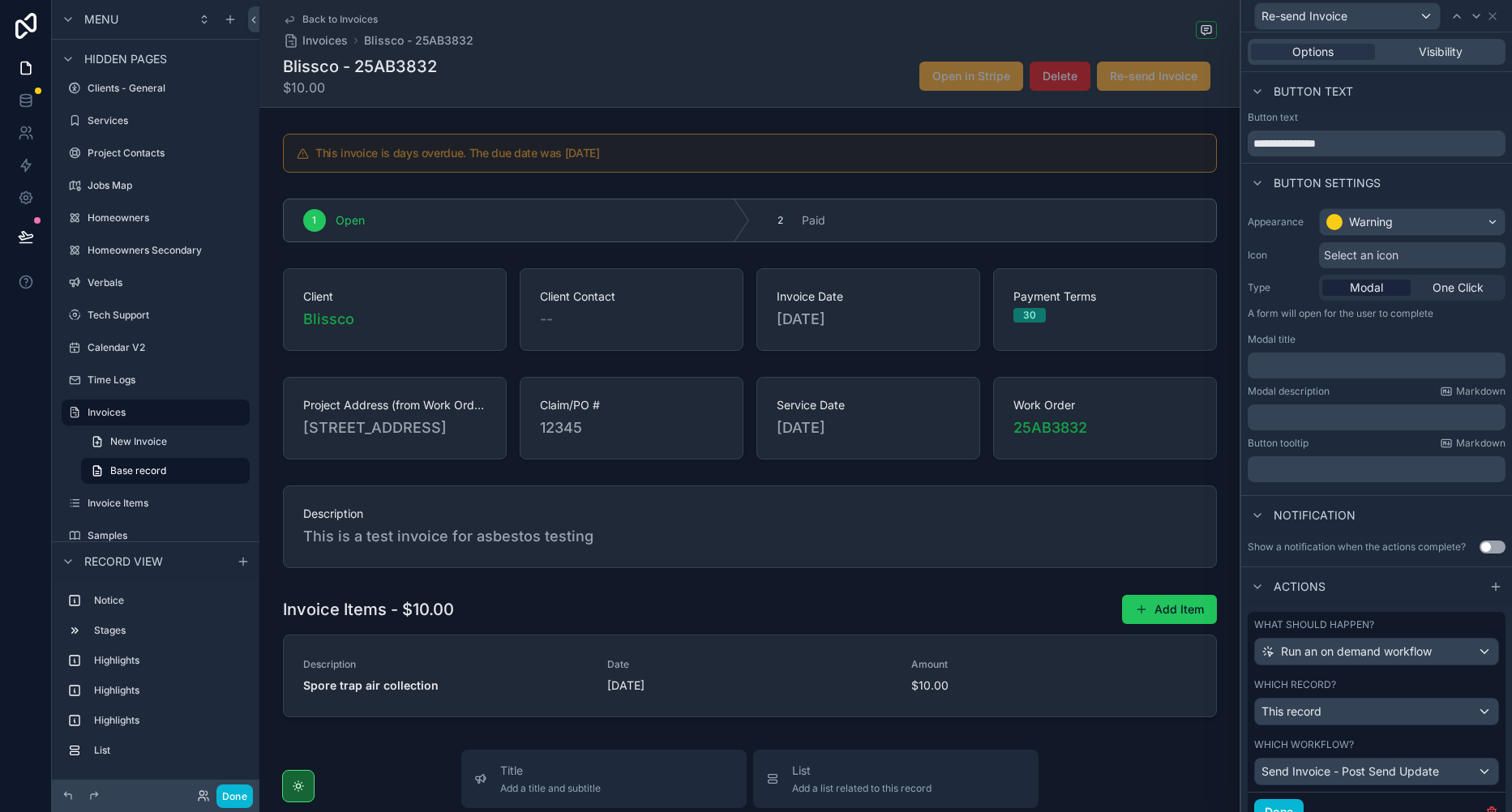
scroll to position [67, 0]
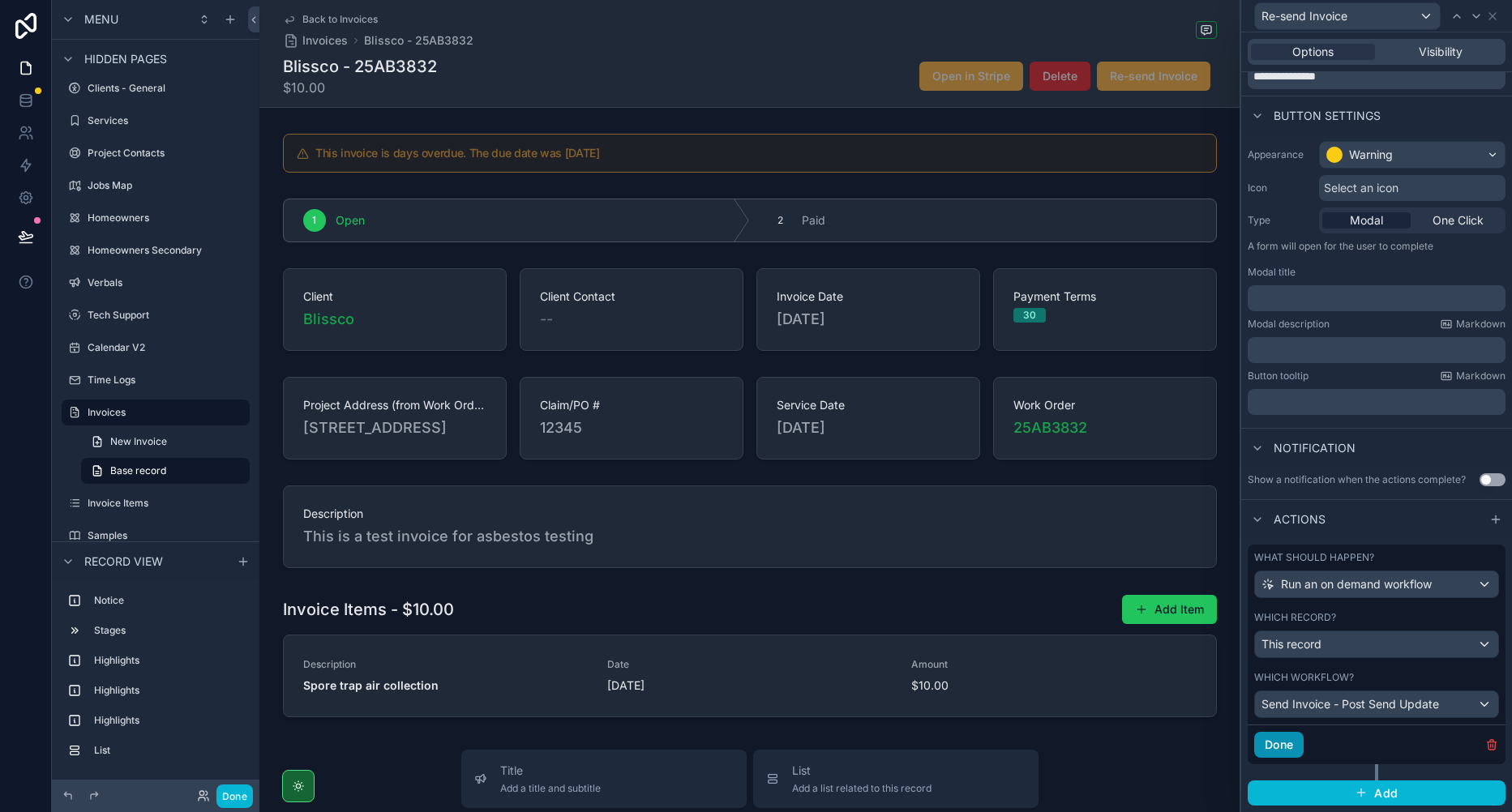
click at [1274, 743] on button "Done" at bounding box center [1279, 744] width 49 height 26
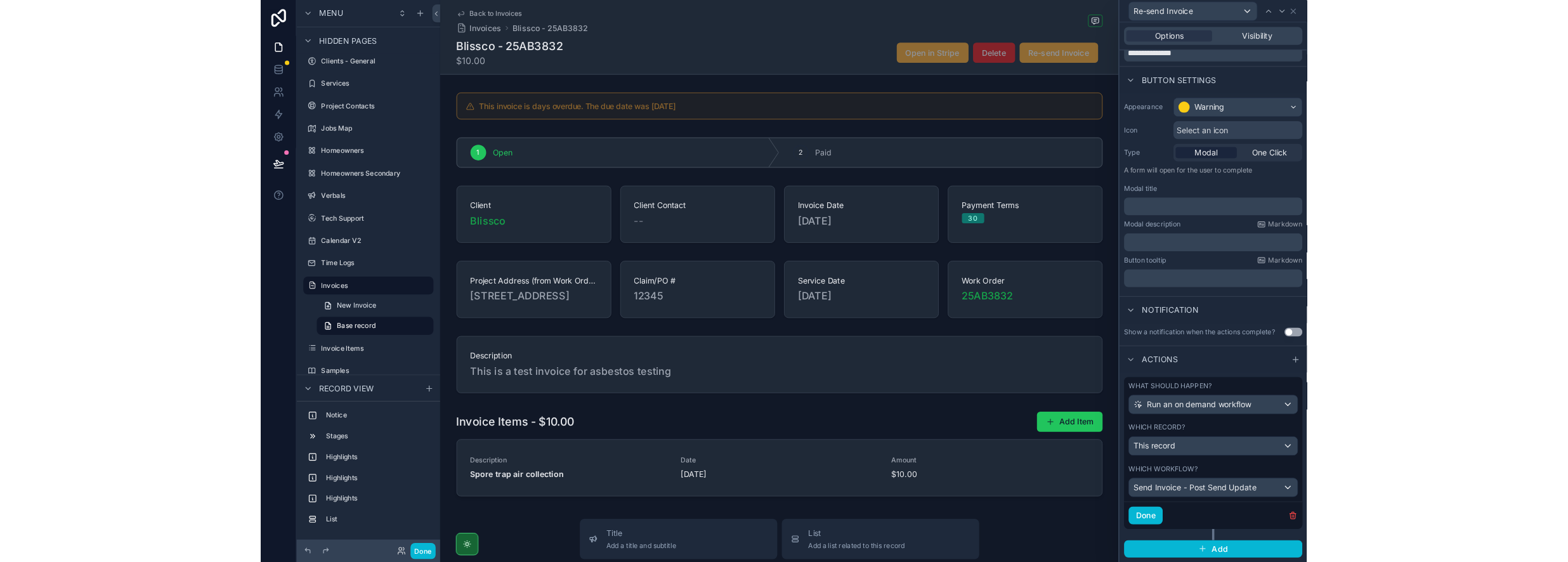
scroll to position [0, 0]
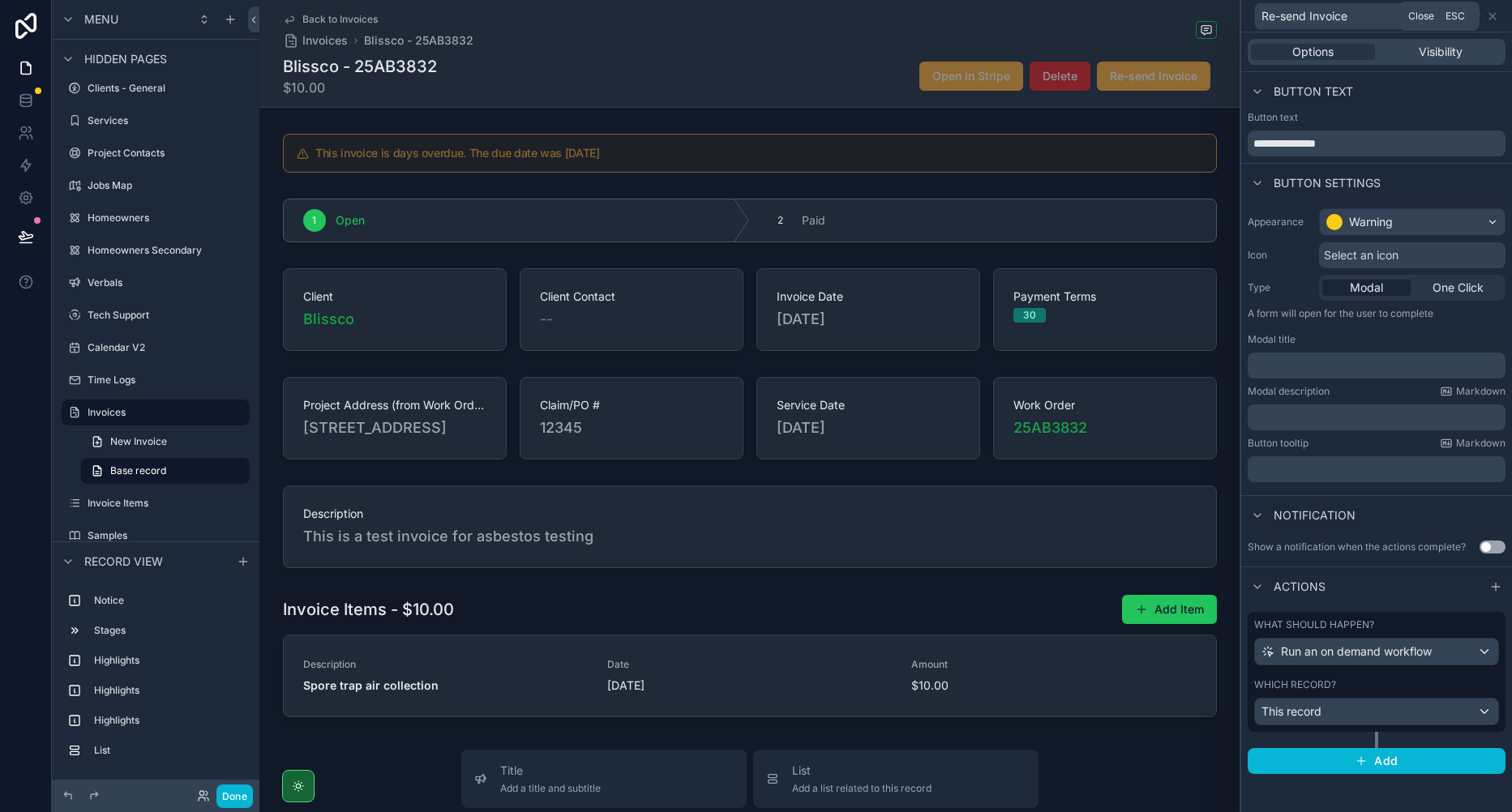
click at [1494, 14] on icon at bounding box center [1493, 16] width 13 height 13
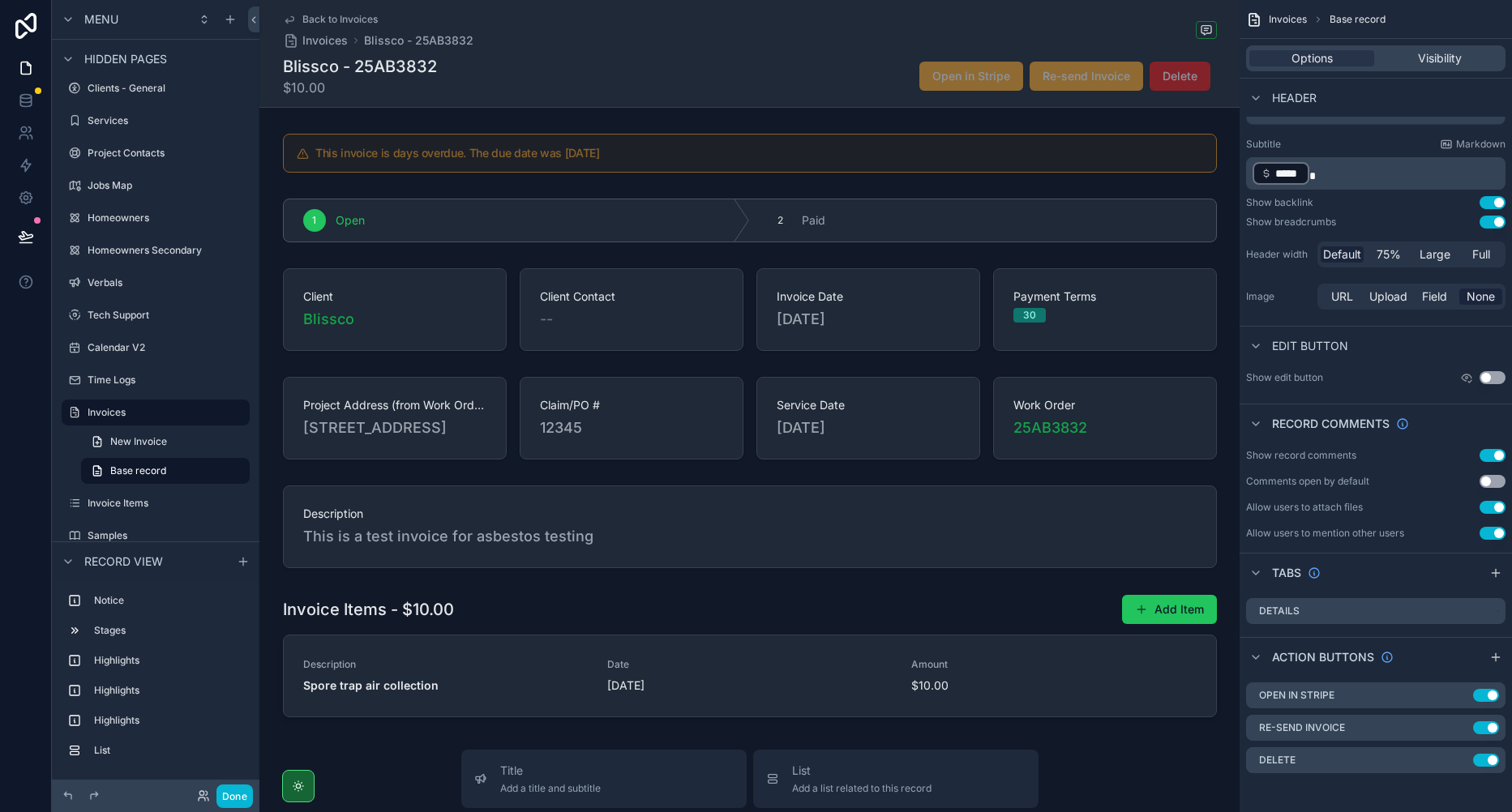
click at [1327, 798] on div "Invoices Base record Options Visibility Header Title Invoice Title Subtitle Mar…" at bounding box center [1376, 383] width 273 height 858
click at [247, 802] on button "Done" at bounding box center [234, 796] width 36 height 24
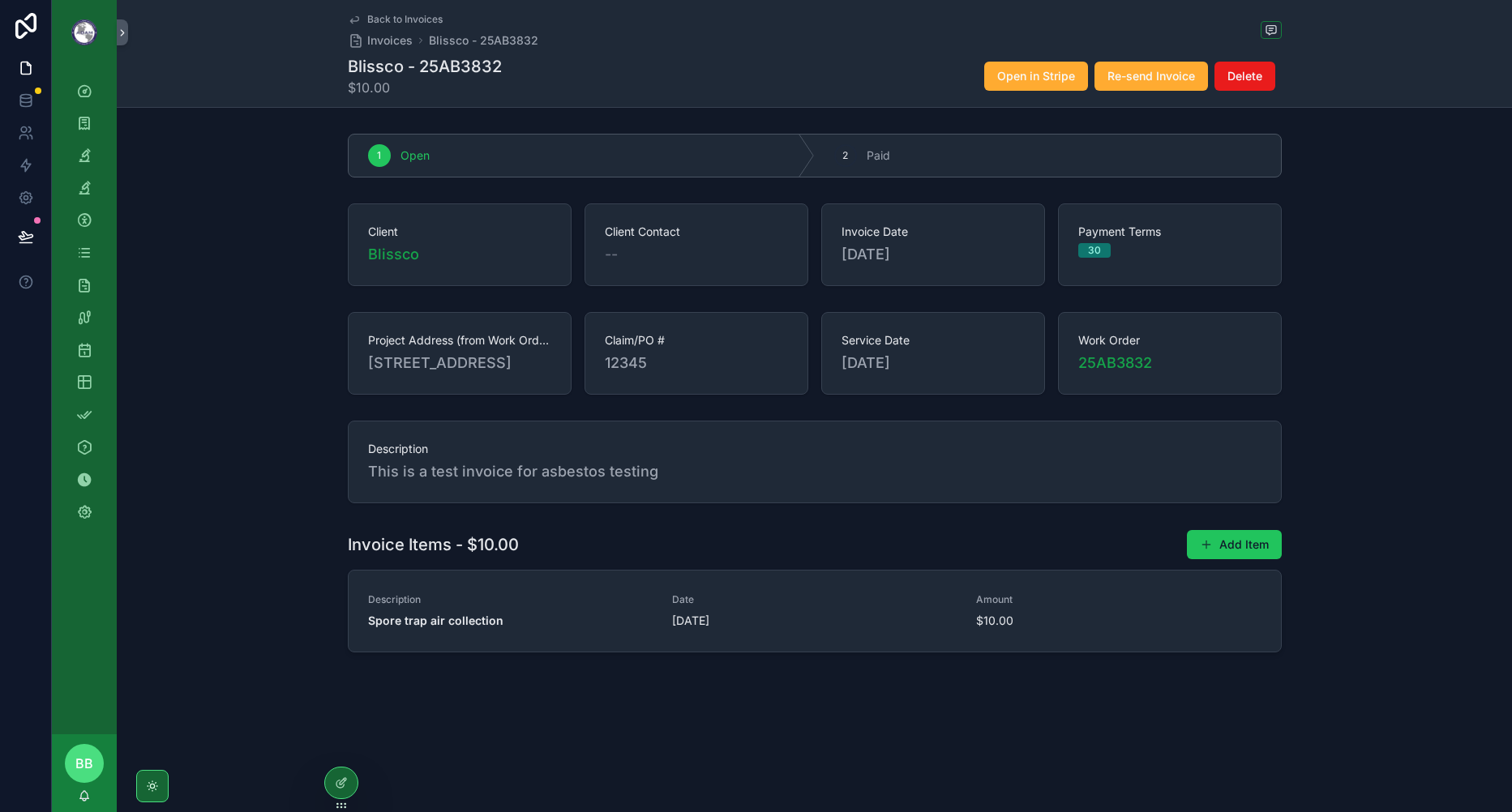
click at [1067, 734] on div "Back to Invoices Invoices Blissco - 25AB3832 Blissco - 25AB3832 $10.00 Open in …" at bounding box center [815, 381] width 1396 height 763
click at [239, 382] on div "Project Address (from Work Orders) [STREET_ADDRESS] Claim/PO # 12345 Service Da…" at bounding box center [815, 353] width 1396 height 96
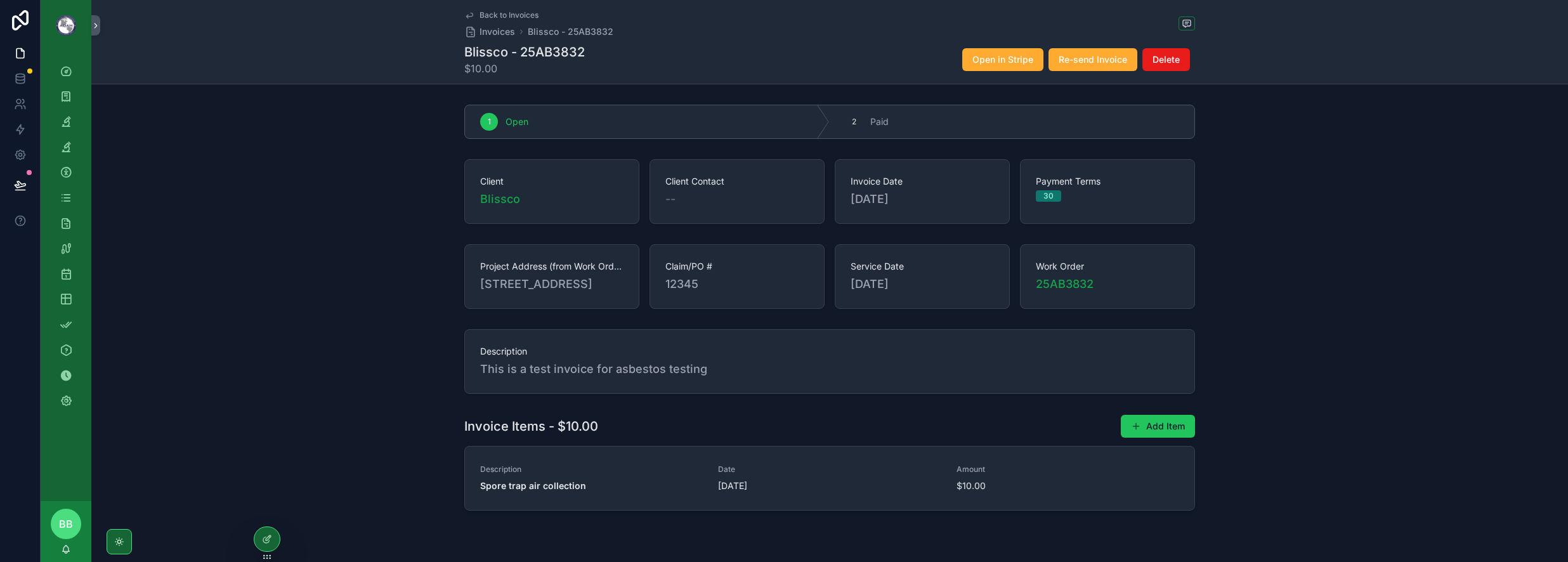
click at [1182, 318] on div "1 Open 2 Paid Client Blissco Client Contact -- Invoice Date [DATE] Payment Term…" at bounding box center [830, 308] width 1477 height 416
click at [74, 170] on div "Clients" at bounding box center [65, 172] width 20 height 20
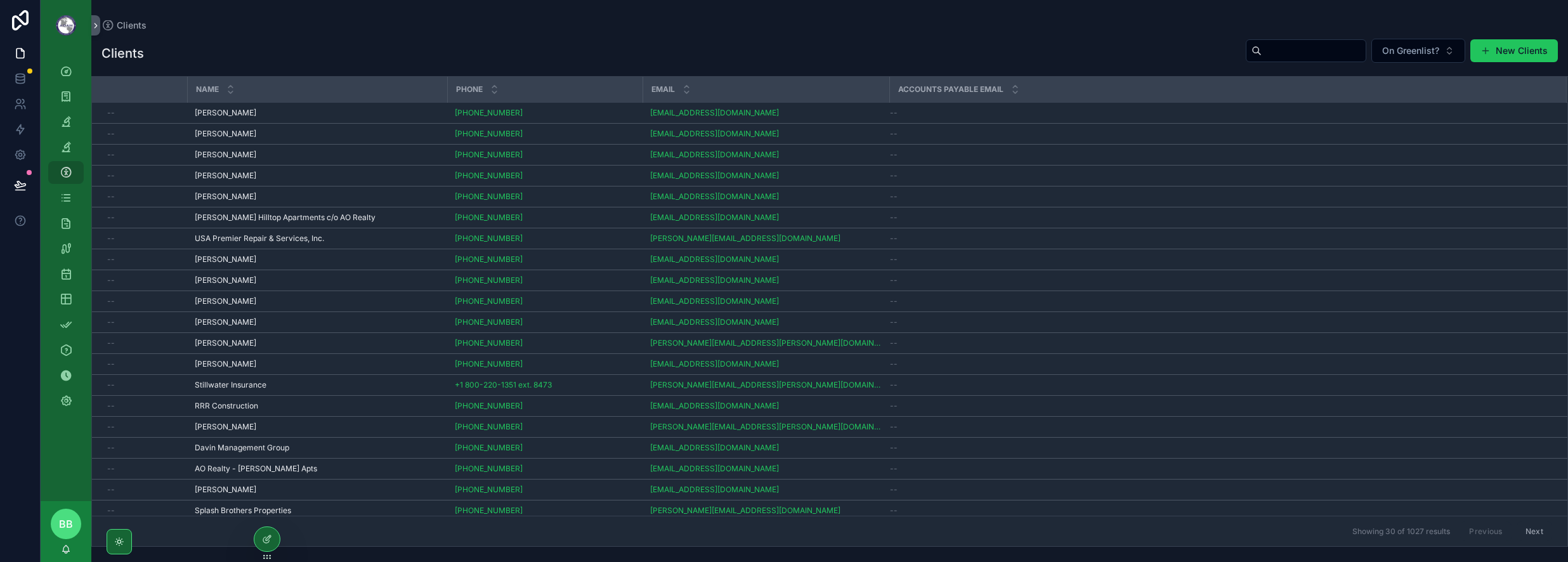
click at [1182, 50] on input "scrollable content" at bounding box center [1313, 51] width 104 height 18
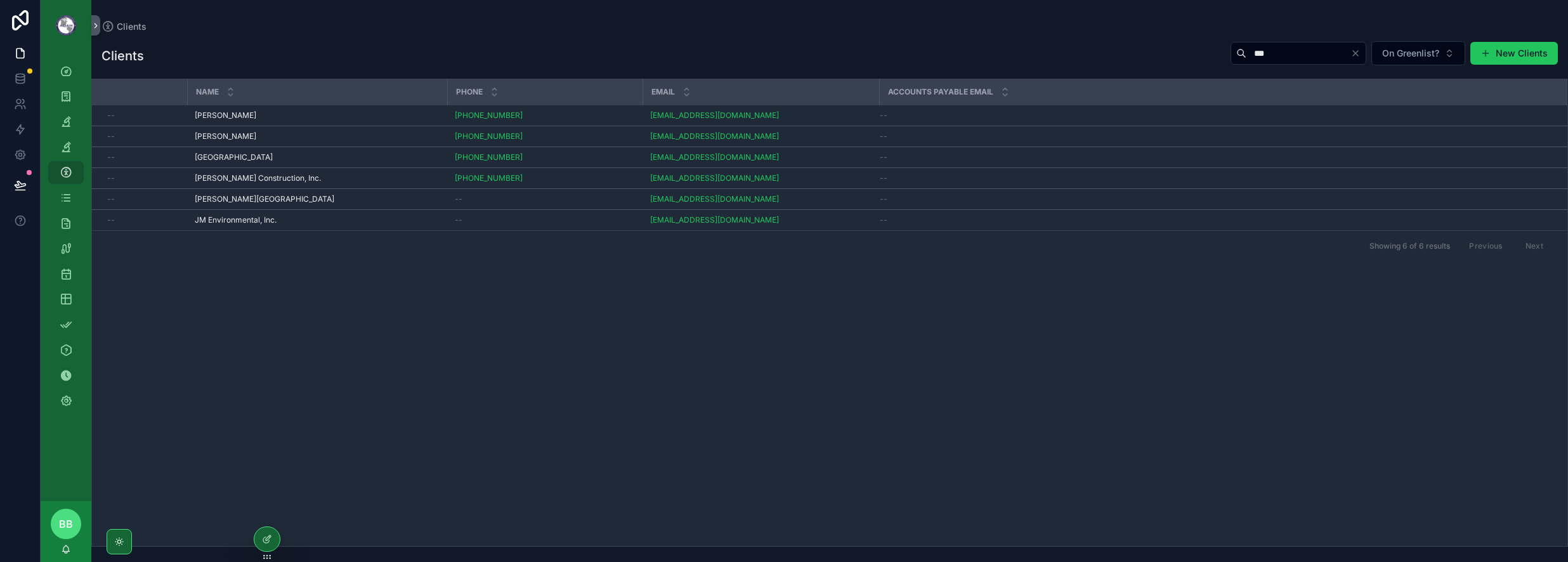
type input "**"
click at [366, 222] on div "JM Environmental, Inc. JM Environmental, Inc." at bounding box center [317, 220] width 245 height 10
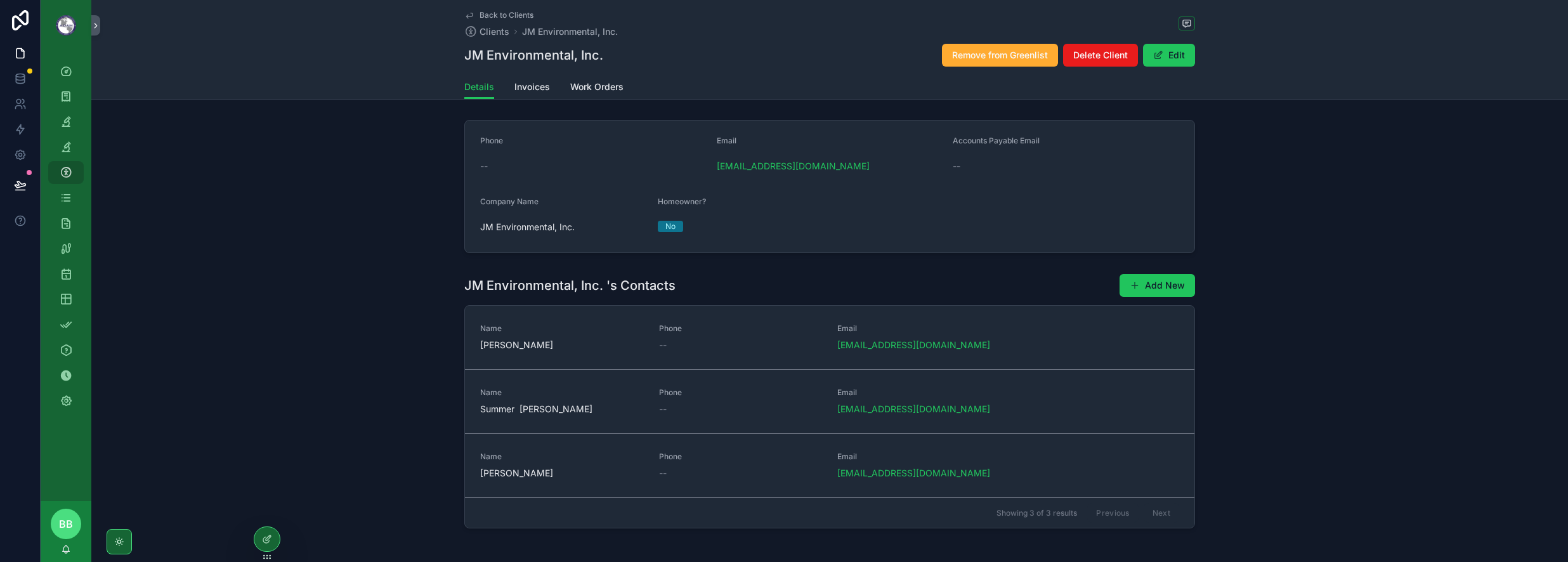
click at [578, 339] on span "[PERSON_NAME]" at bounding box center [562, 345] width 164 height 12
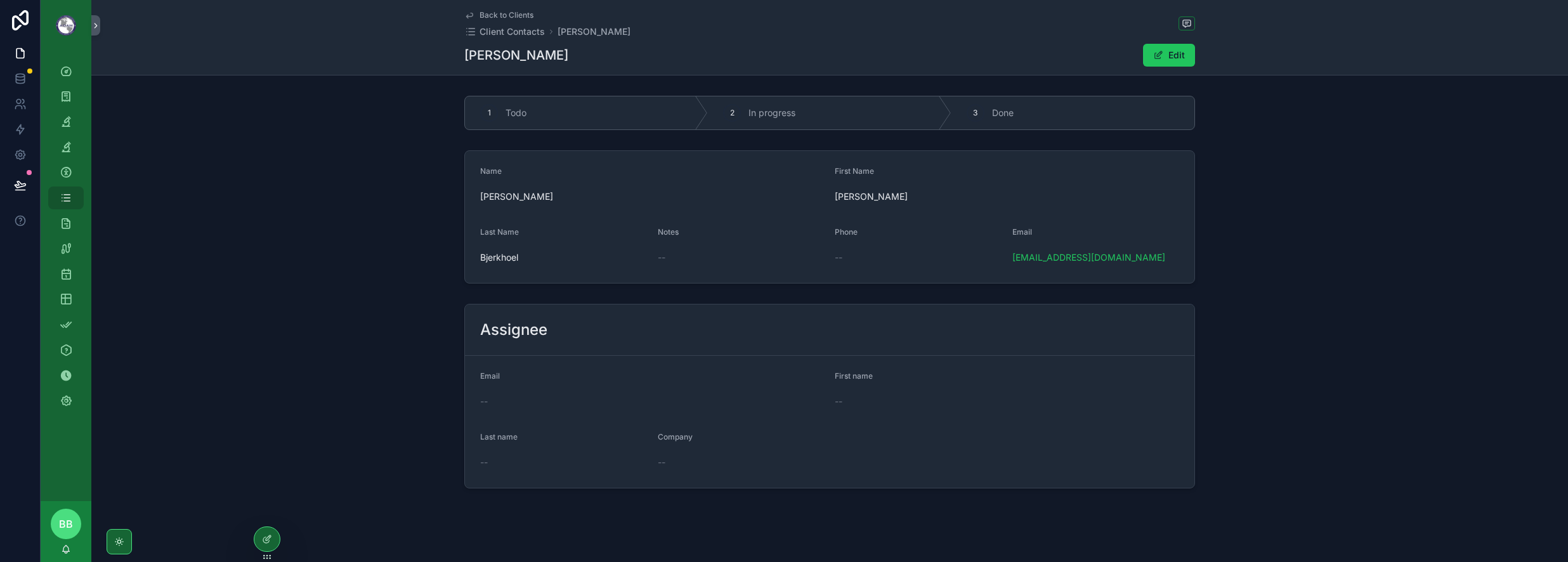
click at [496, 17] on span "Back to Clients" at bounding box center [507, 15] width 54 height 10
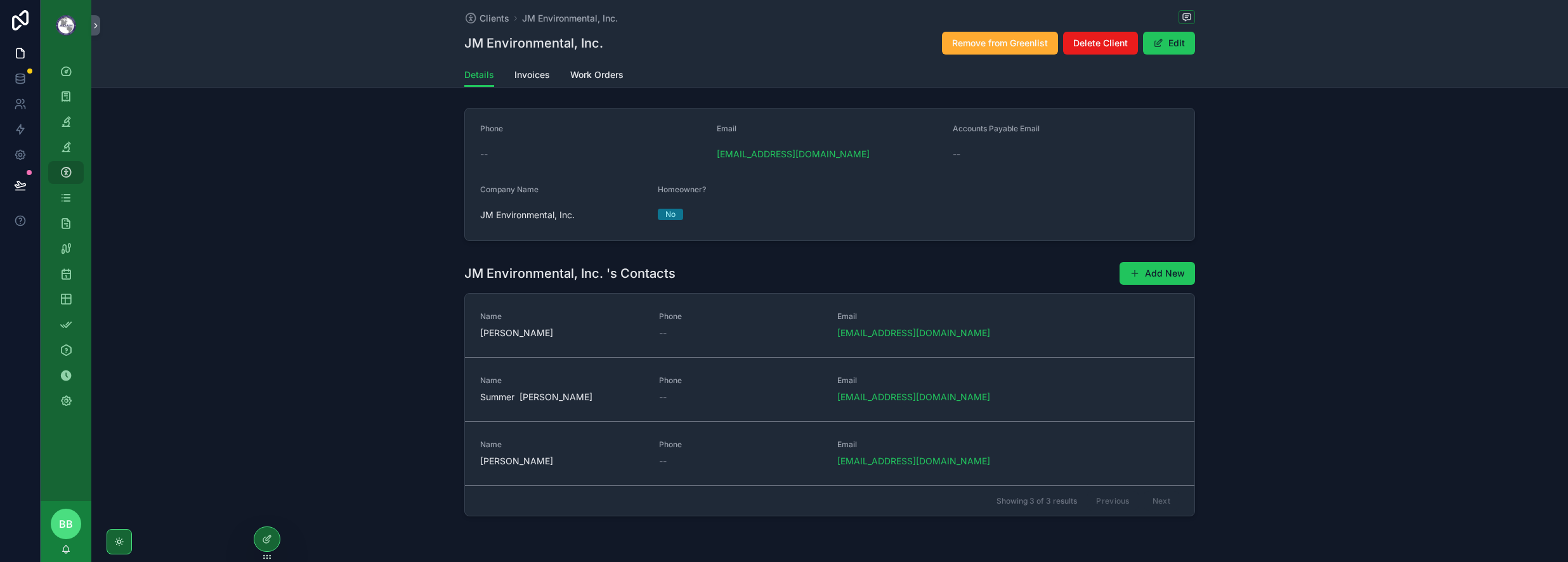
click at [585, 402] on span "Summer [PERSON_NAME]" at bounding box center [562, 397] width 164 height 12
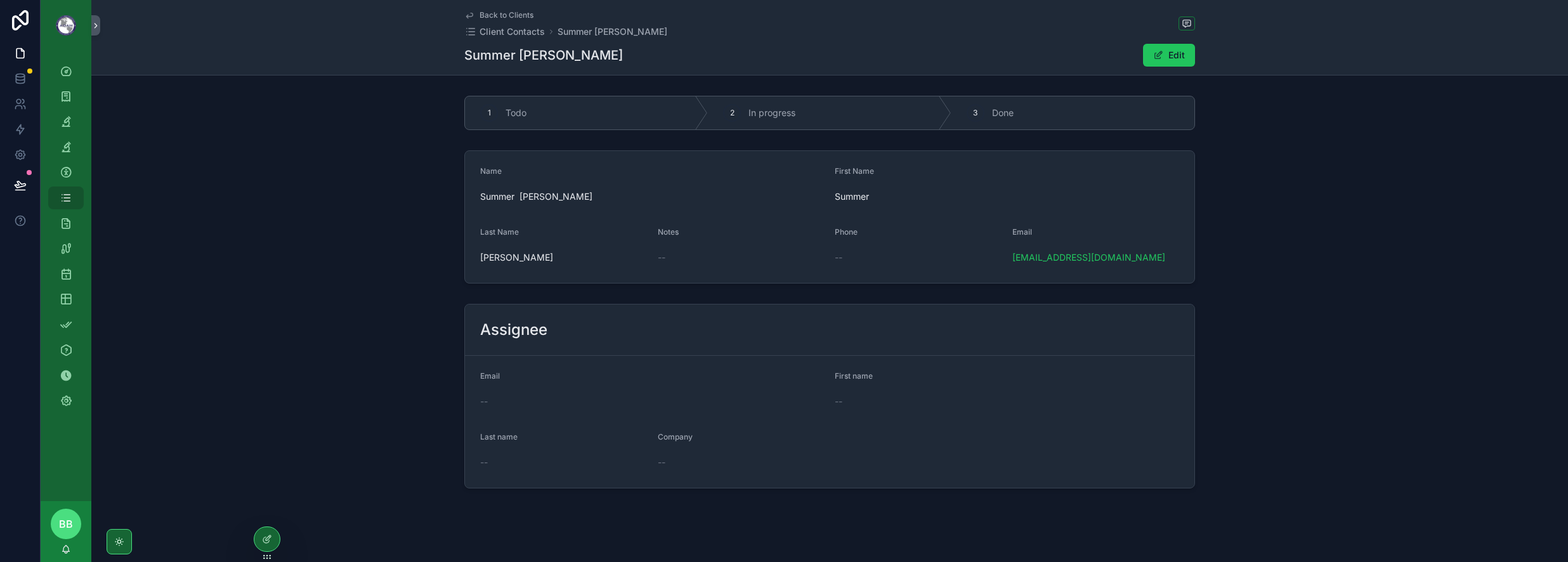
click at [493, 18] on span "Back to Clients" at bounding box center [507, 15] width 54 height 10
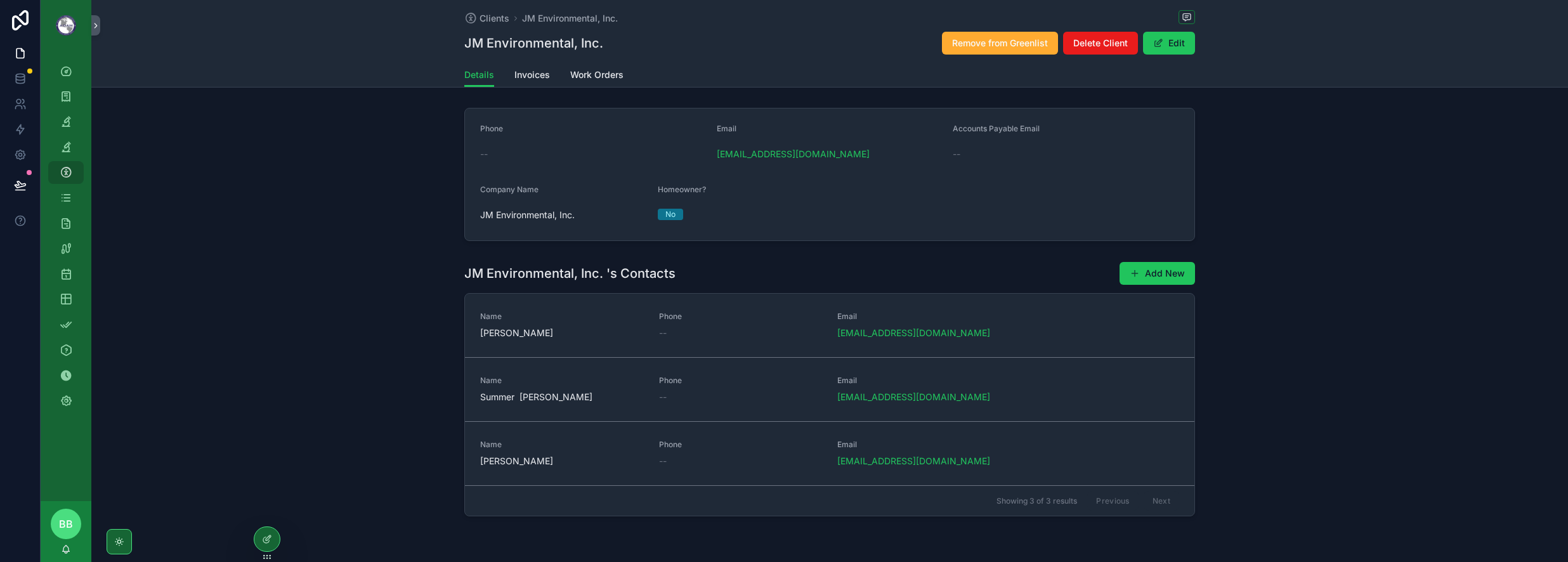
click at [519, 214] on span "JM Environmental, Inc." at bounding box center [563, 215] width 167 height 12
click at [1182, 349] on div "JM Environmental, Inc. 's Contacts Add New Name [PERSON_NAME] Phone -- Email [E…" at bounding box center [830, 388] width 1477 height 265
click at [26, 189] on icon at bounding box center [20, 185] width 12 height 12
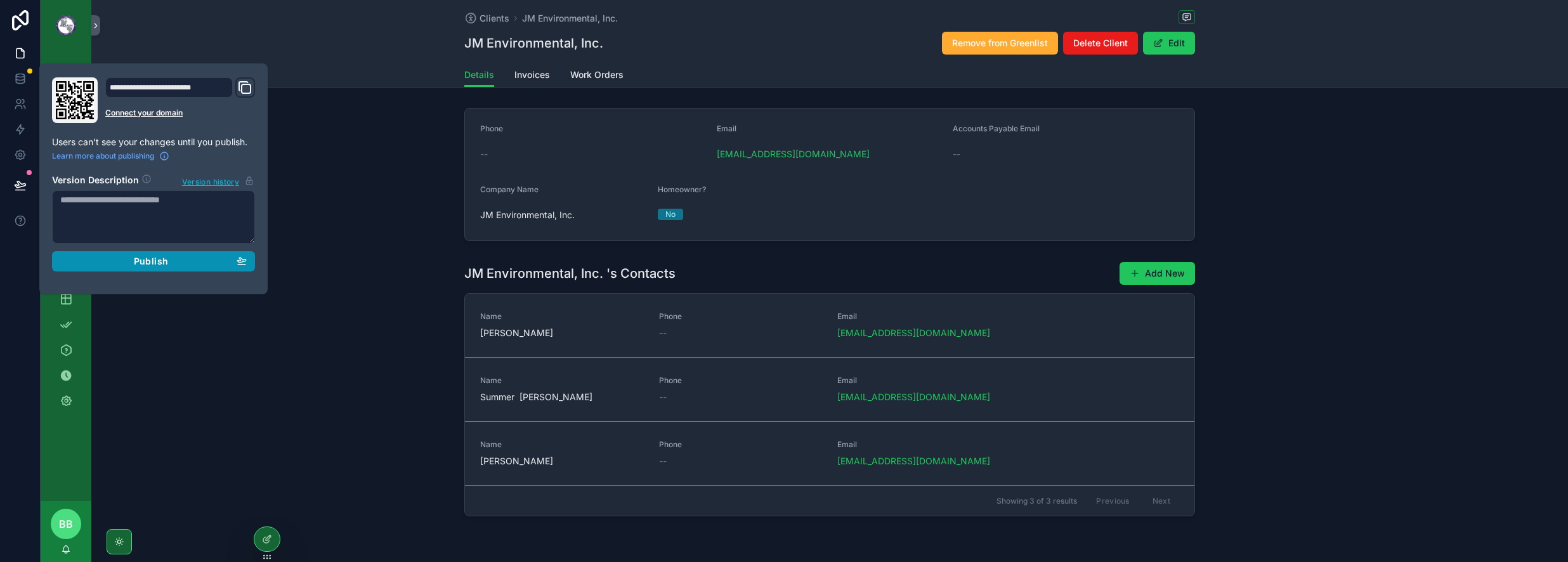
click at [111, 269] on button "Publish" at bounding box center [154, 261] width 203 height 20
